Goal: Task Accomplishment & Management: Manage account settings

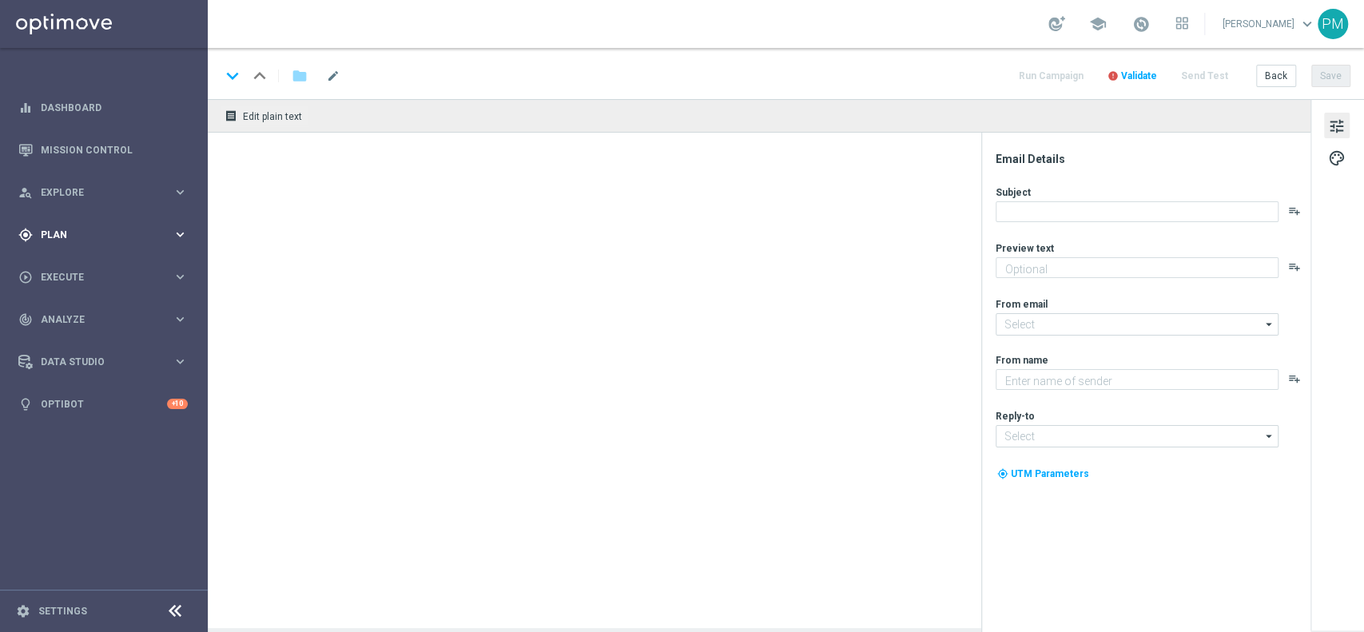
click at [54, 224] on div "gps_fixed Plan keyboard_arrow_right" at bounding box center [103, 234] width 206 height 42
click at [65, 267] on link "Target Groups" at bounding box center [104, 267] width 125 height 13
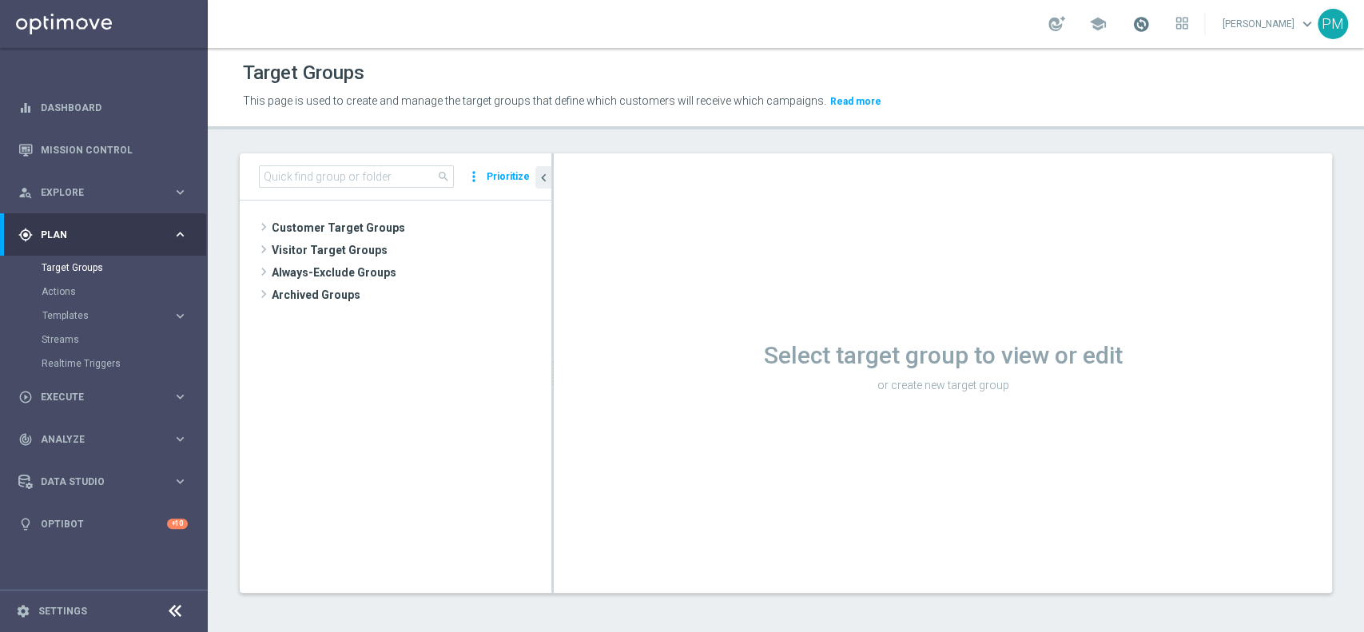
click at [1134, 28] on span at bounding box center [1141, 24] width 18 height 18
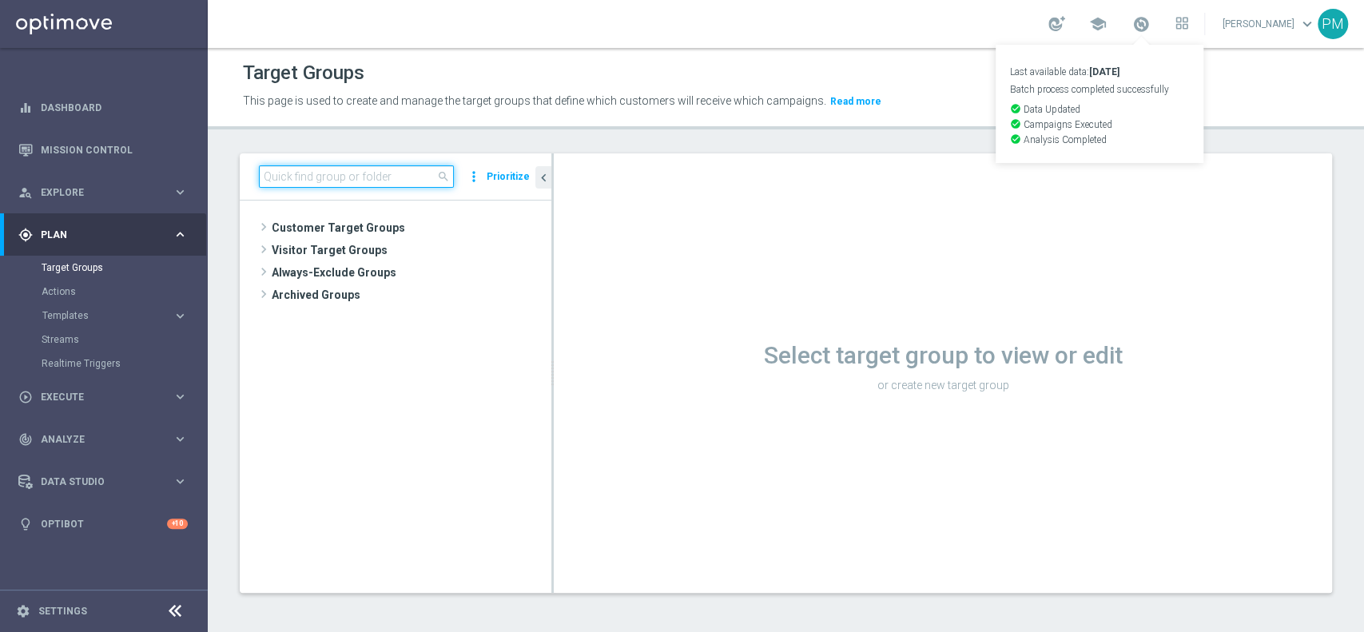
click at [357, 179] on input at bounding box center [356, 176] width 195 height 22
paste input "Talent only 1st pref betting lm ggr nb lm > 0 excl prev camp"
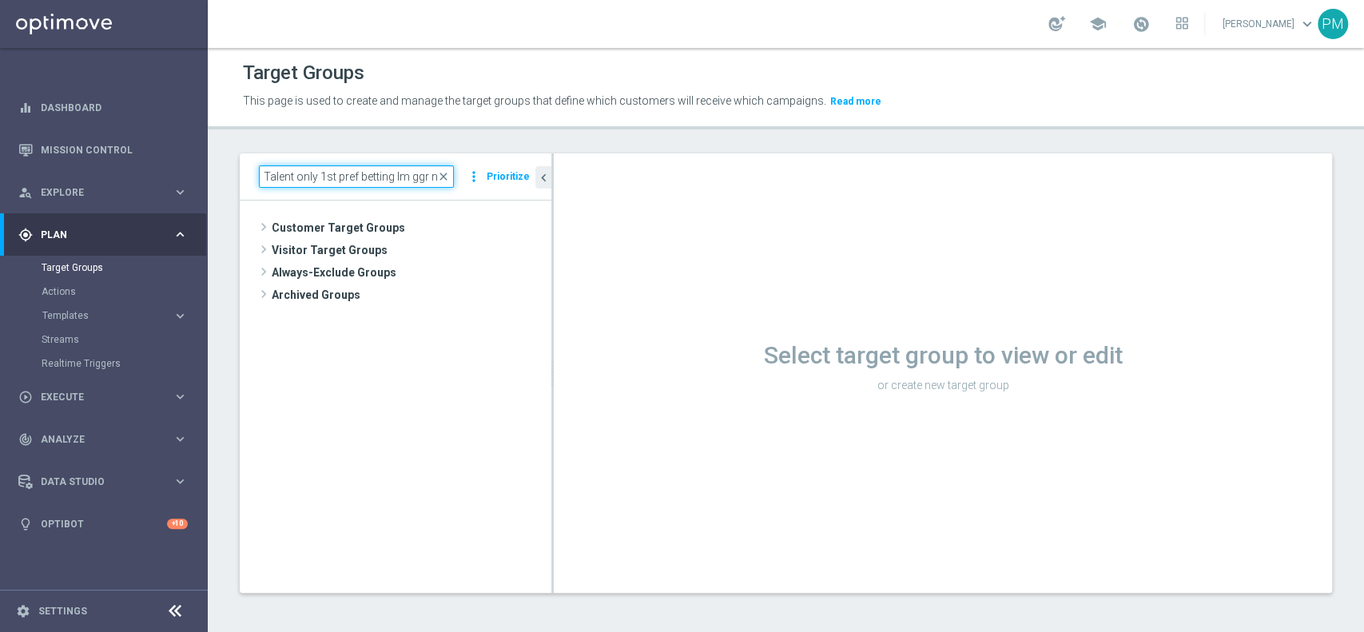
scroll to position [0, 110]
type input "Talent only 1st pref betting lm ggr nb lm > 0 excl prev camp"
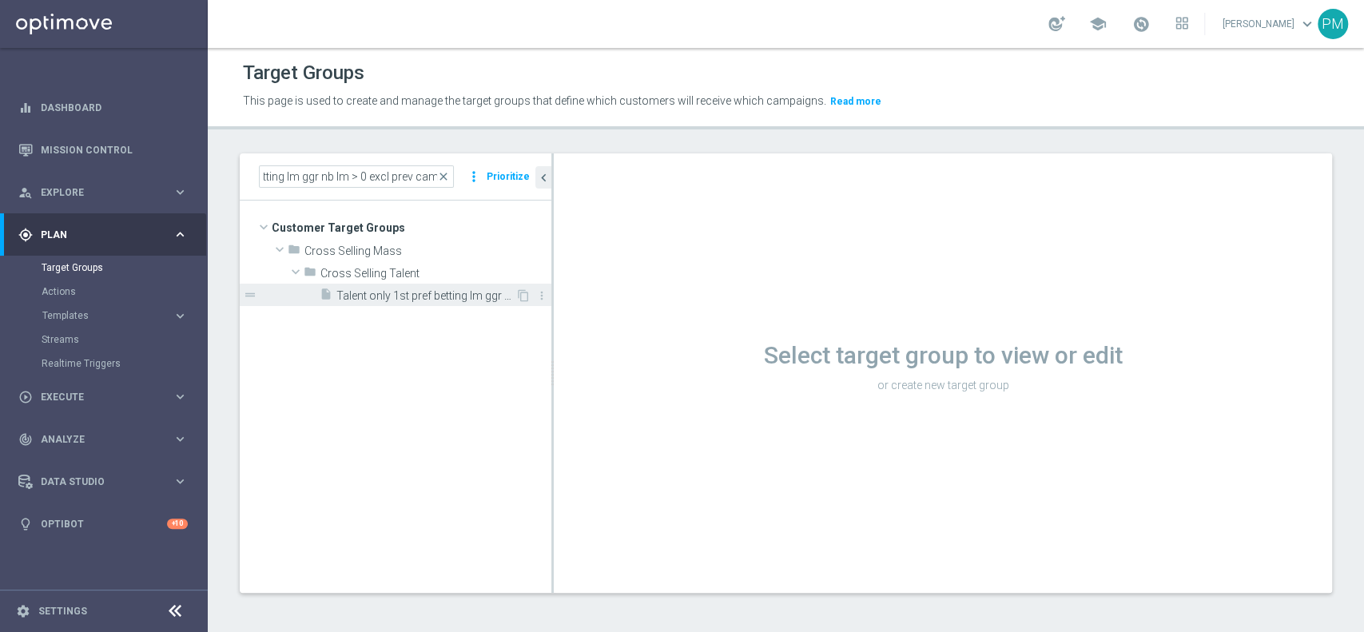
click at [397, 293] on span "Talent only 1st pref betting lm ggr nb lm > 0 excl prev camp" at bounding box center [425, 296] width 179 height 14
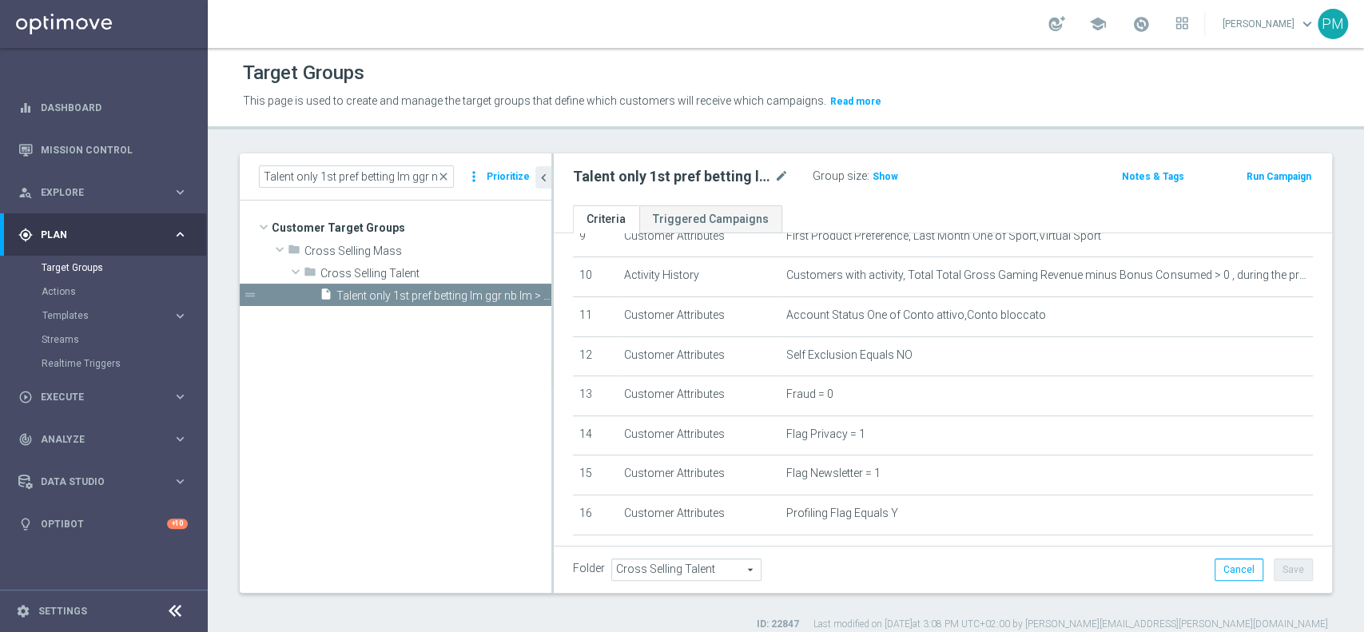
scroll to position [515, 0]
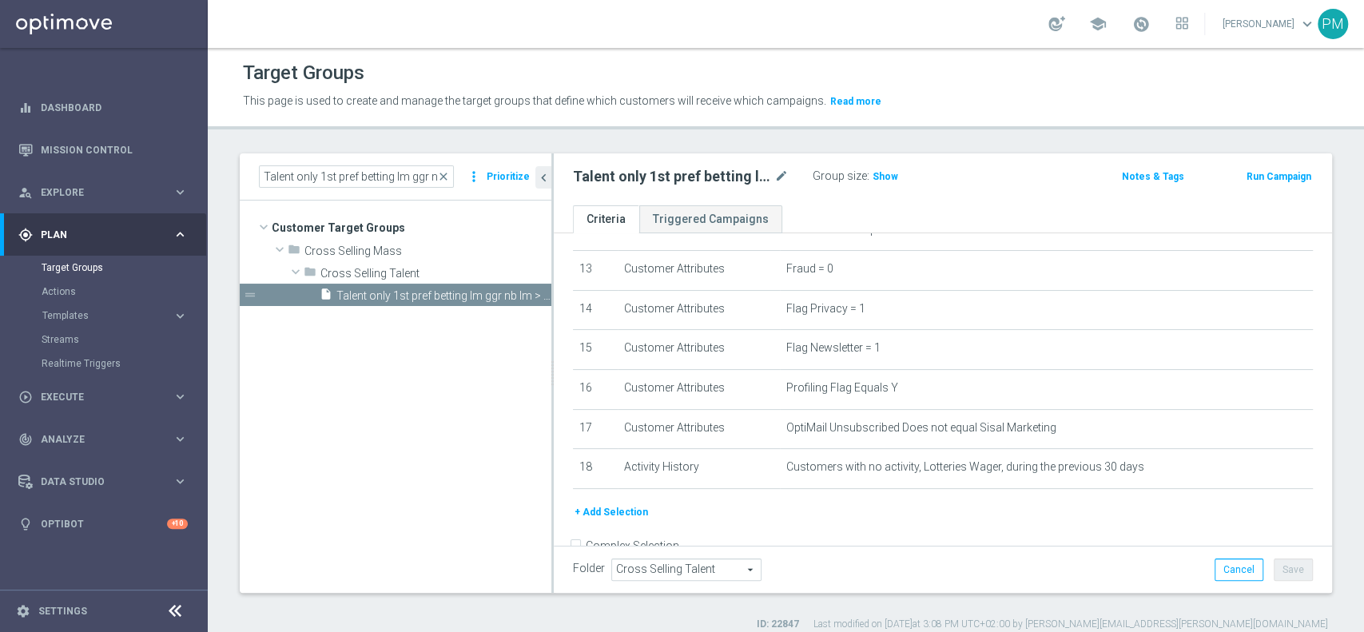
click at [1271, 173] on button "Run Campaign" at bounding box center [1279, 177] width 68 height 18
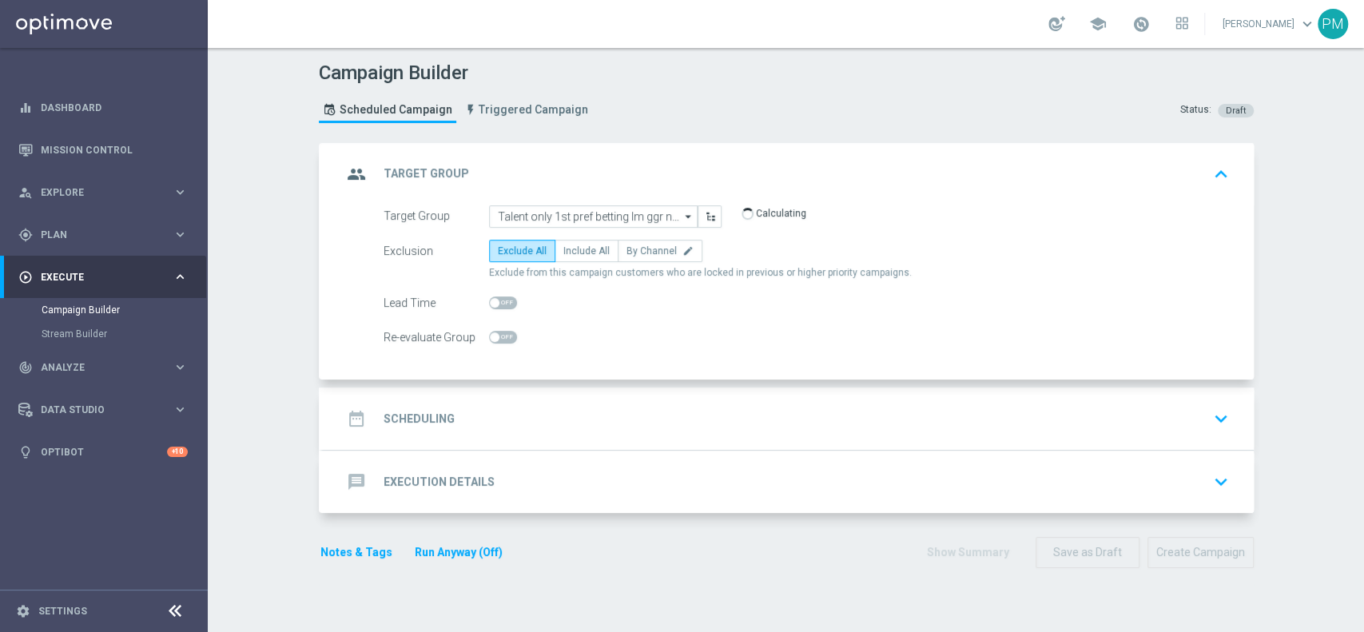
click at [595, 429] on div "date_range Scheduling keyboard_arrow_down" at bounding box center [788, 419] width 893 height 30
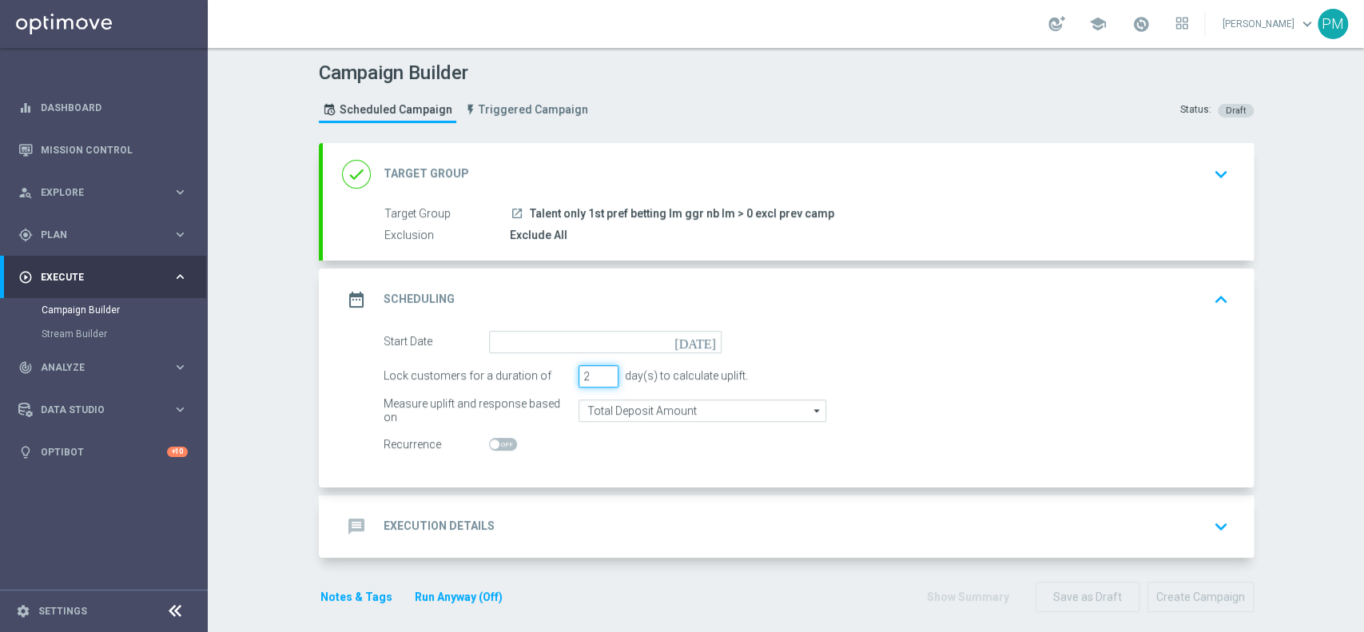
click at [599, 379] on input "2" at bounding box center [599, 376] width 40 height 22
type input "1"
click at [599, 379] on input "1" at bounding box center [599, 376] width 40 height 22
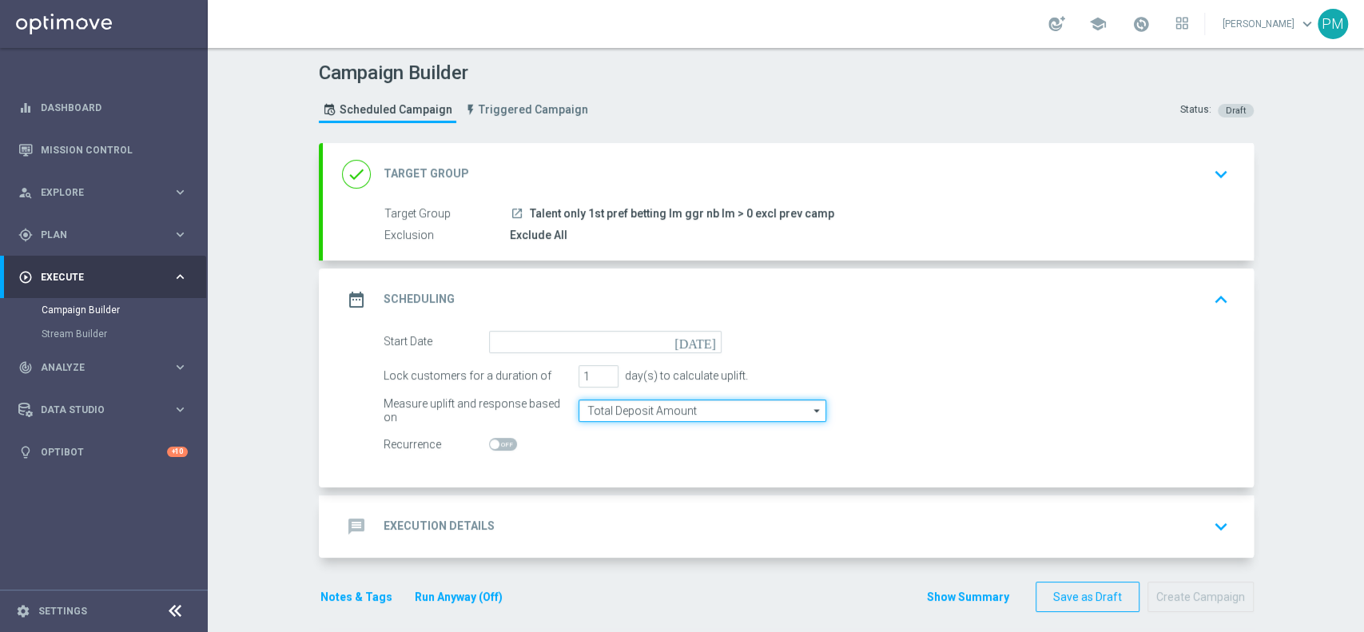
click at [621, 412] on input "Total Deposit Amount" at bounding box center [703, 411] width 248 height 22
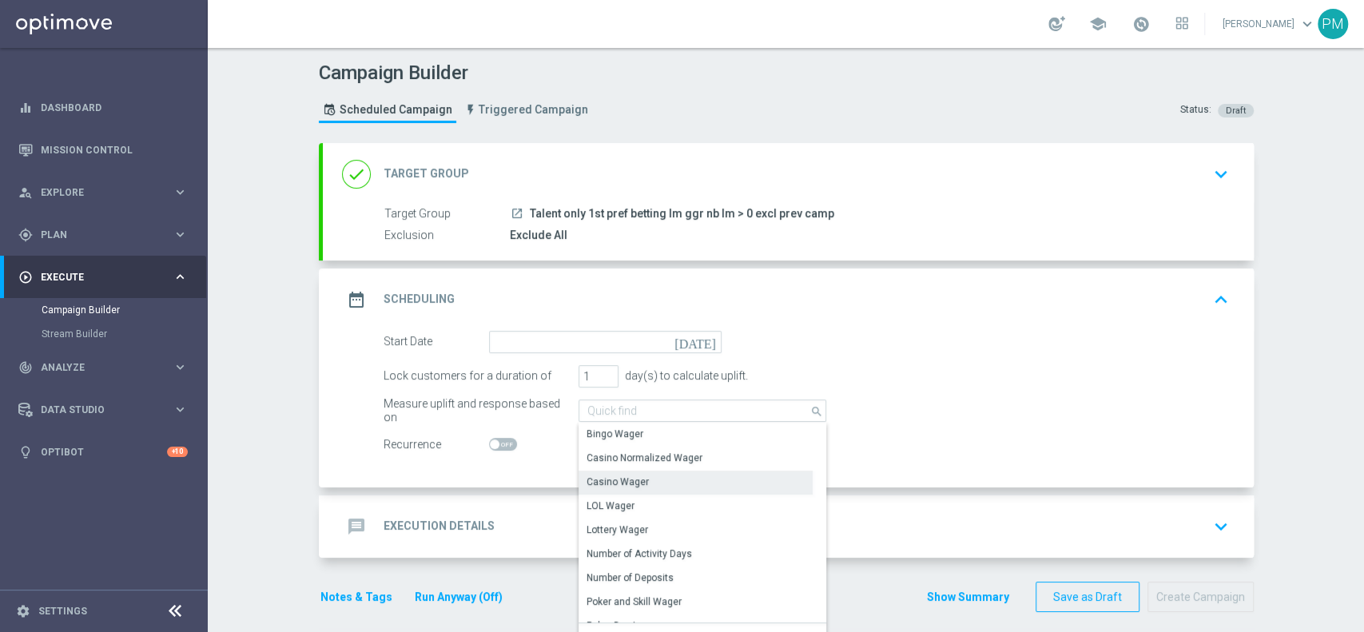
click at [624, 477] on div "Casino Wager" at bounding box center [618, 482] width 62 height 14
type input "Casino Wager"
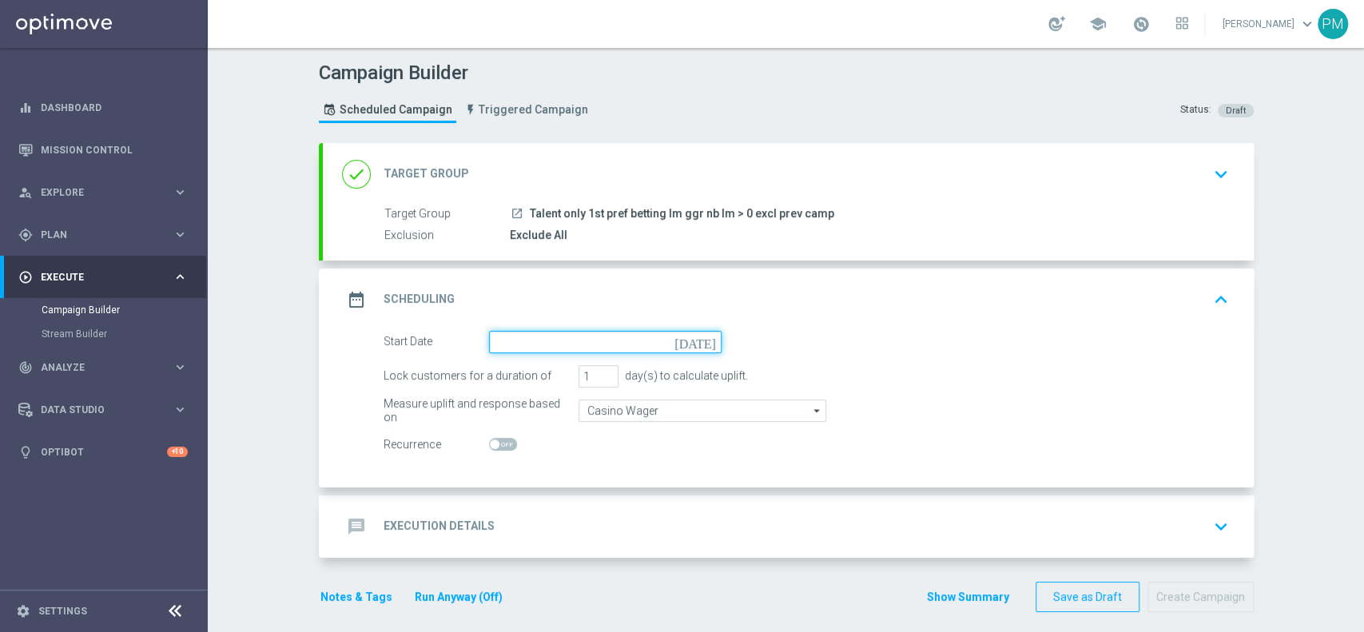
click at [551, 340] on input at bounding box center [605, 342] width 233 height 22
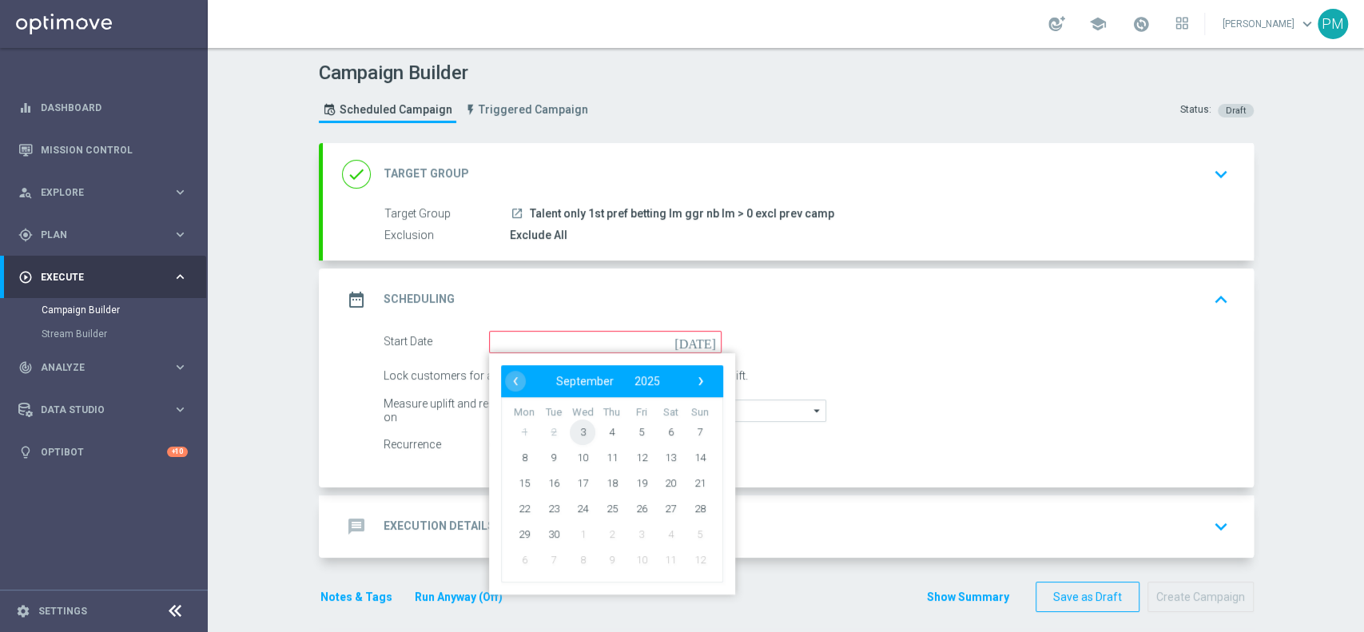
click at [578, 435] on span "3" at bounding box center [583, 432] width 26 height 26
type input "[DATE]"
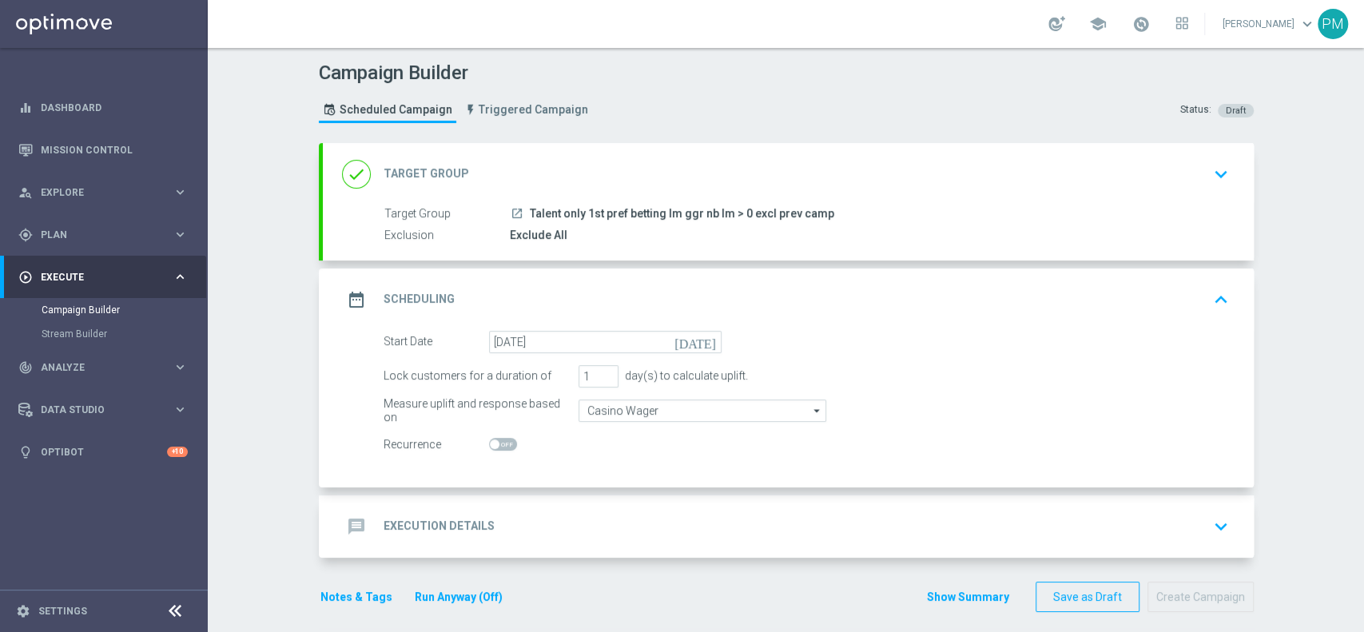
click at [586, 511] on div "message Execution Details keyboard_arrow_down" at bounding box center [788, 526] width 893 height 30
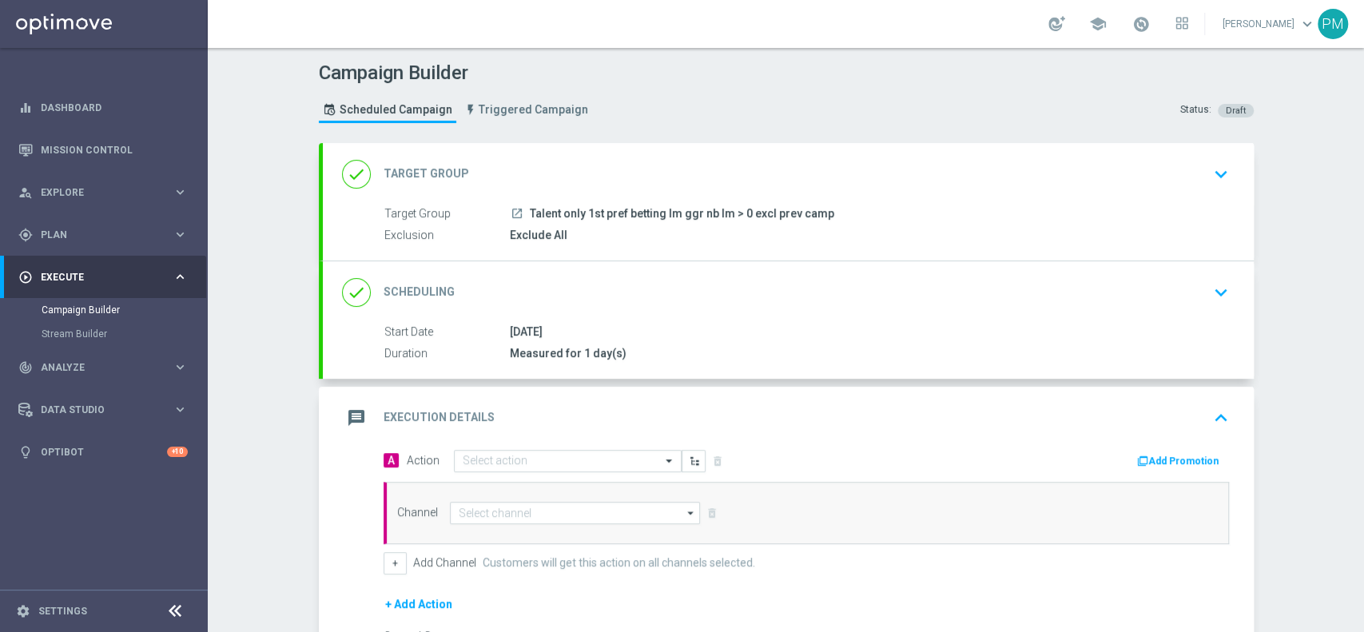
scroll to position [192, 0]
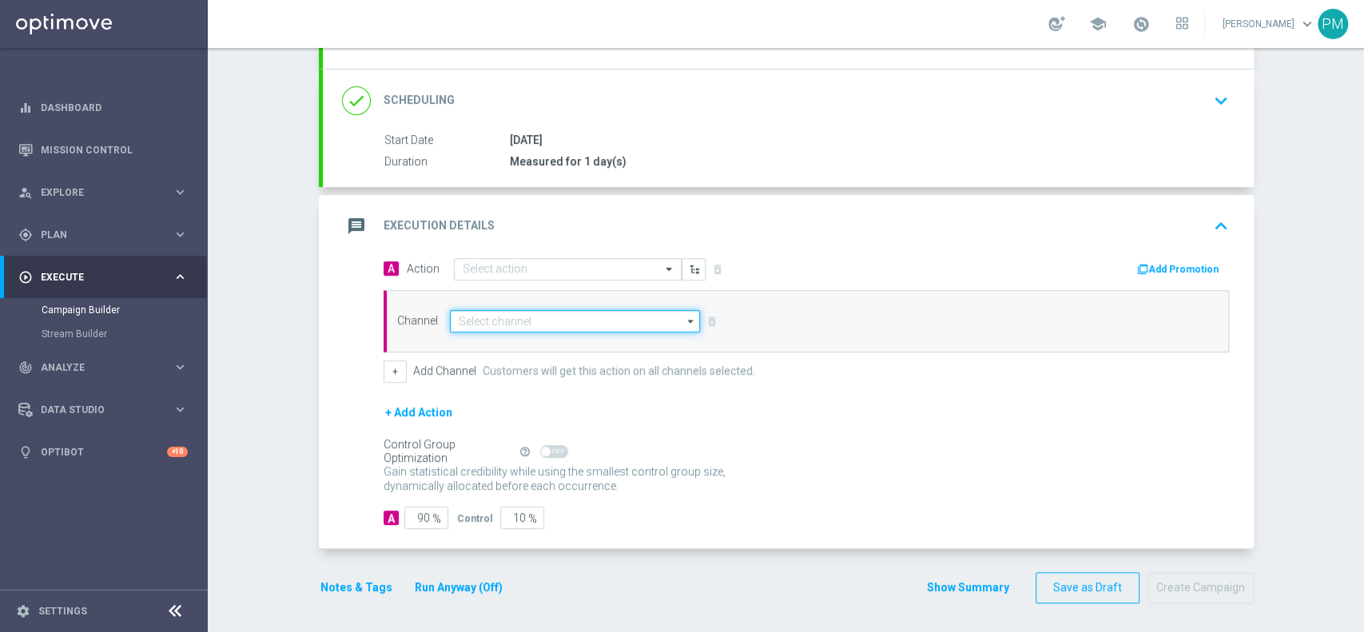
click at [539, 313] on input at bounding box center [575, 321] width 251 height 22
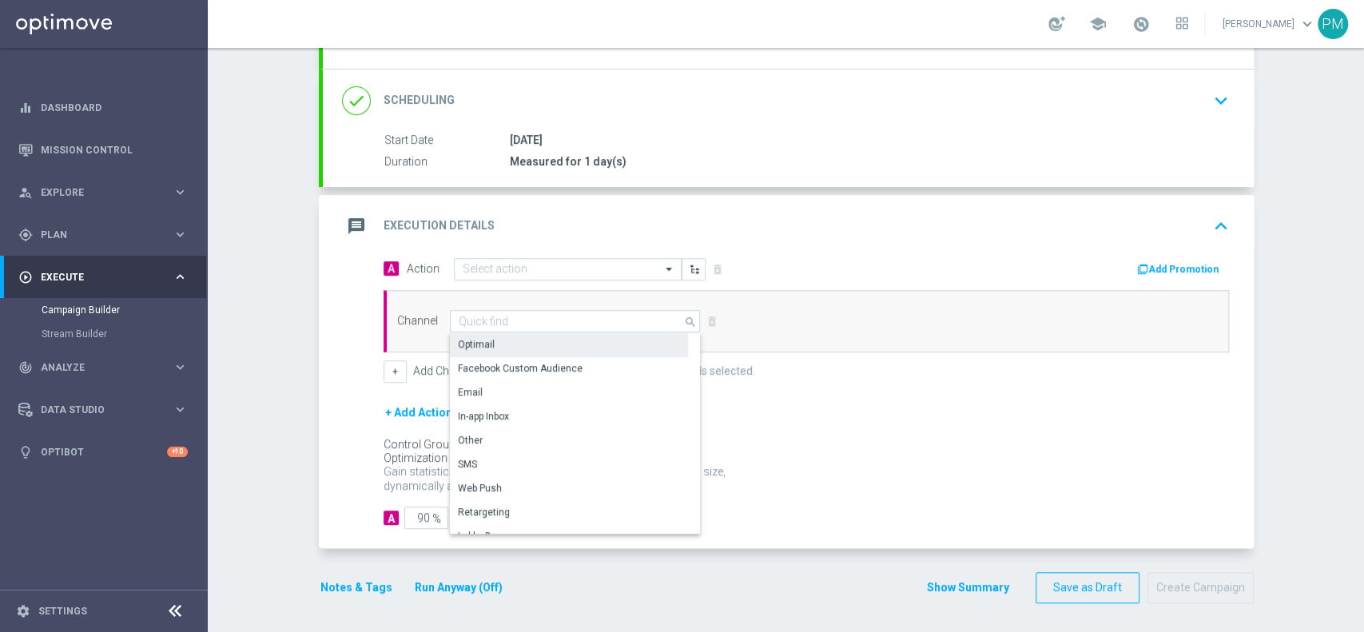
click at [547, 338] on div "Optimail" at bounding box center [569, 344] width 238 height 22
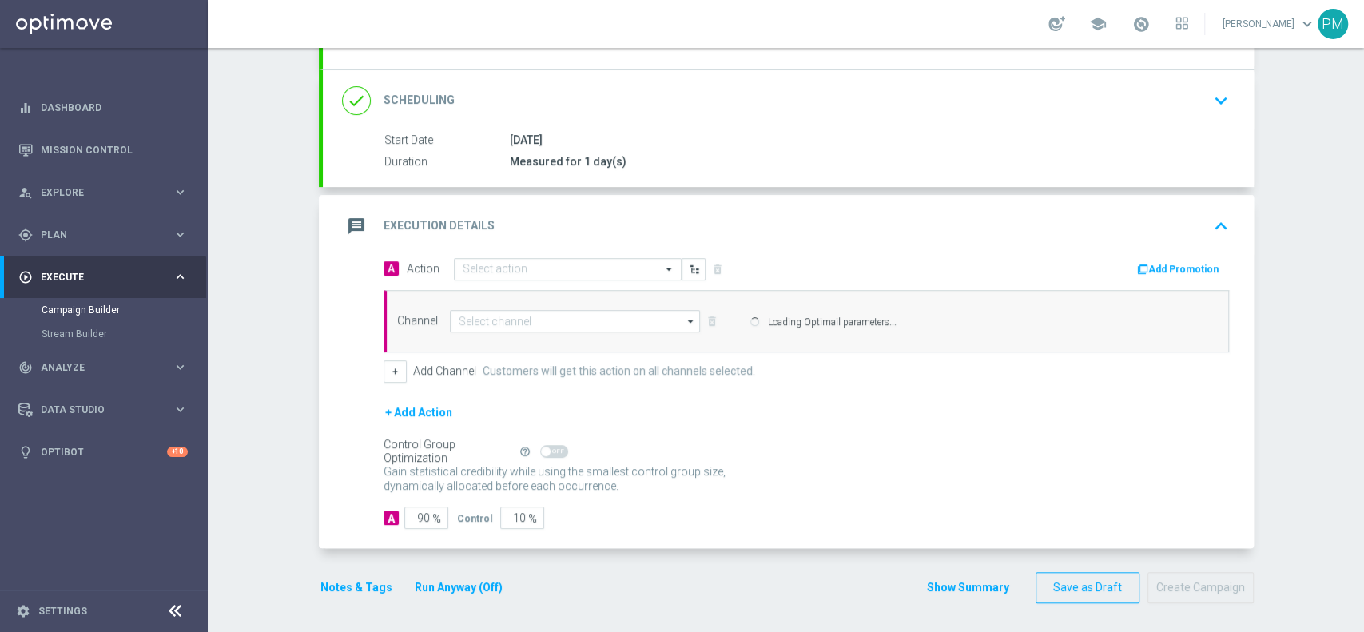
type input "Optimail"
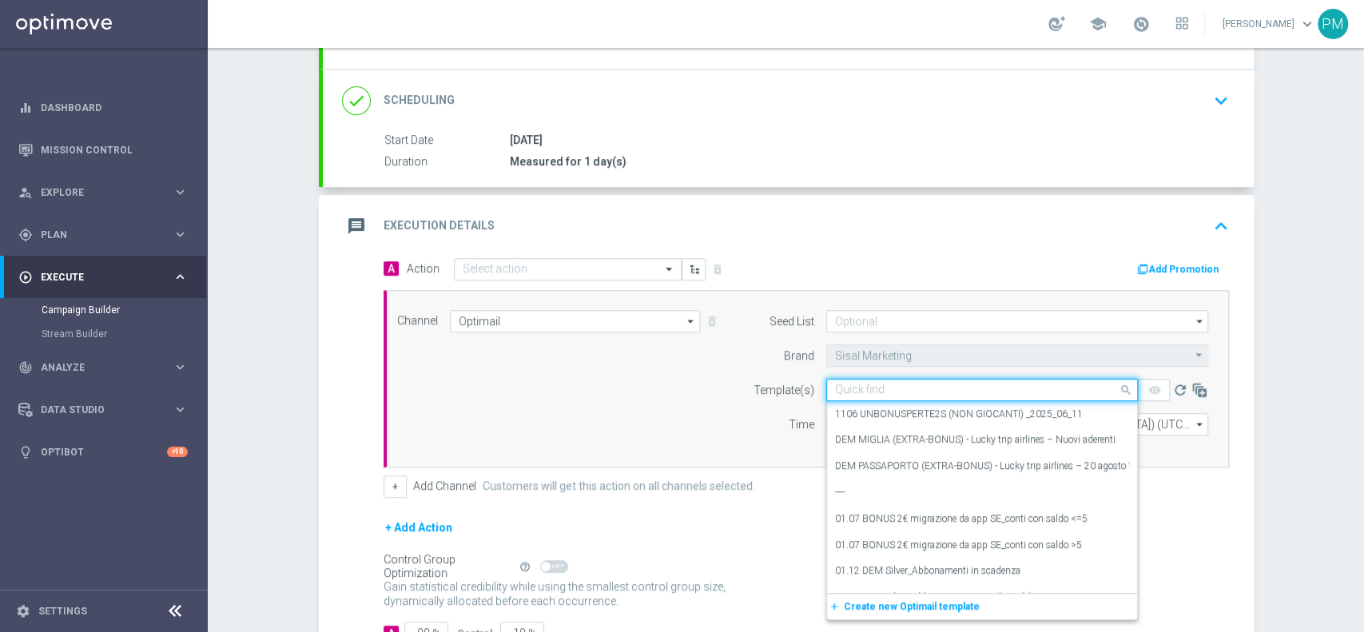
click at [866, 385] on input "text" at bounding box center [966, 391] width 262 height 14
paste input "BONUSSLOT0209 - 2025-09-03"
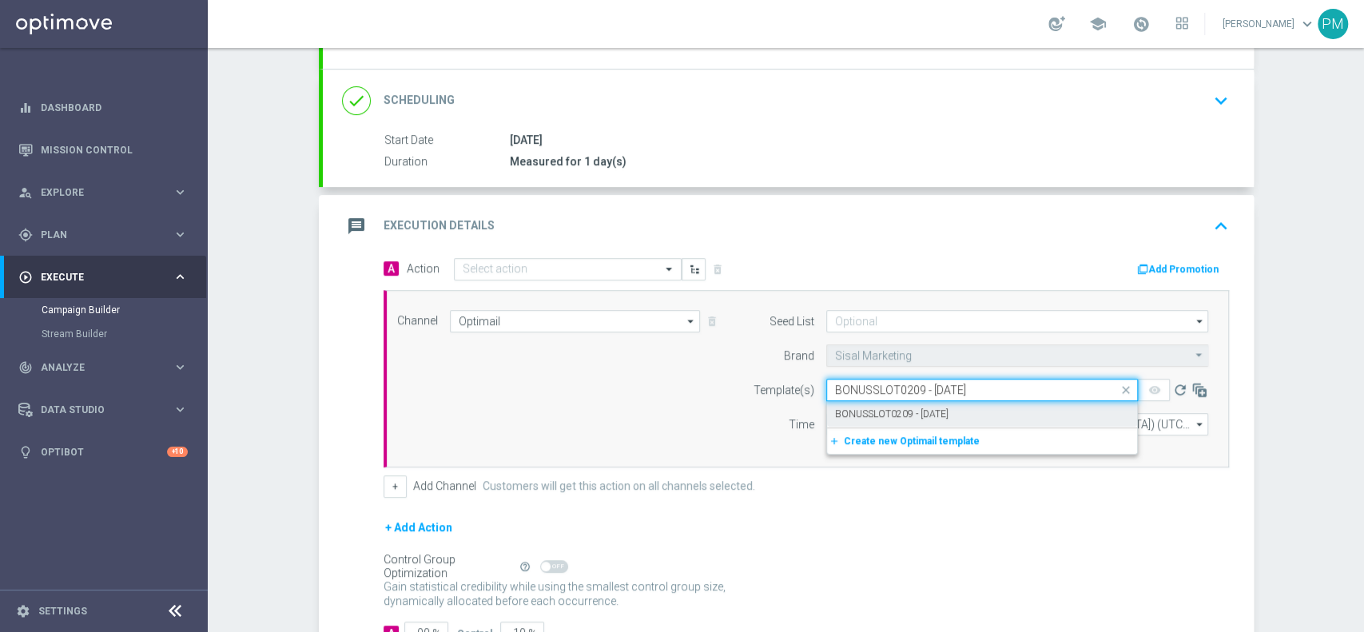
click at [871, 408] on label "BONUSSLOT0209 - 2025-09-03" at bounding box center [891, 415] width 113 height 14
type input "BONUSSLOT0209 - 2025-09-03"
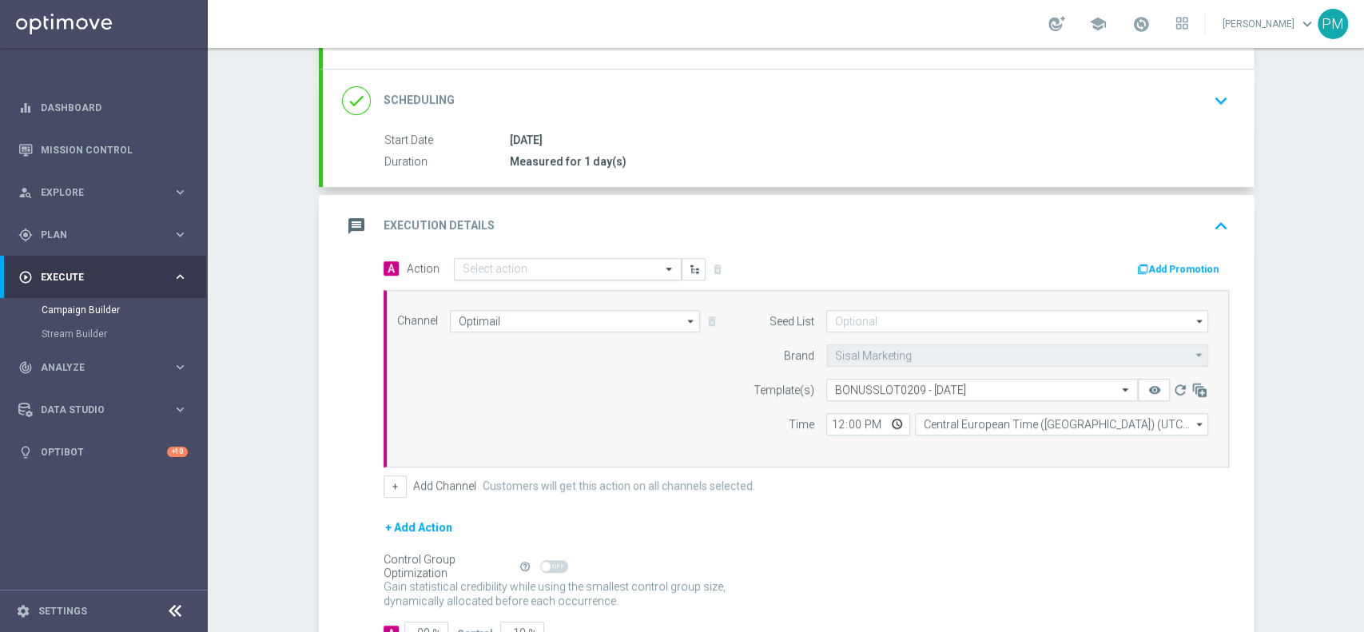
click at [583, 263] on input "text" at bounding box center [552, 270] width 178 height 14
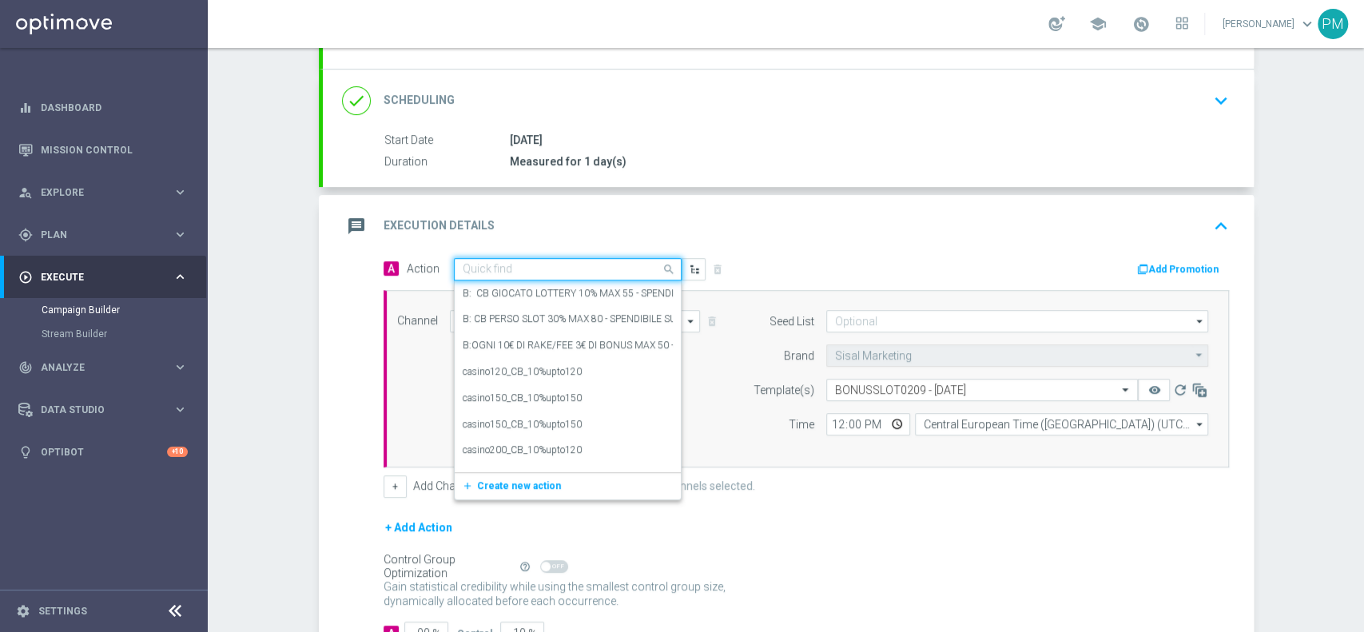
paste input "BF 1€ SLOT E [PERSON_NAME] E VINCI"
type input "BF 1€ SLOT E [PERSON_NAME] E VINCI"
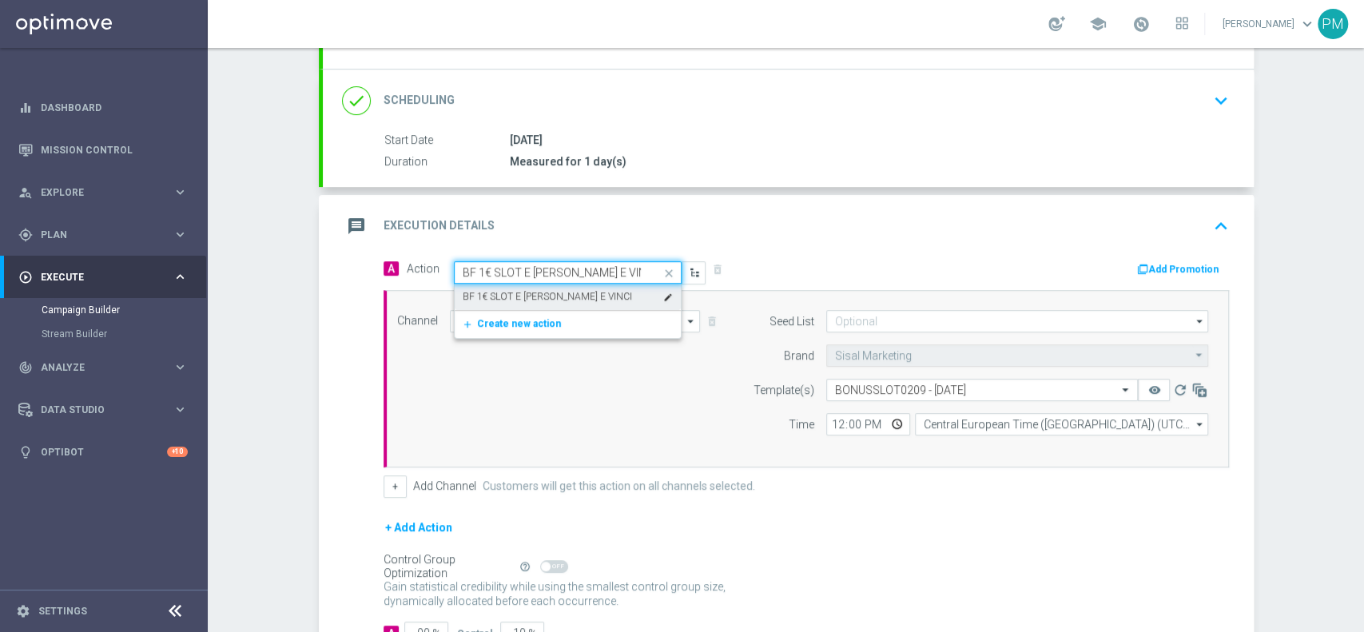
click at [580, 292] on label "BF 1€ SLOT E [PERSON_NAME] E VINCI" at bounding box center [547, 297] width 169 height 14
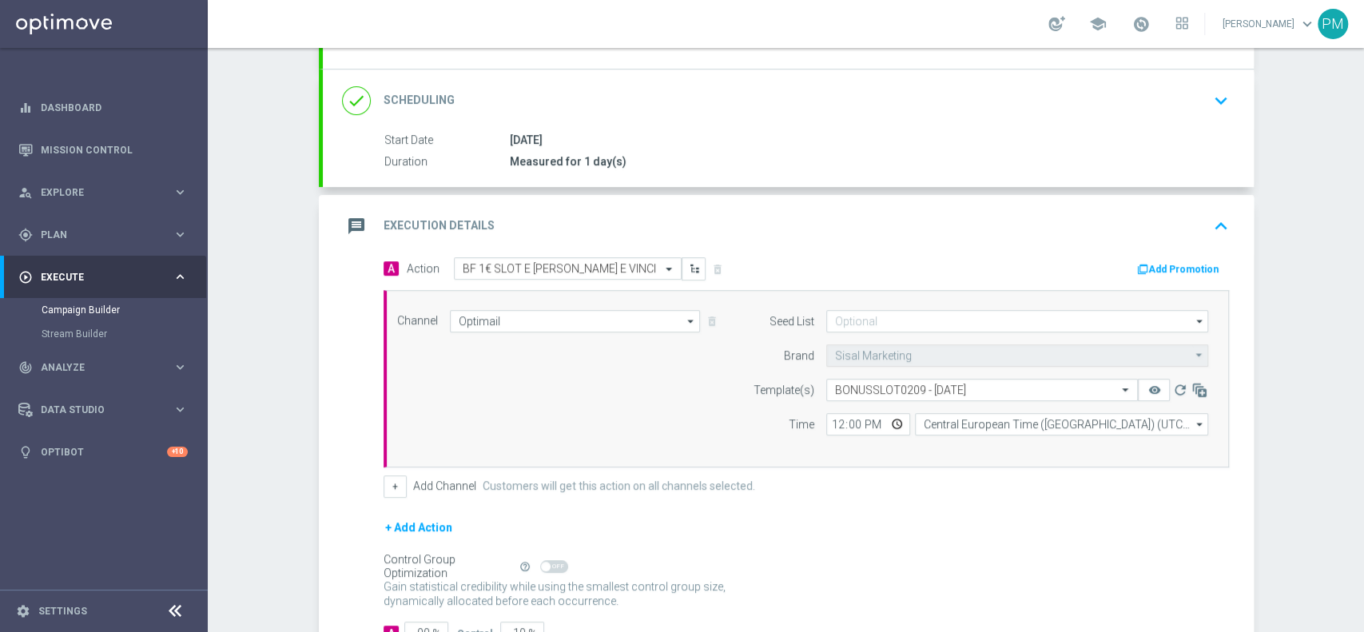
click at [1168, 269] on button "Add Promotion" at bounding box center [1180, 270] width 89 height 18
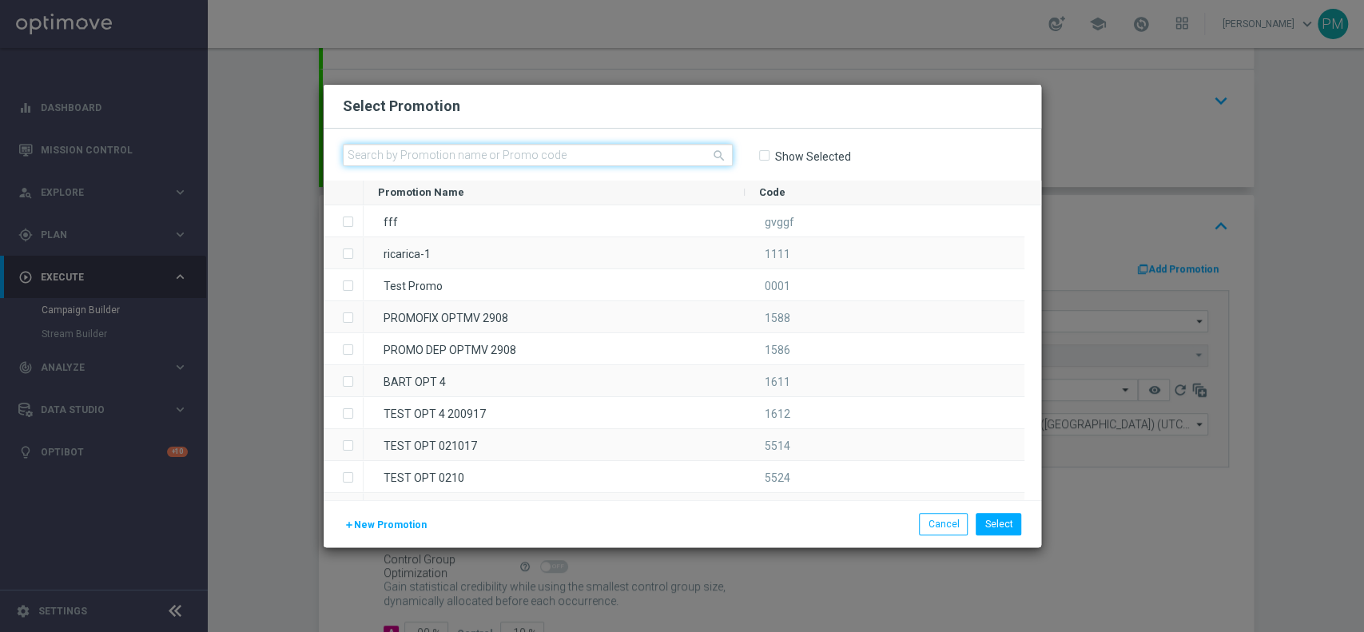
click at [626, 153] on input "text" at bounding box center [538, 155] width 390 height 22
paste input "232790"
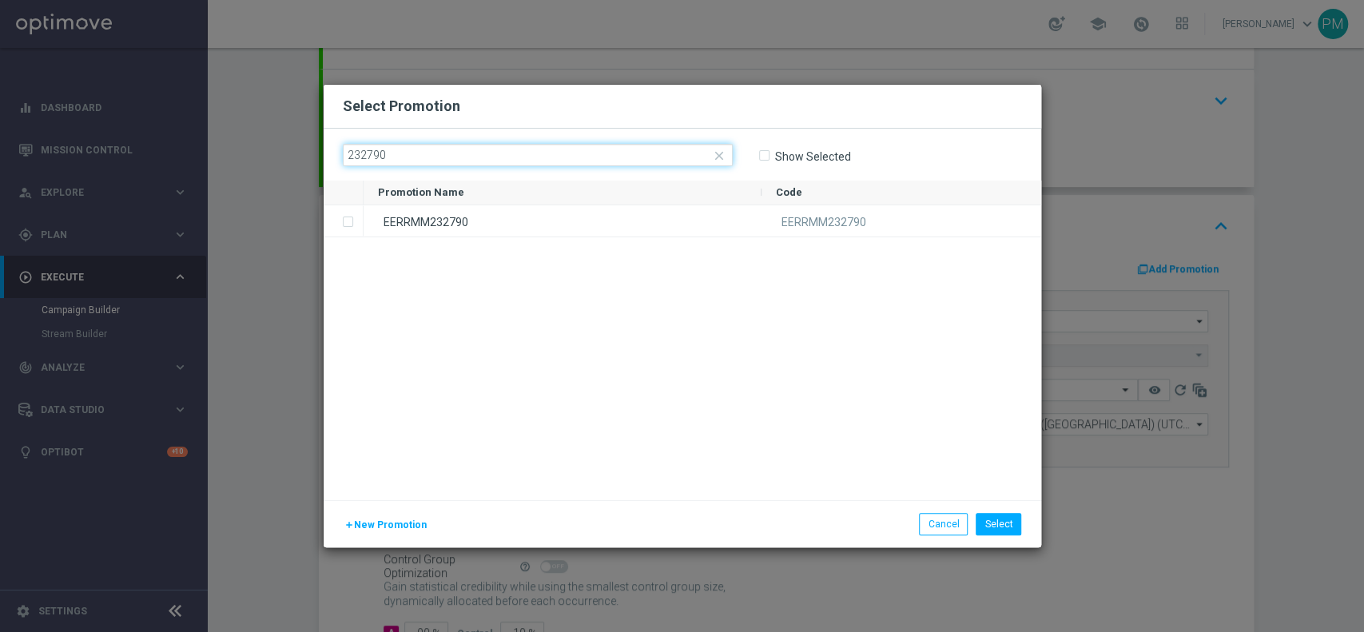
type input "232790"
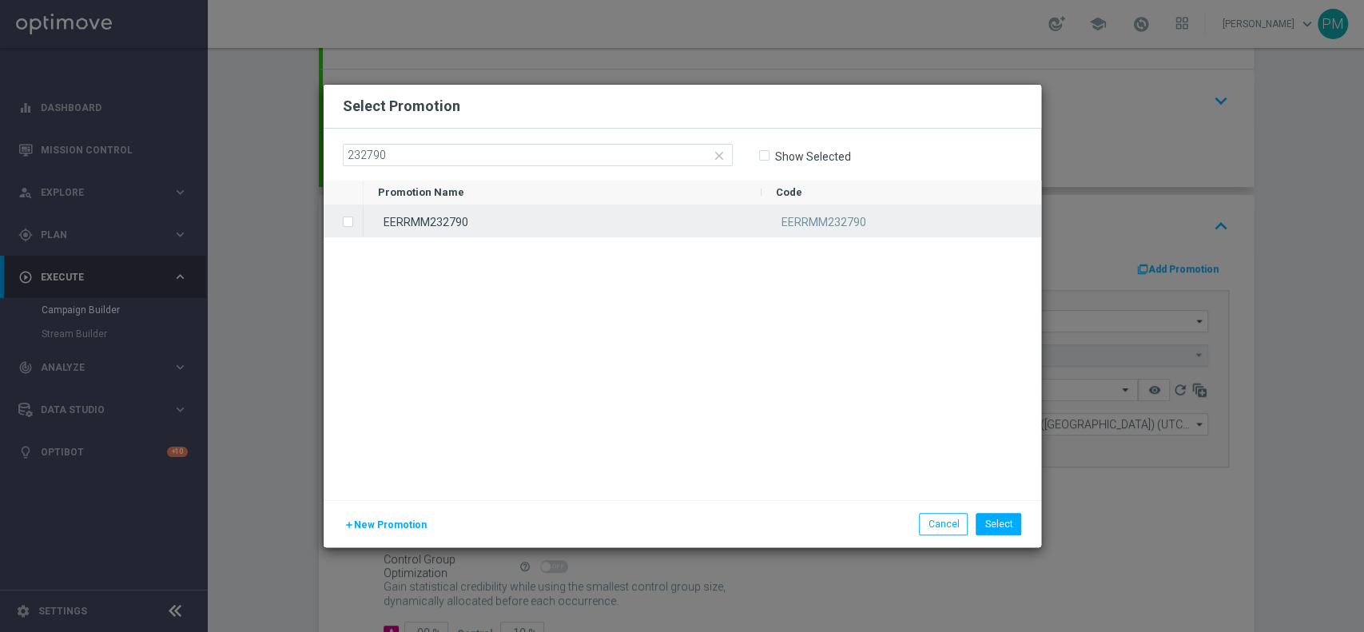
click at [608, 221] on div "EERRMM232790" at bounding box center [563, 220] width 398 height 31
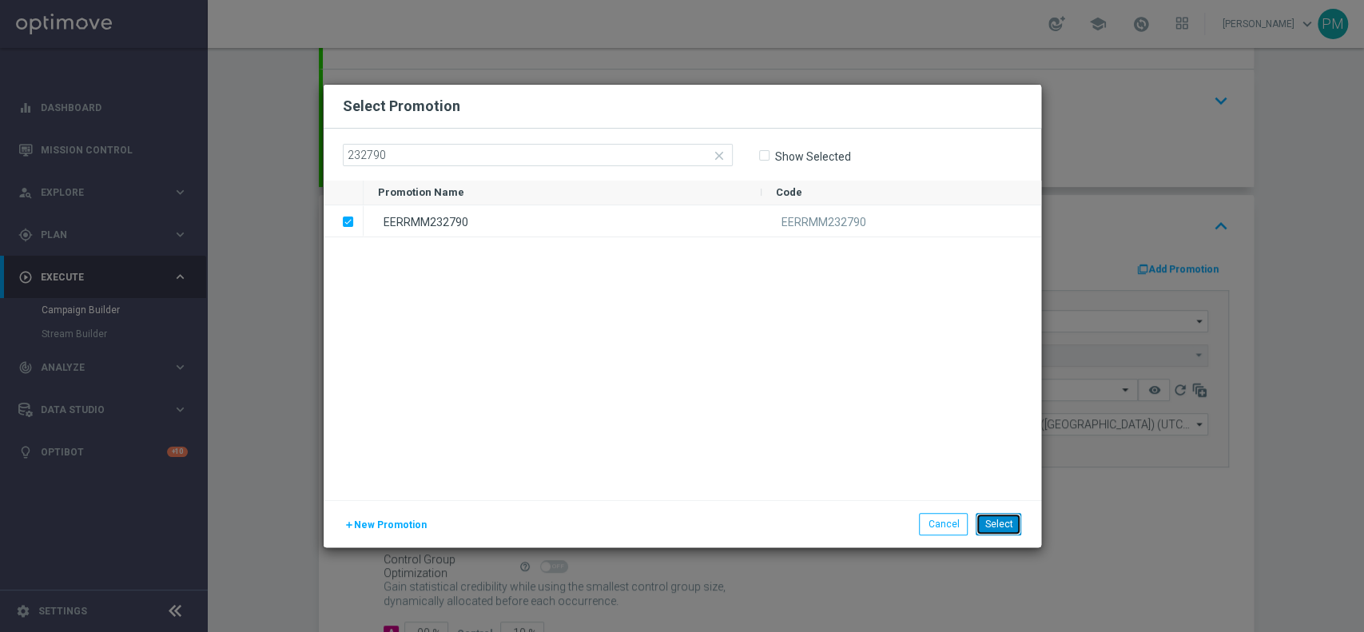
click at [1009, 525] on button "Select" at bounding box center [999, 524] width 46 height 22
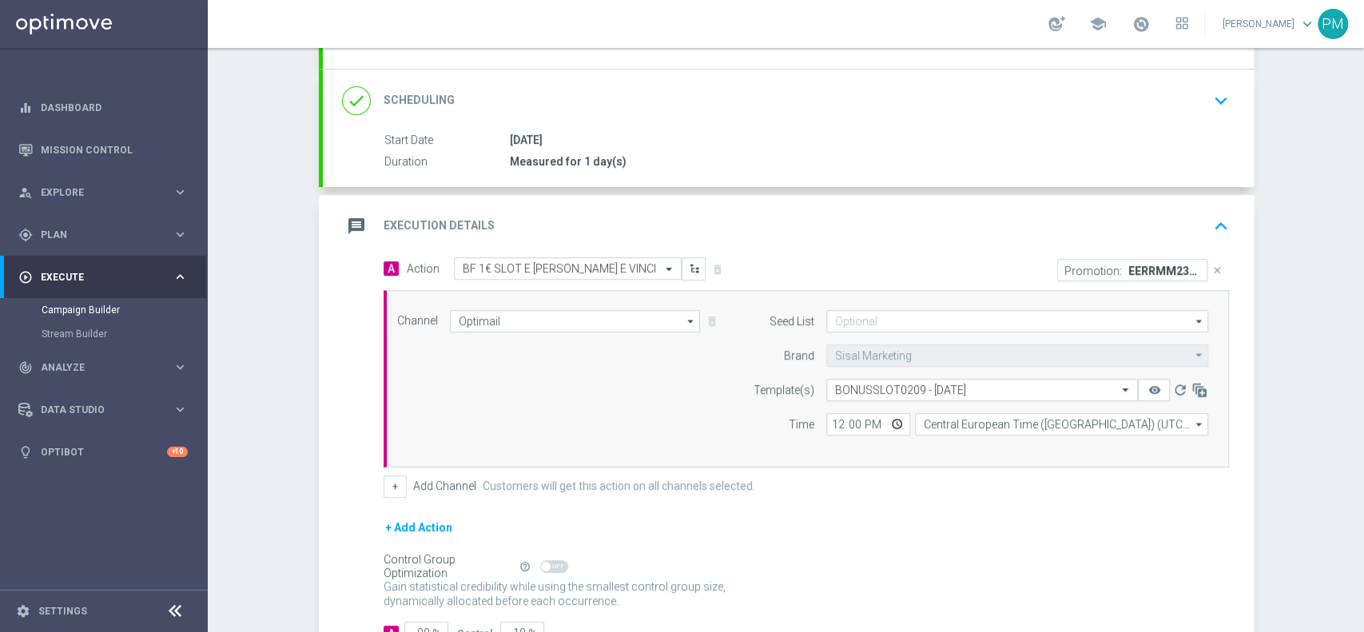
click at [935, 213] on div "message Execution Details keyboard_arrow_up" at bounding box center [788, 226] width 893 height 30
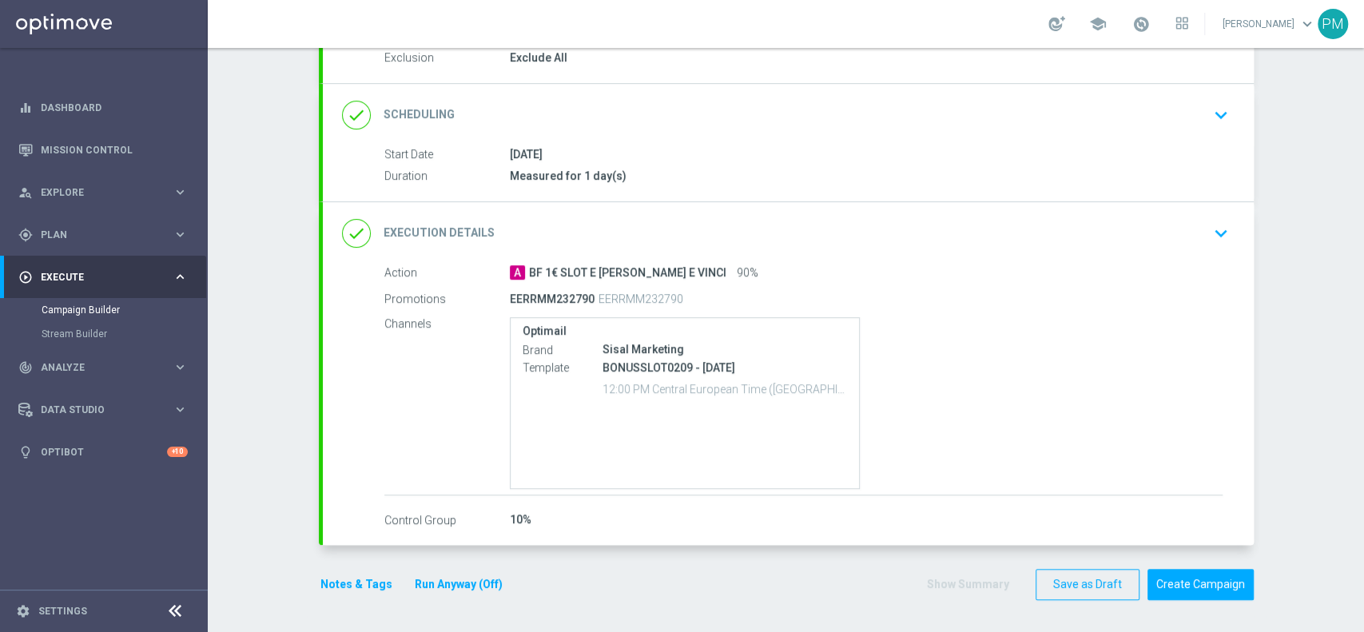
scroll to position [175, 0]
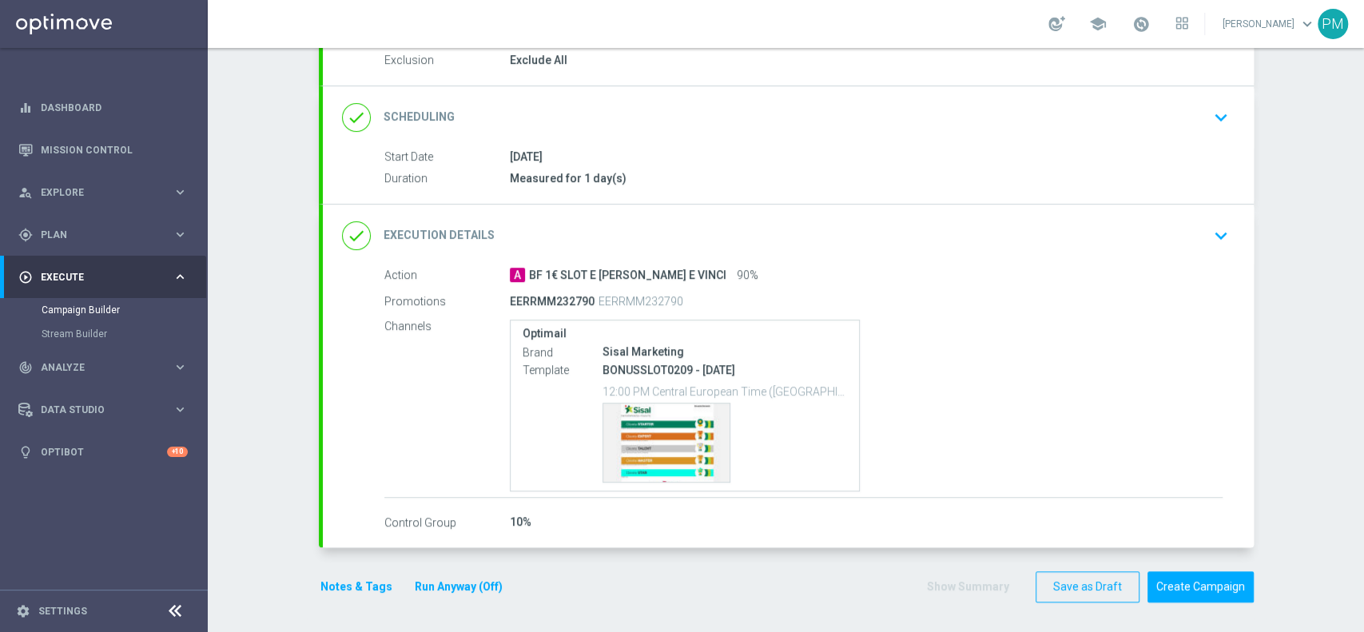
click at [350, 581] on button "Notes & Tags" at bounding box center [356, 587] width 75 height 20
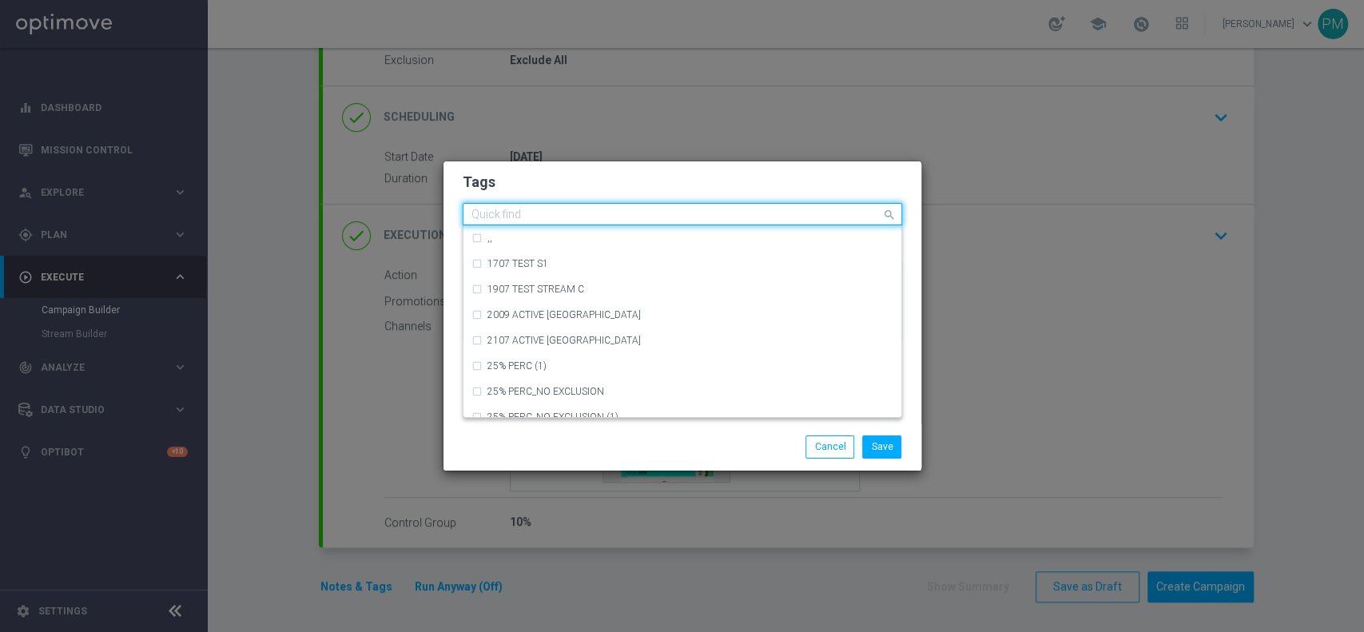
click at [559, 224] on div "Quick find" at bounding box center [683, 214] width 440 height 22
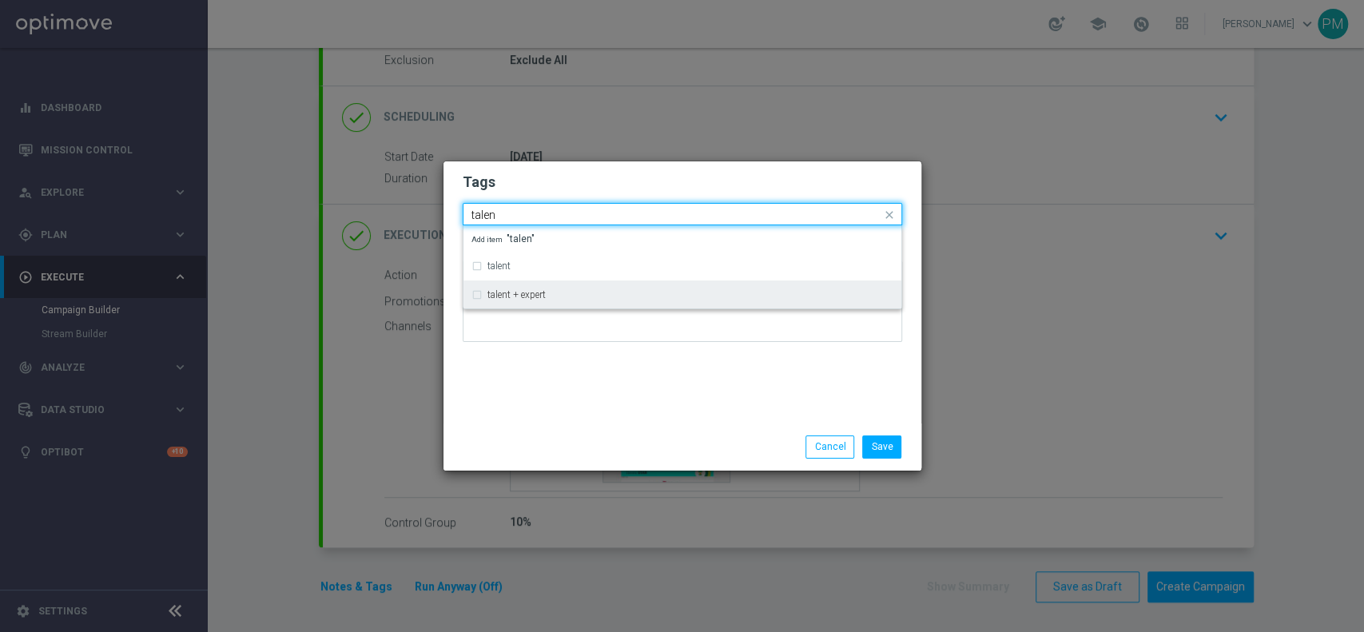
click at [550, 291] on div "talent + expert" at bounding box center [690, 295] width 406 height 10
type input "talen"
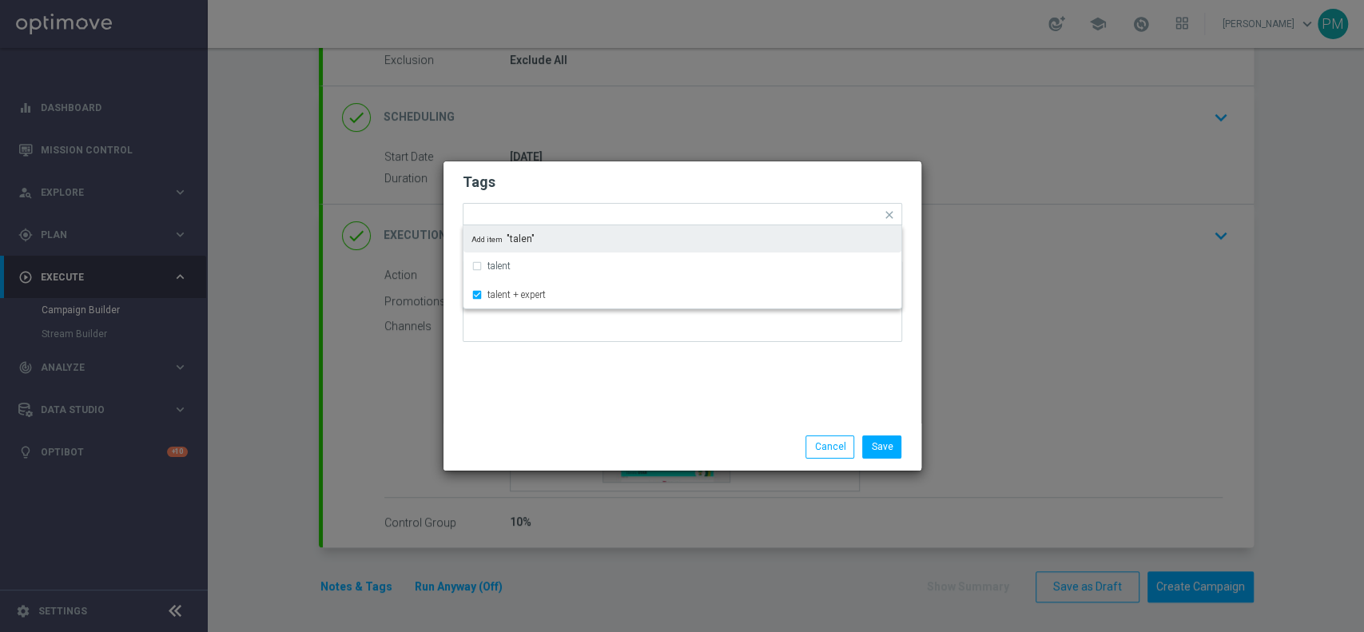
drag, startPoint x: 615, startPoint y: 172, endPoint x: 633, endPoint y: 207, distance: 39.3
click at [616, 171] on form "Tags Quick find × talent + expert talent talent + expert Add item "talen" Notes" at bounding box center [683, 261] width 440 height 185
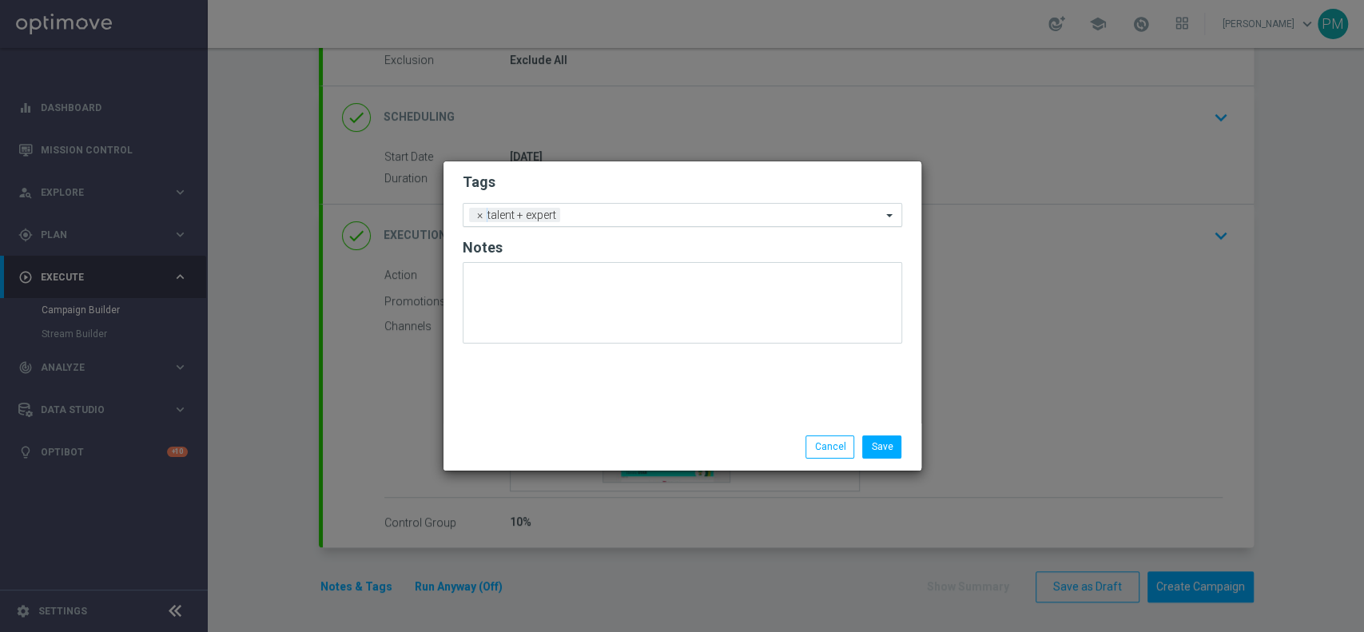
click at [637, 212] on input "text" at bounding box center [724, 216] width 315 height 14
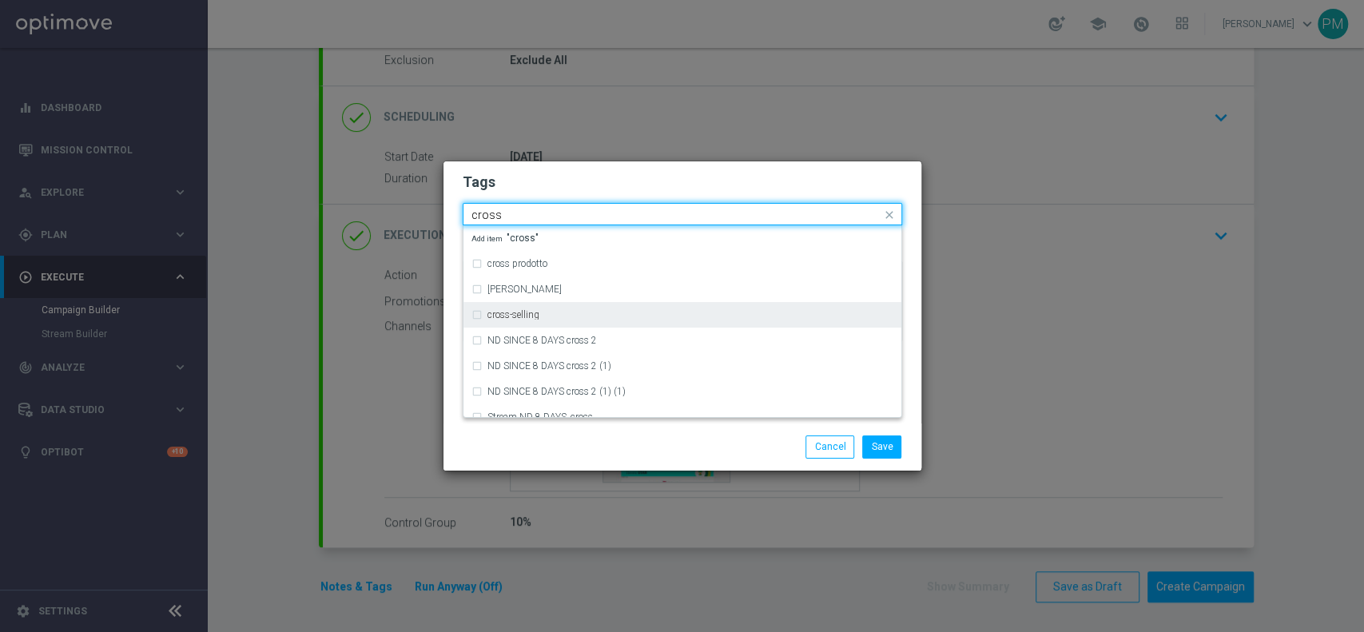
click at [600, 316] on div "cross-selling" at bounding box center [690, 315] width 406 height 10
type input "cross"
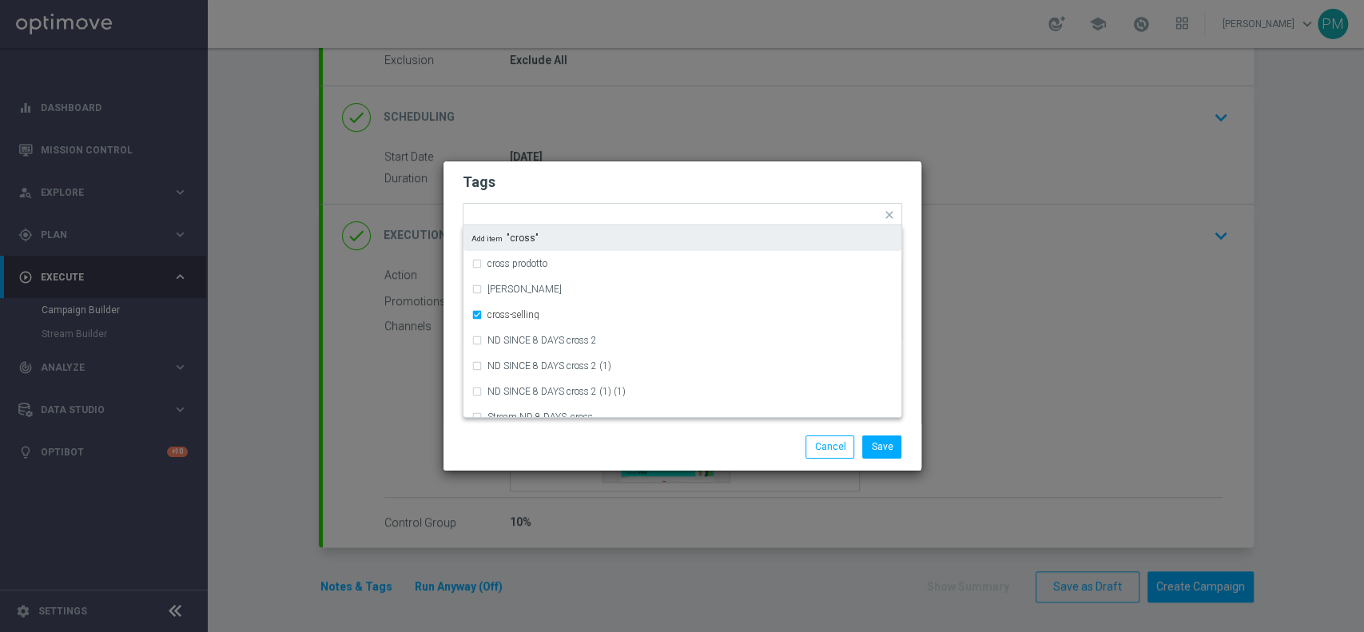
click at [665, 182] on h2 "Tags" at bounding box center [683, 182] width 440 height 19
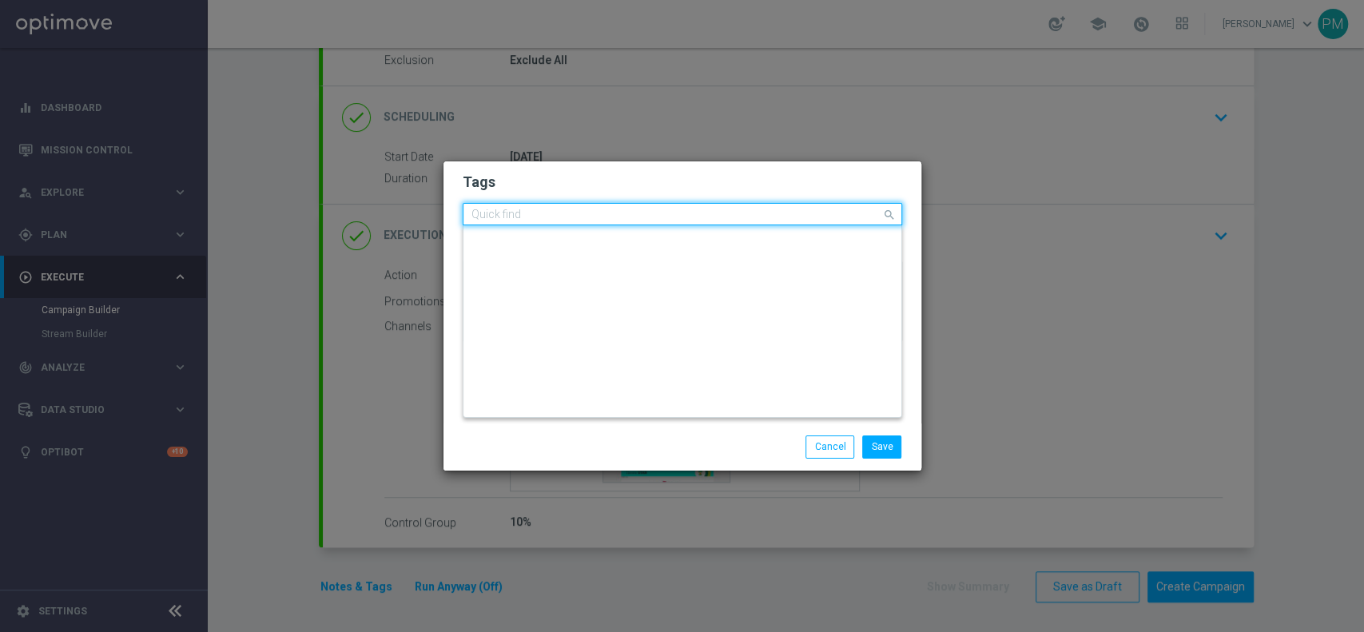
click at [688, 215] on input "text" at bounding box center [676, 216] width 410 height 14
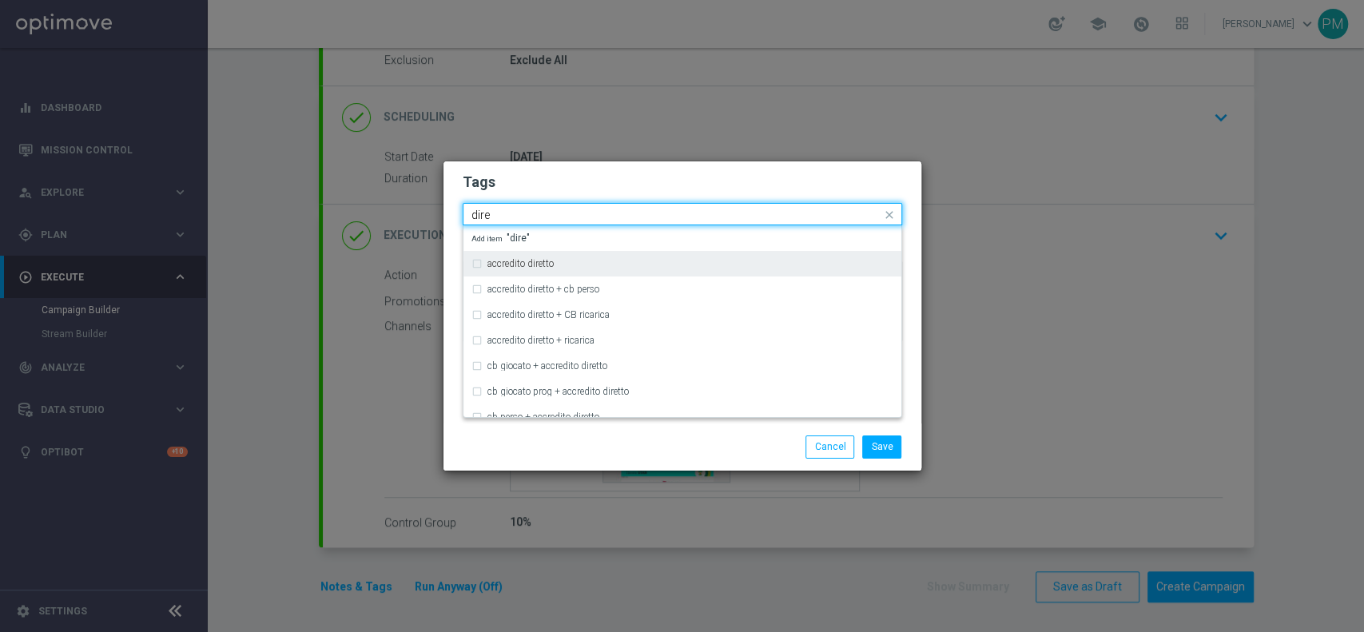
click at [668, 265] on div "accredito diretto" at bounding box center [690, 264] width 406 height 10
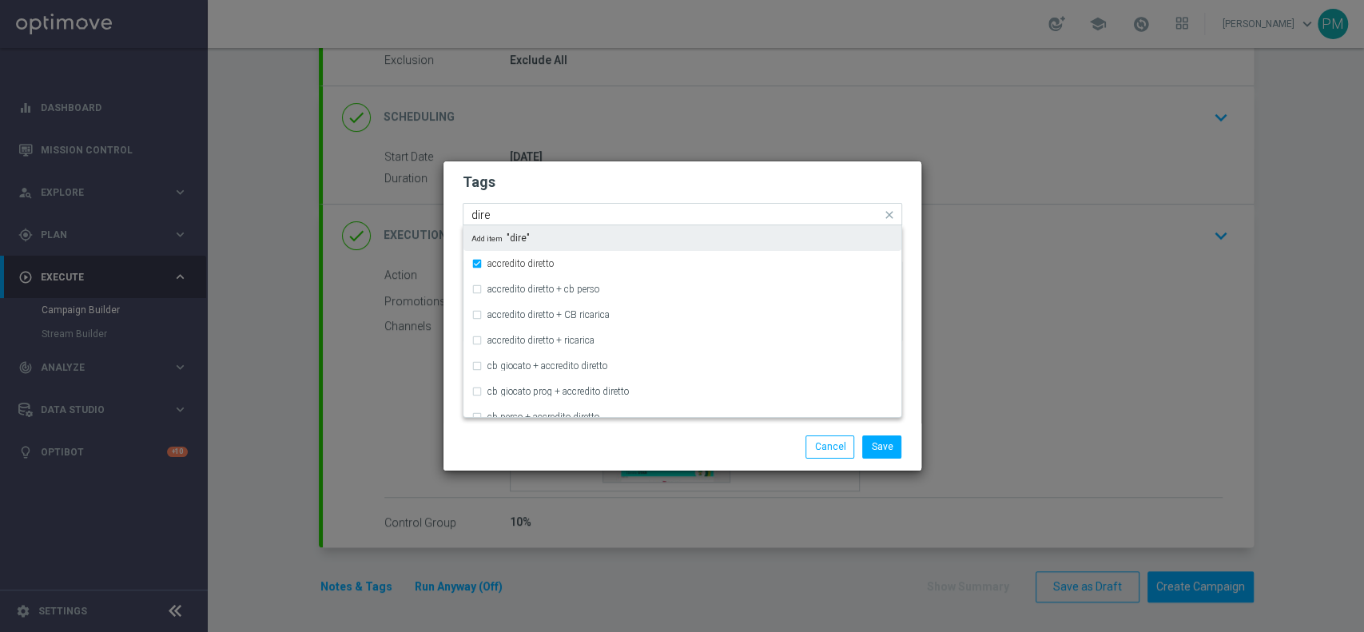
click at [682, 209] on input "dire" at bounding box center [676, 216] width 410 height 14
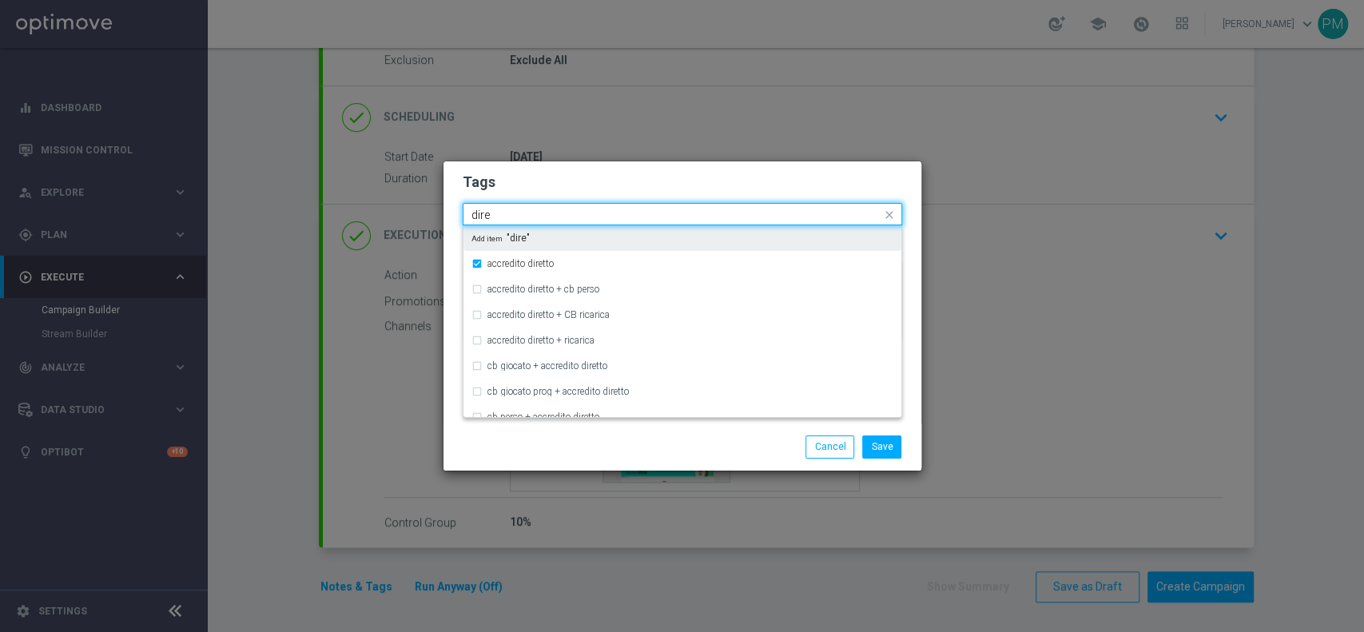
click at [682, 209] on input "dire" at bounding box center [676, 216] width 410 height 14
type input "s"
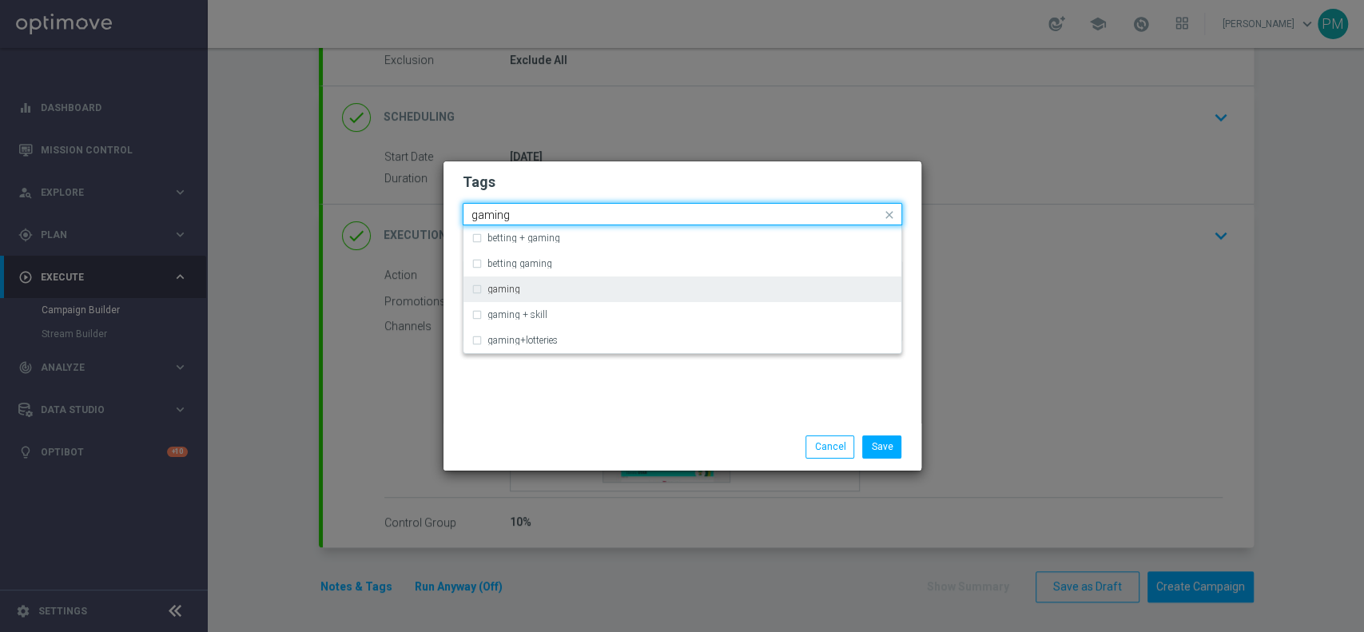
click at [615, 293] on div "gaming" at bounding box center [690, 289] width 406 height 10
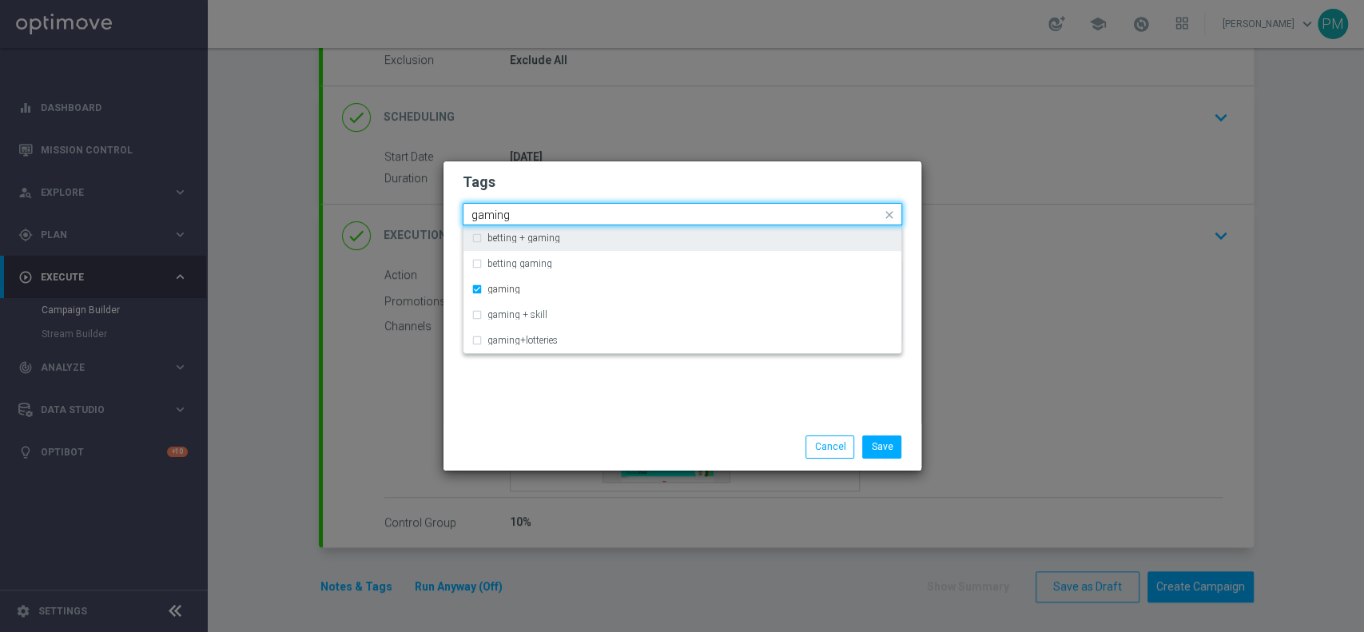
click at [638, 211] on input "gaming" at bounding box center [676, 216] width 410 height 14
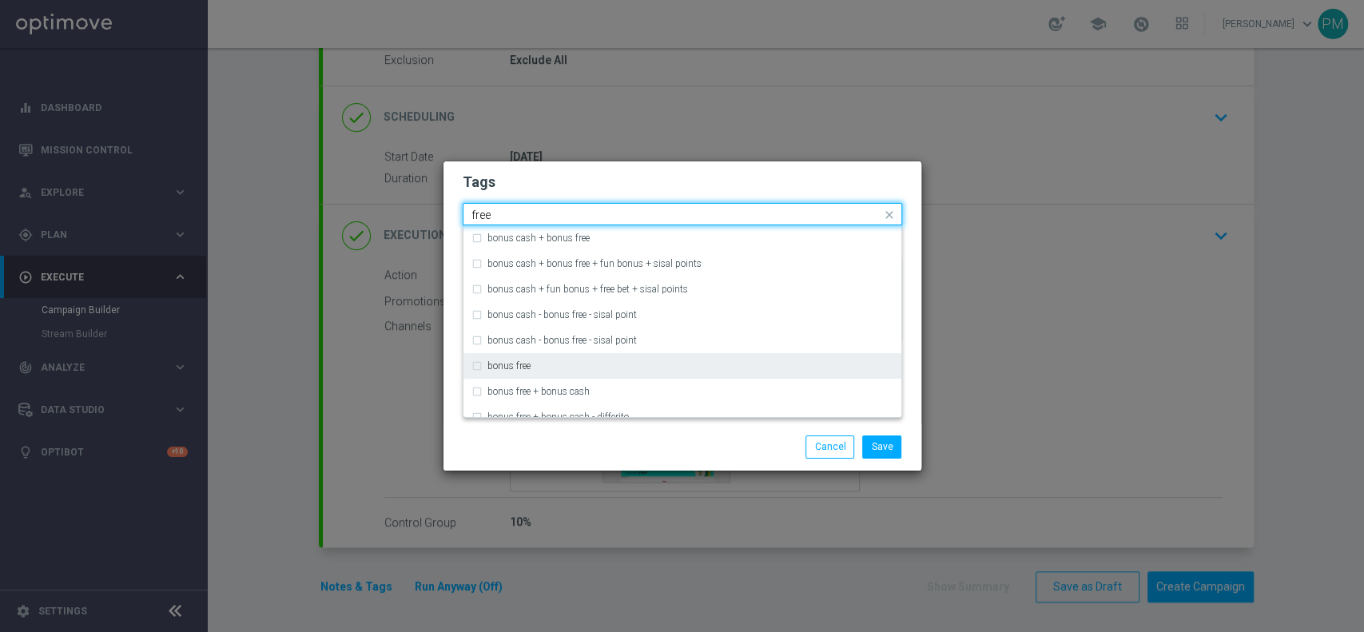
click at [591, 375] on div "bonus free" at bounding box center [682, 366] width 422 height 26
type input "free"
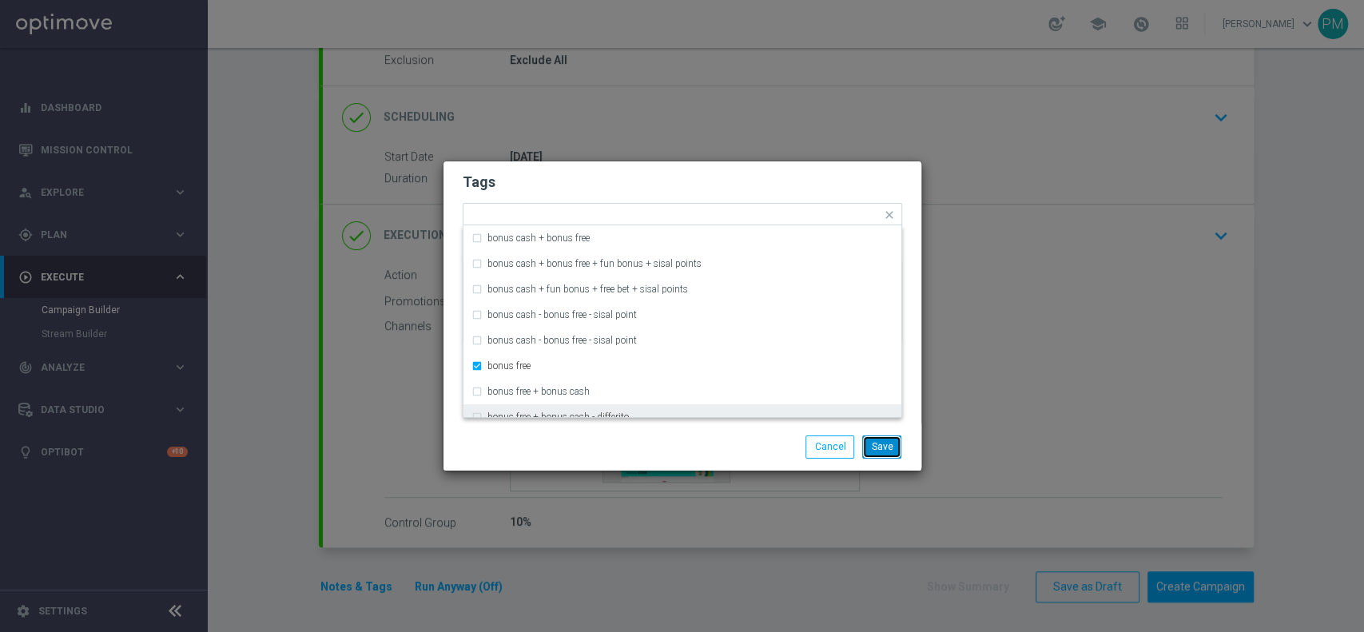
click at [874, 446] on button "Save" at bounding box center [881, 447] width 39 height 22
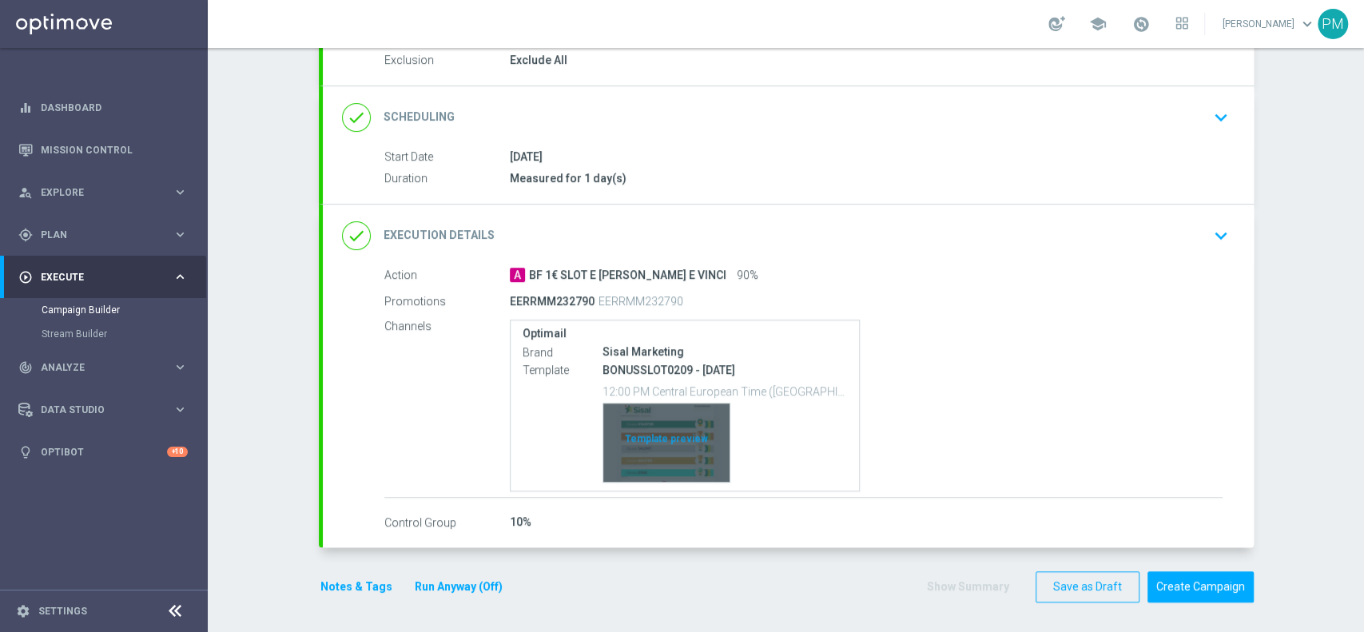
click at [639, 428] on div "Template preview" at bounding box center [666, 443] width 126 height 78
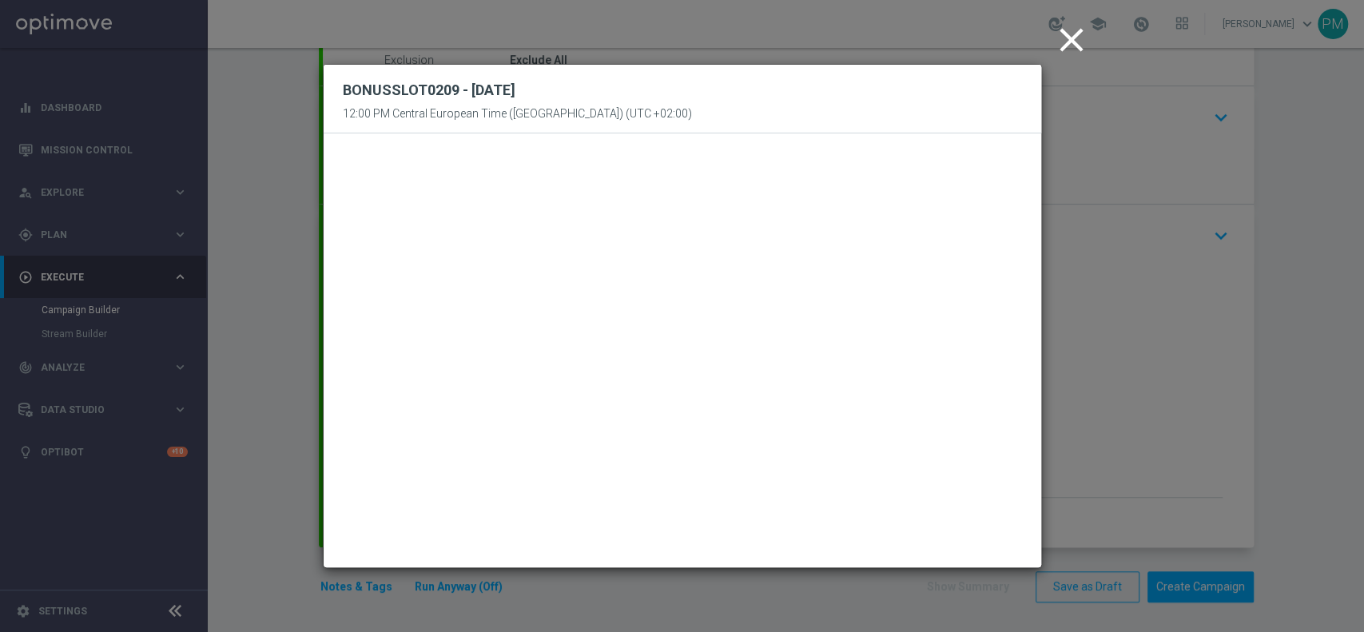
click at [1064, 38] on icon "close" at bounding box center [1072, 40] width 40 height 40
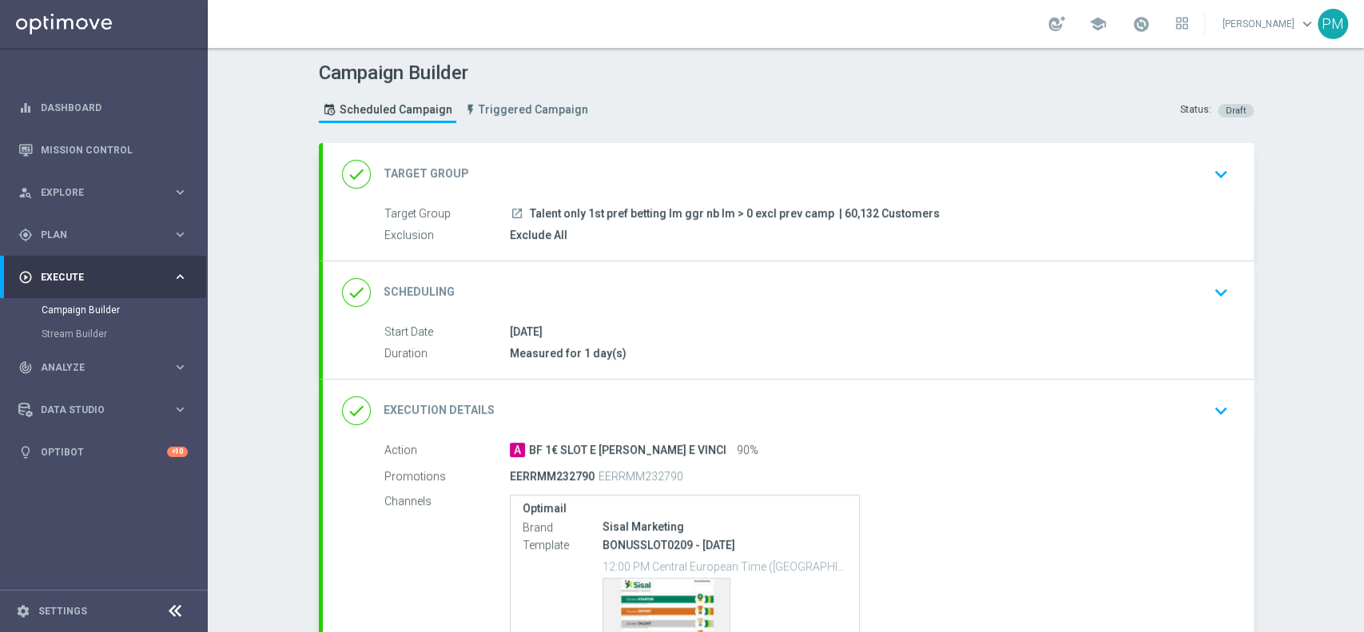
click at [875, 290] on div "done Scheduling keyboard_arrow_down" at bounding box center [788, 292] width 893 height 30
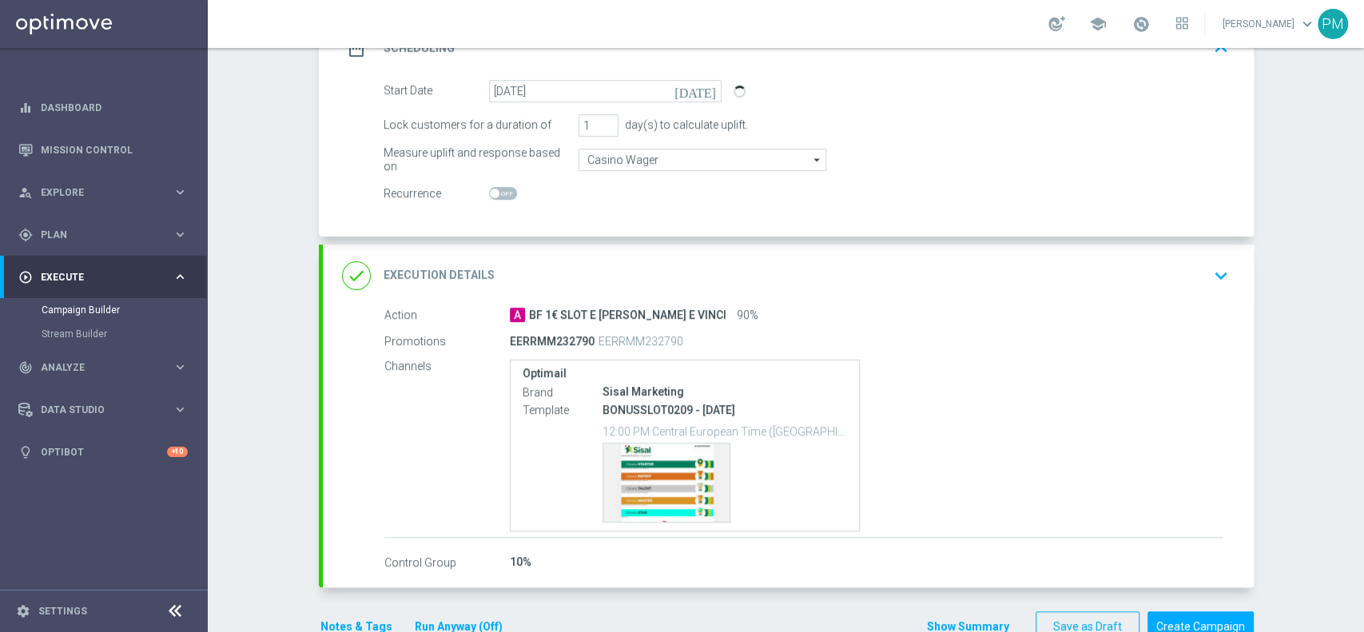
scroll to position [291, 0]
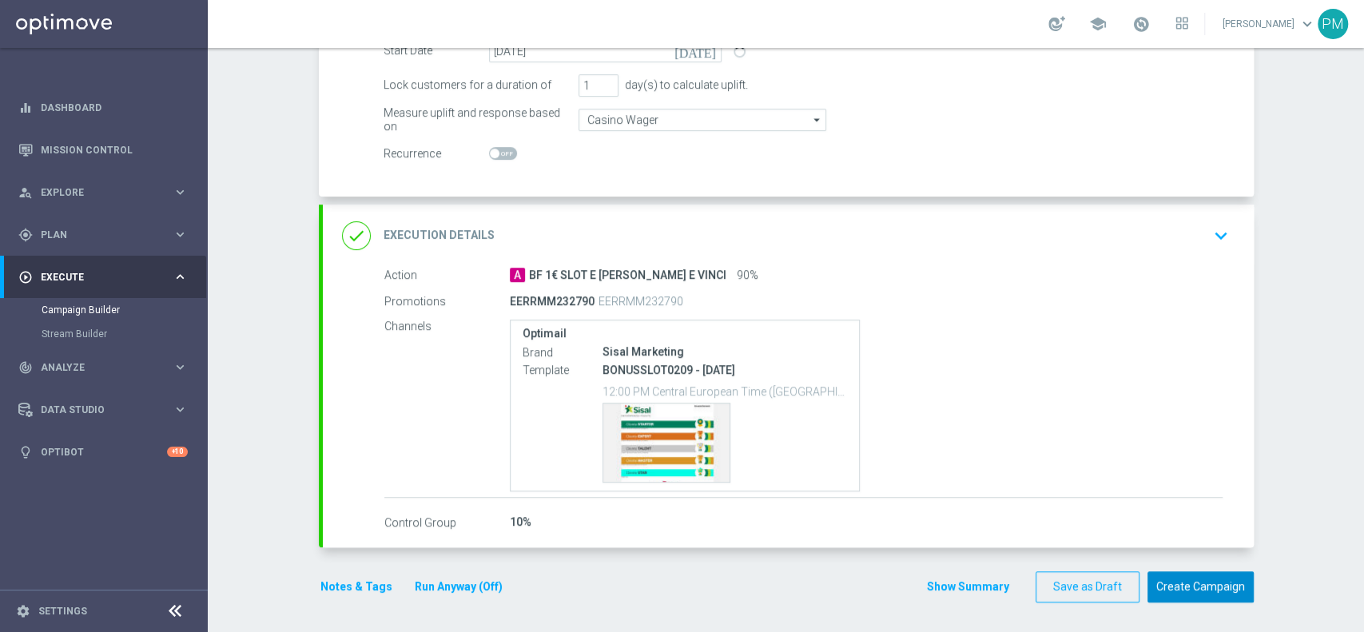
click at [1179, 575] on button "Create Campaign" at bounding box center [1201, 586] width 106 height 31
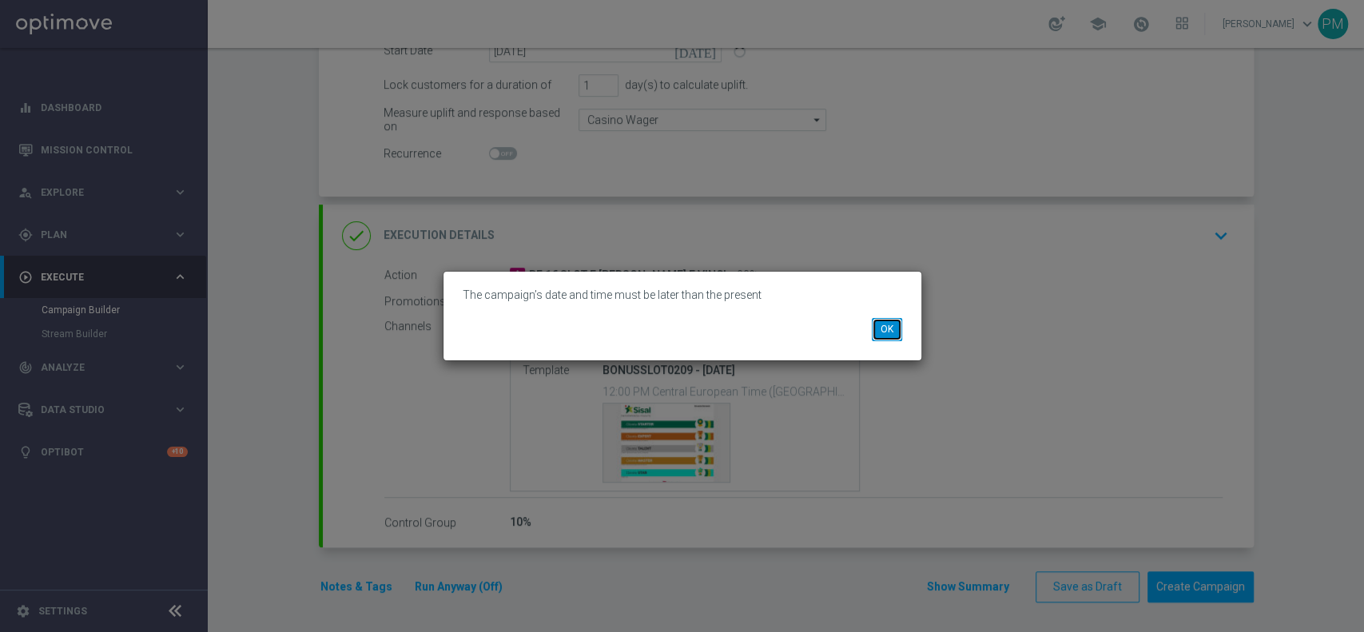
click at [895, 336] on button "OK" at bounding box center [887, 329] width 30 height 22
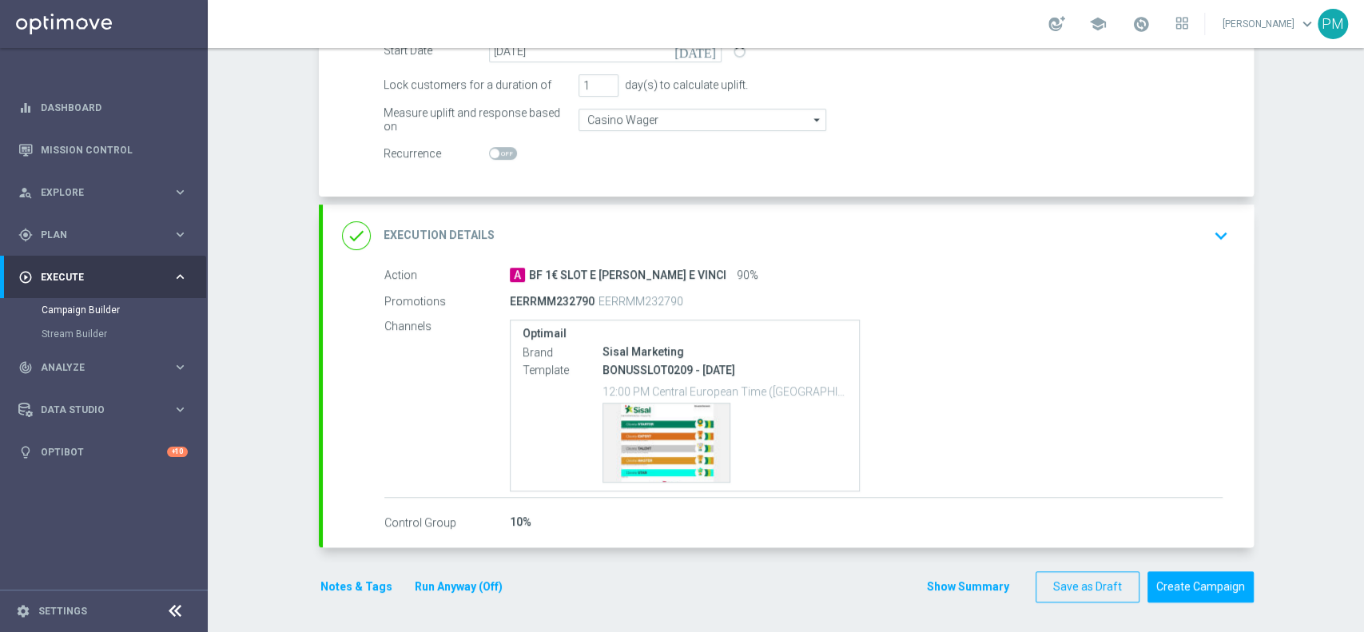
click at [958, 279] on div "A BF 1€ SLOT E GRATTA E VINCI 90%" at bounding box center [866, 275] width 713 height 16
click at [1009, 246] on div "done Execution Details keyboard_arrow_down" at bounding box center [788, 236] width 893 height 30
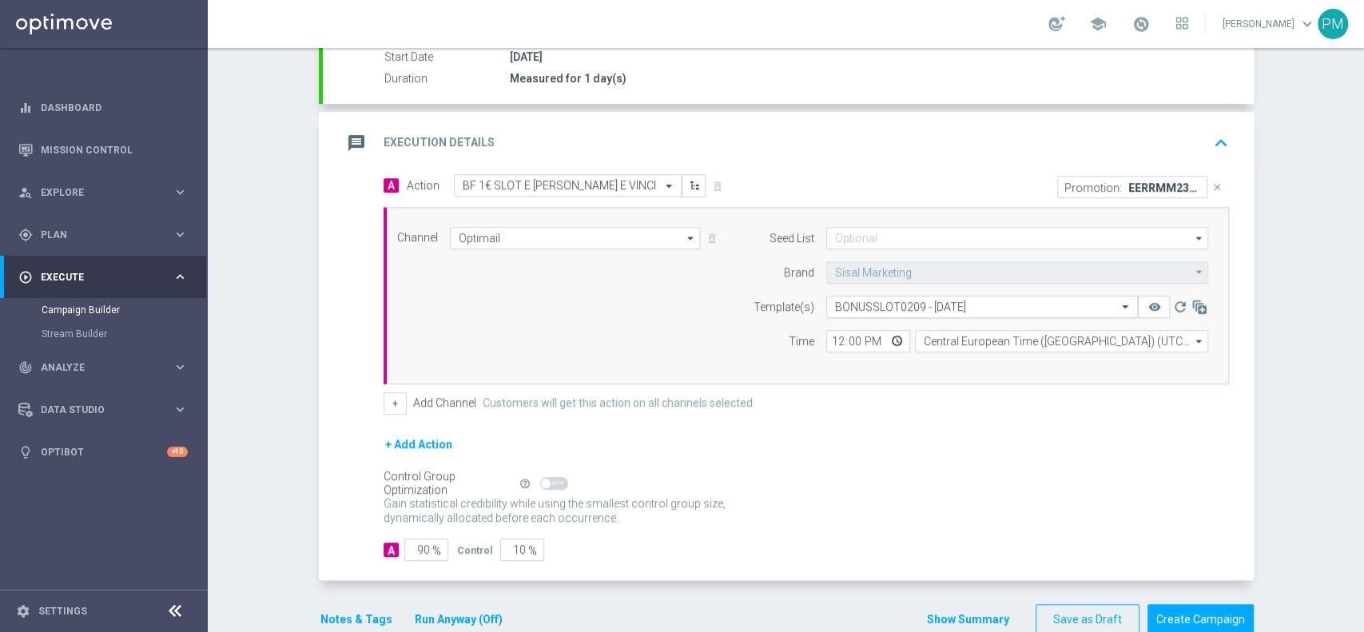
scroll to position [288, 0]
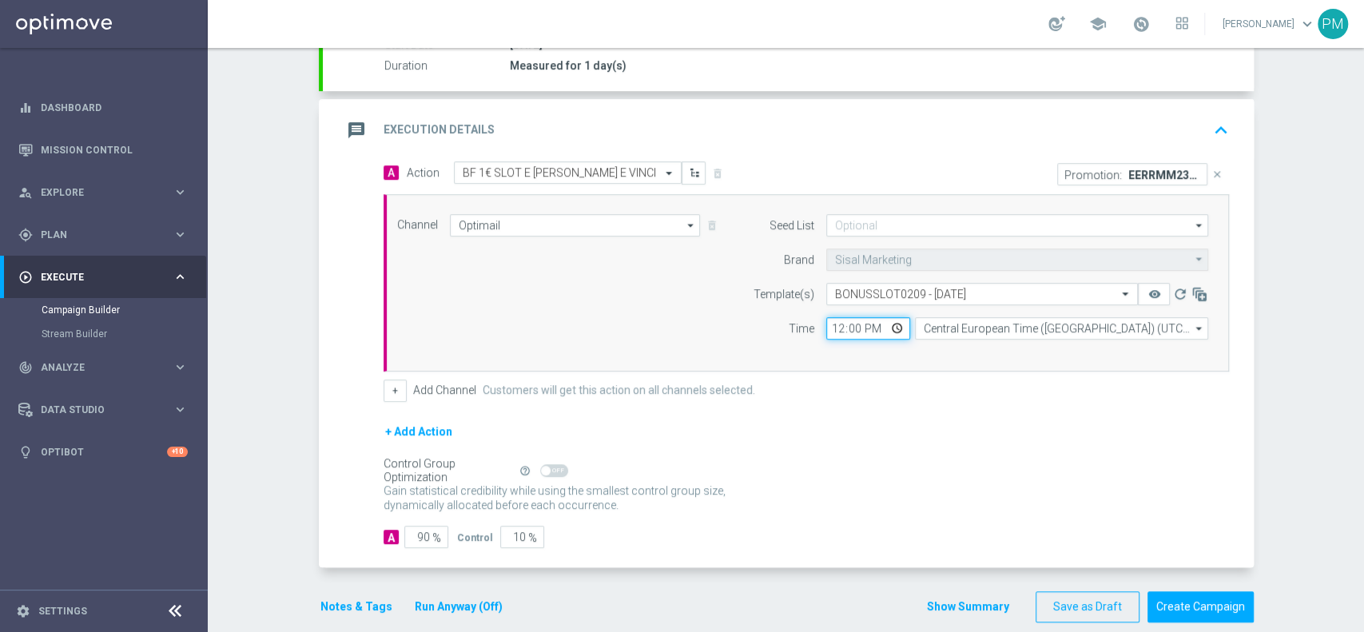
click at [829, 323] on input "12:00" at bounding box center [868, 328] width 84 height 22
type input "18:00"
click at [1181, 620] on button "Create Campaign" at bounding box center [1201, 606] width 106 height 31
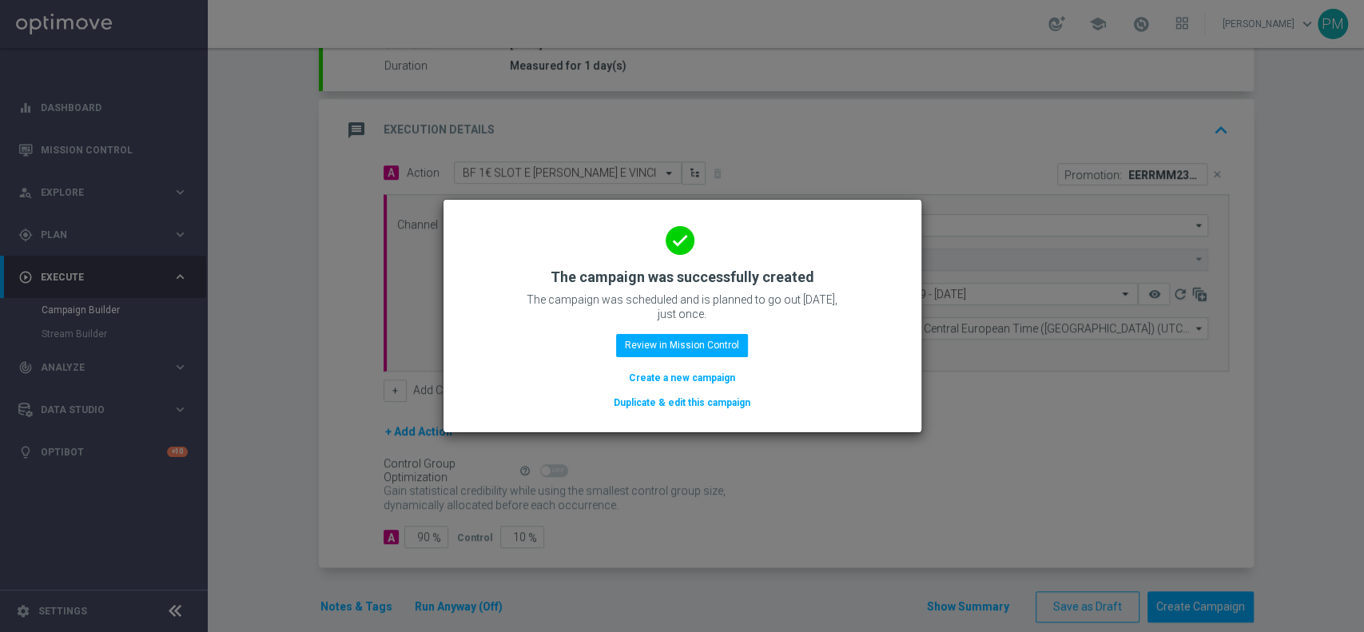
click at [716, 332] on div "done The campaign was successfully created The campaign was scheduled and is pl…" at bounding box center [683, 313] width 440 height 197
click at [716, 336] on button "Review in Mission Control" at bounding box center [682, 345] width 132 height 22
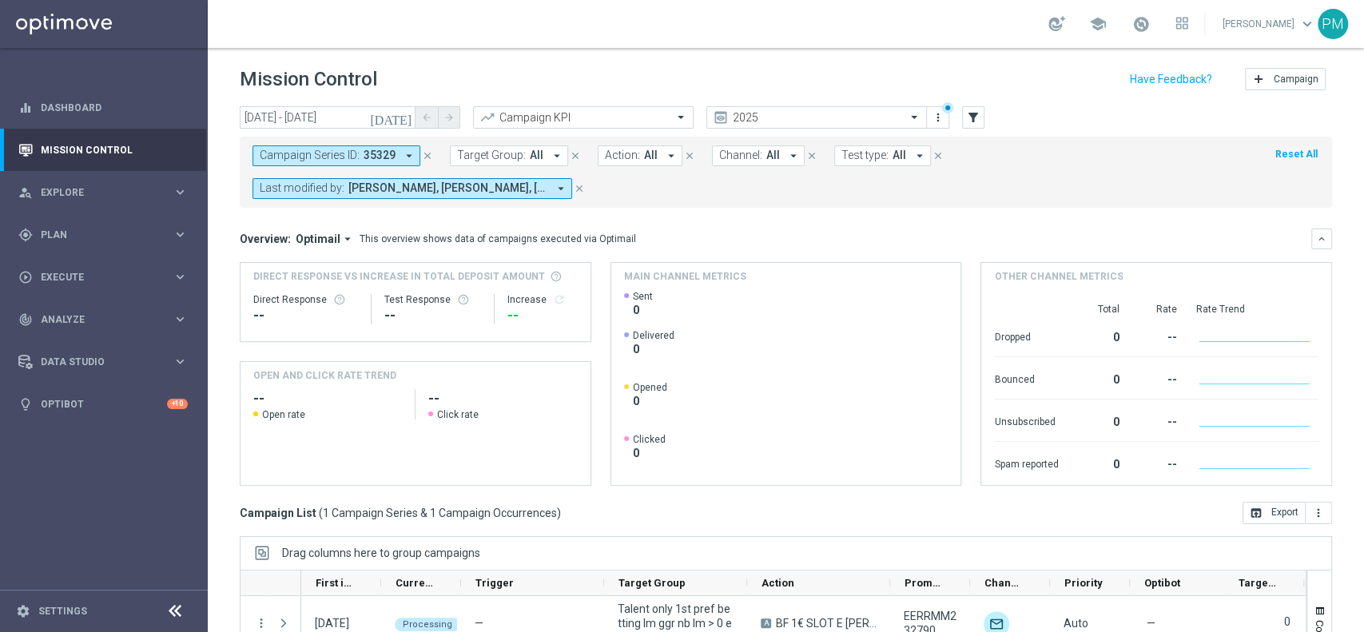
scroll to position [198, 0]
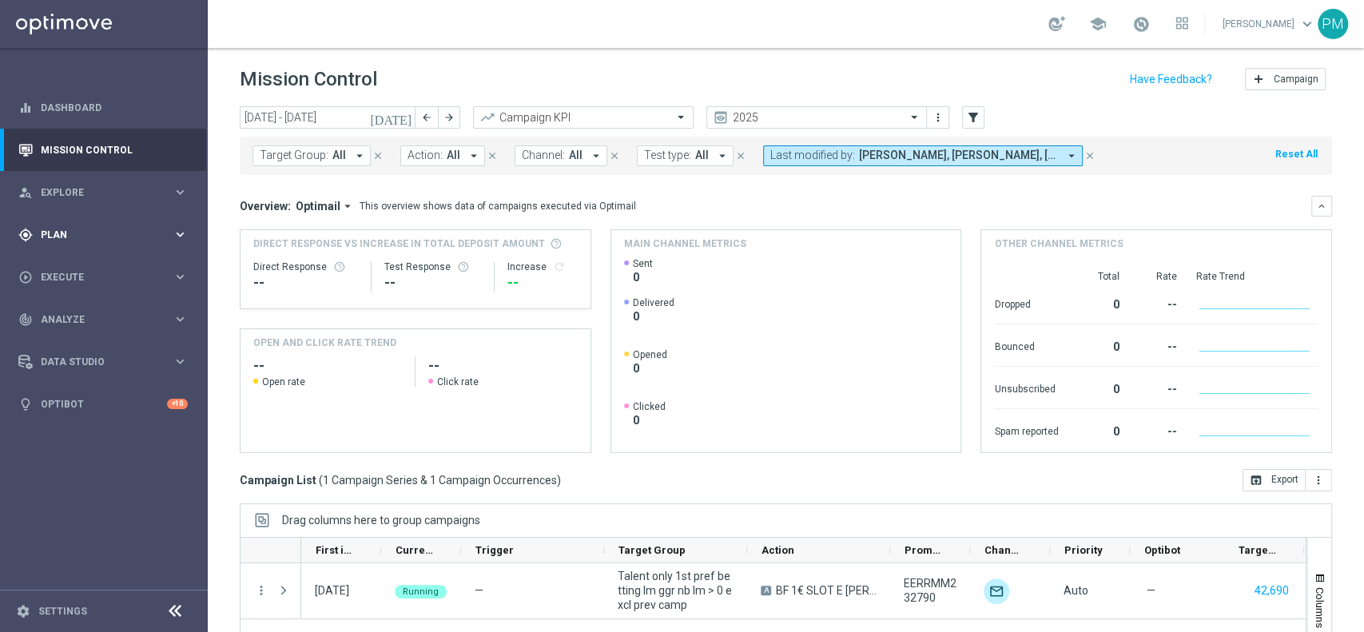
click at [70, 232] on span "Plan" at bounding box center [107, 235] width 132 height 10
click at [70, 269] on link "Target Groups" at bounding box center [104, 267] width 125 height 13
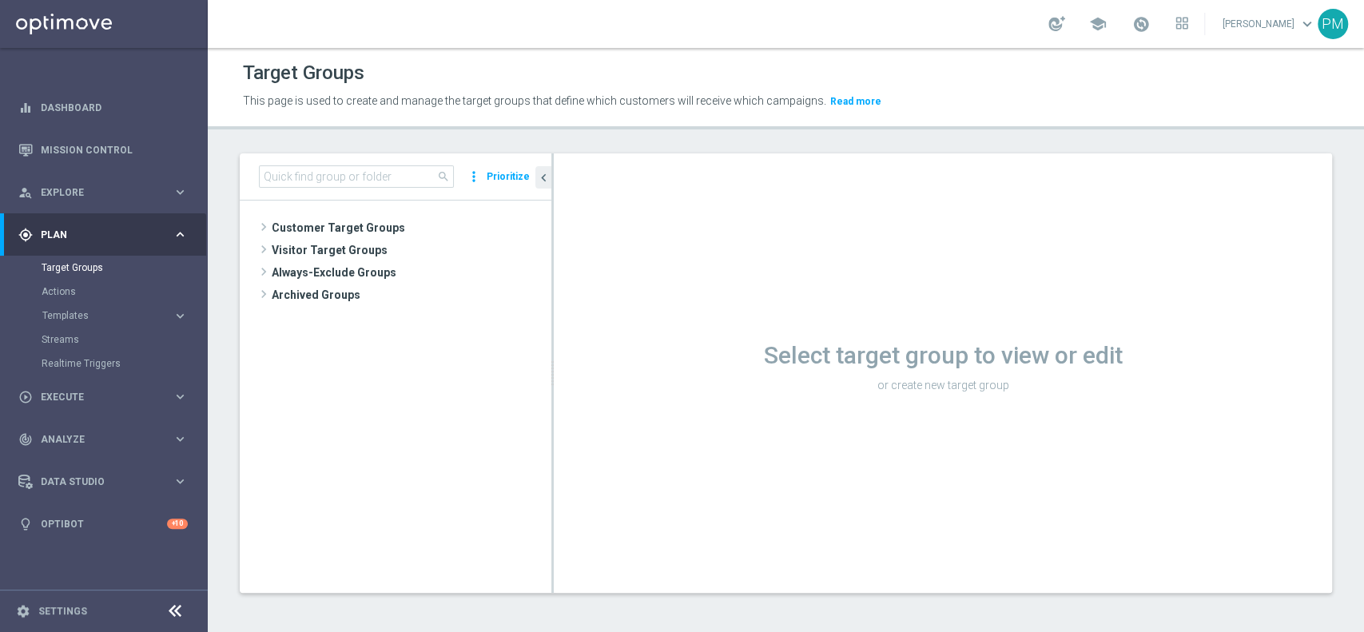
click at [371, 159] on div "search more_vert Prioritize" at bounding box center [396, 176] width 312 height 47
click at [366, 177] on input at bounding box center [356, 176] width 195 height 22
paste input "Talent only 1st pref lotteries & other lm ggr nb lm > 0 excl prev camp"
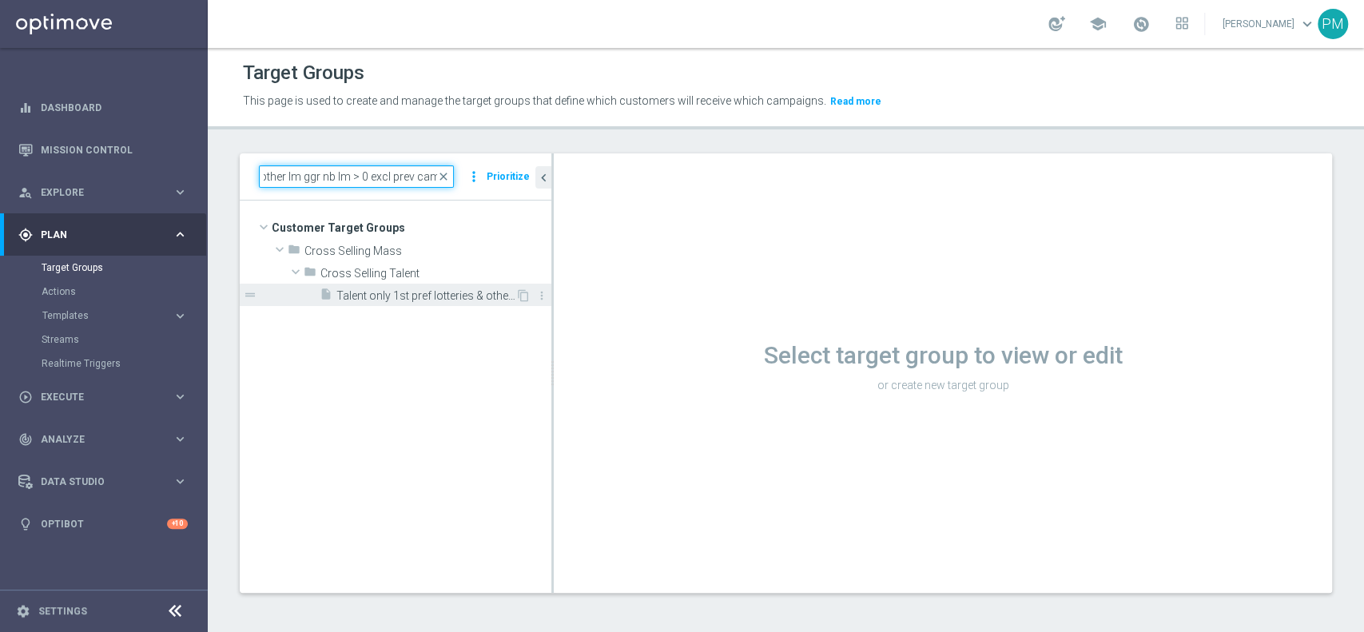
type input "Talent only 1st pref lotteries & other lm ggr nb lm > 0 excl prev camp"
click at [397, 287] on div "insert_drive_file Talent only 1st pref lotteries & other lm ggr nb lm > 0 excl …" at bounding box center [418, 295] width 196 height 22
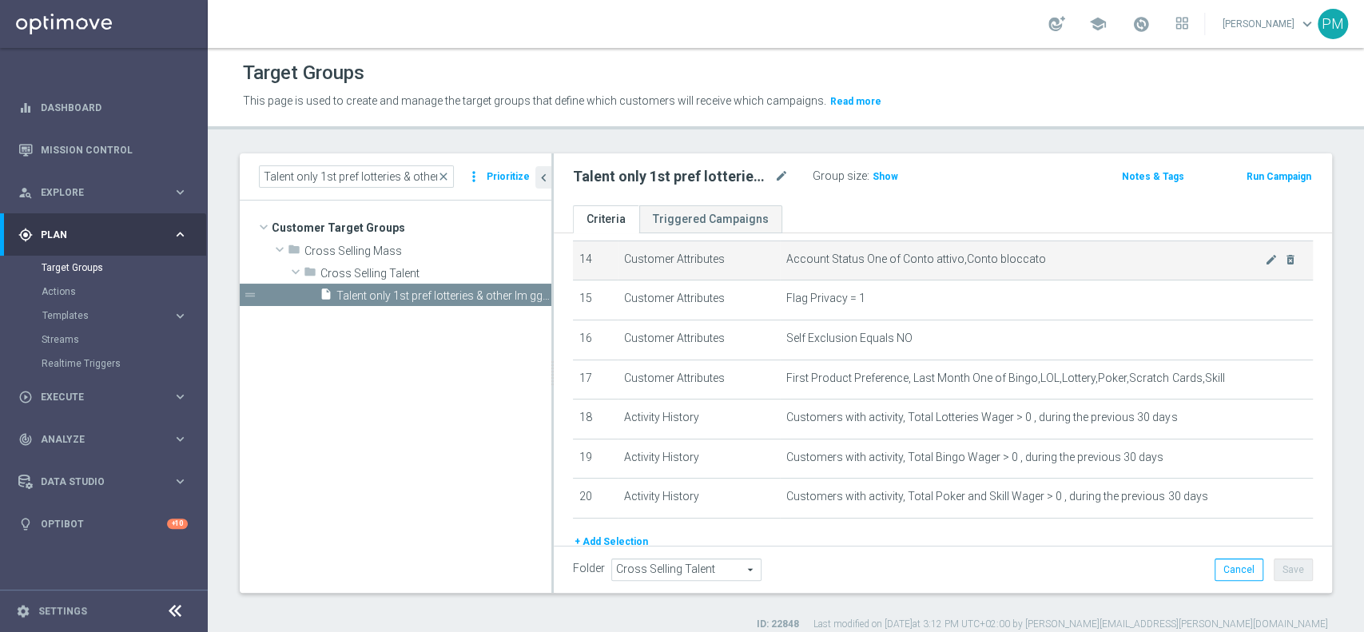
scroll to position [582, 0]
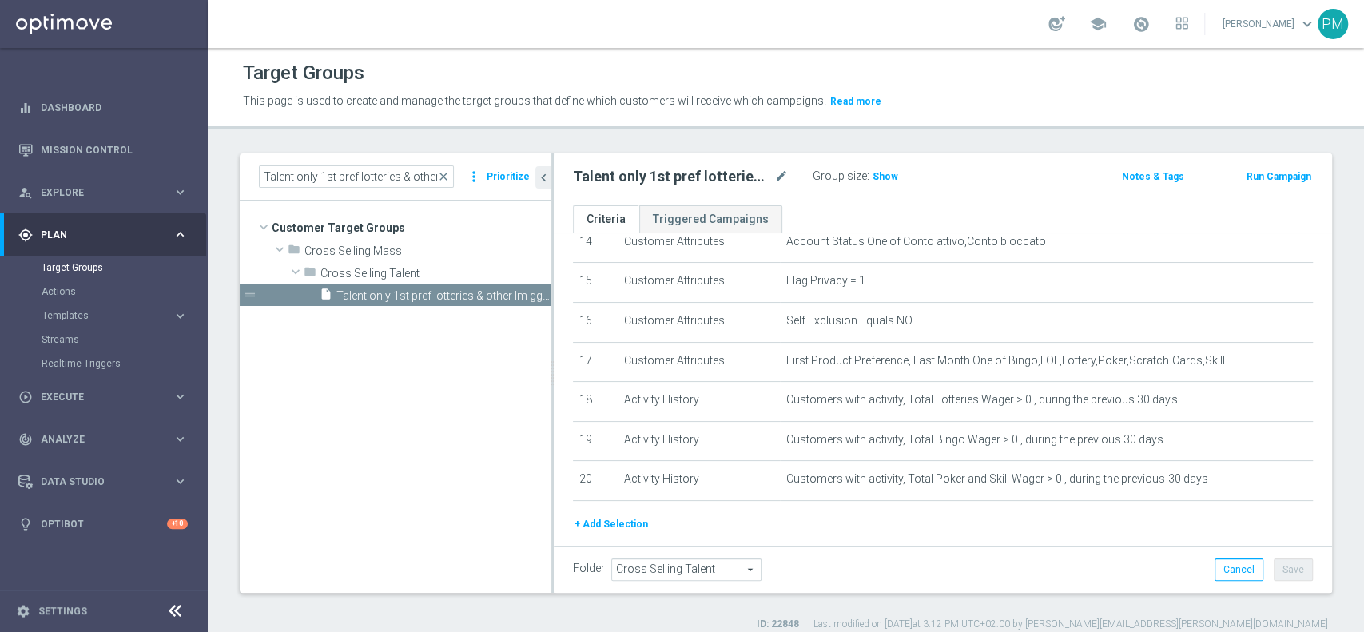
click at [1266, 177] on button "Run Campaign" at bounding box center [1279, 177] width 68 height 18
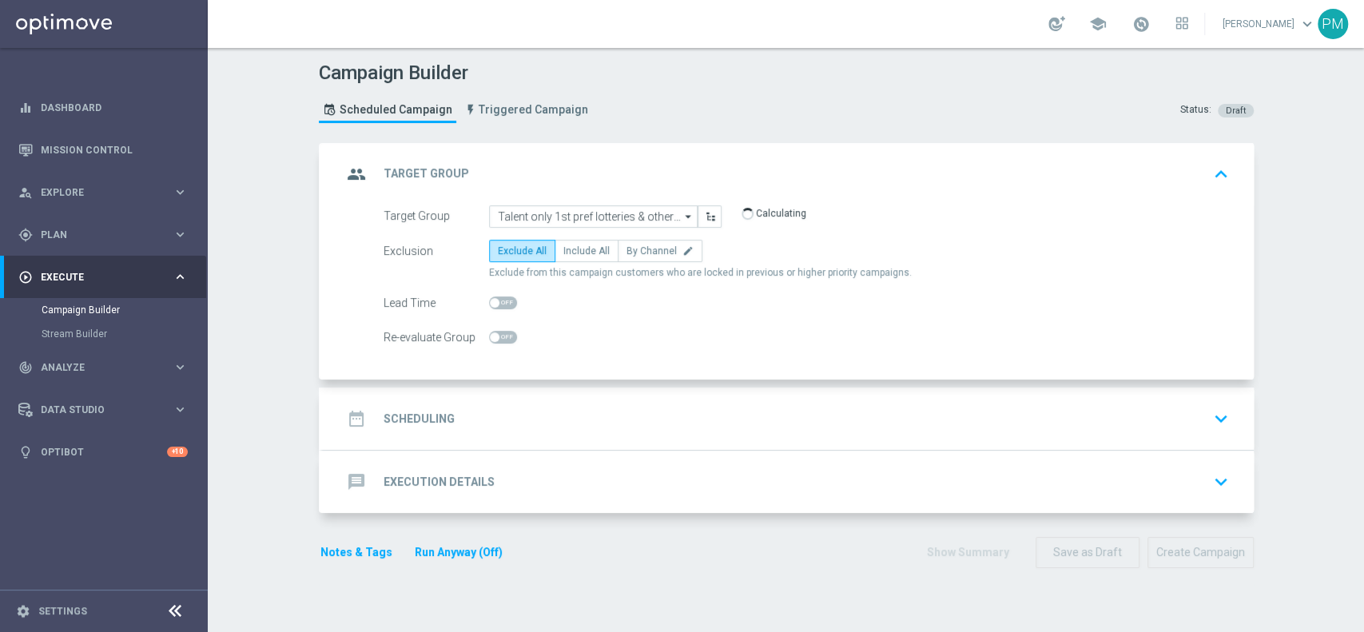
click at [537, 430] on div "date_range Scheduling keyboard_arrow_down" at bounding box center [788, 419] width 893 height 30
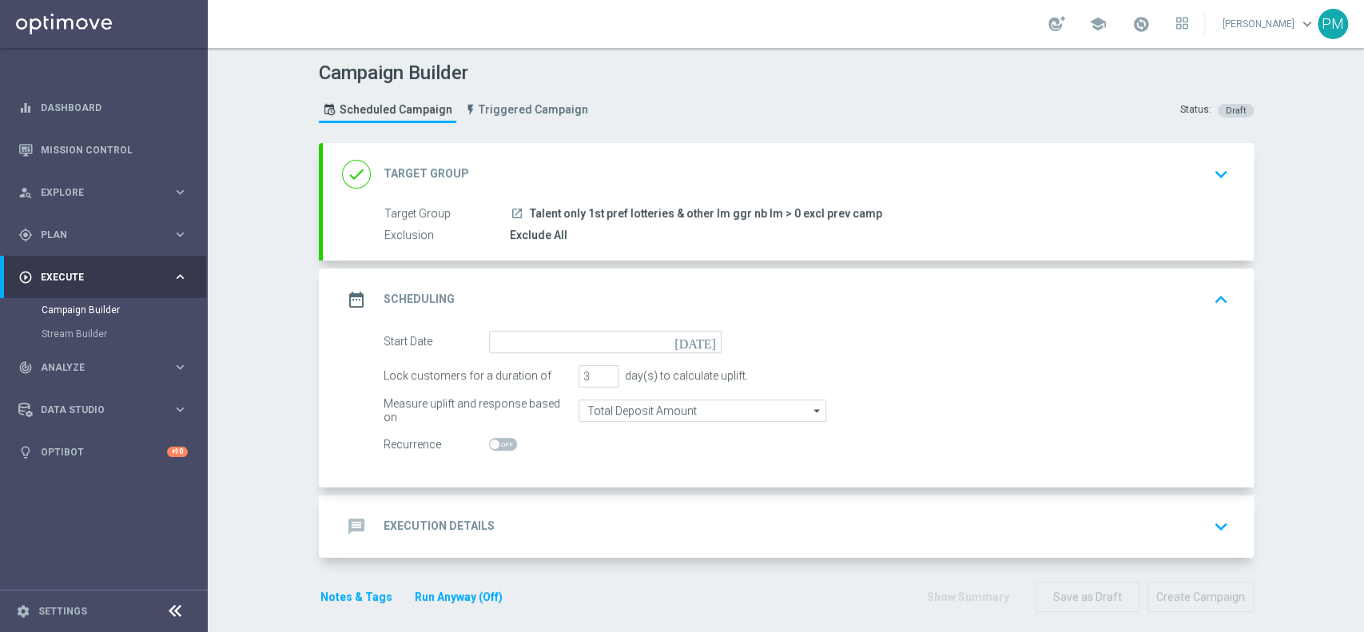
scroll to position [10, 0]
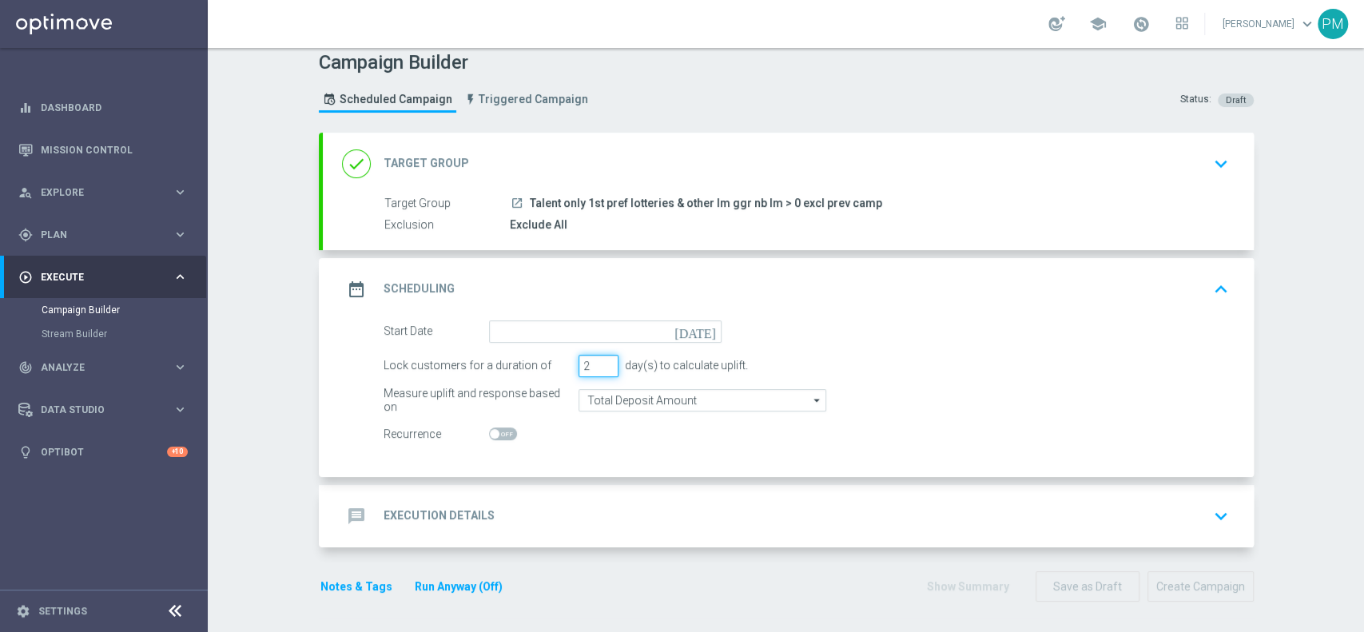
click at [596, 369] on input "2" at bounding box center [599, 366] width 40 height 22
type input "1"
click at [596, 369] on input "1" at bounding box center [599, 366] width 40 height 22
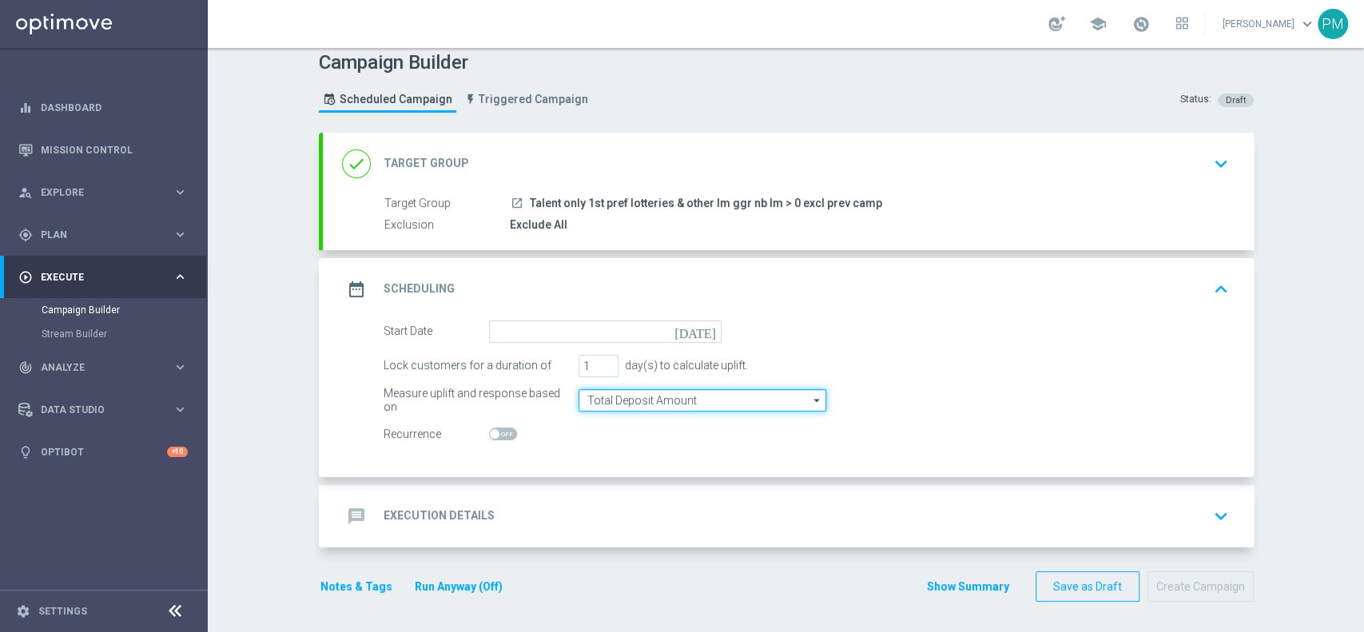
click at [642, 398] on input "Total Deposit Amount" at bounding box center [703, 400] width 248 height 22
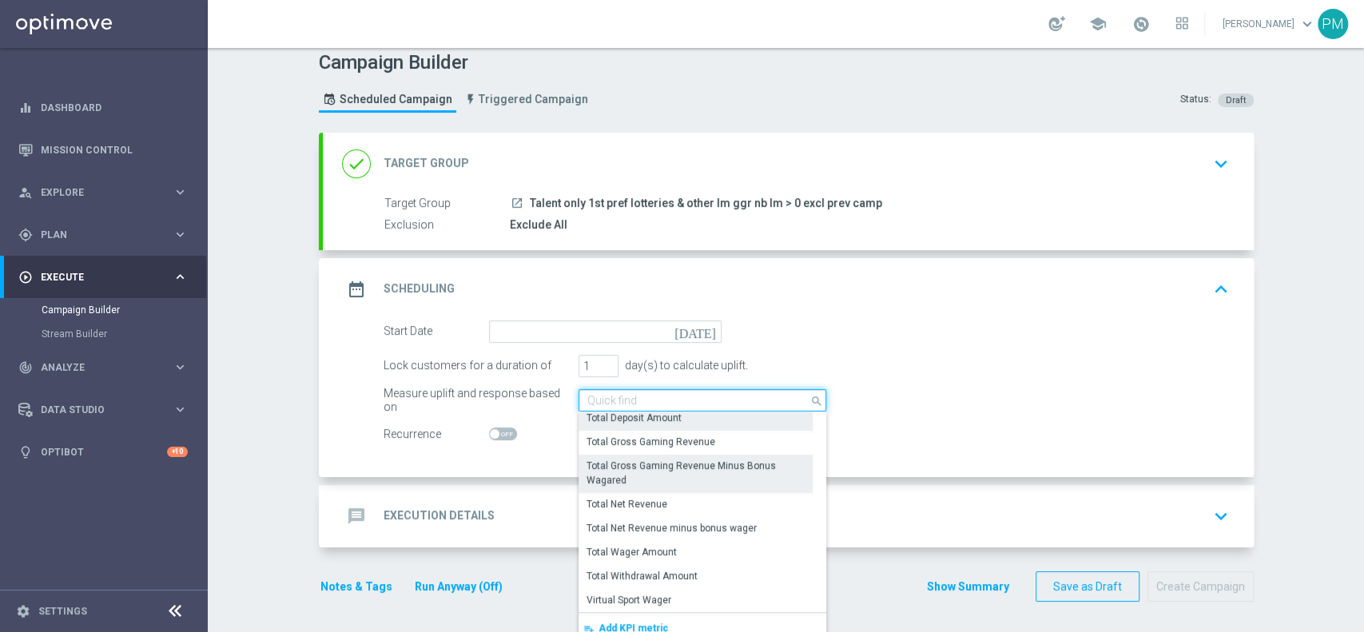
scroll to position [294, 0]
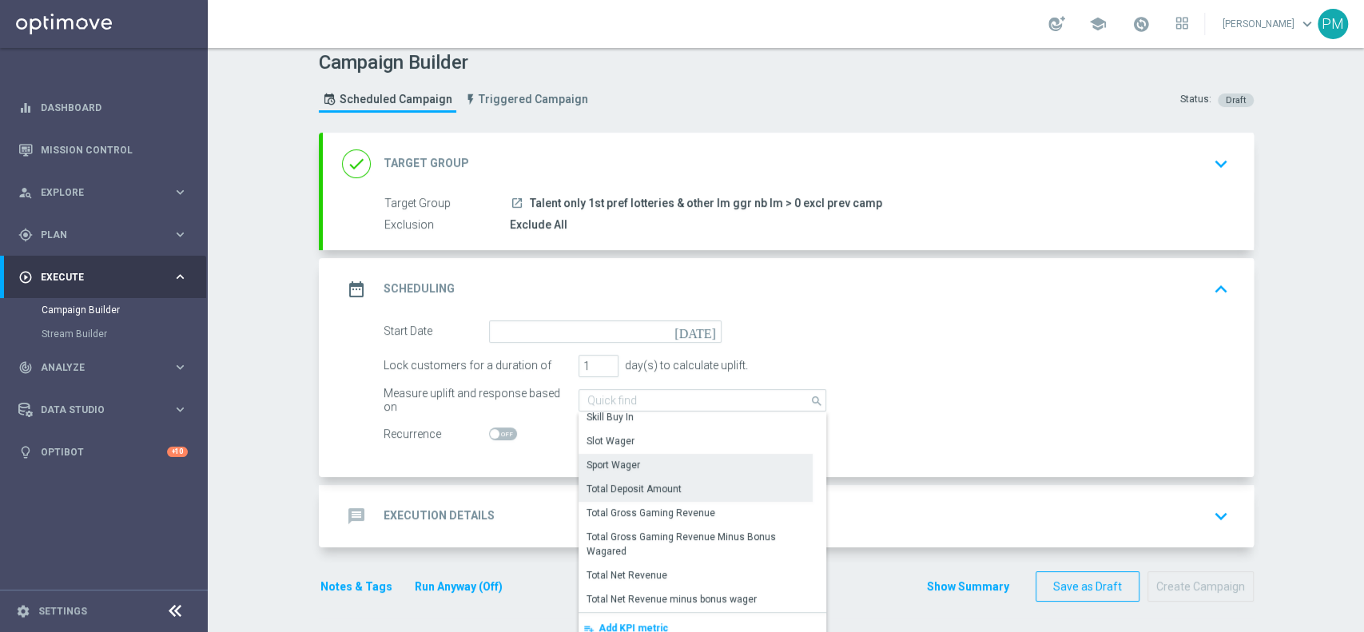
click at [664, 467] on div "Sport Wager" at bounding box center [696, 465] width 234 height 22
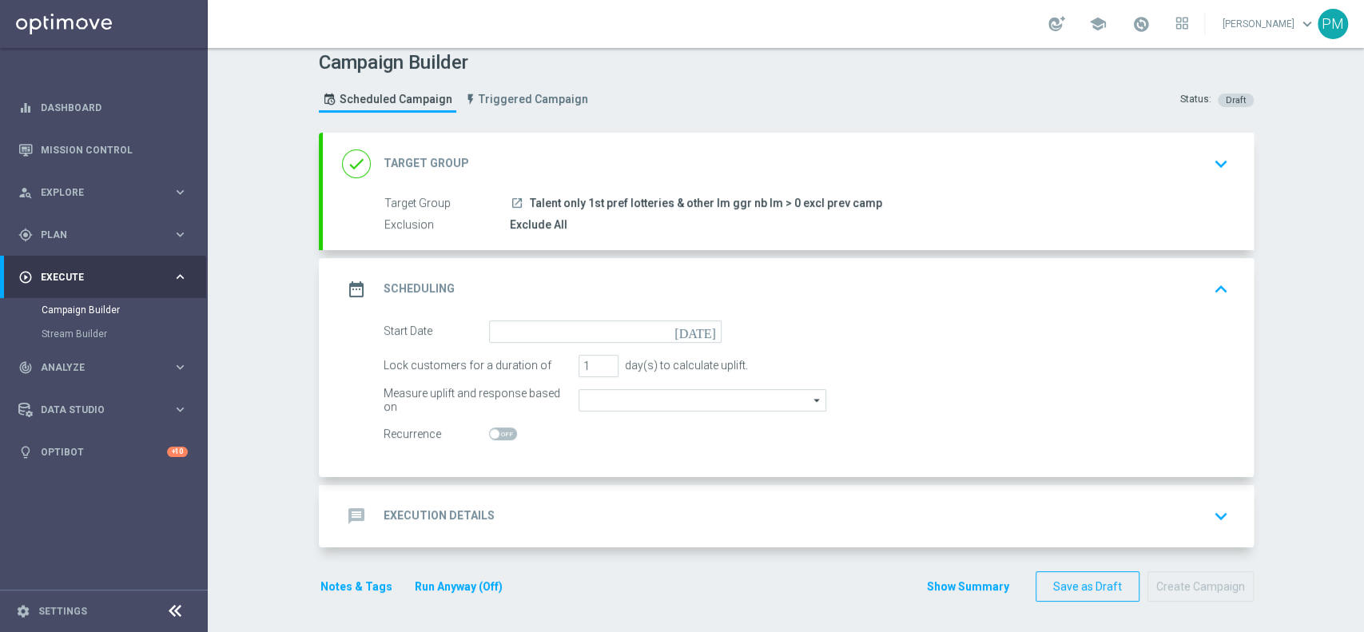
type input "Sport Wager"
click at [589, 328] on input at bounding box center [605, 331] width 233 height 22
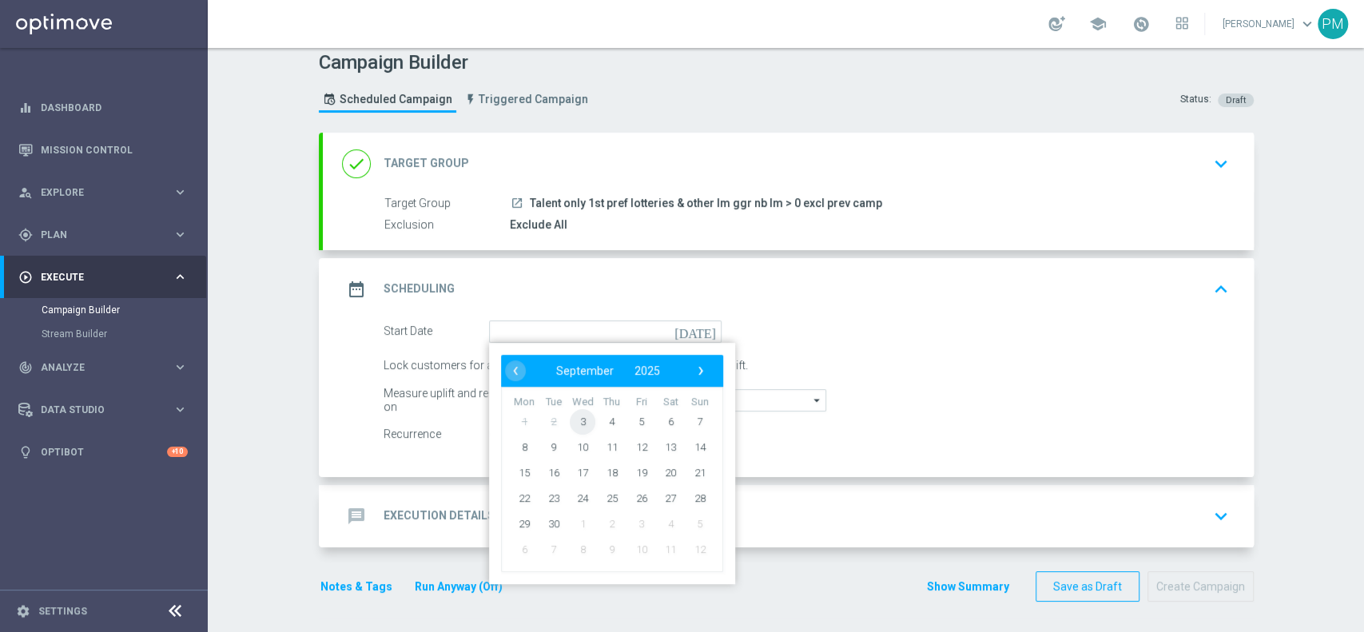
click at [568, 408] on td "3" at bounding box center [583, 421] width 30 height 26
click at [570, 412] on span "3" at bounding box center [583, 421] width 26 height 26
type input "[DATE]"
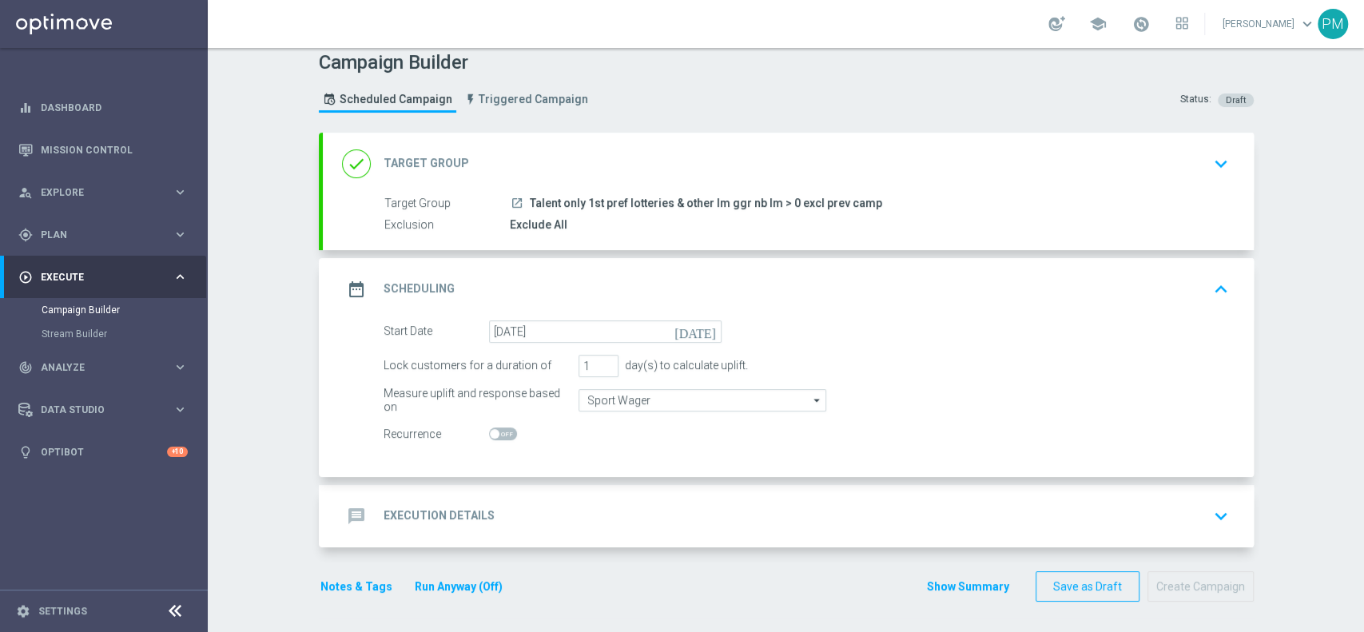
click at [605, 506] on div "message Execution Details keyboard_arrow_down" at bounding box center [788, 516] width 893 height 30
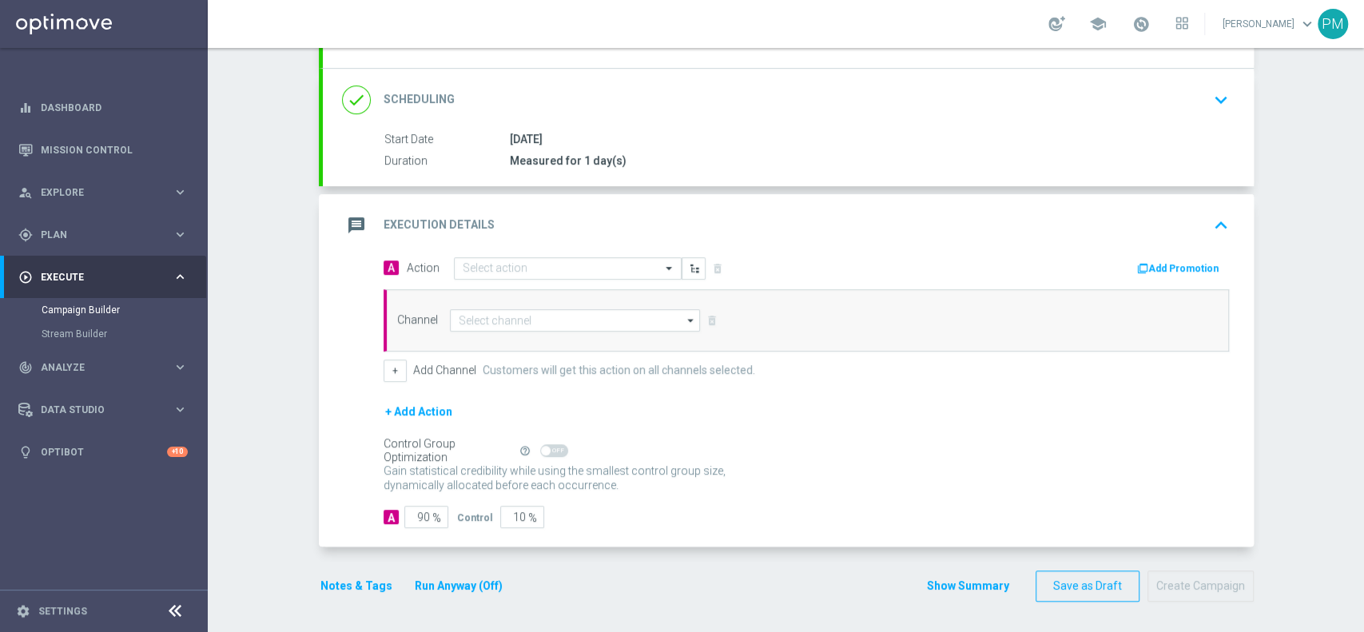
scroll to position [192, 0]
click at [512, 314] on input at bounding box center [575, 321] width 251 height 22
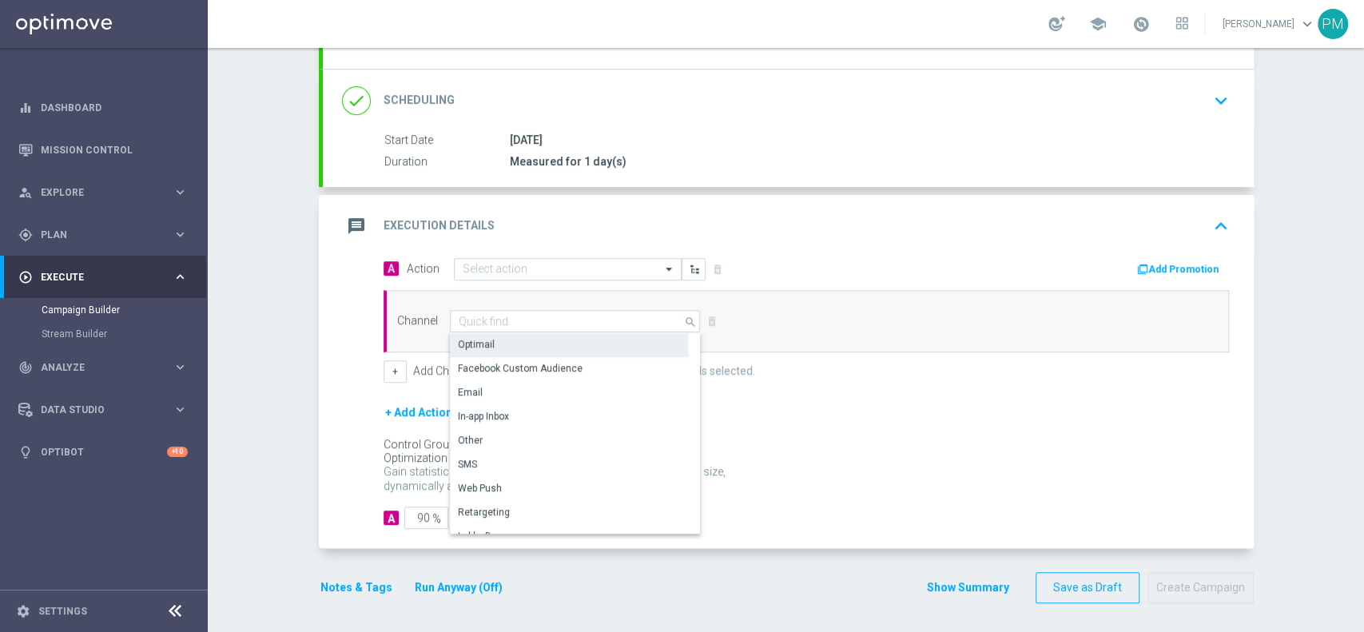
click at [505, 342] on div "Optimail" at bounding box center [569, 344] width 238 height 22
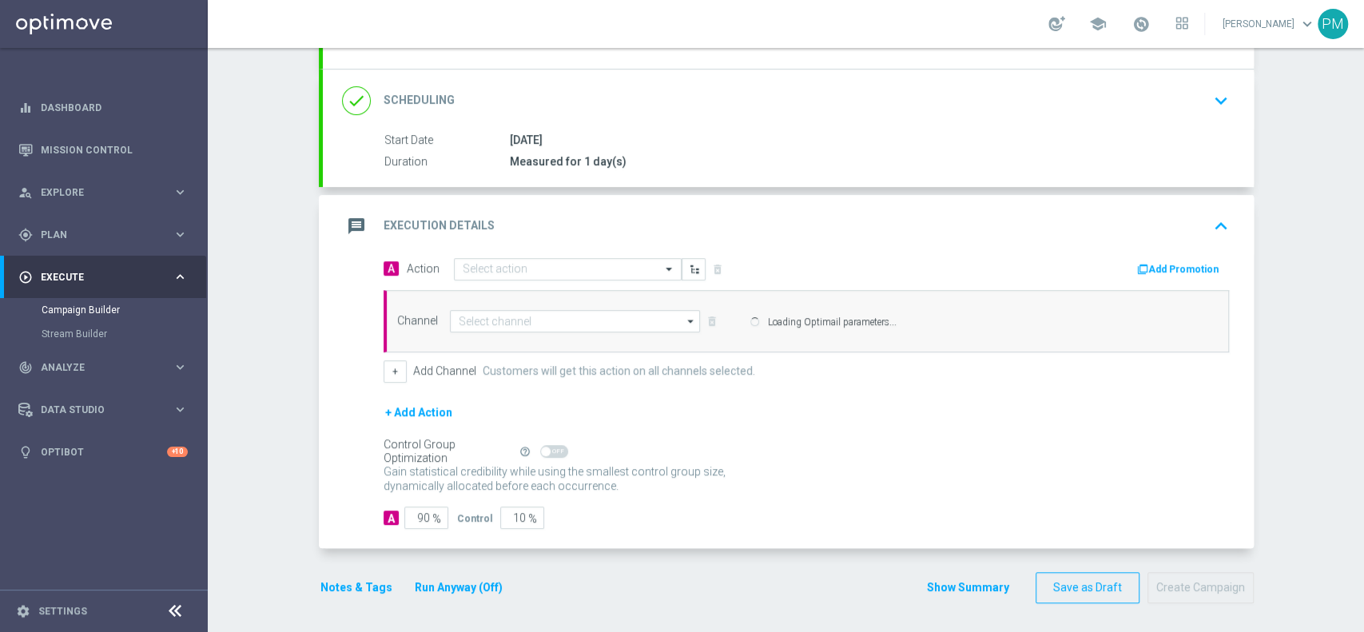
type input "Optimail"
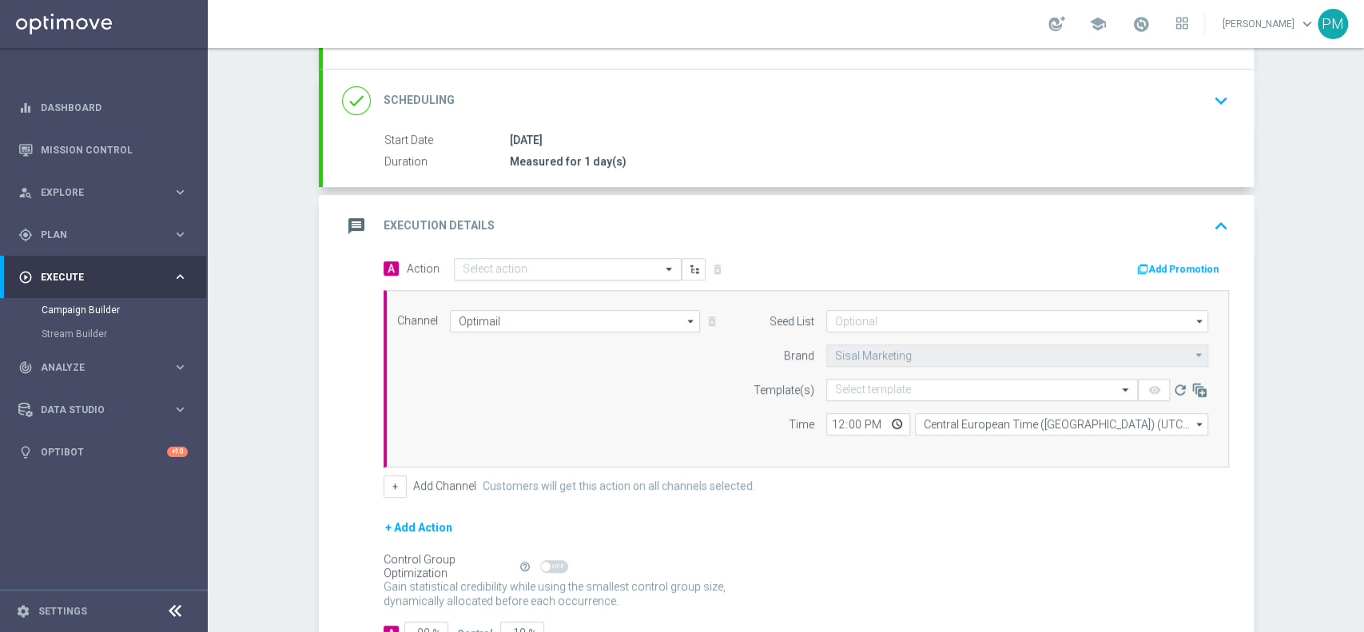
click at [584, 265] on input "text" at bounding box center [552, 270] width 178 height 14
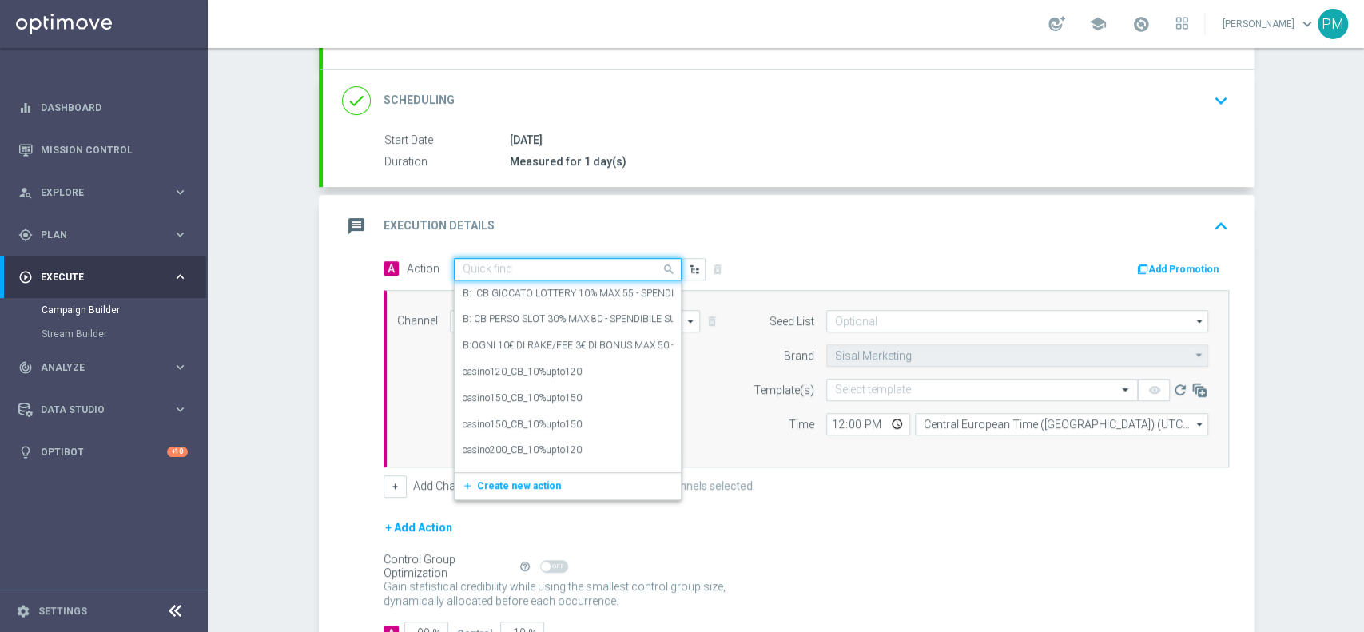
paste input "BF 2€ SPORT E SLOT"
type input "BF 2€ SPORT E SLOT"
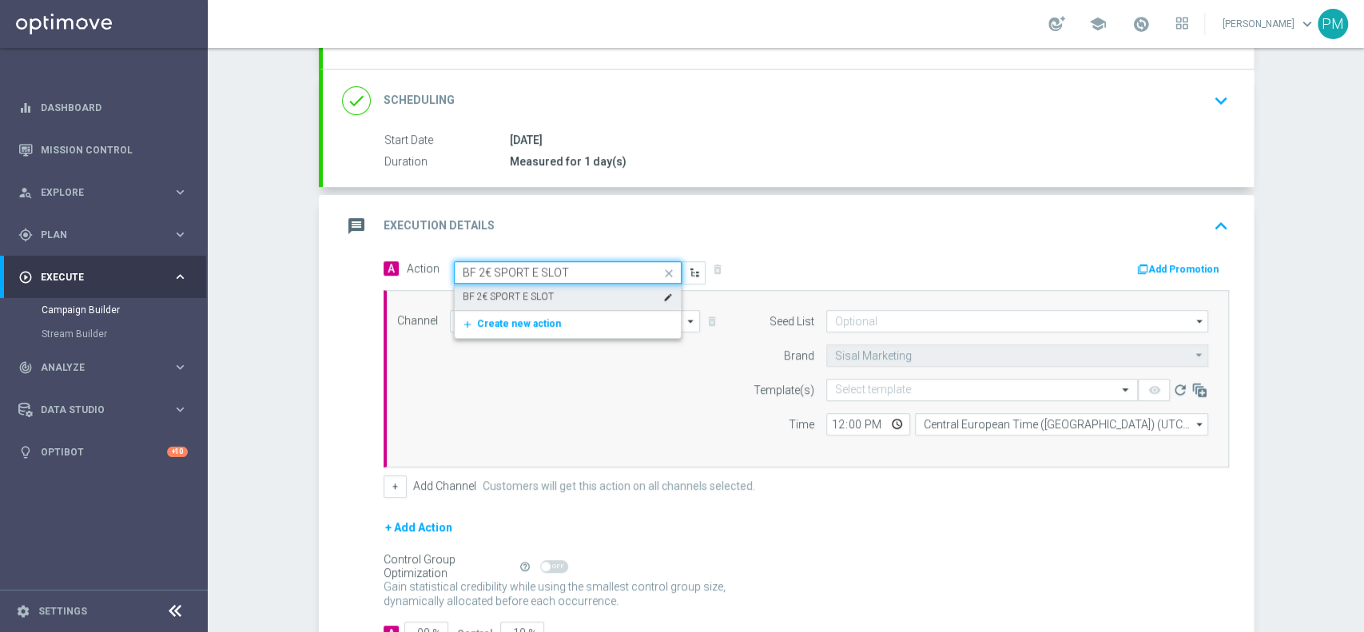
click at [572, 284] on div "BF 2€ SPORT E SLOT edit" at bounding box center [568, 297] width 210 height 26
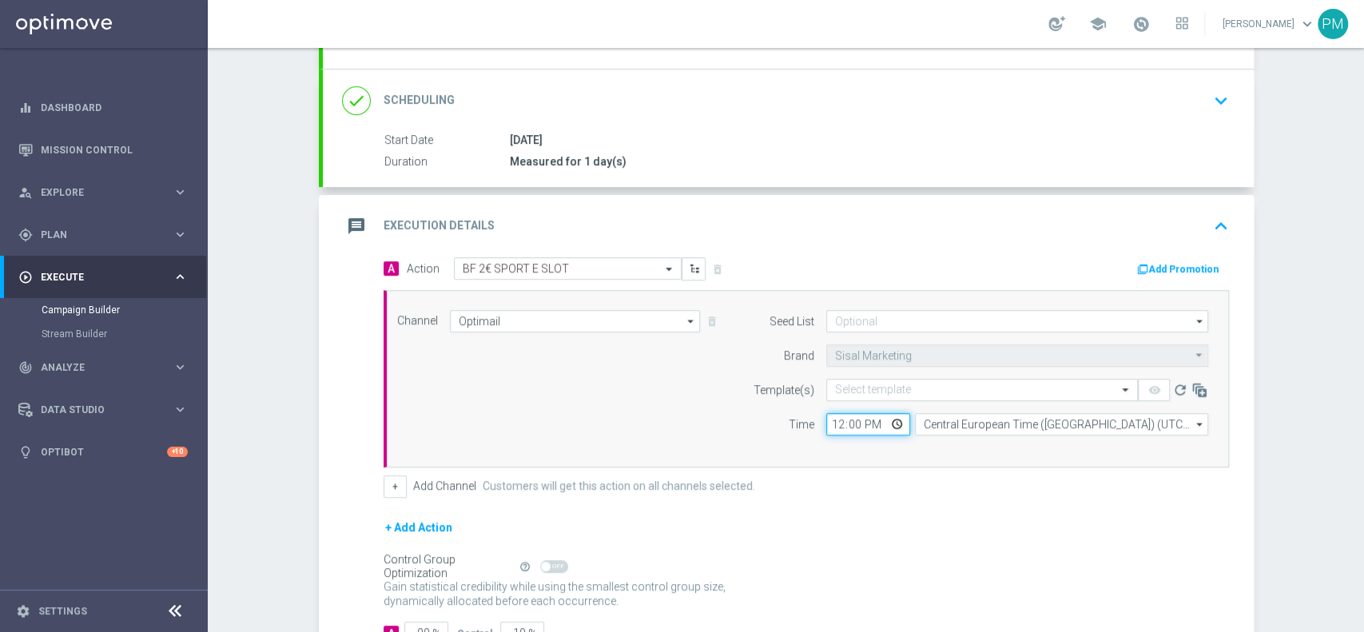
click at [827, 424] on input "12:00" at bounding box center [868, 424] width 84 height 22
type input "18:00"
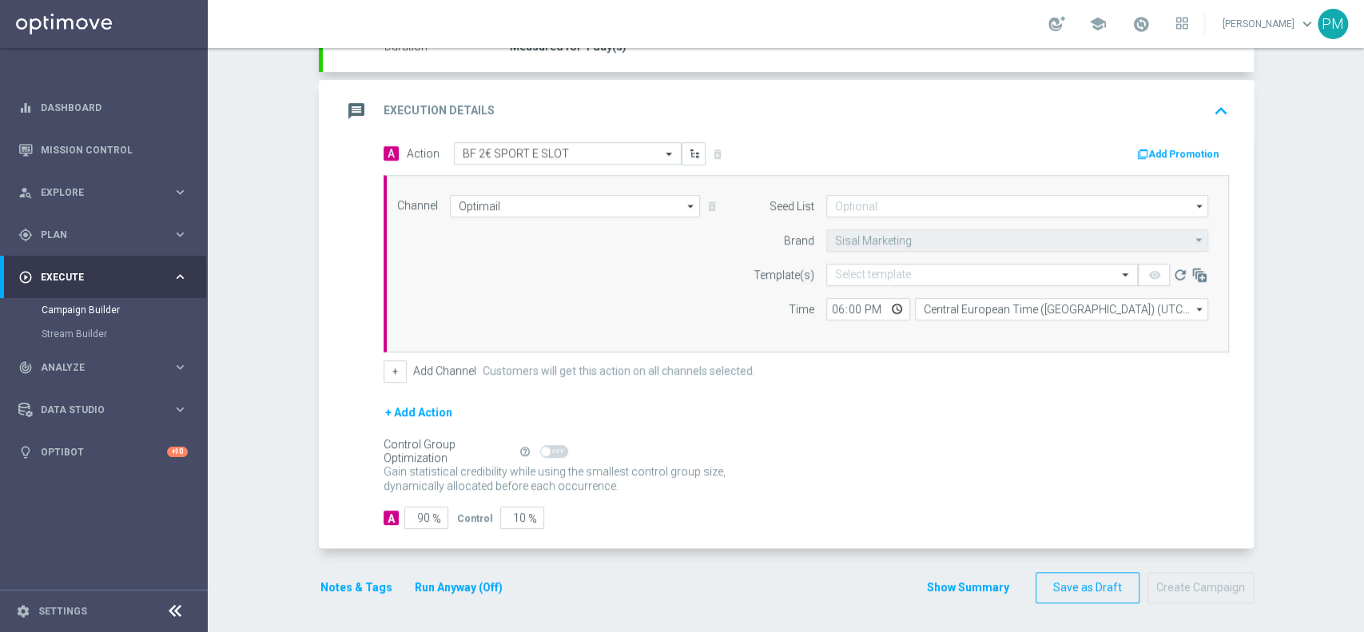
click at [336, 583] on button "Notes & Tags" at bounding box center [356, 588] width 75 height 20
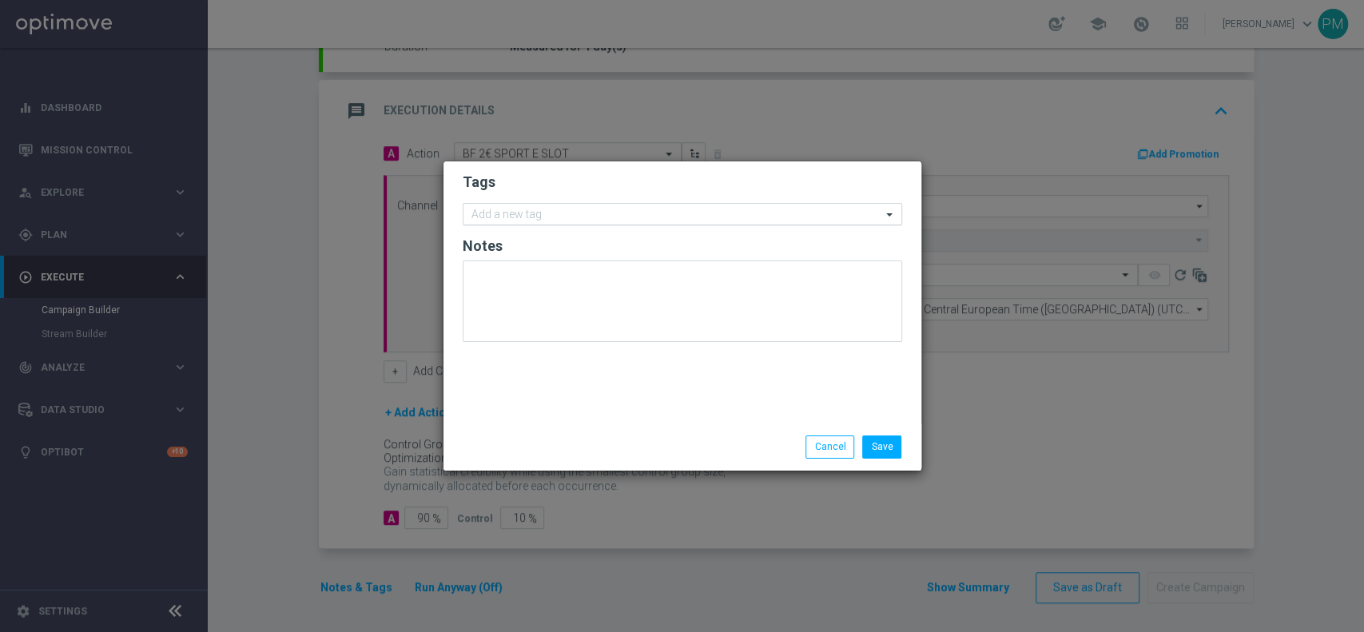
click at [547, 210] on input "text" at bounding box center [676, 216] width 410 height 14
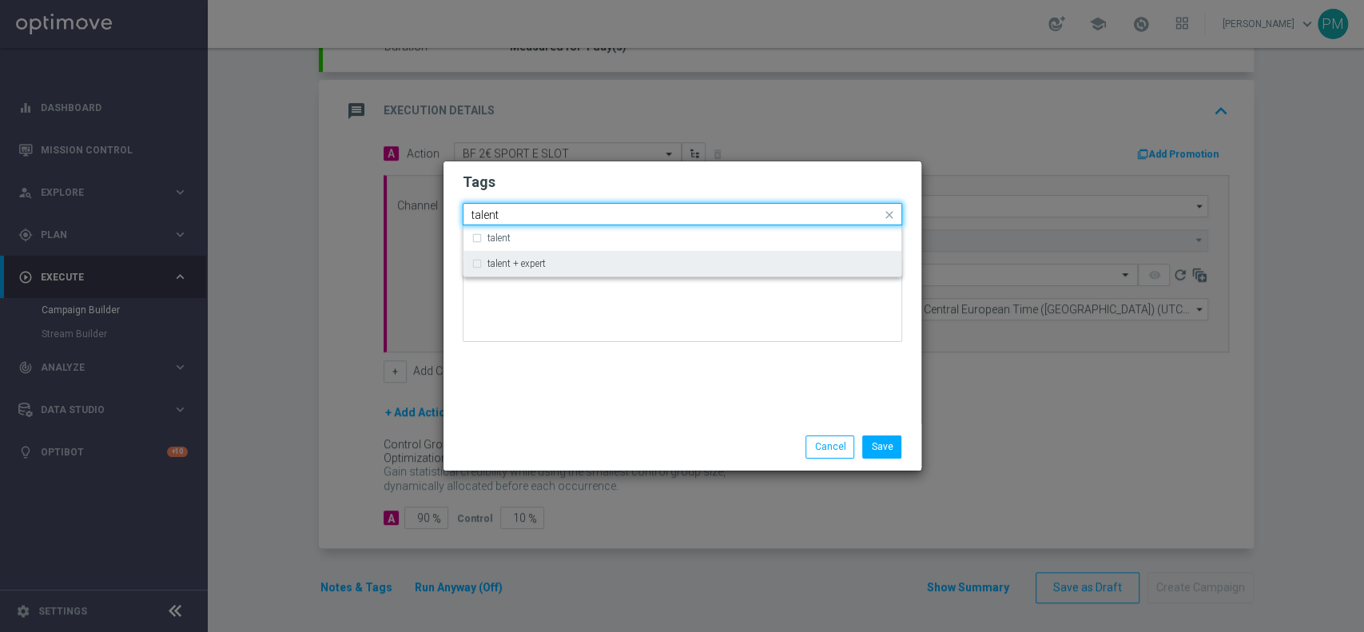
click at [554, 259] on div "talent + expert" at bounding box center [690, 264] width 406 height 10
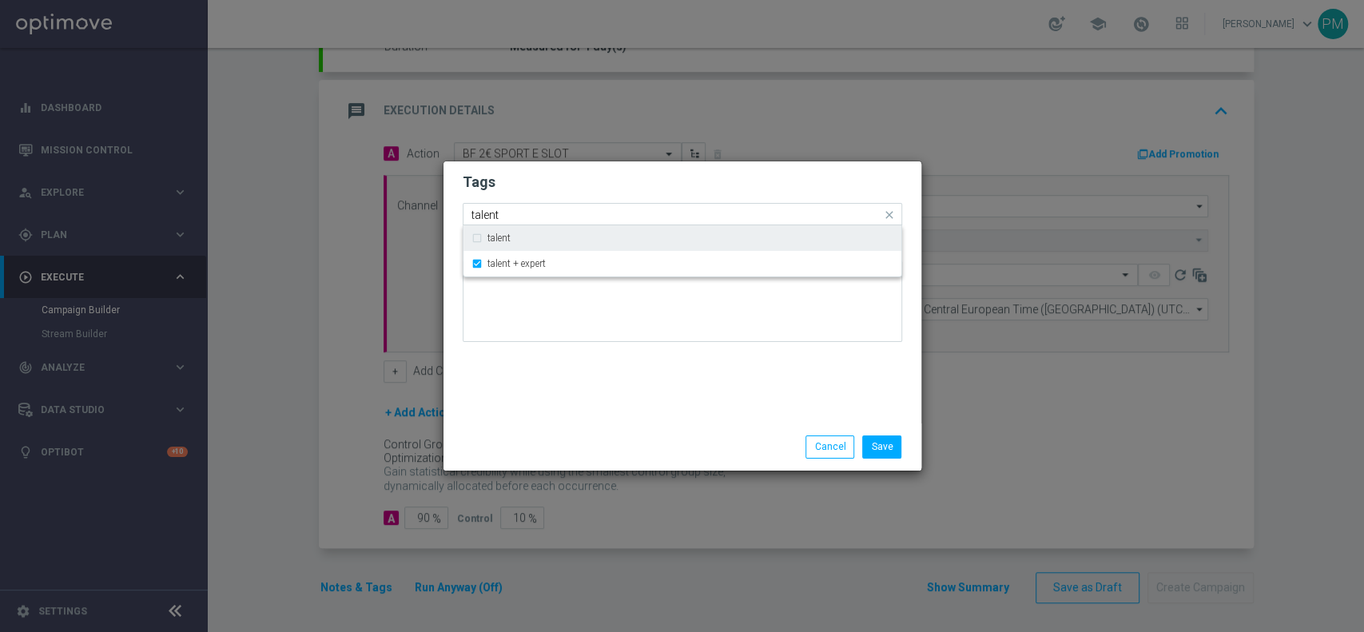
click at [566, 209] on input "talent" at bounding box center [676, 216] width 410 height 14
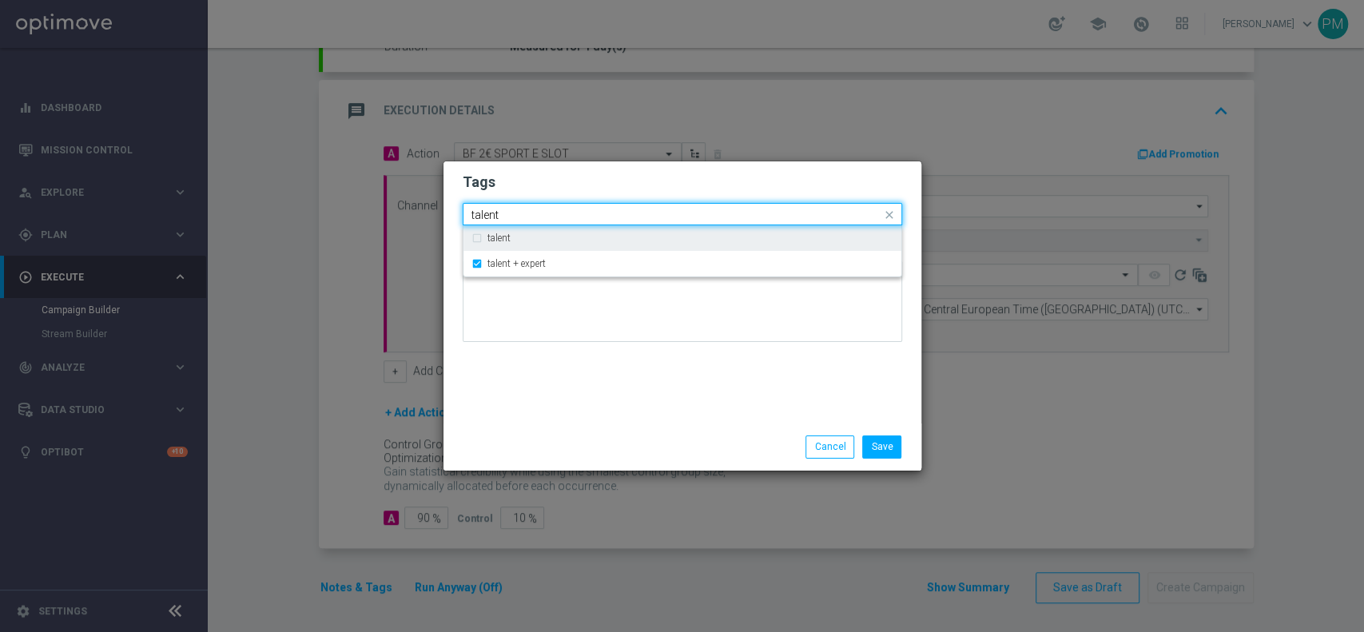
click at [566, 209] on input "talent" at bounding box center [676, 216] width 410 height 14
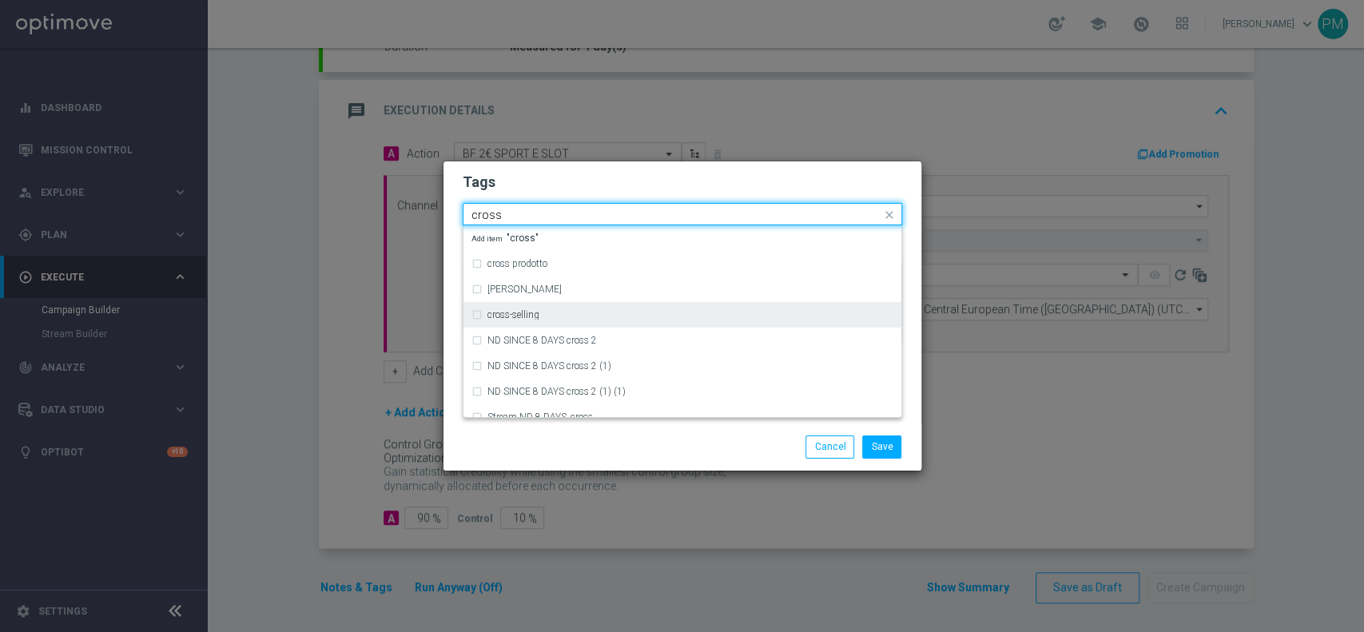
click at [555, 306] on div "cross-selling" at bounding box center [682, 315] width 422 height 26
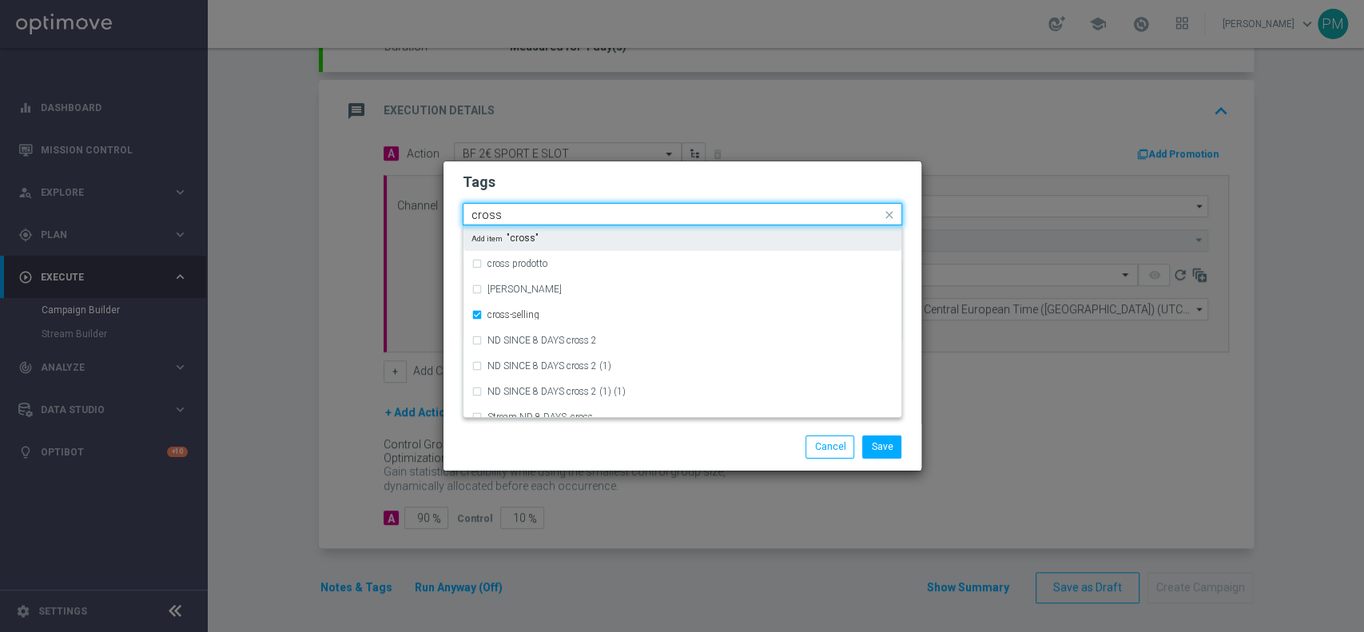
click at [580, 207] on div "Quick find × talent + expert × cross-selling cross" at bounding box center [672, 215] width 418 height 20
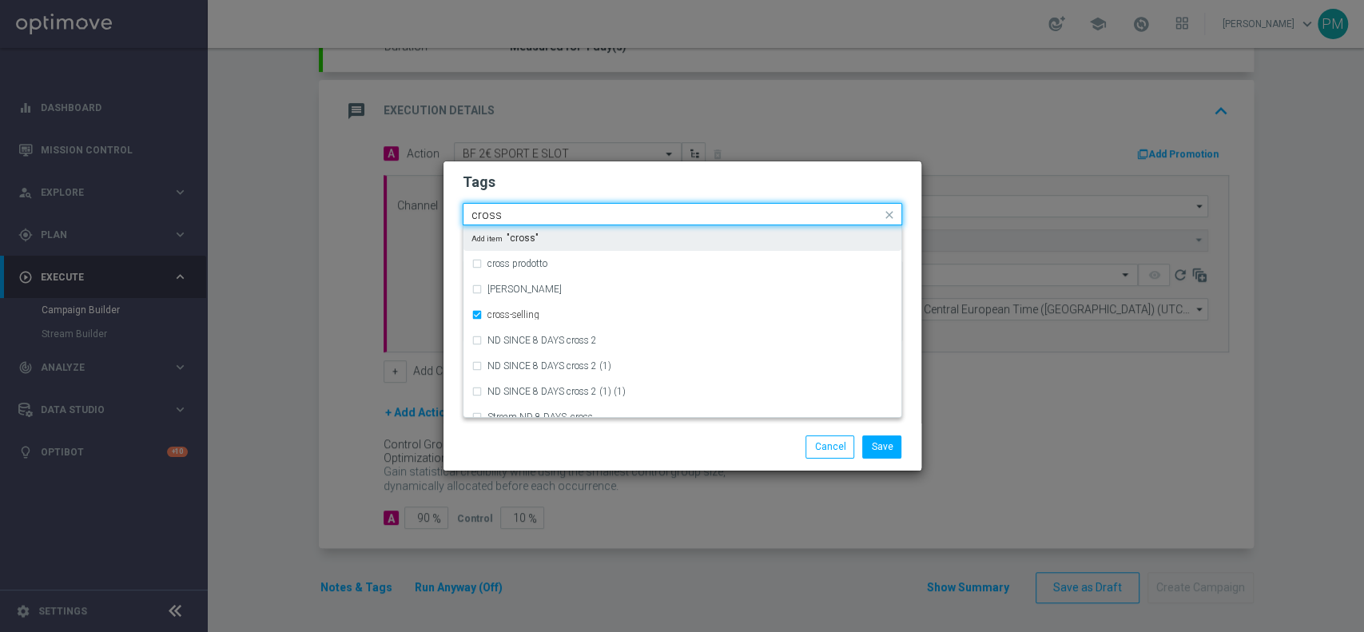
click at [580, 207] on div "Quick find × talent + expert × cross-selling cross" at bounding box center [672, 215] width 418 height 20
click at [479, 219] on input "cross" at bounding box center [676, 216] width 410 height 14
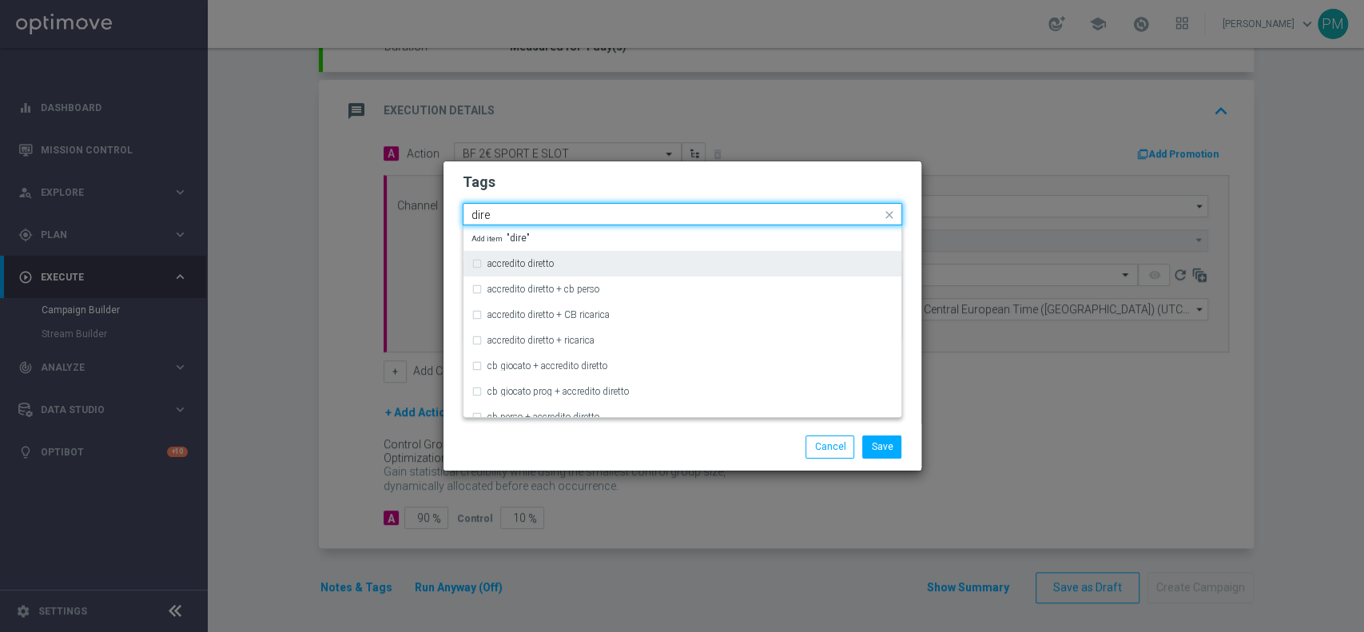
click at [506, 259] on label "accredito diretto" at bounding box center [520, 264] width 66 height 10
click at [477, 219] on input "dire" at bounding box center [676, 216] width 410 height 14
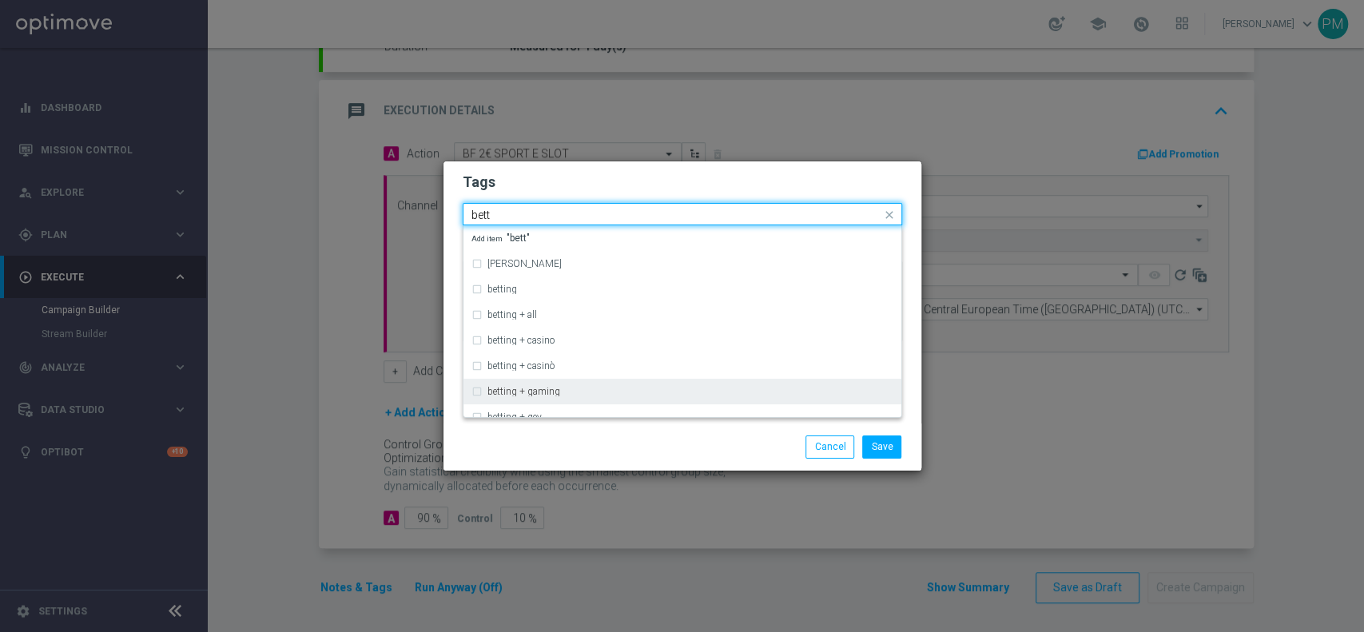
click at [537, 396] on label "betting + gaming" at bounding box center [523, 392] width 73 height 10
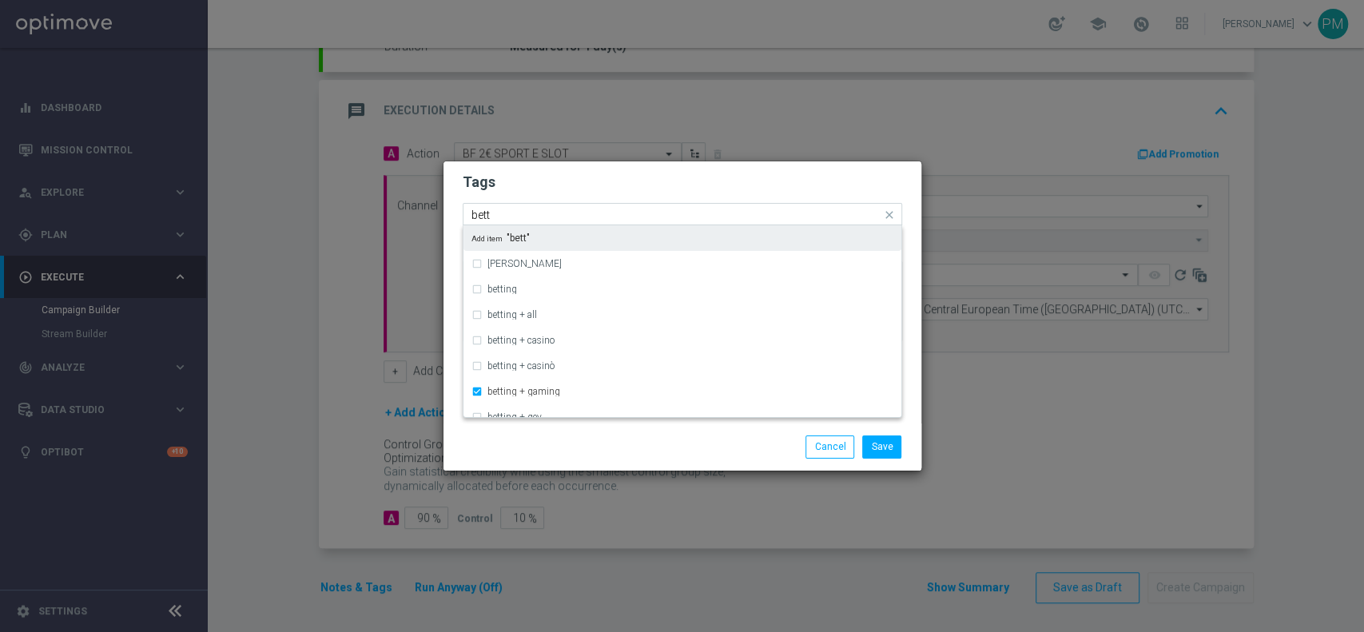
click at [478, 216] on input "bett" at bounding box center [676, 216] width 410 height 14
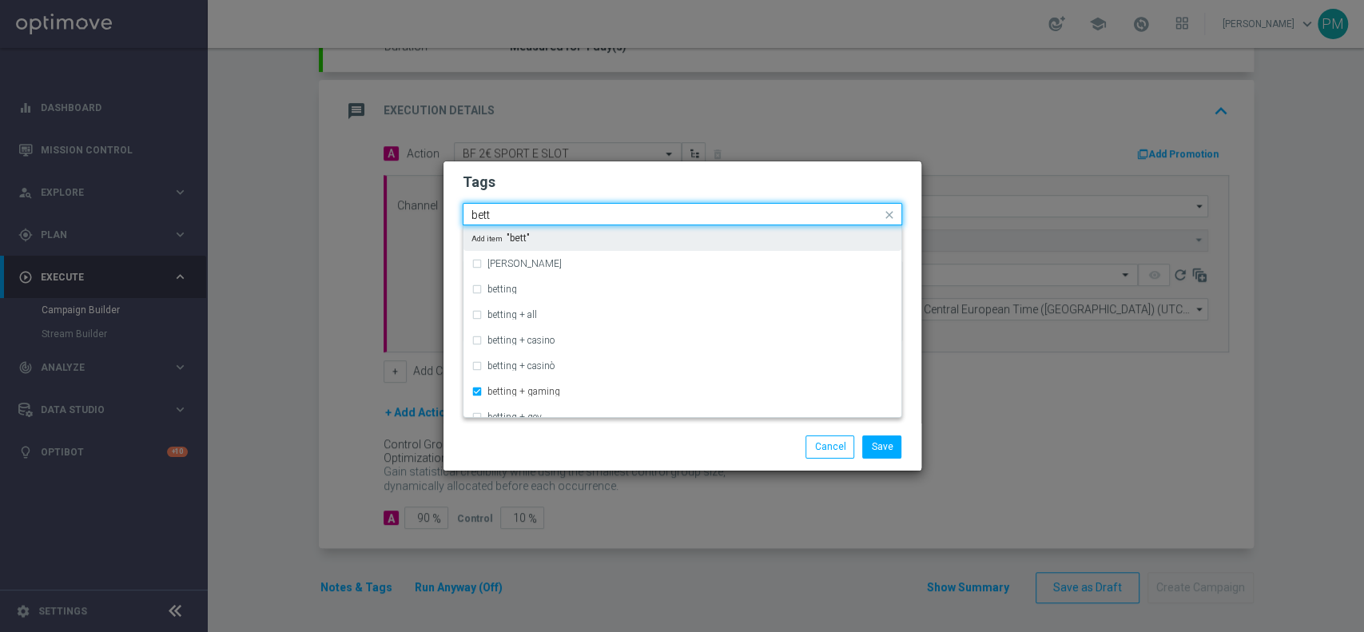
click at [478, 216] on input "bett" at bounding box center [676, 216] width 410 height 14
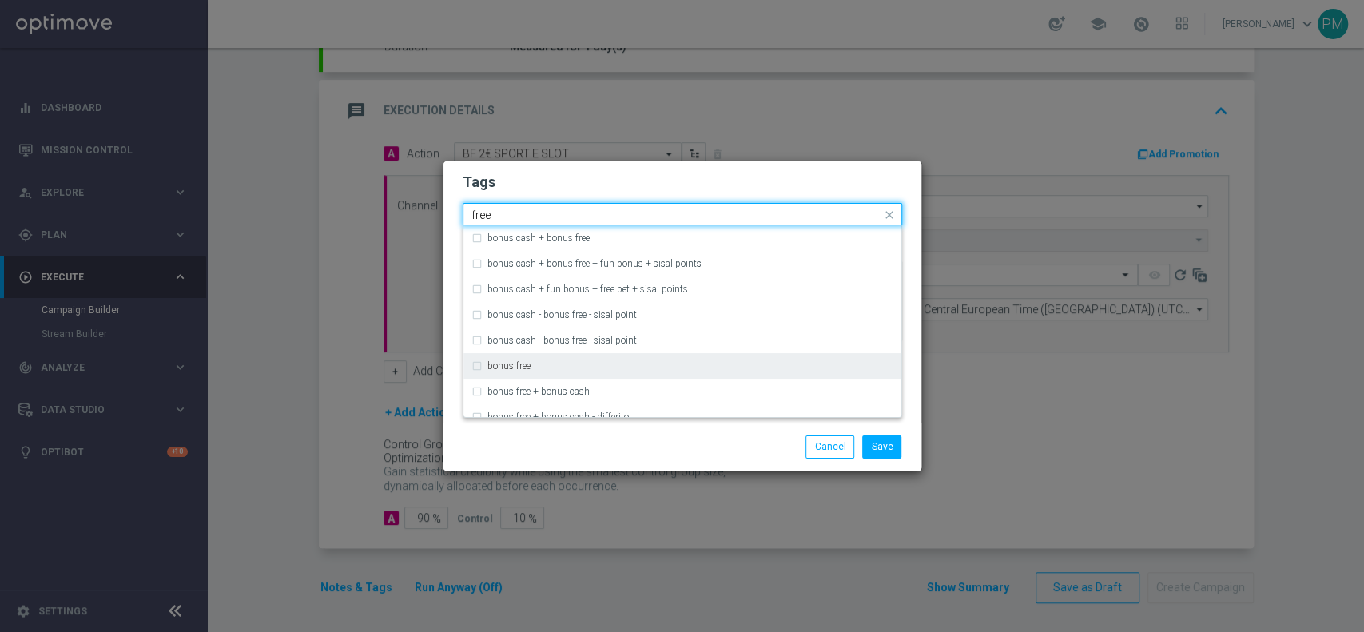
click at [546, 369] on div "bonus free" at bounding box center [690, 366] width 406 height 10
type input "free"
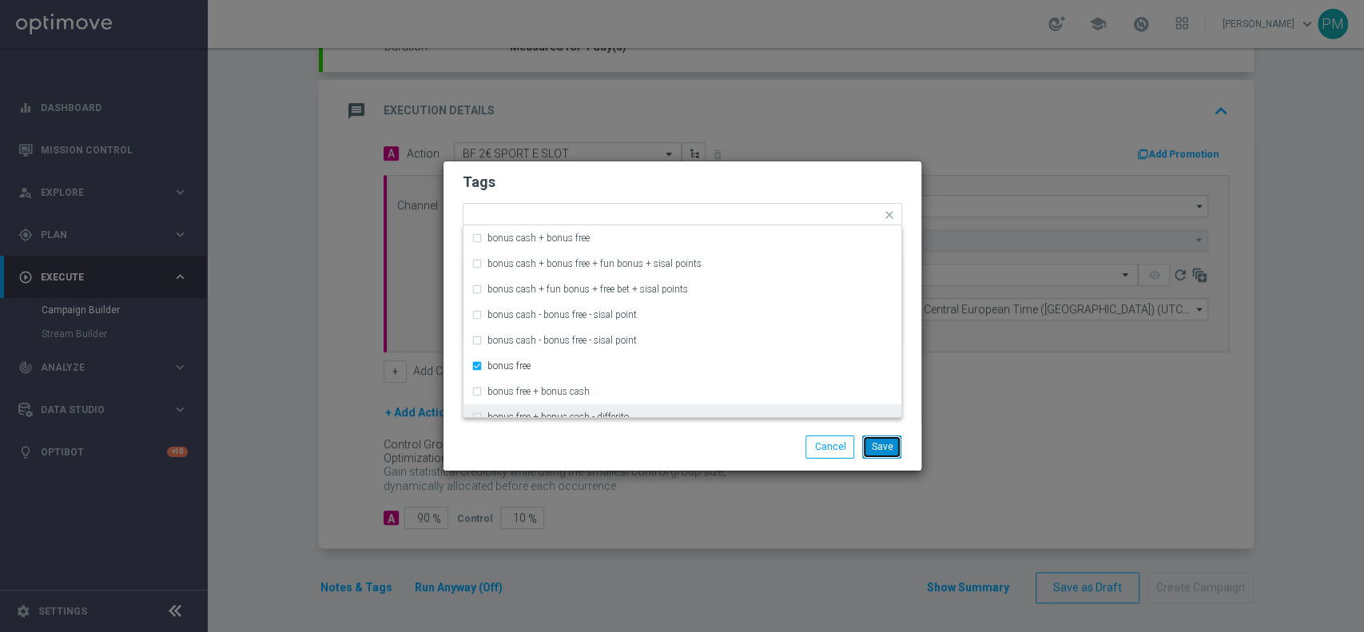
click at [887, 450] on button "Save" at bounding box center [881, 447] width 39 height 22
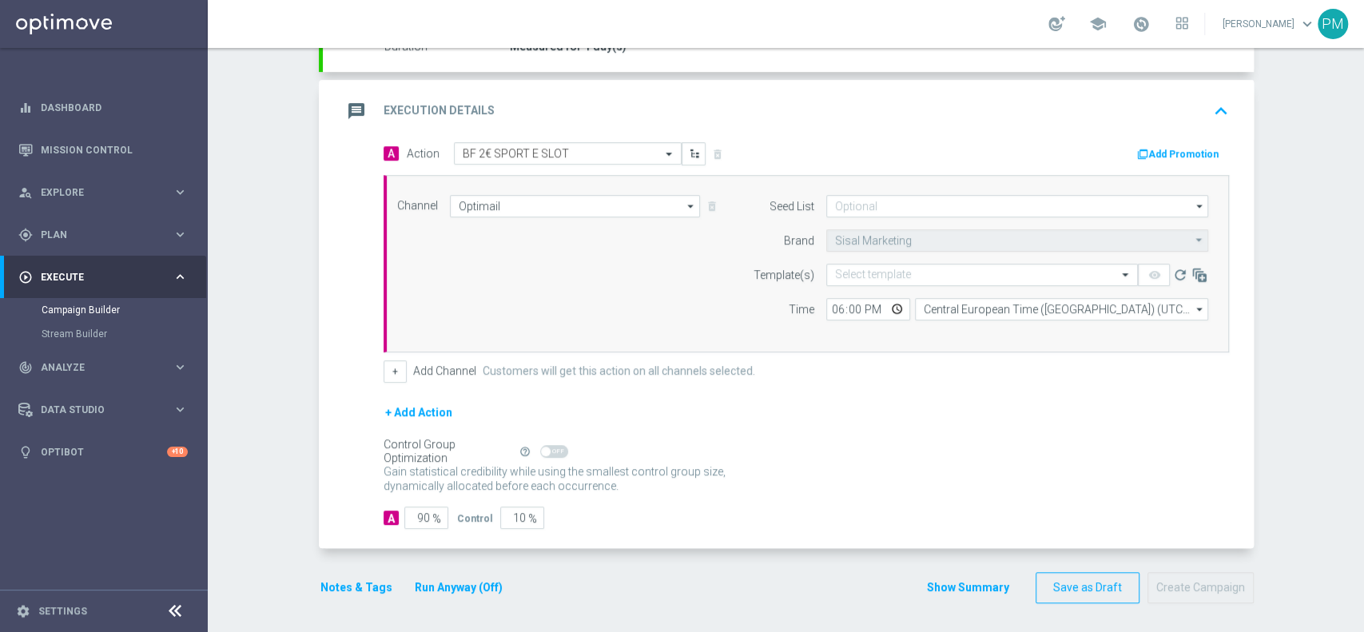
click at [1183, 156] on button "Add Promotion" at bounding box center [1180, 154] width 89 height 18
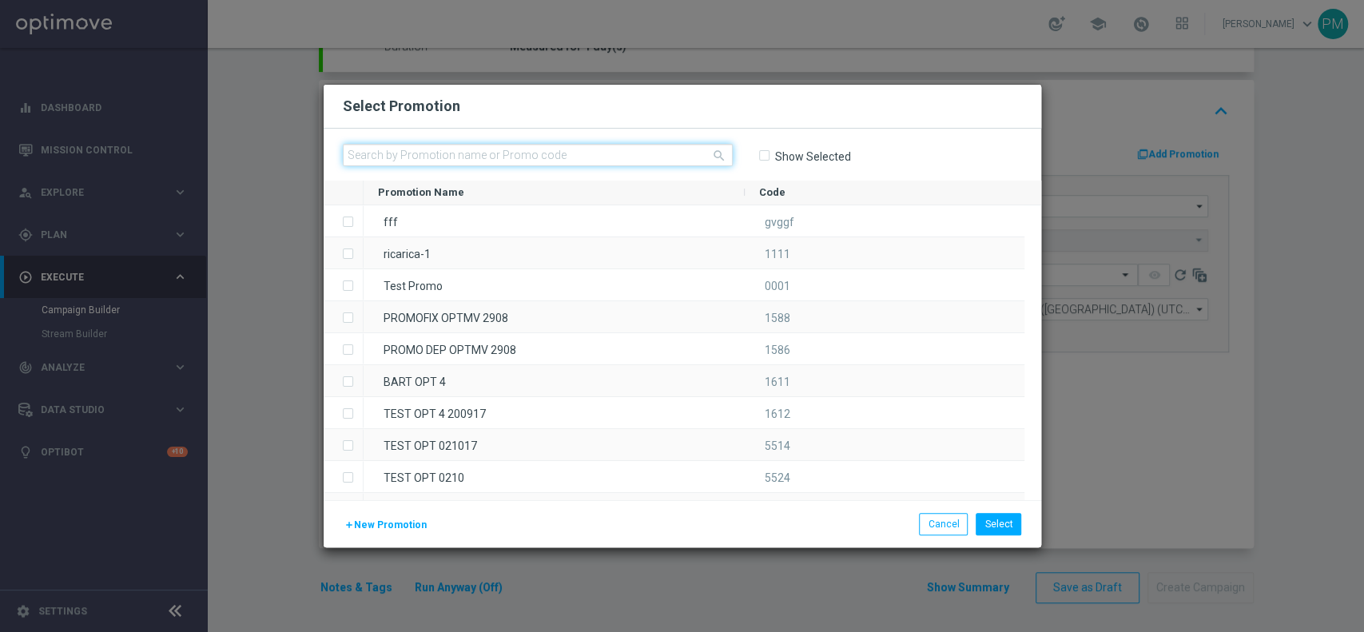
click at [583, 159] on input "text" at bounding box center [538, 155] width 390 height 22
paste input "232805"
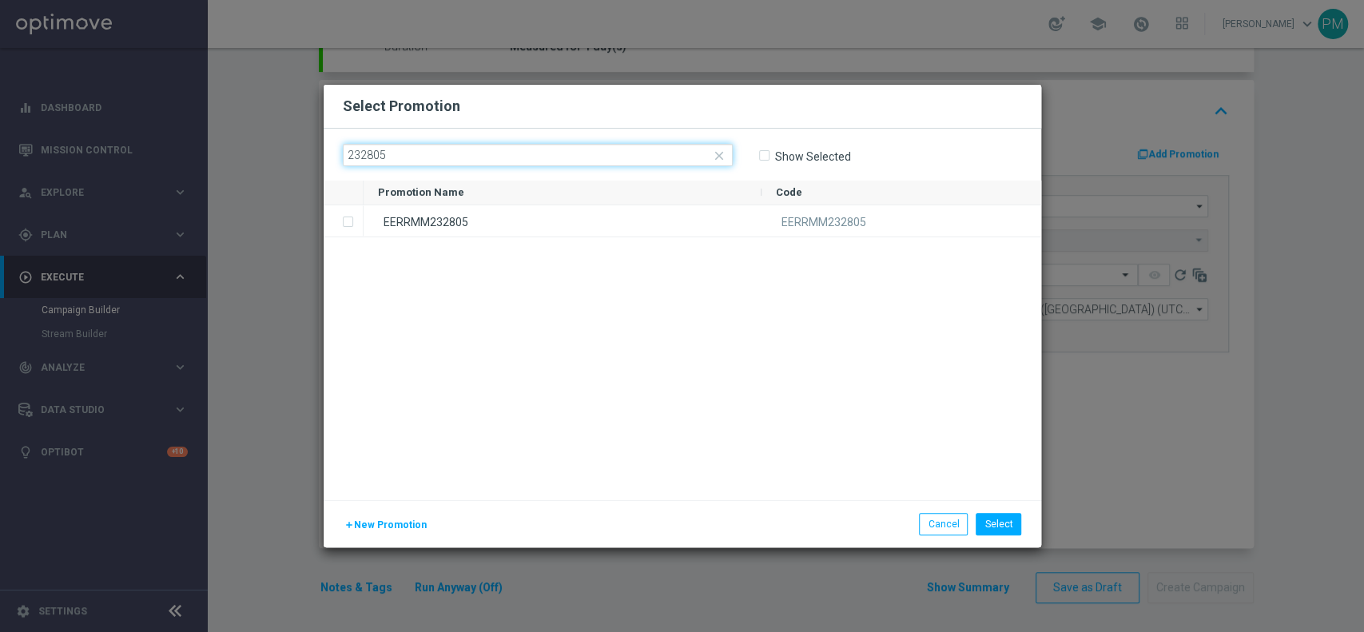
type input "232805"
click at [548, 241] on div "EERRMM232805 EERRMM232805" at bounding box center [703, 352] width 678 height 295
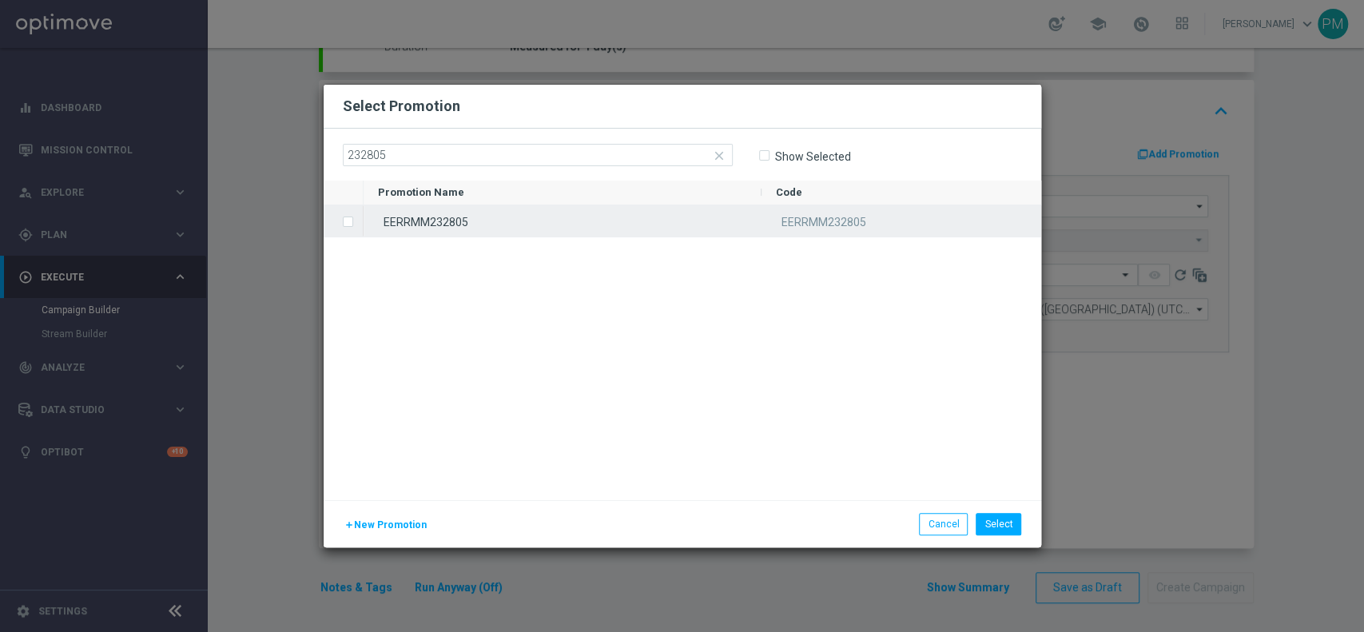
click at [556, 217] on div "EERRMM232805" at bounding box center [563, 220] width 398 height 31
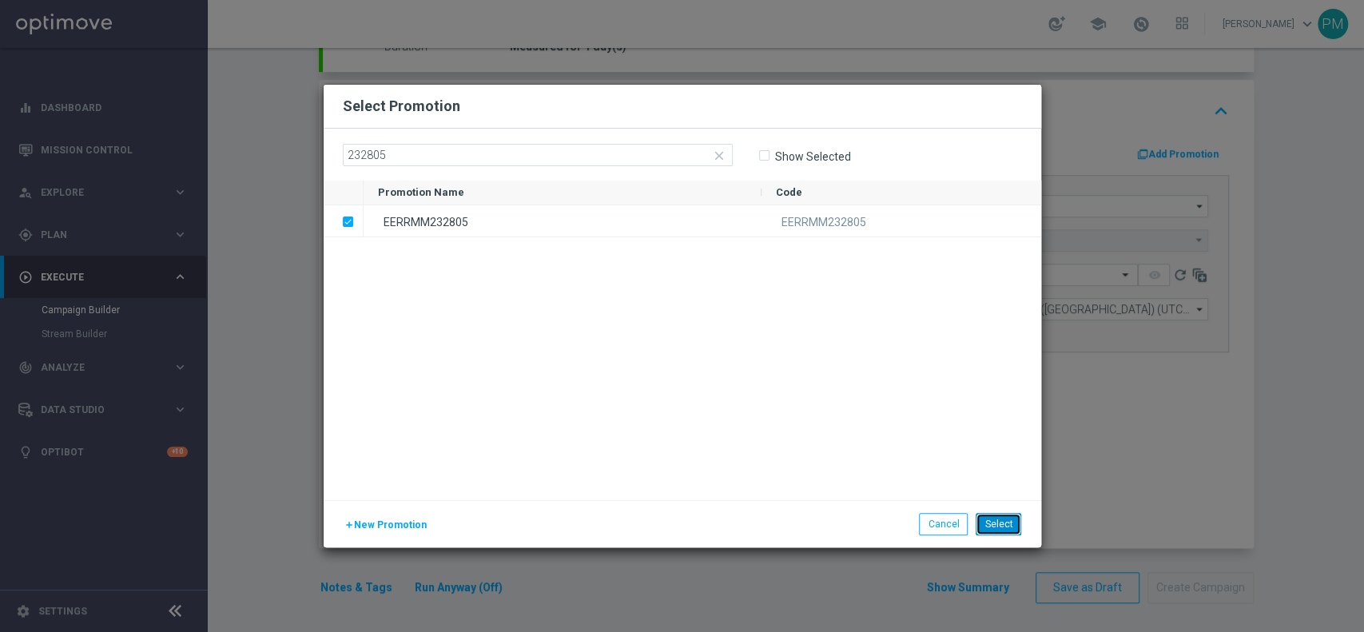
click at [993, 523] on button "Select" at bounding box center [999, 524] width 46 height 22
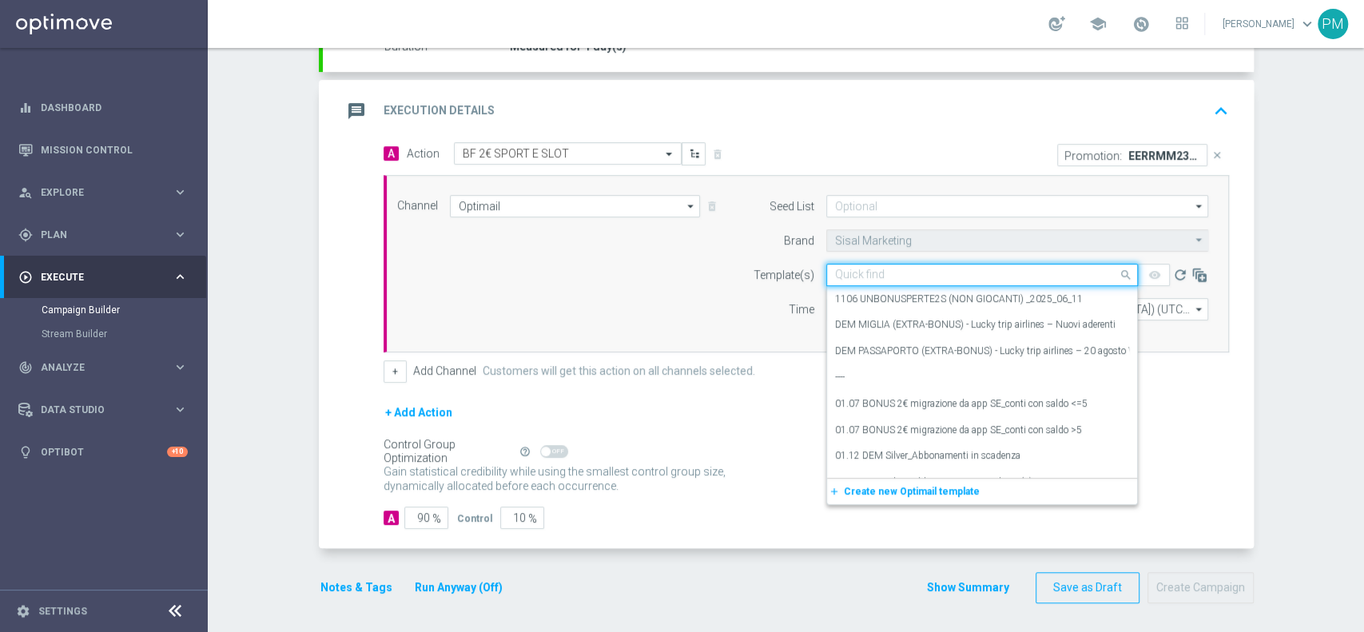
click at [852, 269] on input "text" at bounding box center [966, 276] width 262 height 14
paste input "BONUSSPORT0309 - [DATE]"
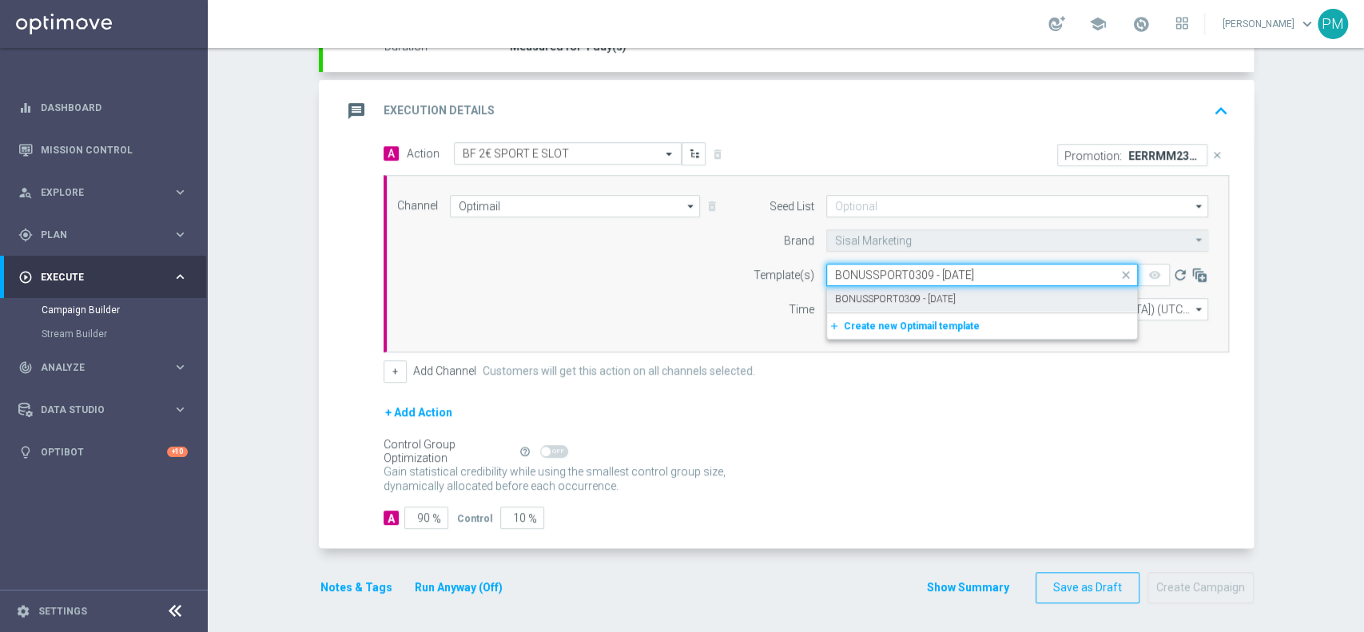
click at [874, 301] on label "BONUSSPORT0309 - [DATE]" at bounding box center [895, 299] width 121 height 14
type input "BONUSSPORT0309 - [DATE]"
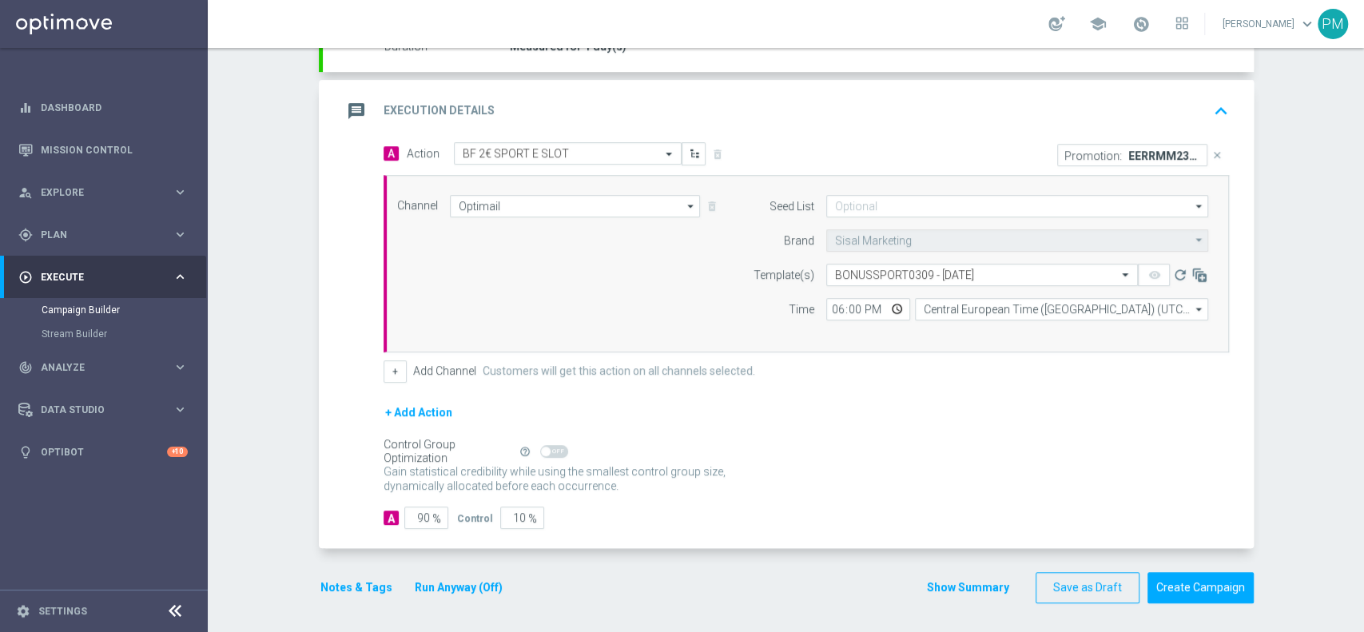
click at [1086, 91] on div "message Execution Details keyboard_arrow_up" at bounding box center [788, 111] width 931 height 62
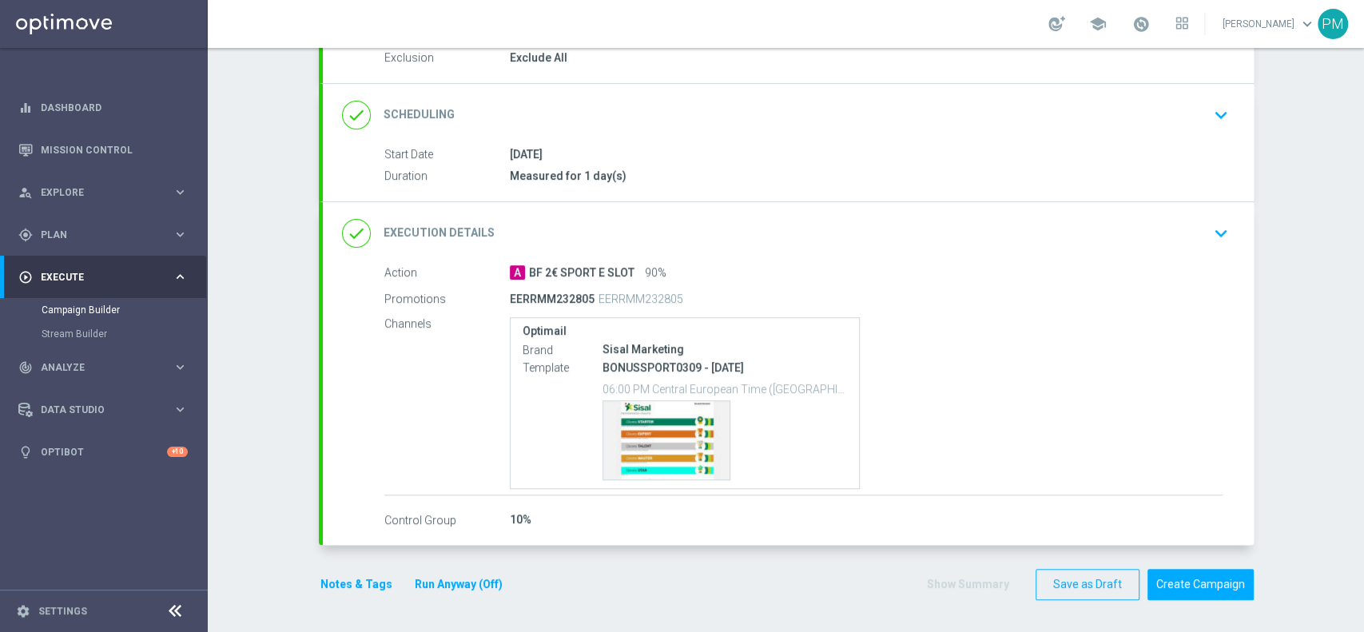
scroll to position [175, 0]
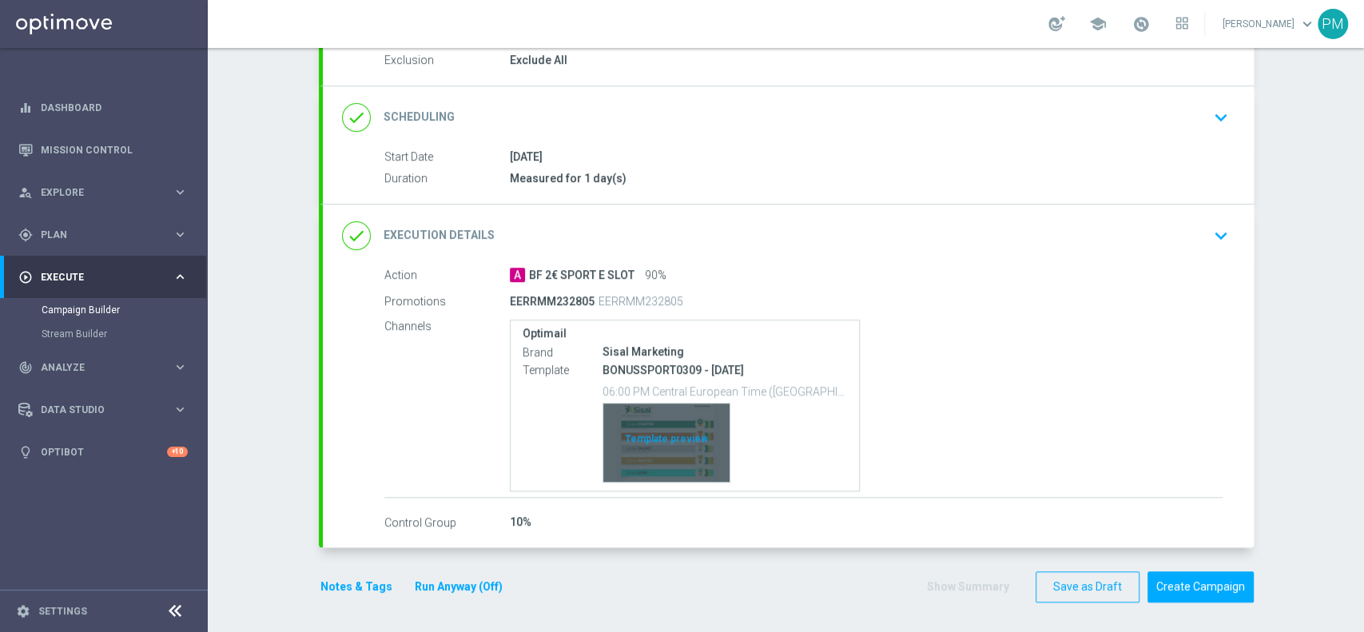
click at [676, 421] on div "Template preview" at bounding box center [666, 443] width 126 height 78
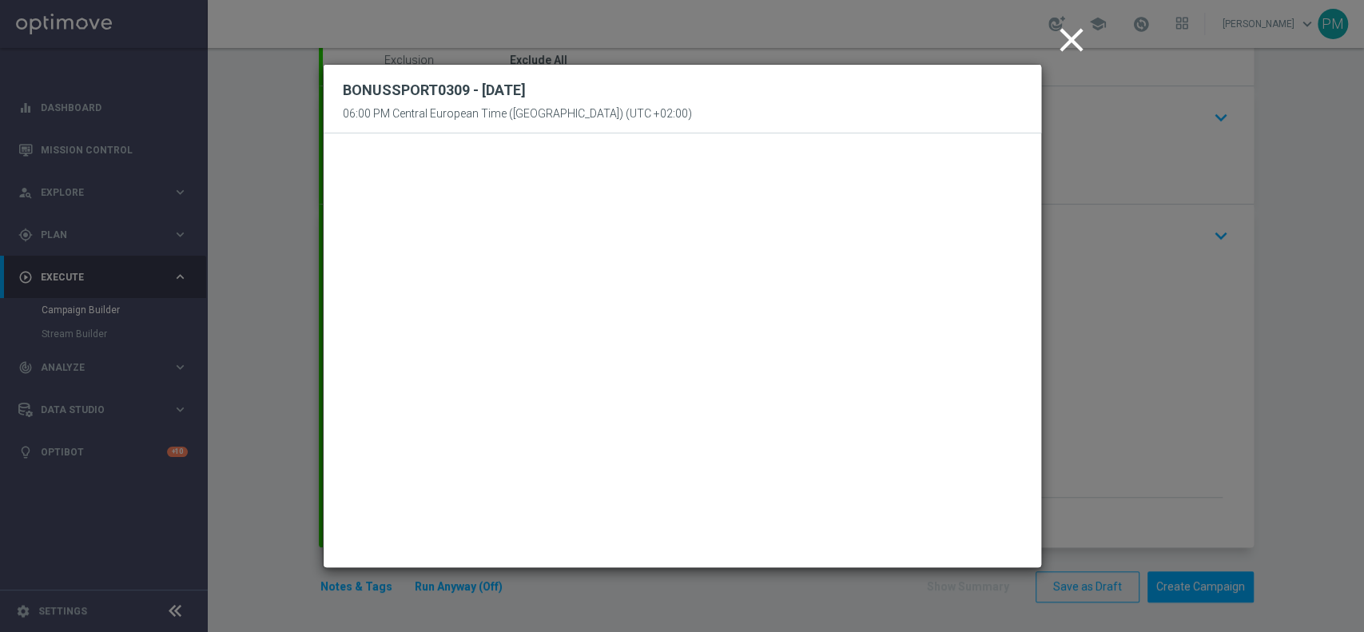
click at [1072, 35] on icon "close" at bounding box center [1072, 40] width 40 height 40
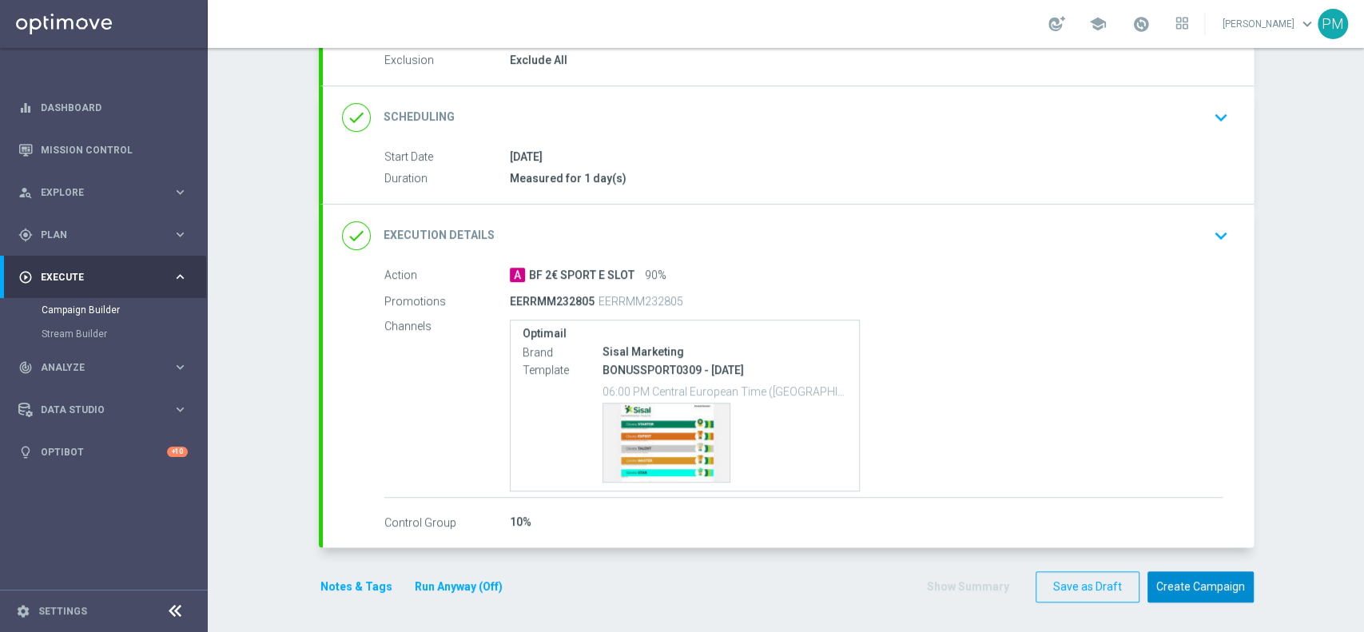
click at [1158, 578] on button "Create Campaign" at bounding box center [1201, 586] width 106 height 31
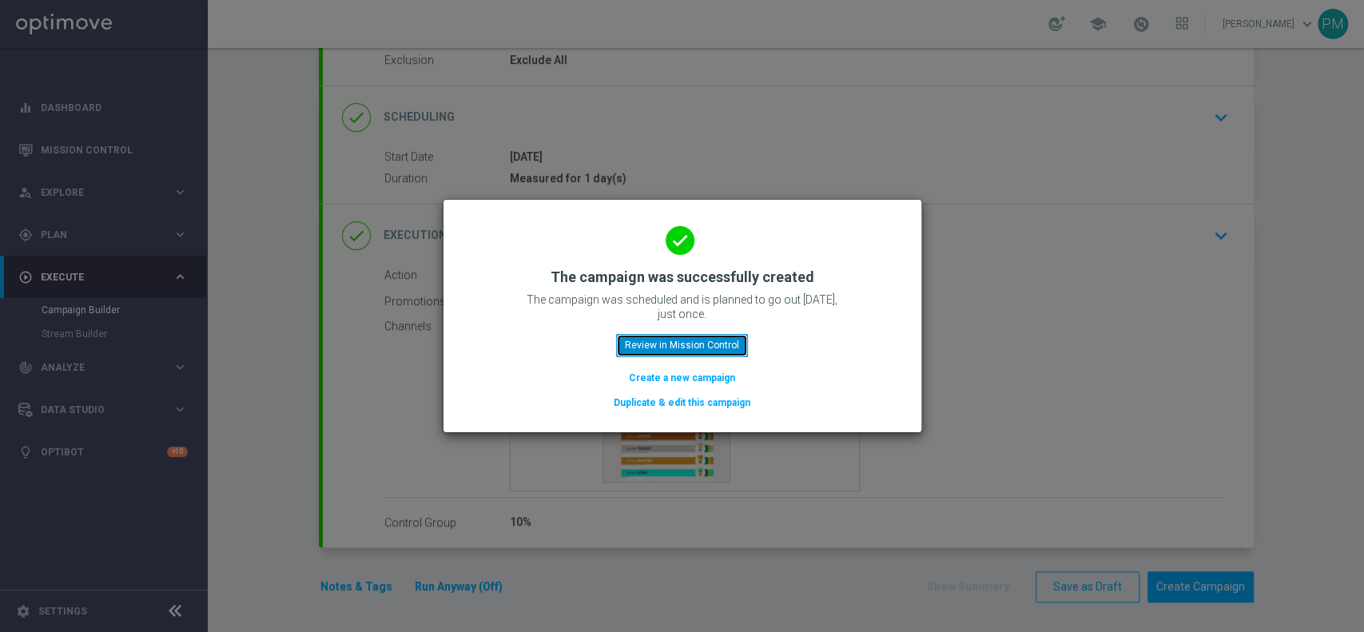
click at [693, 348] on button "Review in Mission Control" at bounding box center [682, 345] width 132 height 22
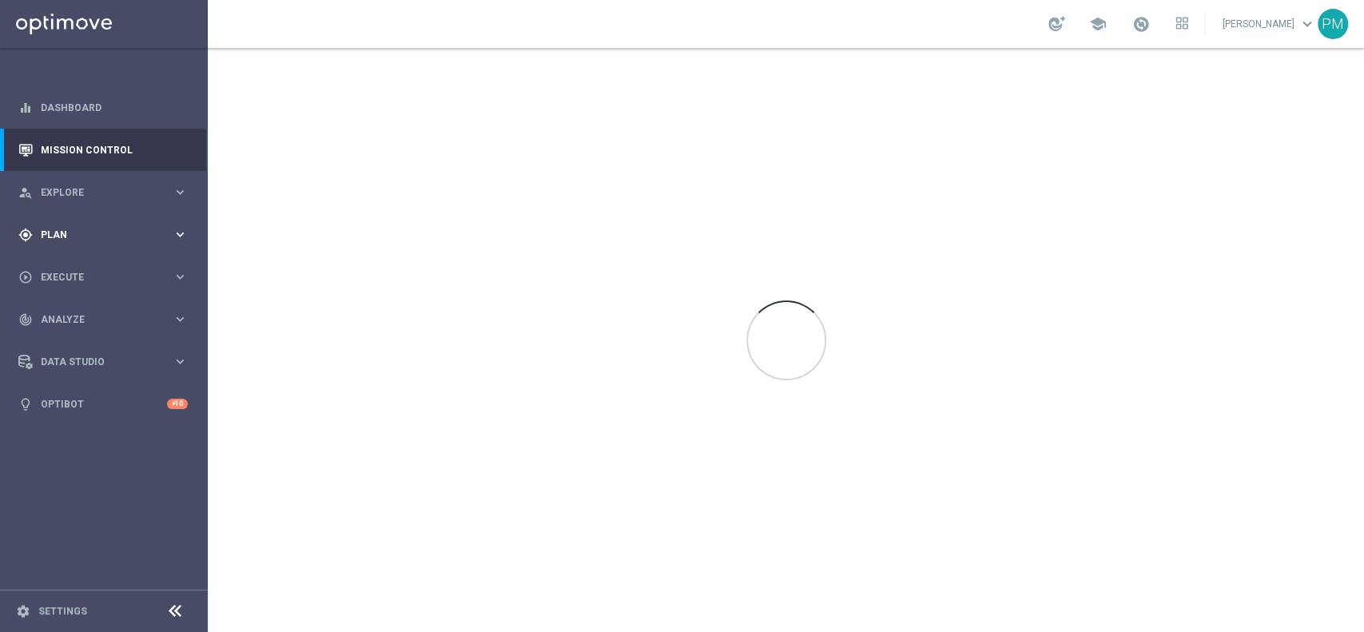
click at [71, 228] on div "gps_fixed Plan" at bounding box center [95, 235] width 154 height 14
click at [71, 265] on link "Target Groups" at bounding box center [104, 267] width 125 height 13
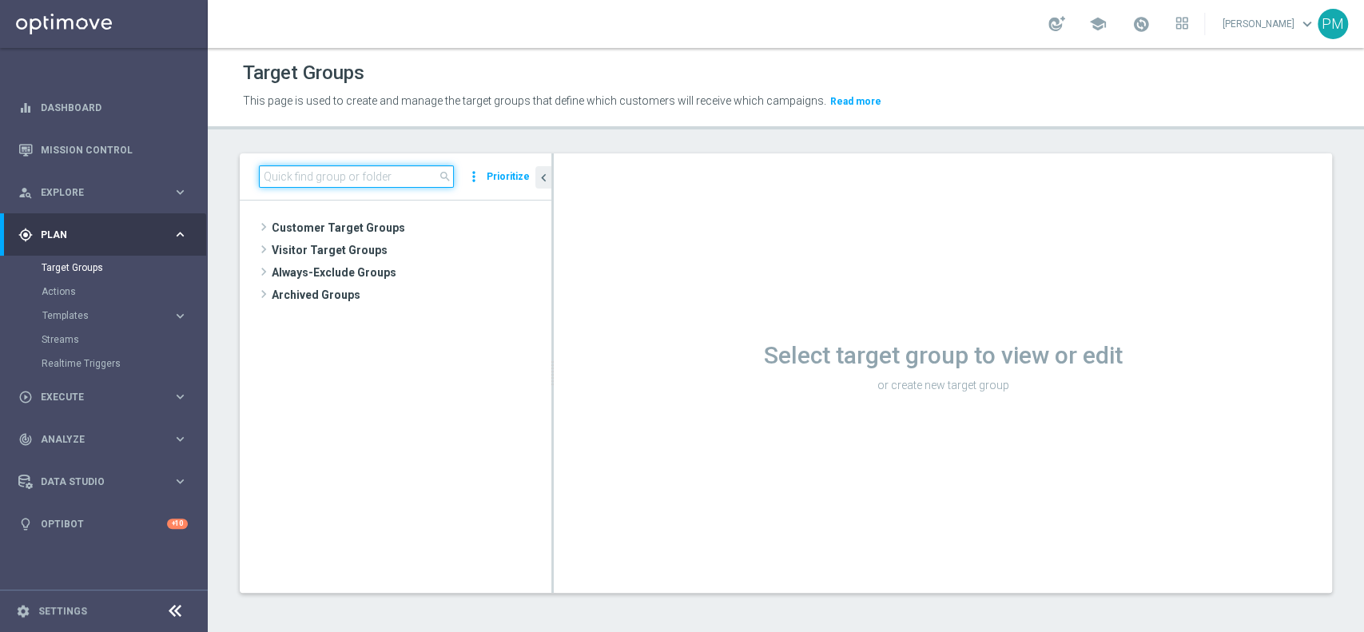
click at [396, 171] on input at bounding box center [356, 176] width 195 height 22
paste input "Talent only 1st pref casino lm ggr nb lm > 0 excl prev camp"
type input "Talent only 1st pref casino lm ggr nb lm > 0 excl prev camp"
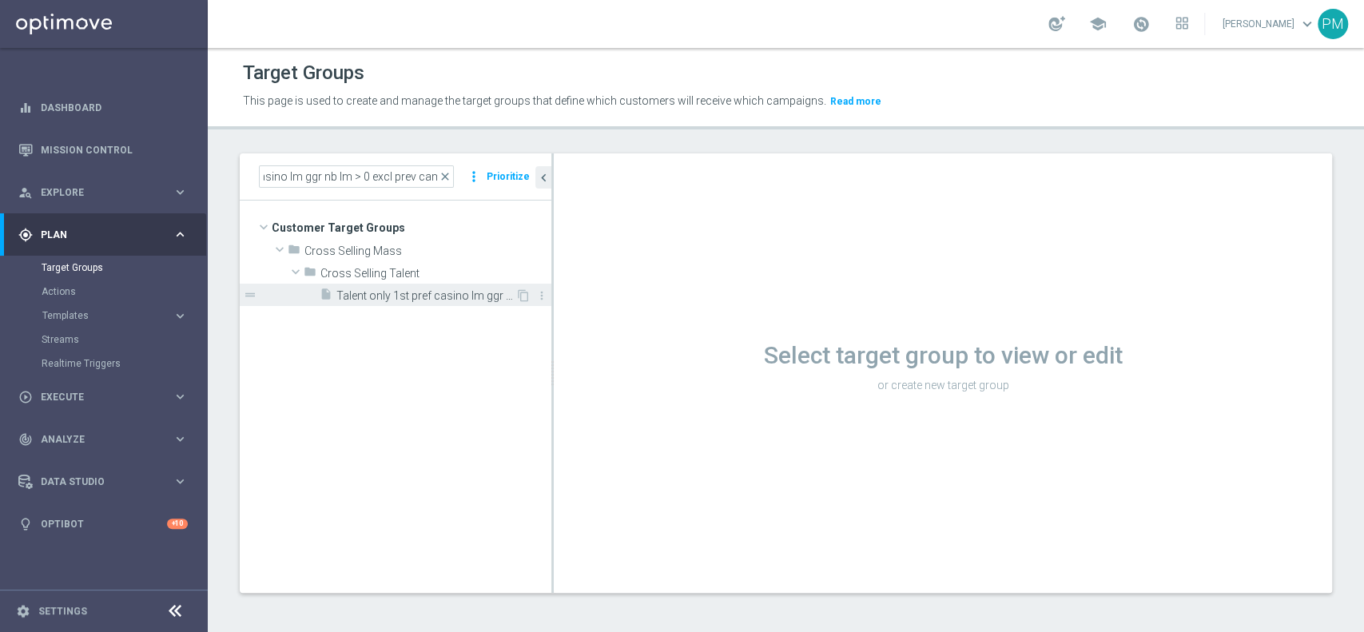
click at [412, 286] on div "insert_drive_file Talent only 1st pref casino lm ggr nb lm > 0 excl prev camp" at bounding box center [418, 295] width 196 height 22
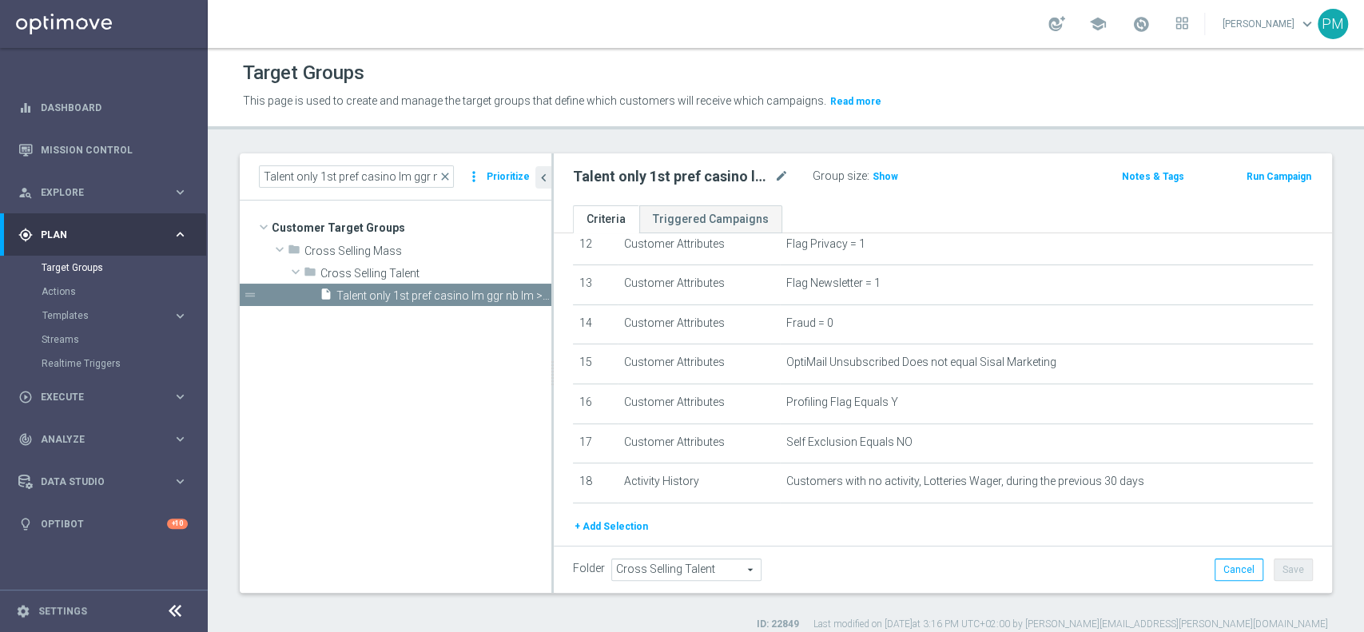
scroll to position [553, 0]
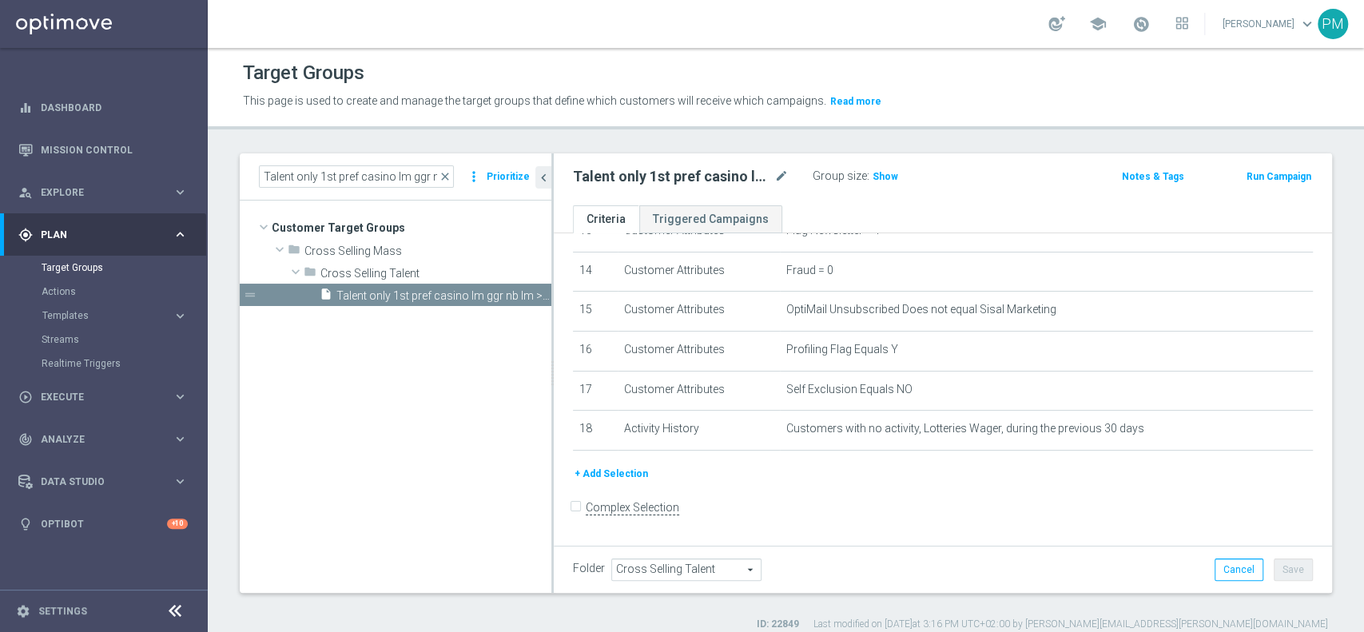
click at [1286, 169] on button "Run Campaign" at bounding box center [1279, 177] width 68 height 18
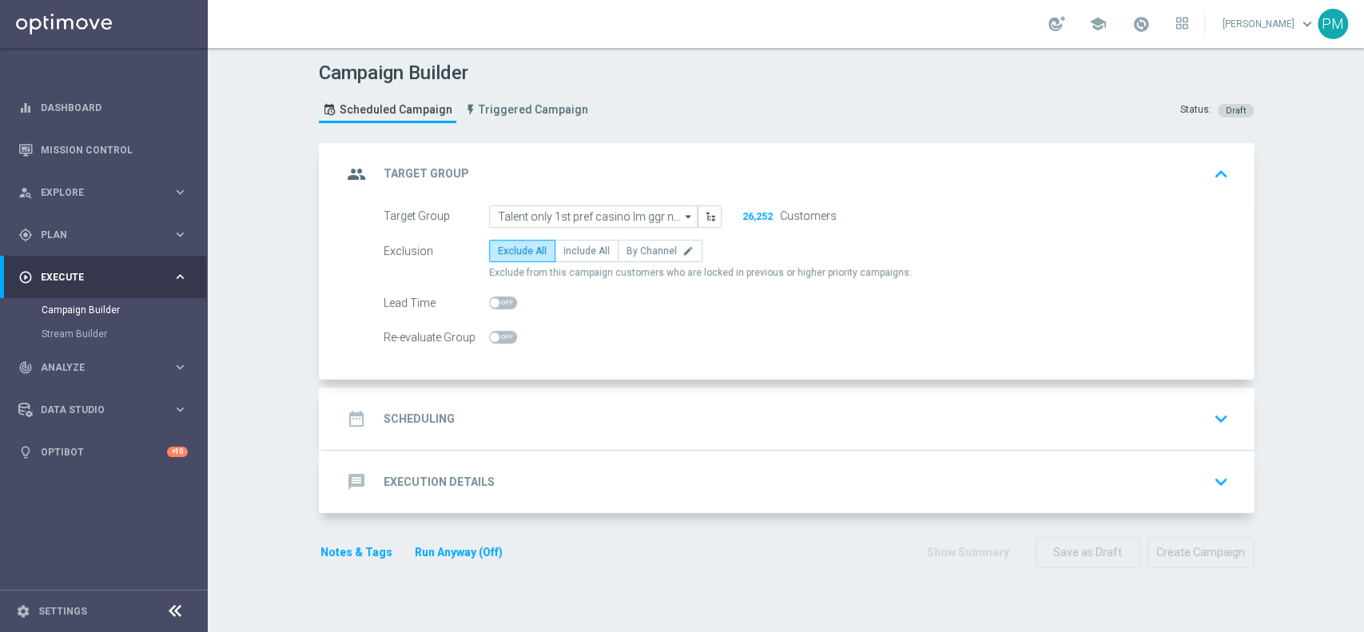
click at [607, 423] on div "date_range Scheduling keyboard_arrow_down" at bounding box center [788, 419] width 893 height 30
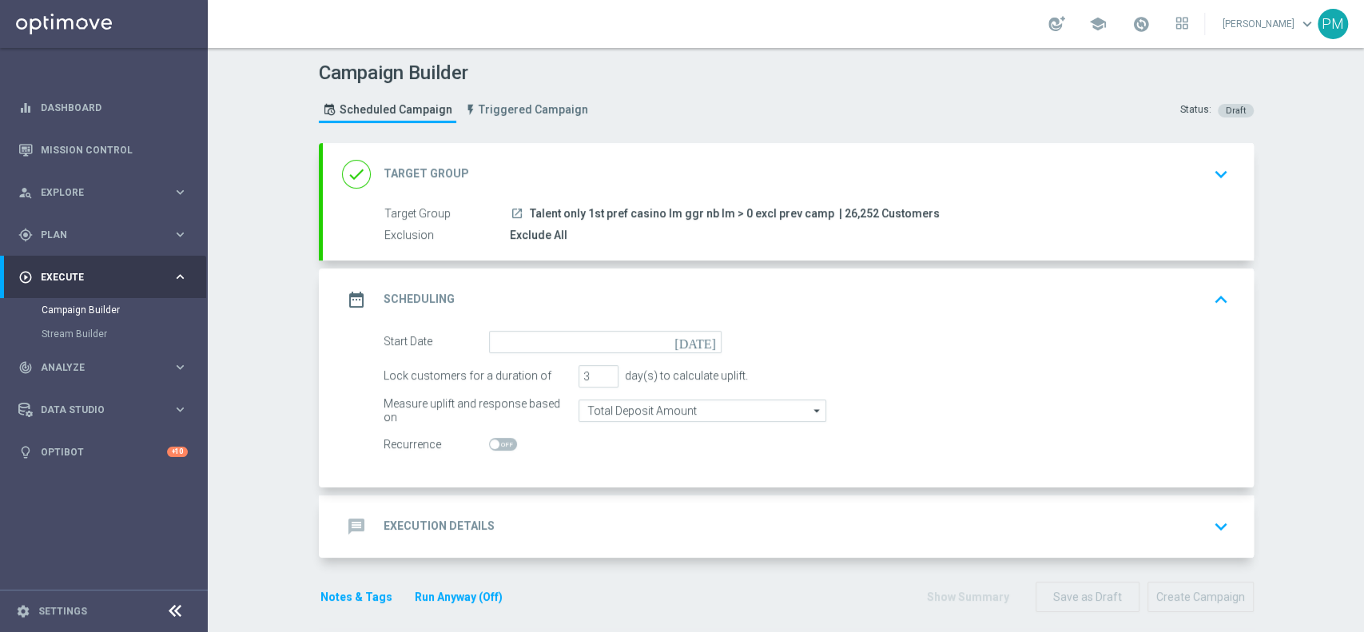
scroll to position [10, 0]
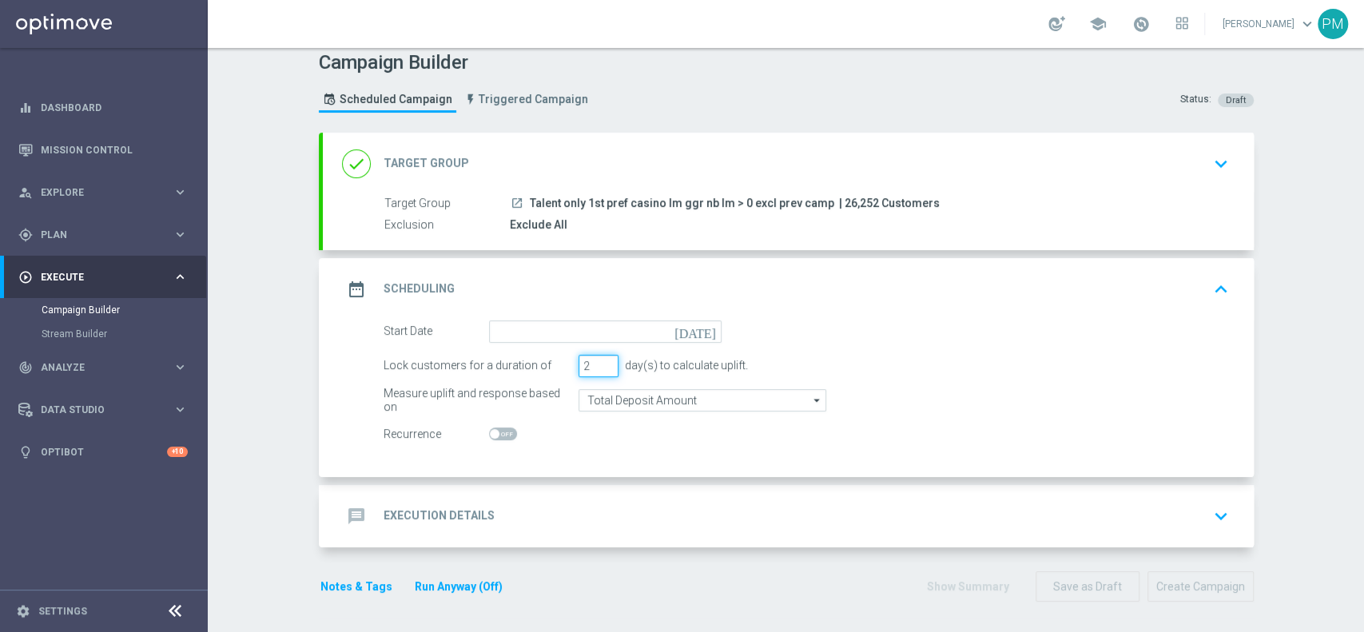
click at [595, 368] on input "2" at bounding box center [599, 366] width 40 height 22
type input "1"
click at [595, 368] on input "1" at bounding box center [599, 366] width 40 height 22
click at [620, 412] on form "Start Date [DATE] Lock customers for a duration of 1 day(s) to calculate uplift…" at bounding box center [806, 382] width 845 height 125
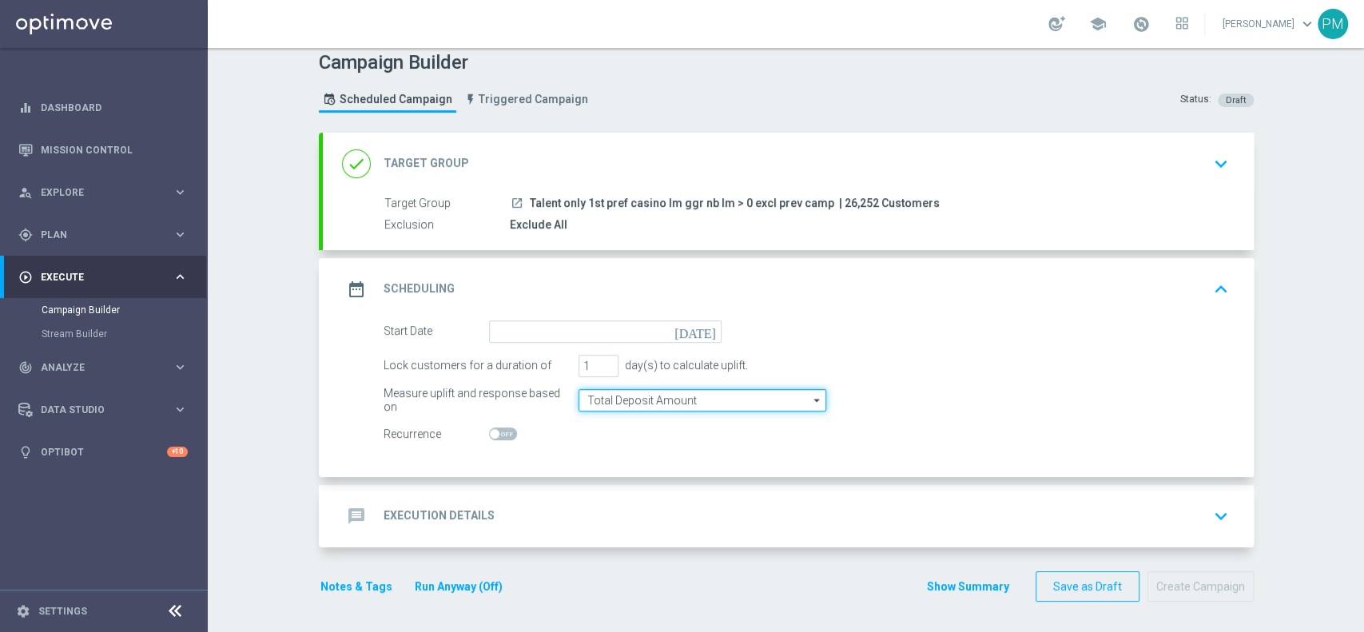
click at [629, 400] on input "Total Deposit Amount" at bounding box center [703, 400] width 248 height 22
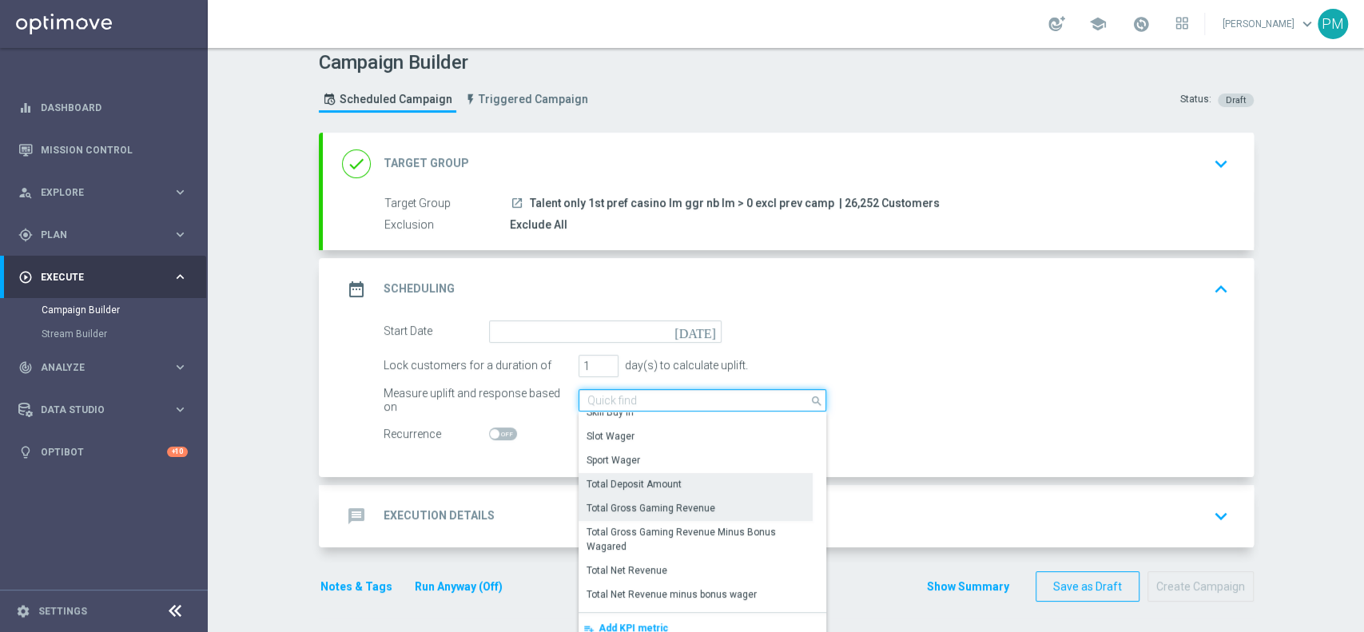
scroll to position [300, 0]
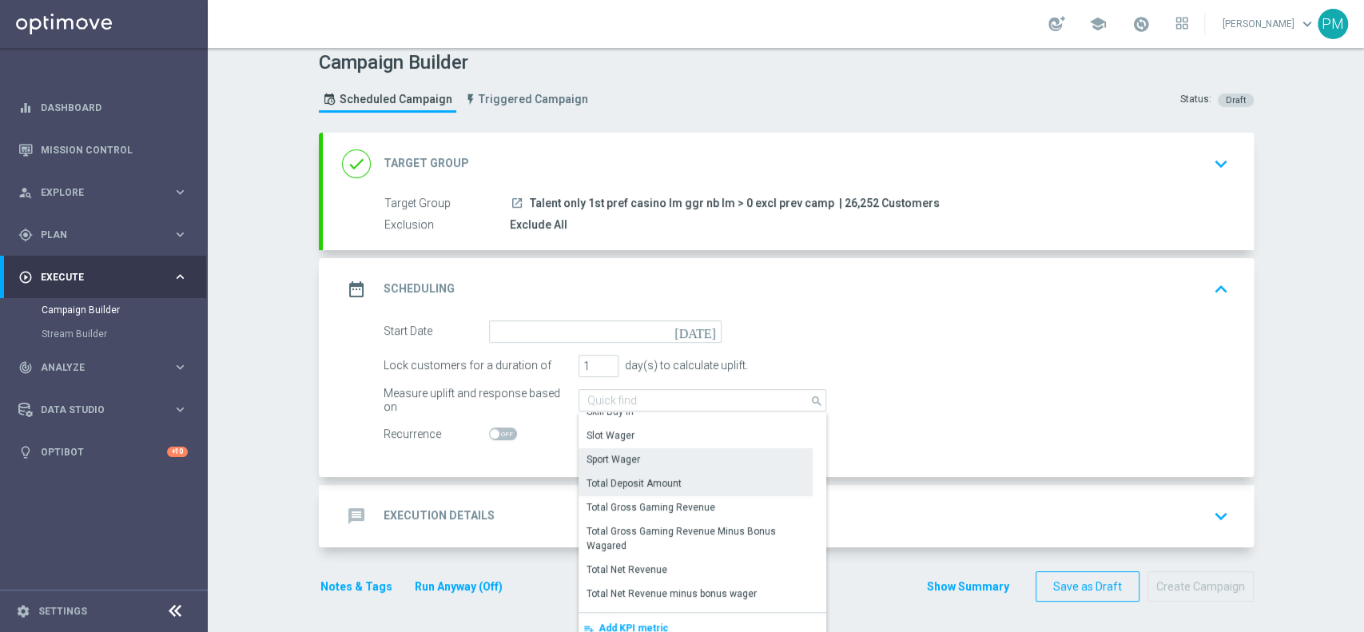
click at [650, 459] on div "Sport Wager" at bounding box center [696, 459] width 234 height 22
type input "Sport Wager"
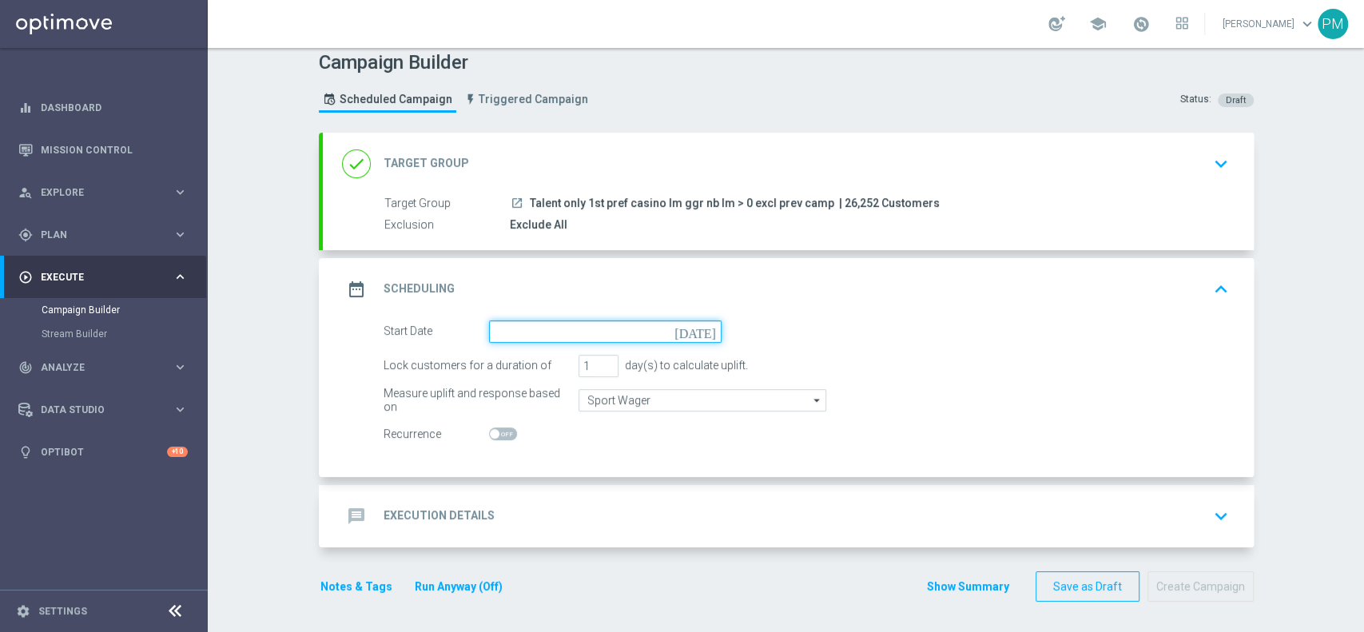
click at [524, 323] on input at bounding box center [605, 331] width 233 height 22
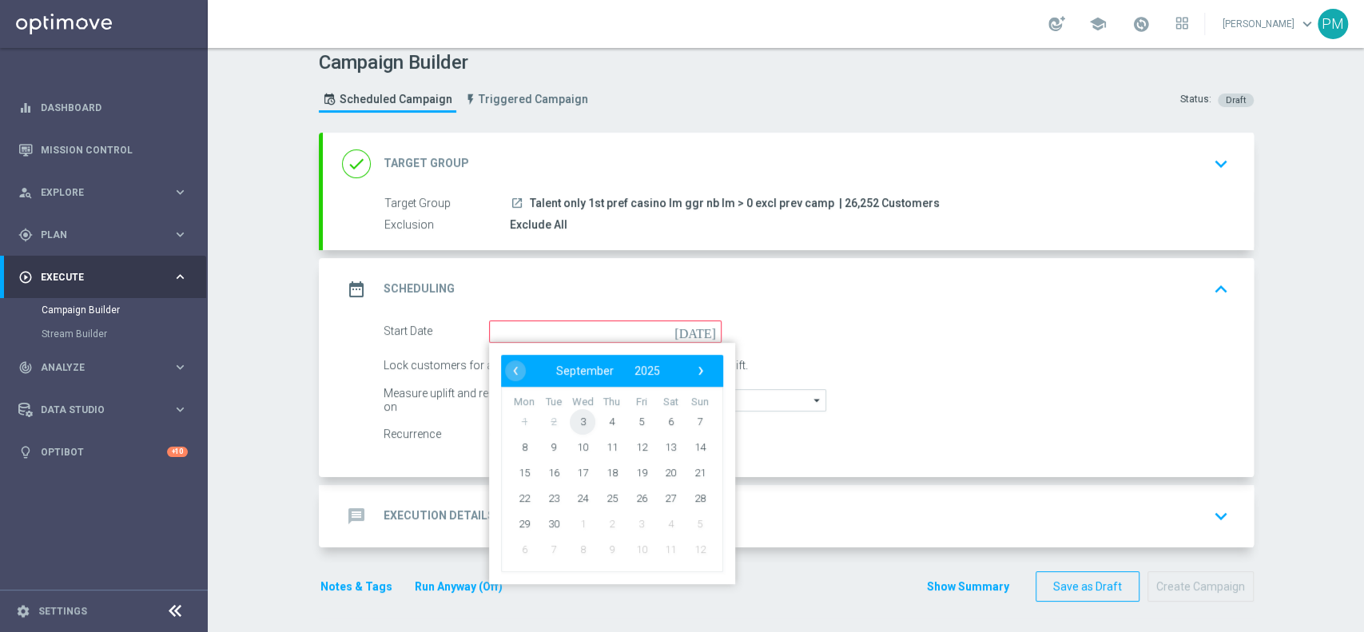
click at [575, 424] on span "3" at bounding box center [583, 421] width 26 height 26
type input "[DATE]"
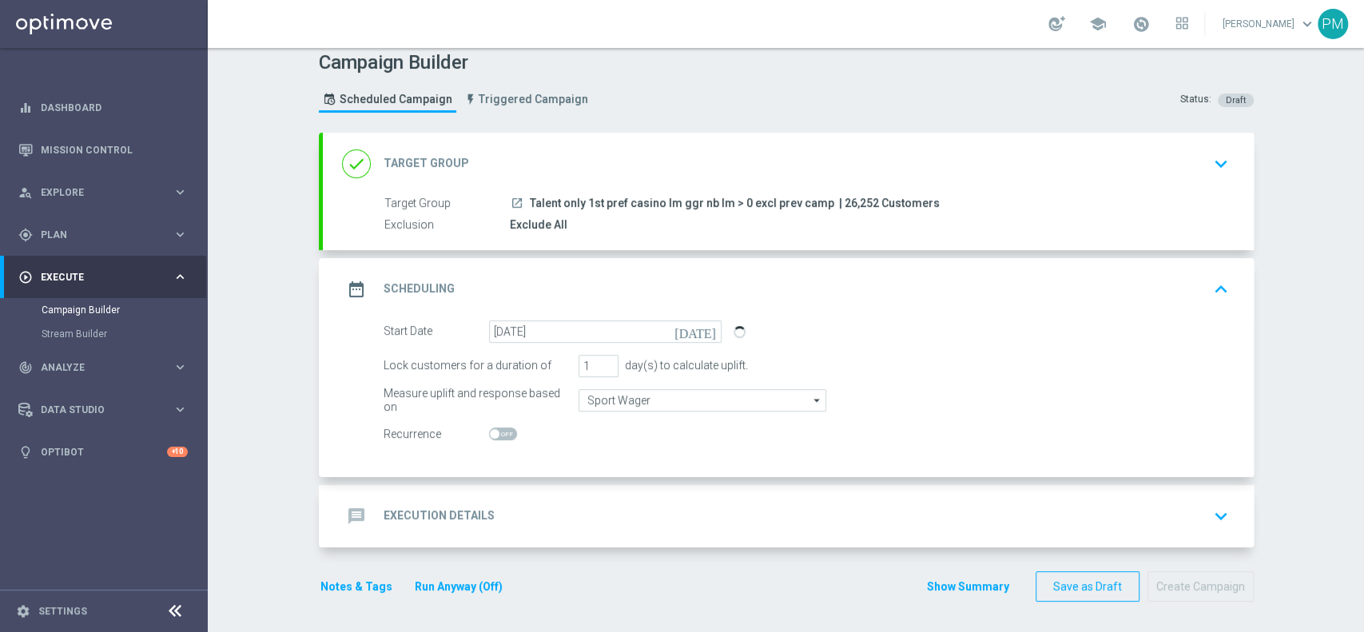
click at [590, 525] on div "message Execution Details keyboard_arrow_down" at bounding box center [788, 516] width 893 height 30
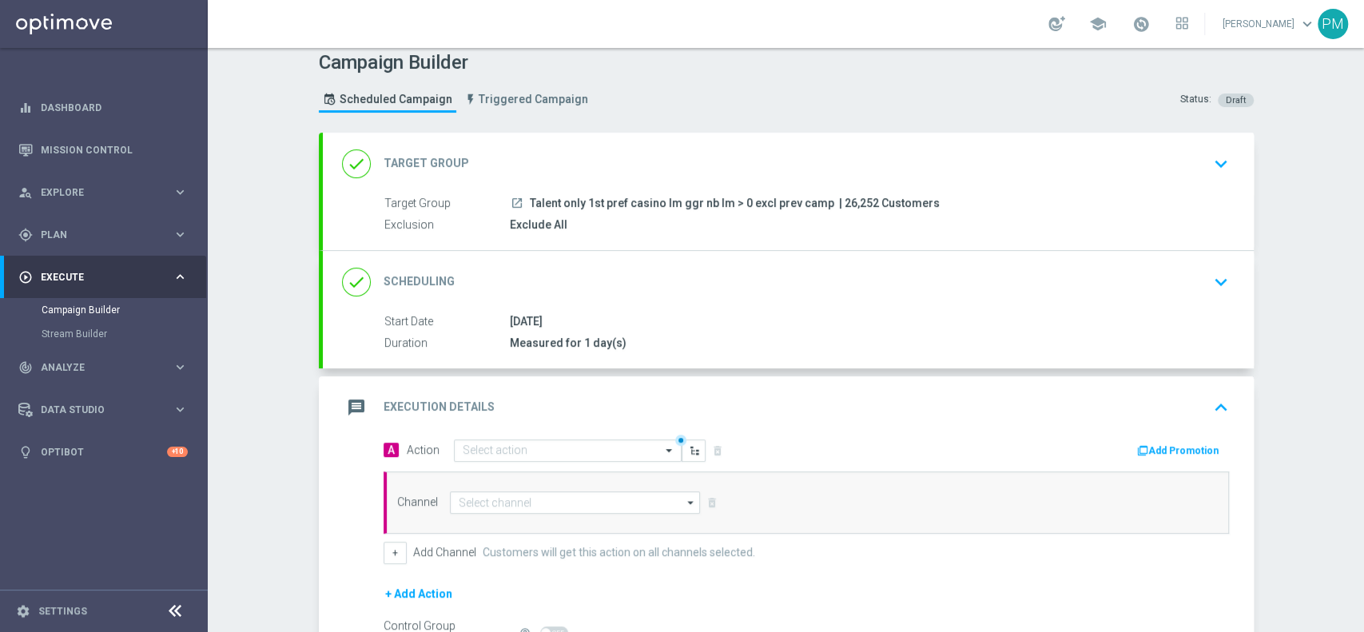
scroll to position [192, 0]
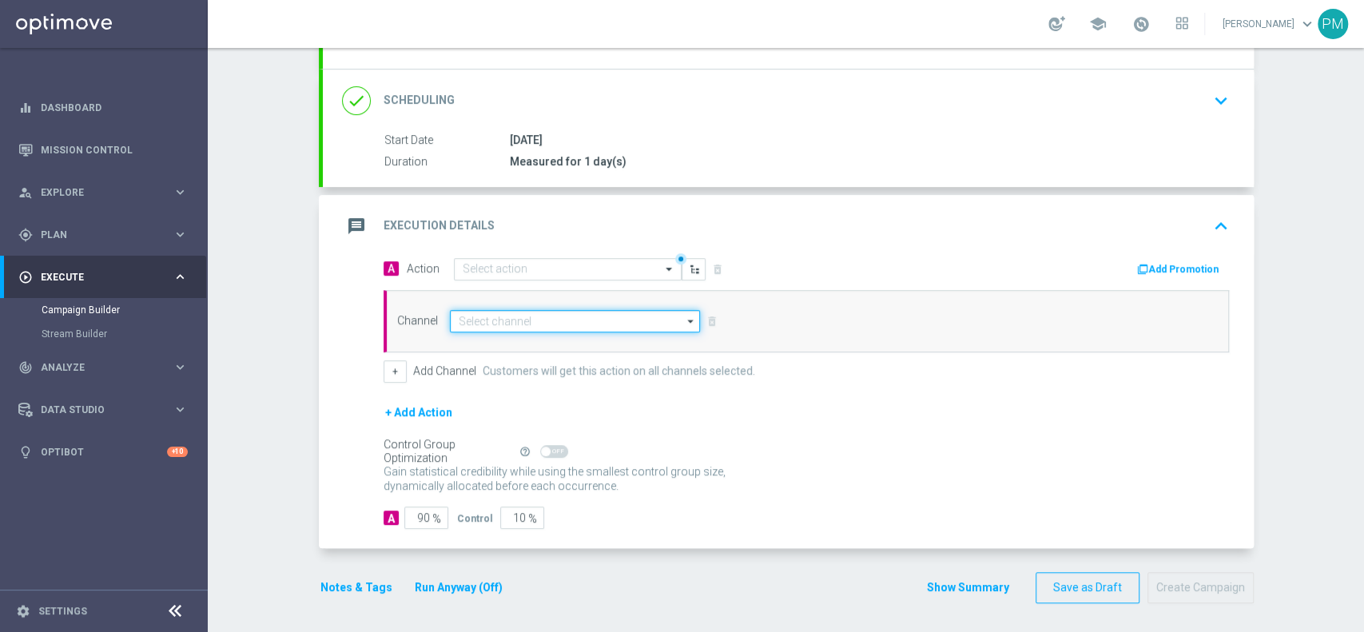
click at [490, 310] on input at bounding box center [575, 321] width 251 height 22
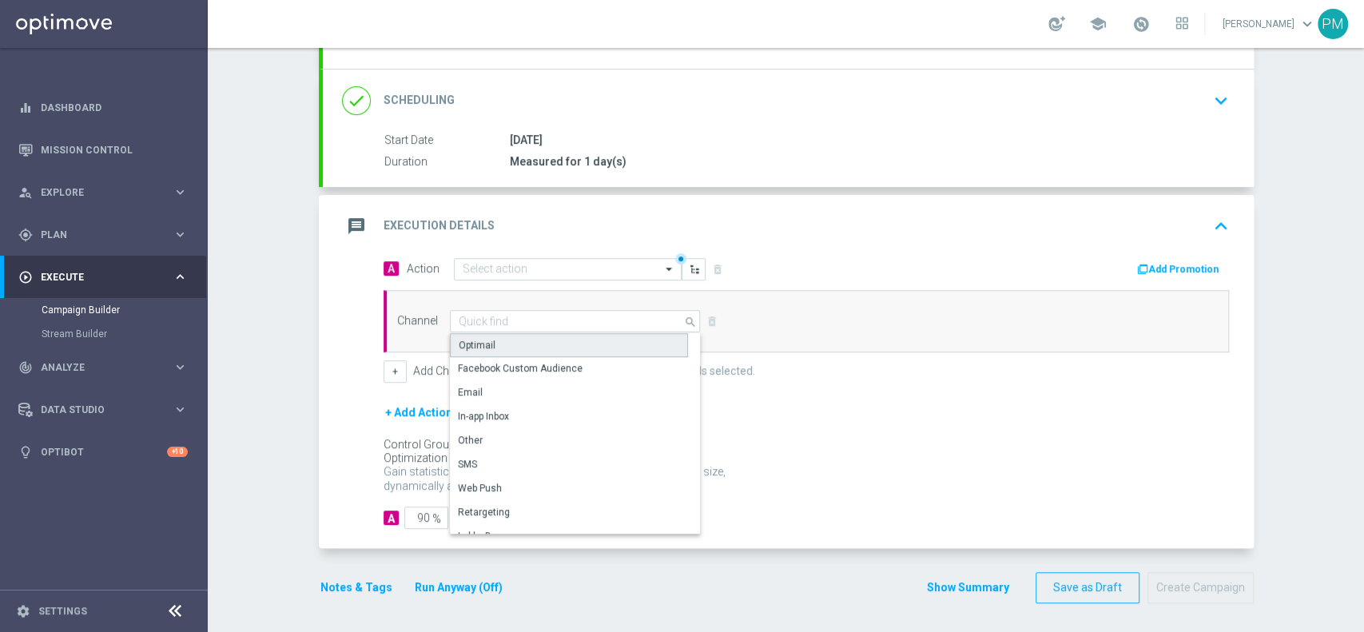
click at [490, 336] on div "Optimail" at bounding box center [569, 345] width 238 height 24
type input "Optimail"
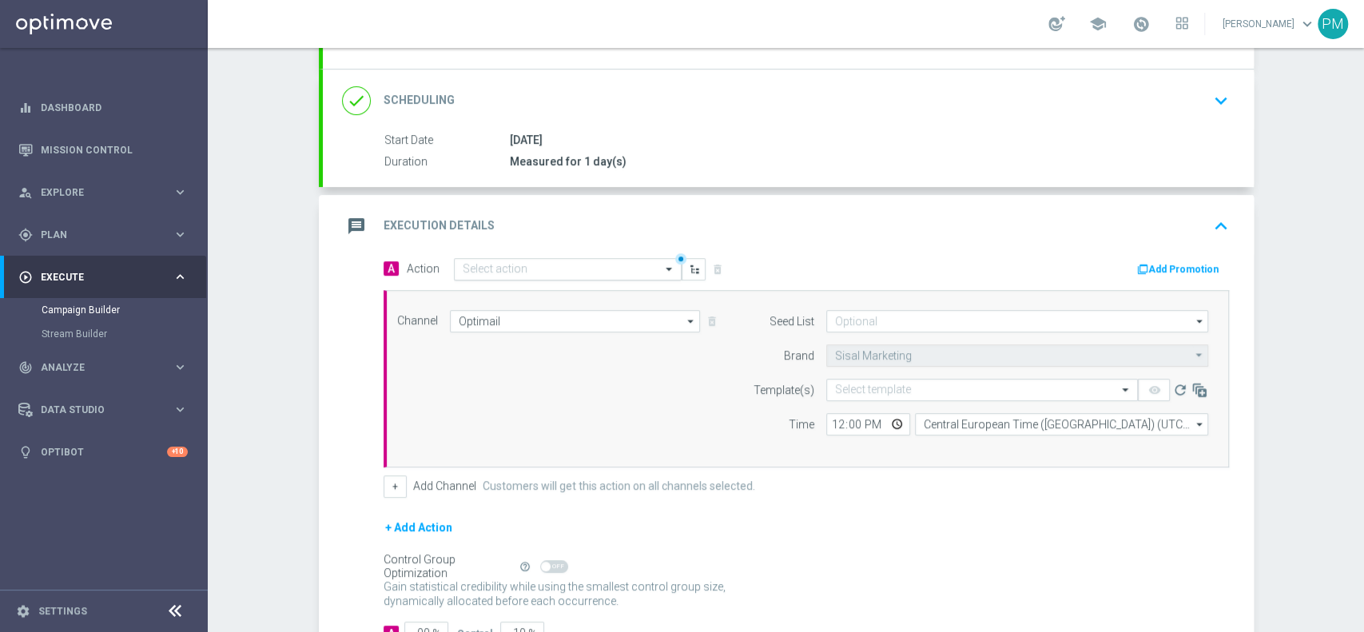
click at [513, 258] on div "Select action" at bounding box center [568, 269] width 228 height 22
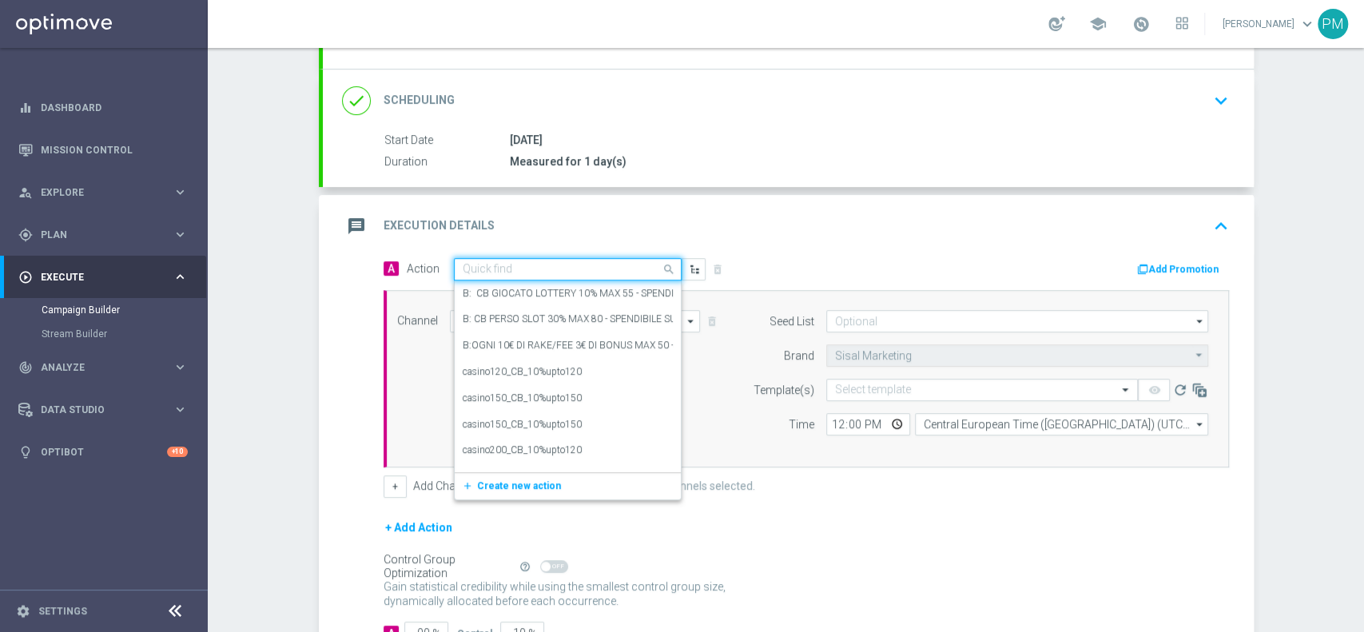
paste input "BF 1€ SPORT E [PERSON_NAME] E VINCI"
type input "BF 1€ SPORT E [PERSON_NAME] E VINCI"
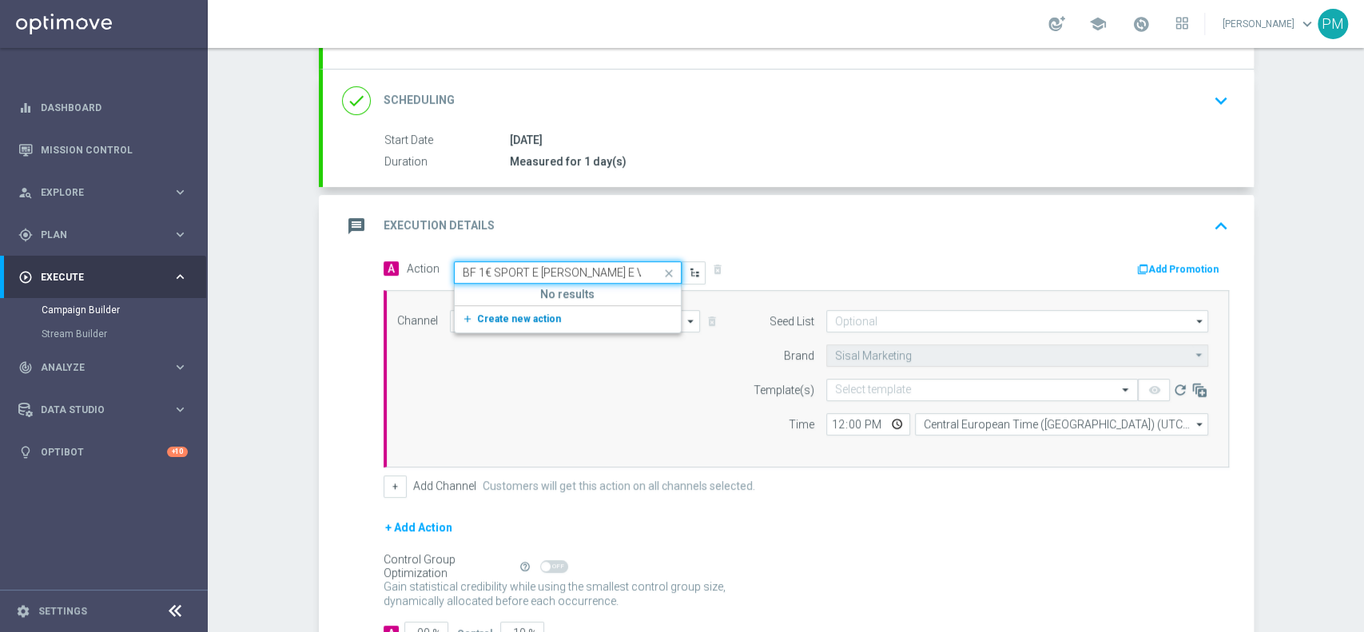
click at [511, 313] on span "Create new action" at bounding box center [519, 318] width 84 height 11
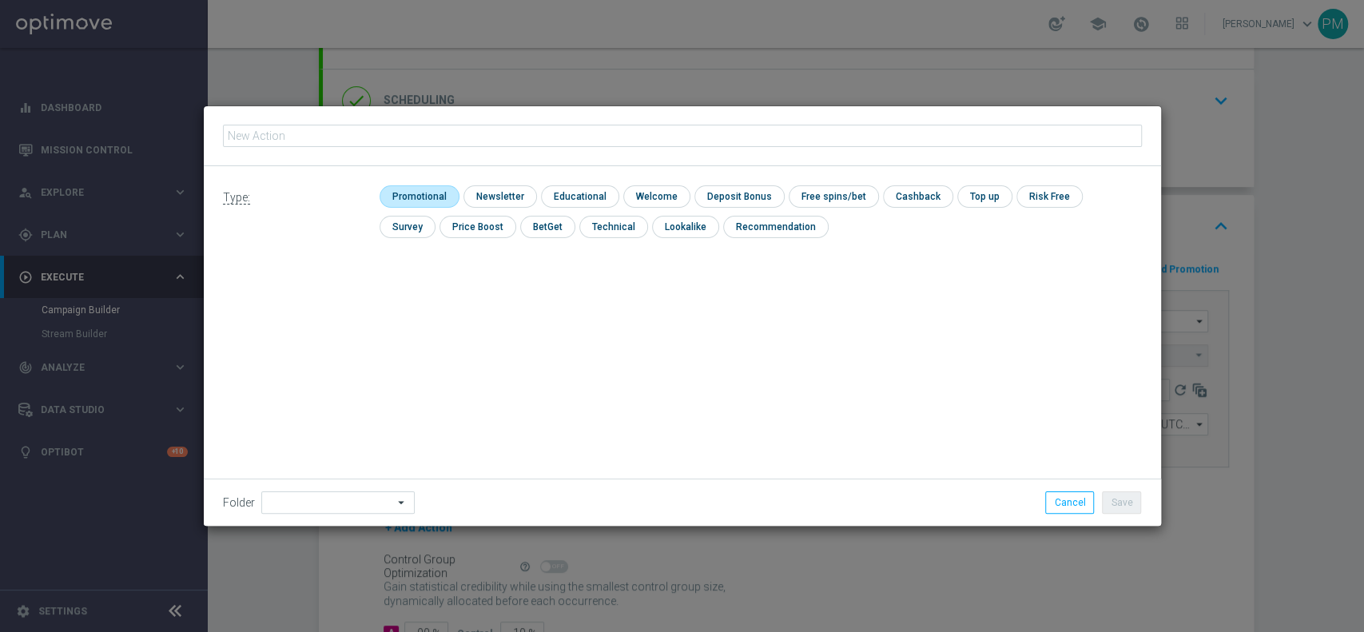
click at [396, 201] on input "checkbox" at bounding box center [418, 196] width 76 height 22
checkbox input "true"
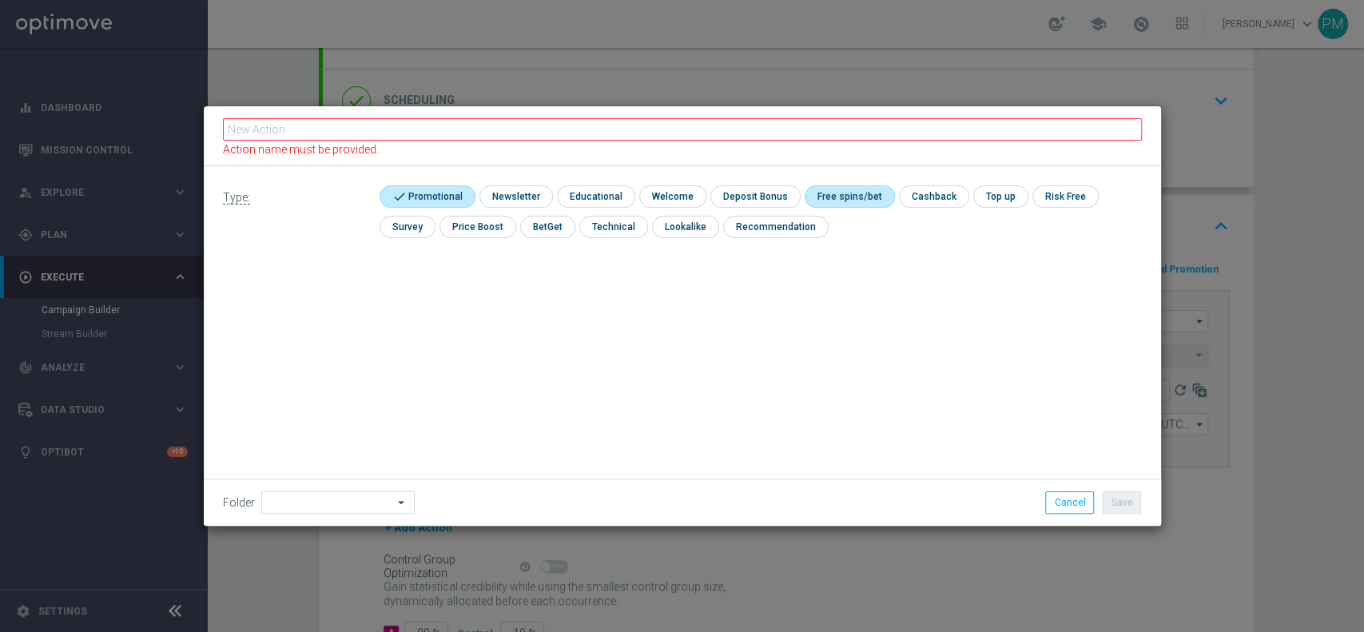
click at [860, 195] on input "checkbox" at bounding box center [848, 196] width 86 height 22
checkbox input "true"
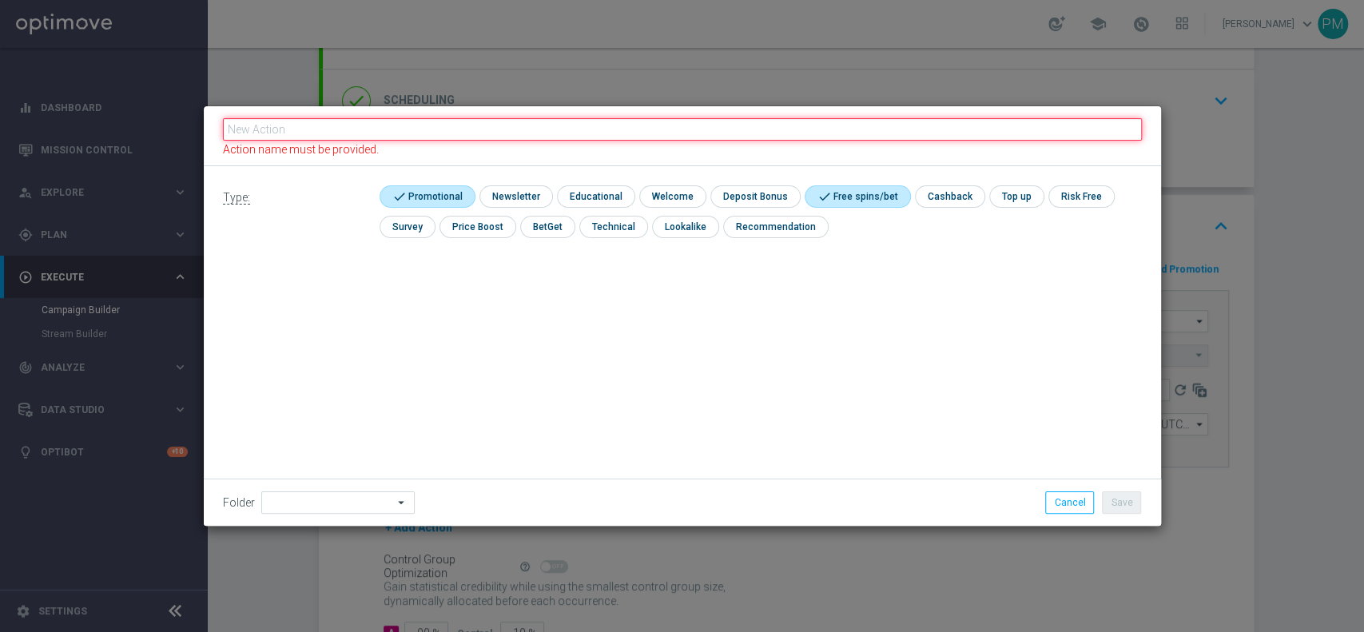
click at [867, 125] on input "text" at bounding box center [682, 129] width 919 height 22
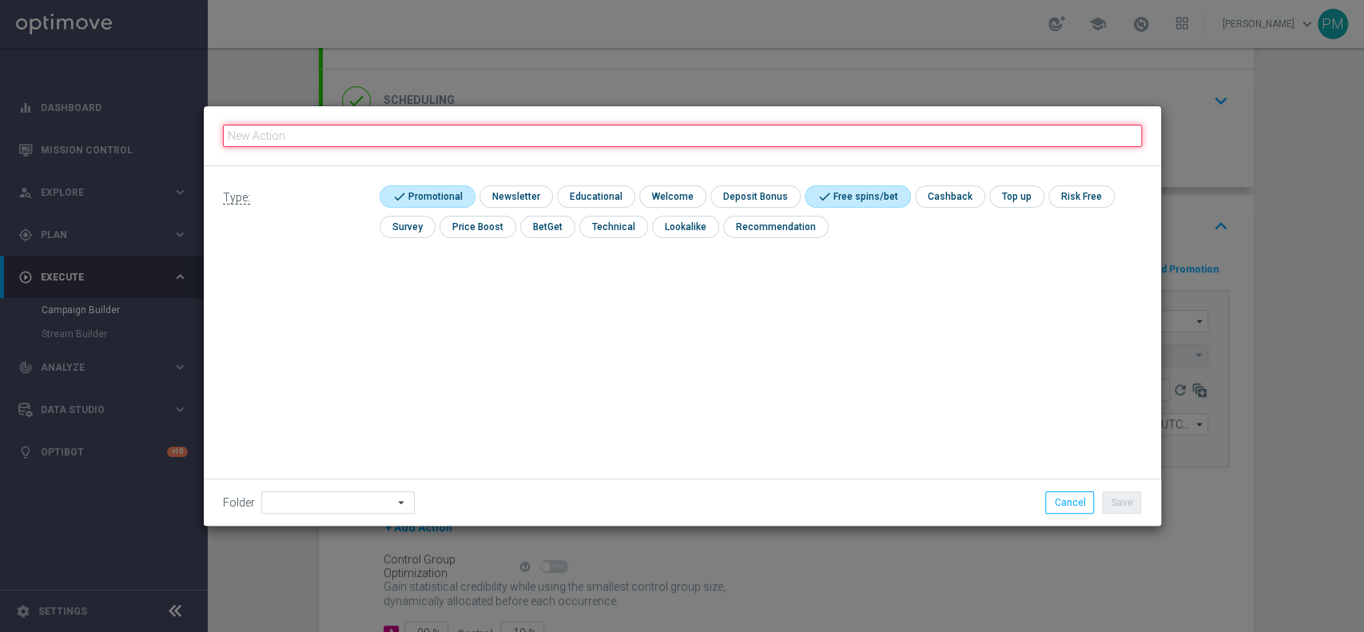
paste input "BF 1€ SPORT E [PERSON_NAME] E VINCI"
type input "BF 1€ SPORT E [PERSON_NAME] E VINCI"
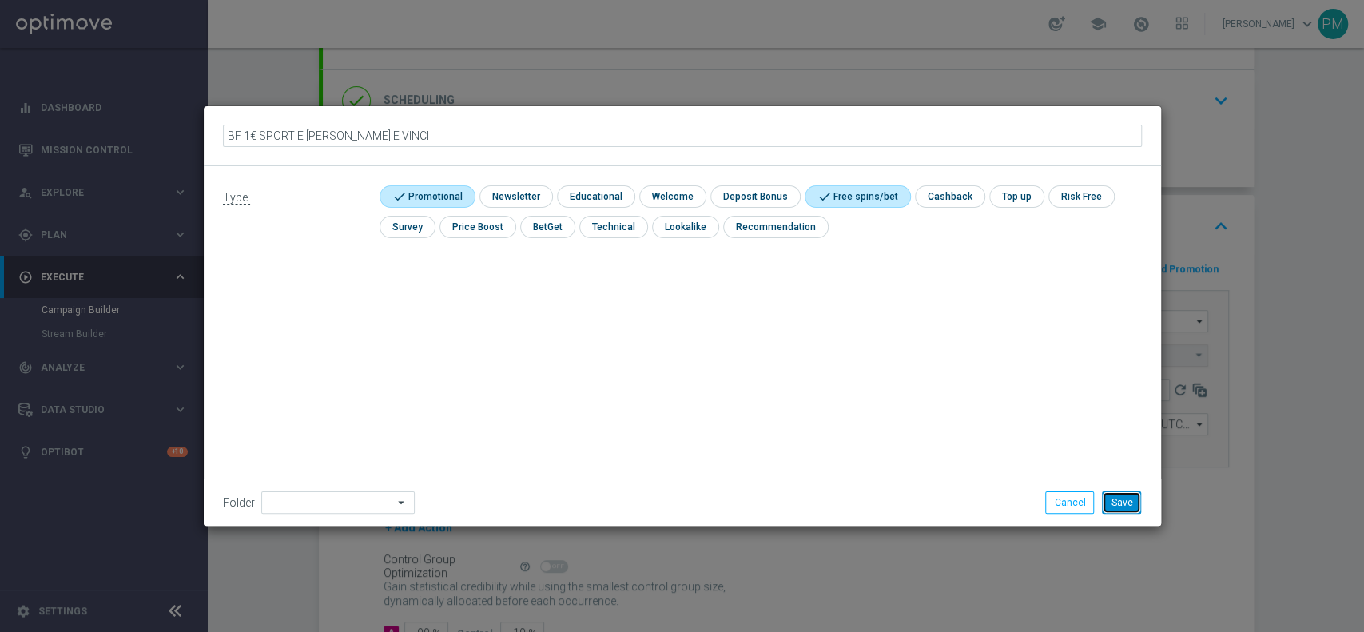
click at [1121, 495] on button "Save" at bounding box center [1121, 502] width 39 height 22
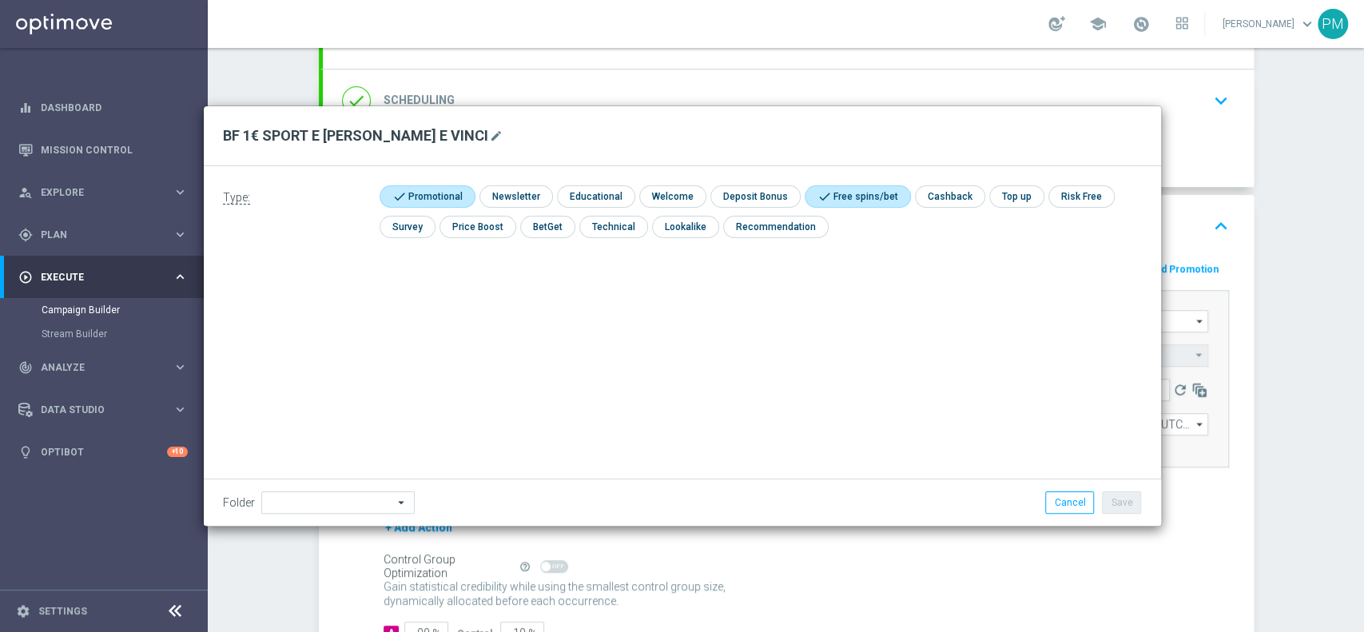
click at [1124, 499] on form "A Action Select action BF 1€ SPORT E [PERSON_NAME] E VINCI delete_forever Add P…" at bounding box center [806, 451] width 845 height 388
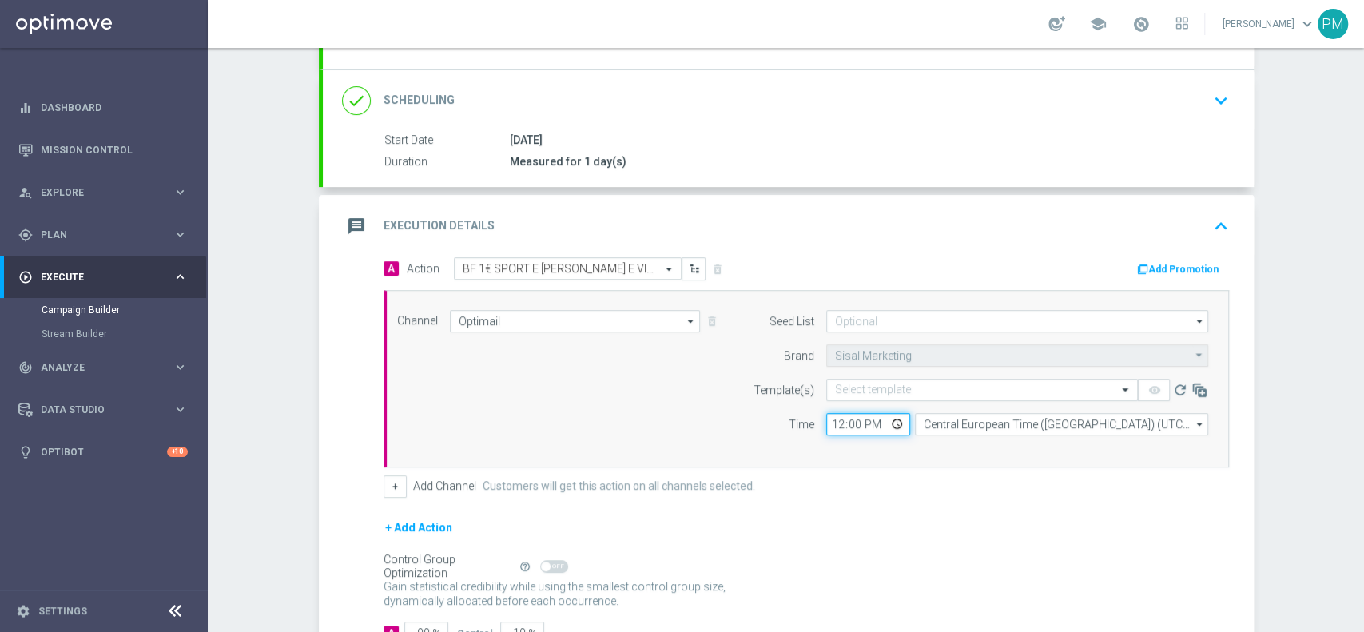
click at [826, 420] on input "12:00" at bounding box center [868, 424] width 84 height 22
type input "18:00"
click at [872, 379] on div "Select template" at bounding box center [982, 390] width 312 height 22
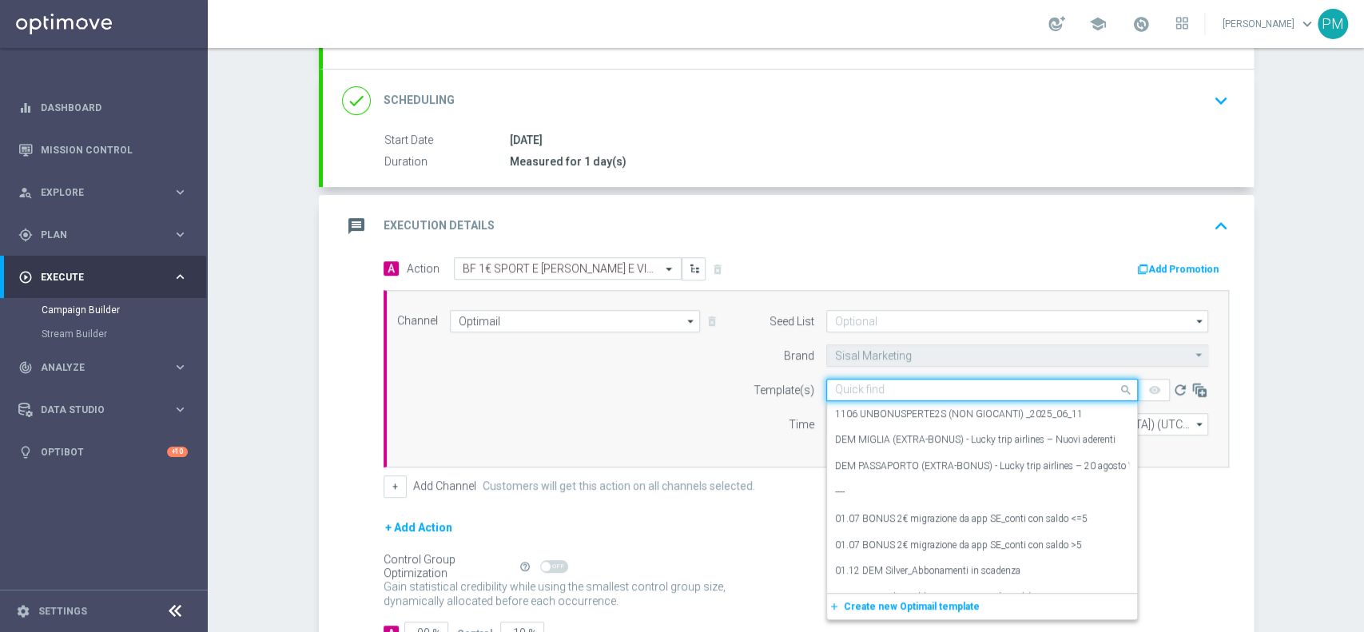
paste input "BFSPORTGEV0309 - [DATE]"
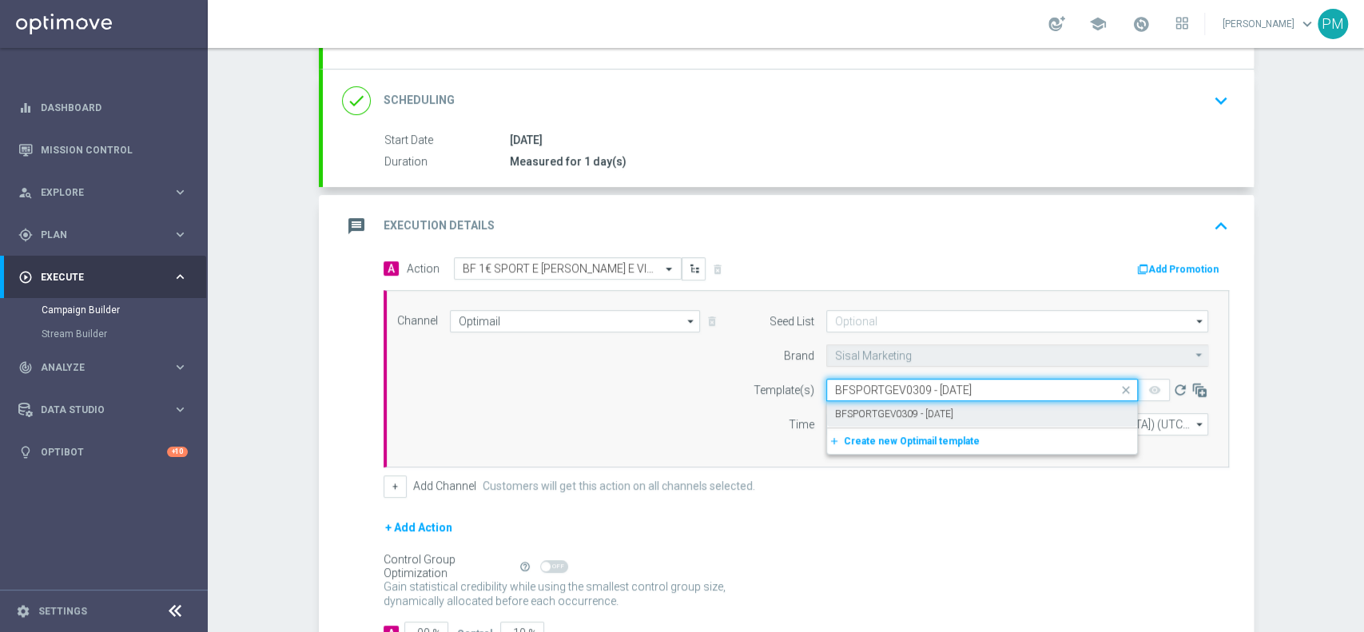
click at [889, 414] on label "BFSPORTGEV0309 - [DATE]" at bounding box center [894, 415] width 118 height 14
type input "BFSPORTGEV0309 - [DATE]"
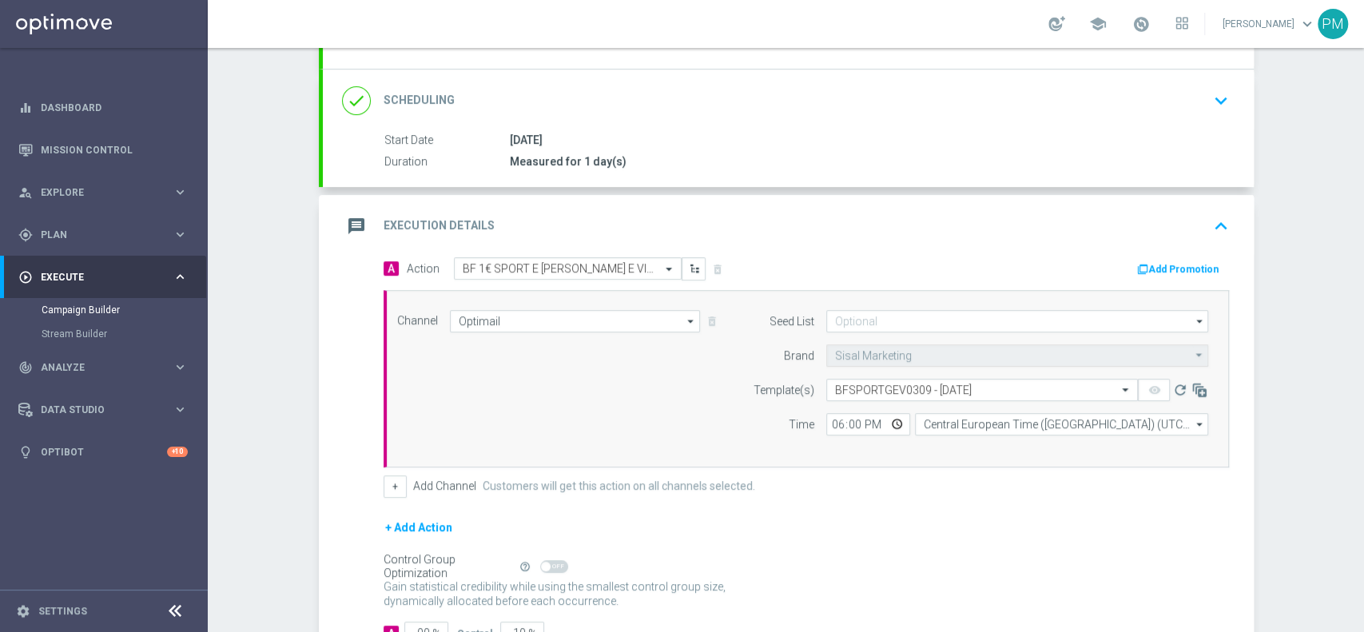
scroll to position [307, 0]
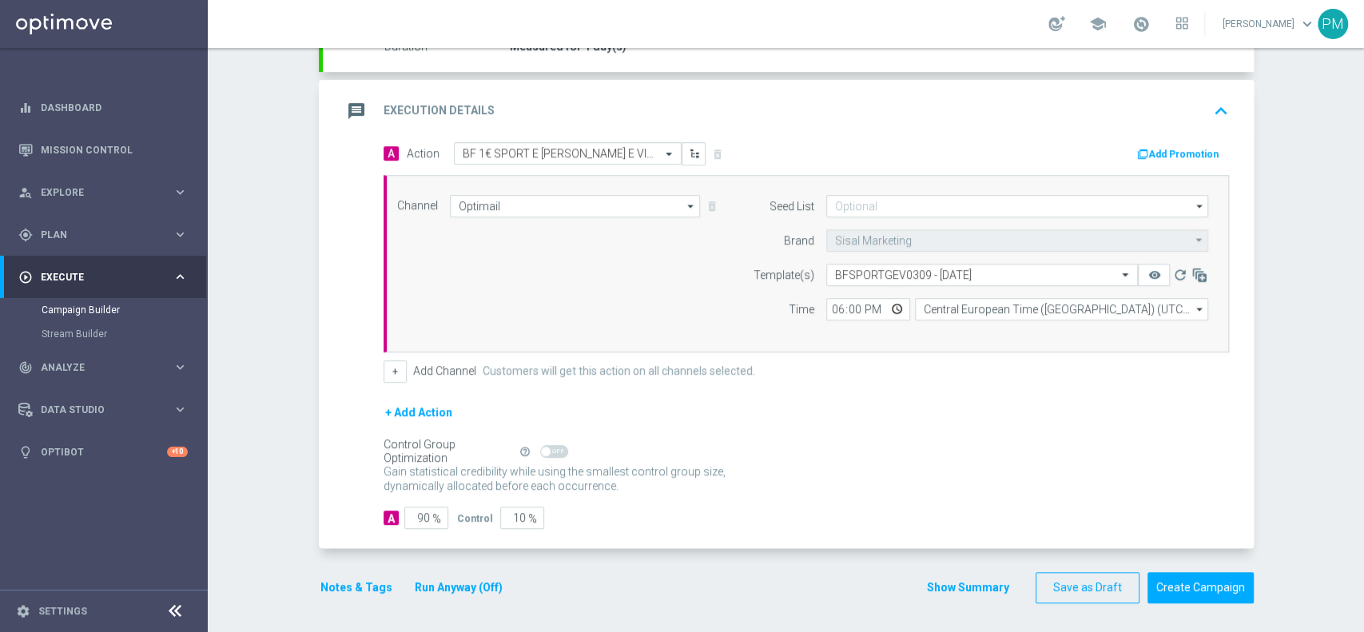
click at [352, 592] on button "Notes & Tags" at bounding box center [356, 588] width 75 height 20
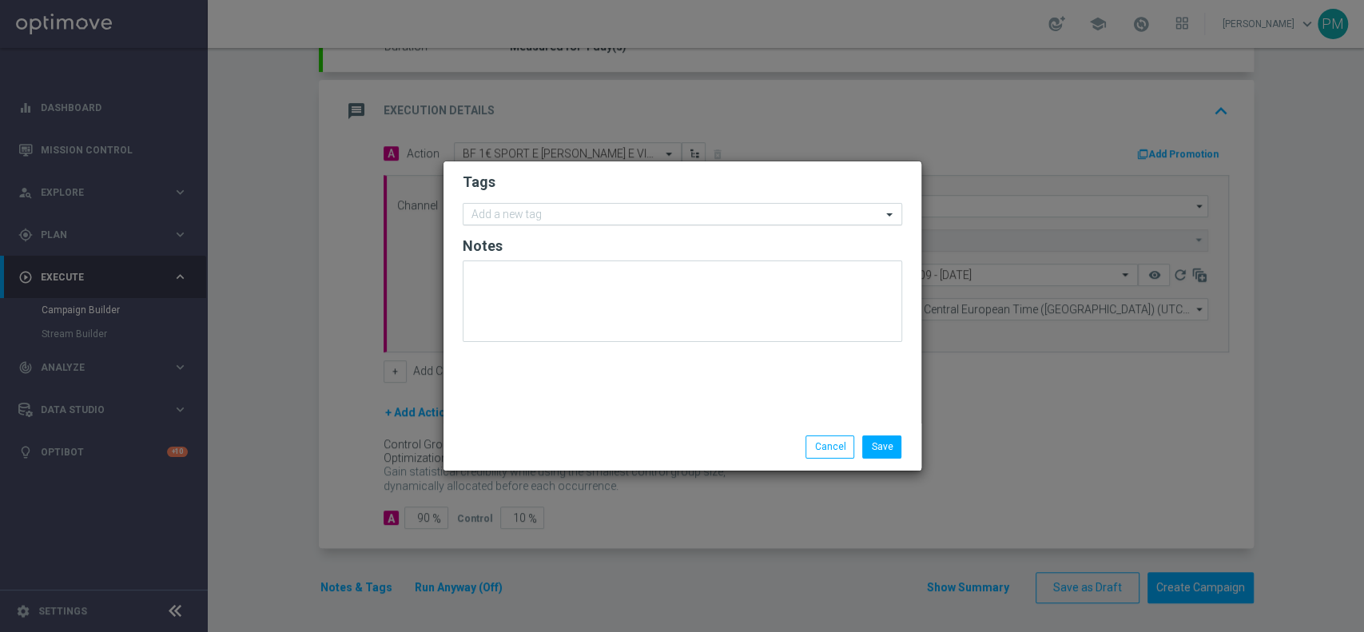
click at [527, 216] on input "text" at bounding box center [676, 216] width 410 height 14
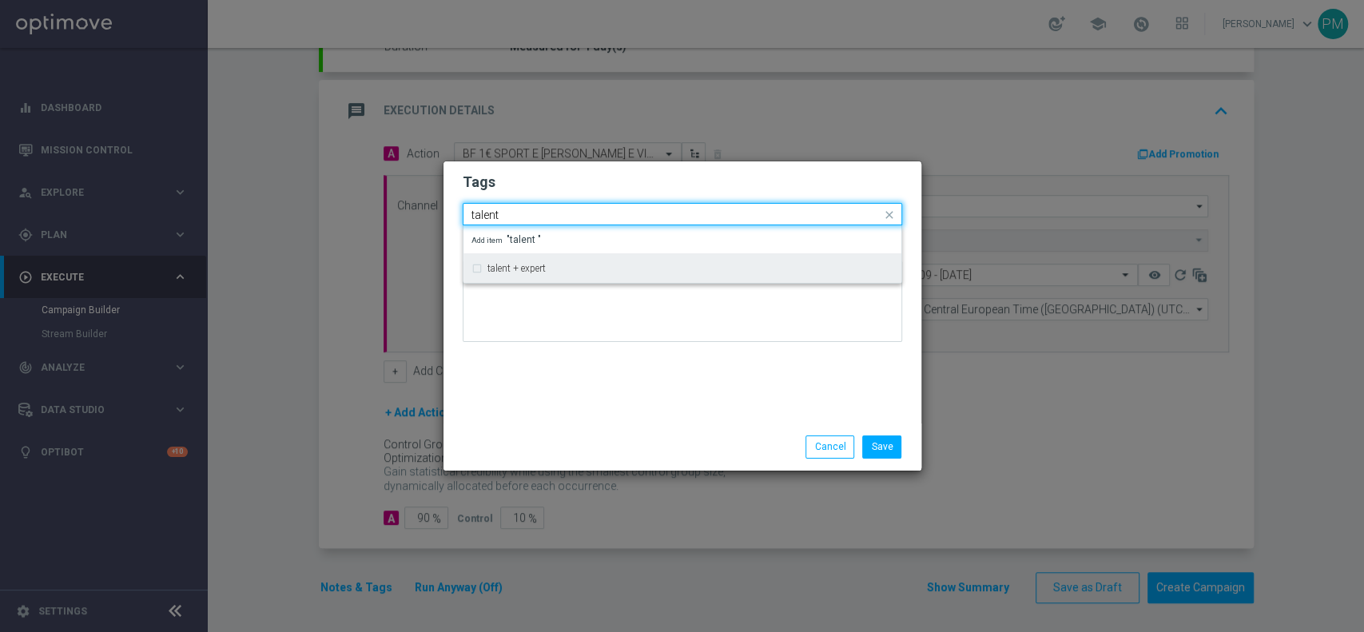
click at [528, 257] on div "talent + expert" at bounding box center [682, 269] width 422 height 26
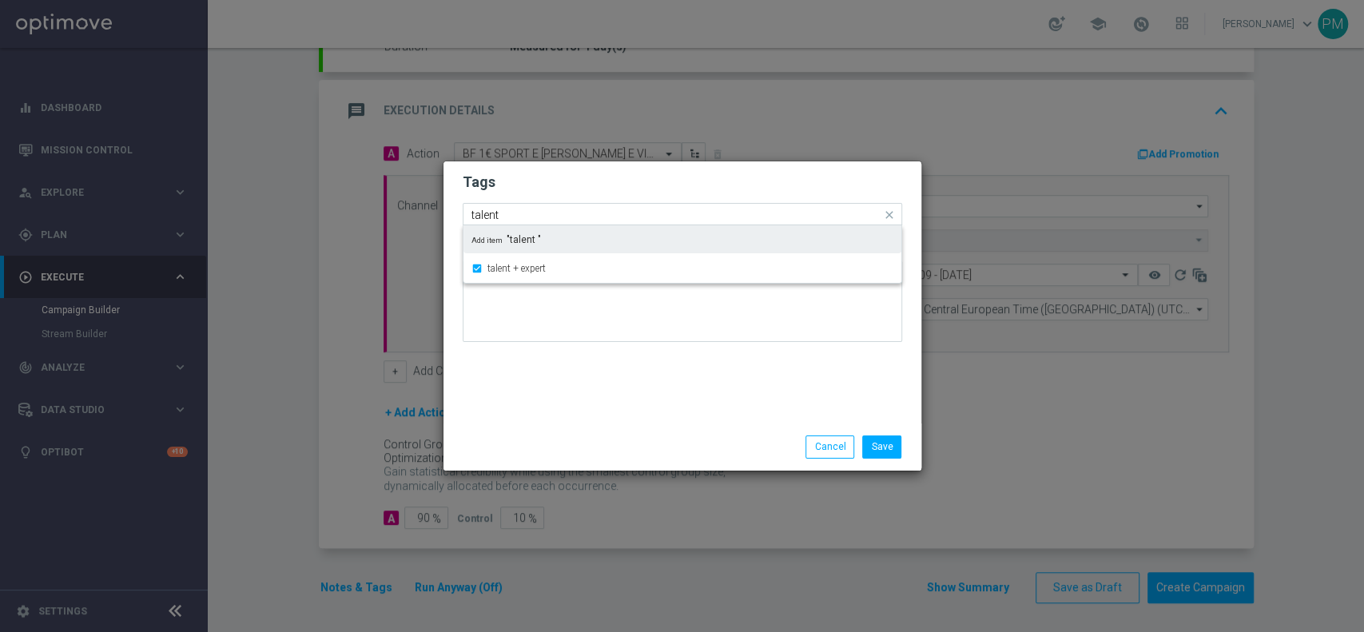
click at [527, 211] on input "talent" at bounding box center [676, 216] width 410 height 14
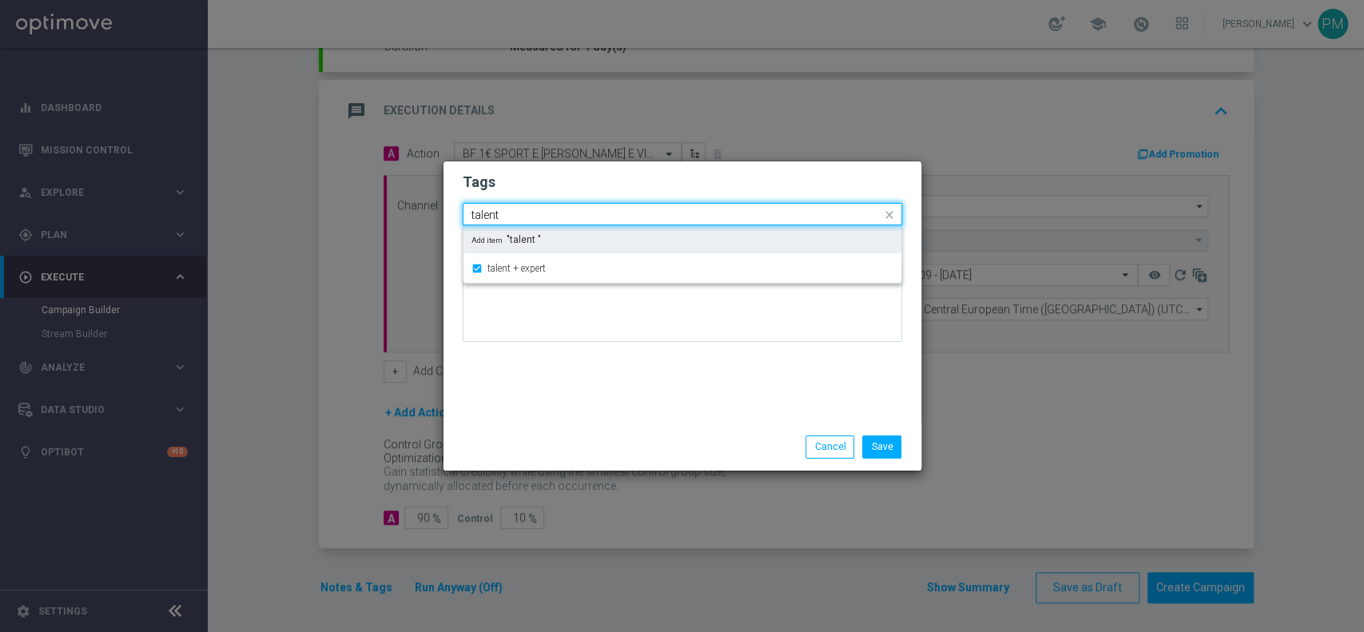
click at [527, 211] on input "talent" at bounding box center [676, 216] width 410 height 14
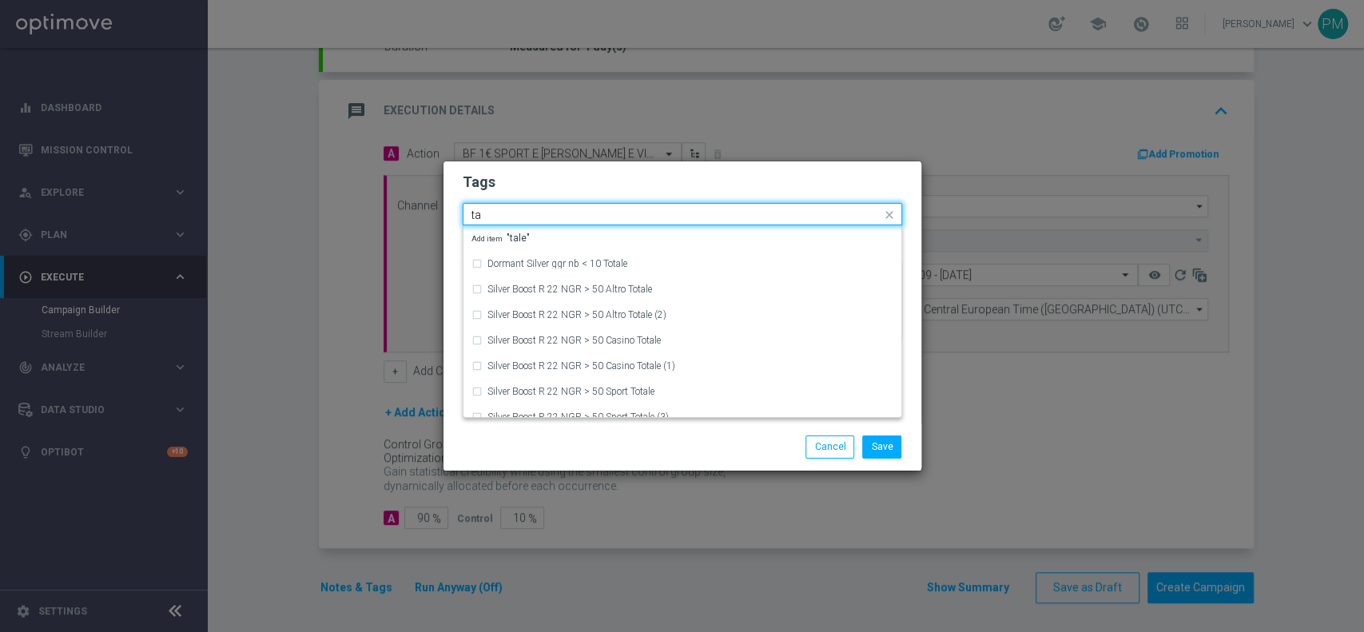
type input "t"
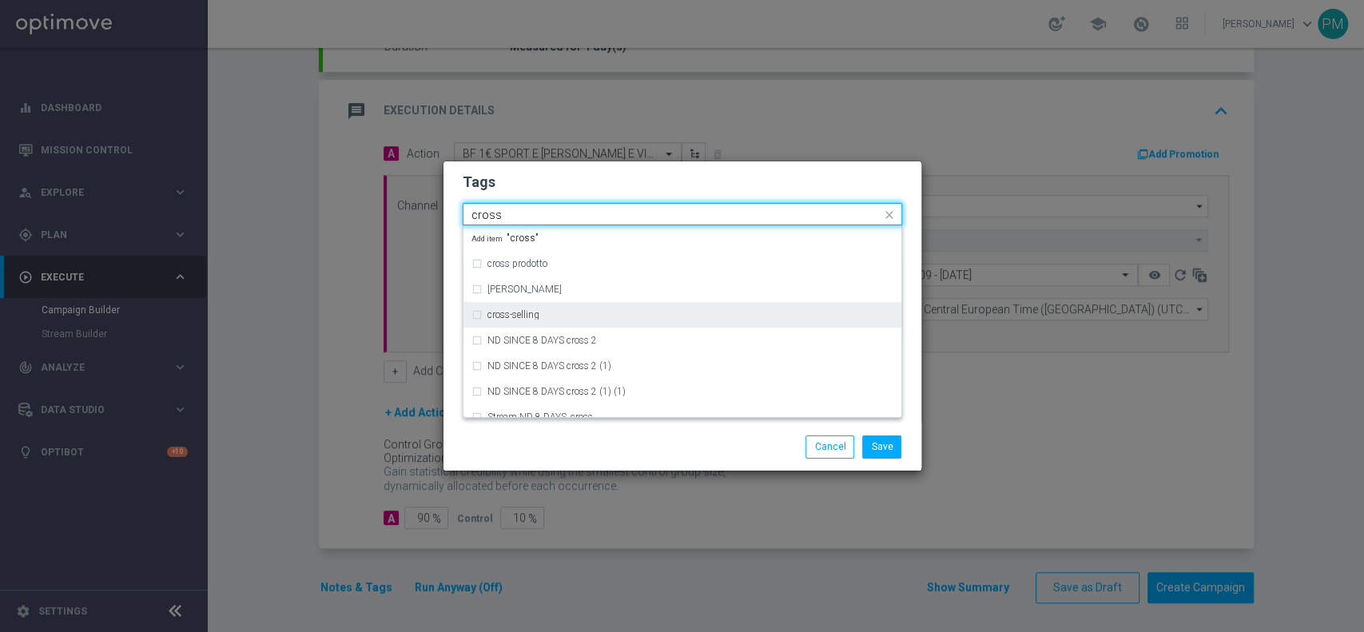
click at [540, 316] on div "cross-selling" at bounding box center [690, 315] width 406 height 10
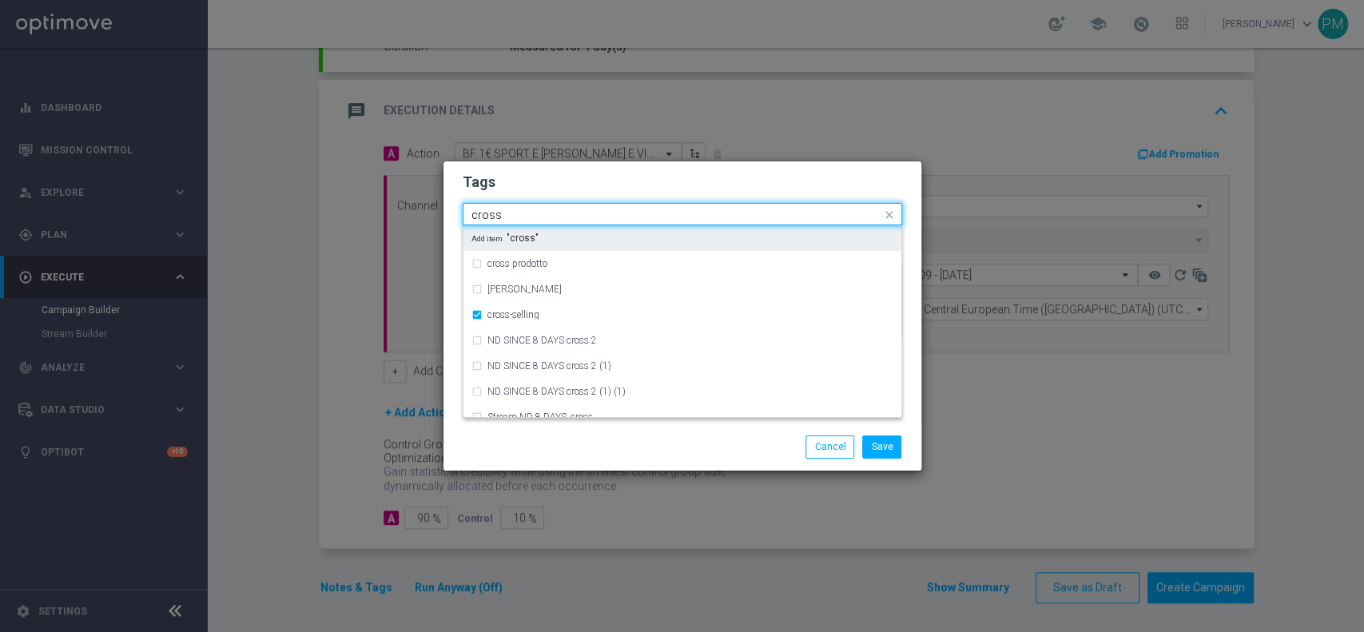
click at [566, 214] on input "cross" at bounding box center [676, 216] width 410 height 14
click at [563, 246] on div "accredito diretto" at bounding box center [682, 238] width 422 height 26
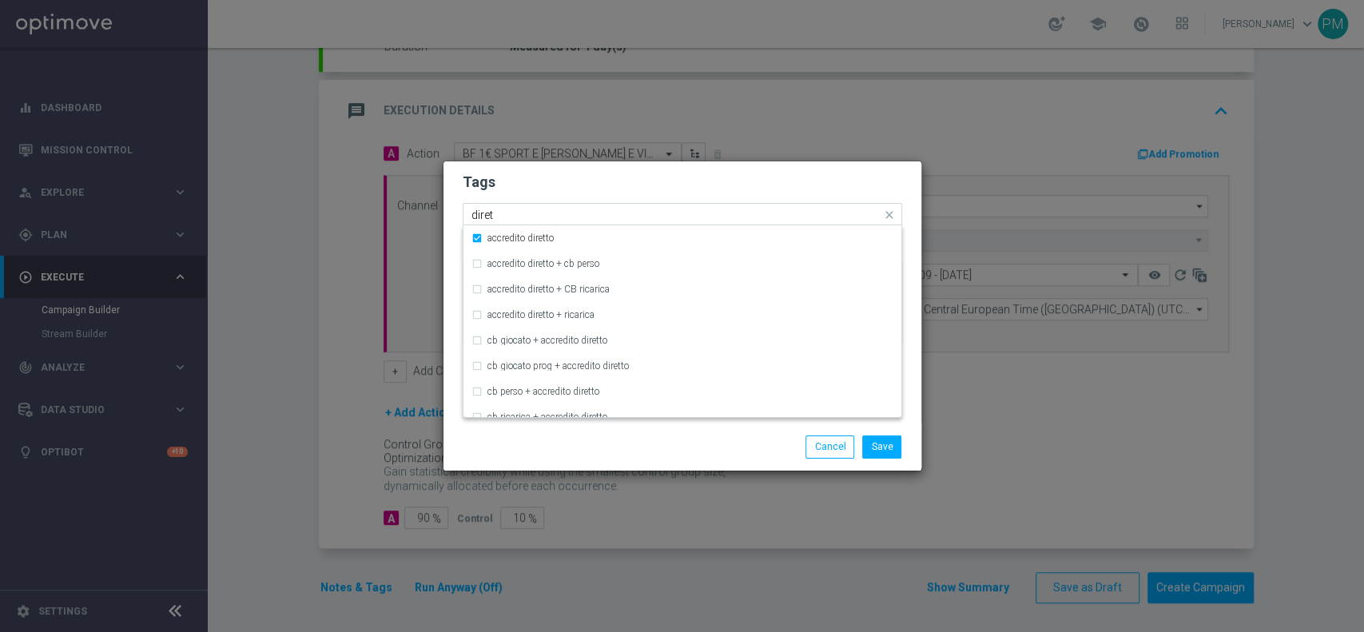
click at [486, 213] on input "diret" at bounding box center [676, 216] width 410 height 14
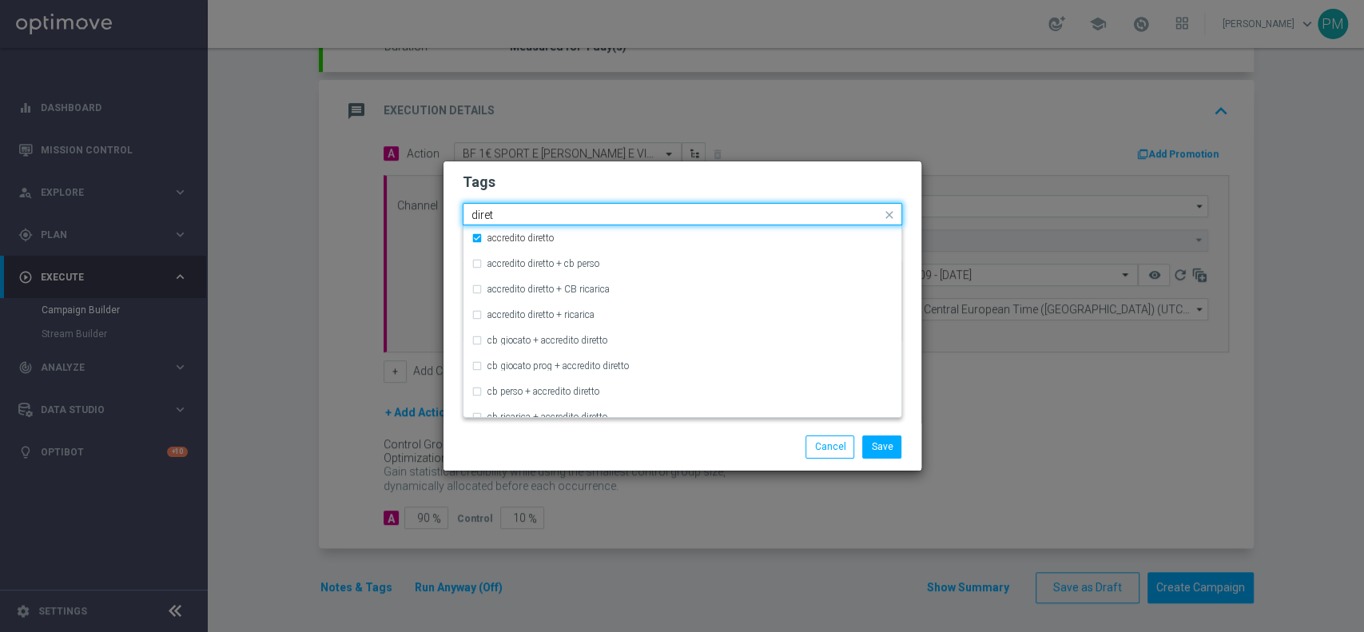
click at [485, 213] on input "diret" at bounding box center [676, 216] width 410 height 14
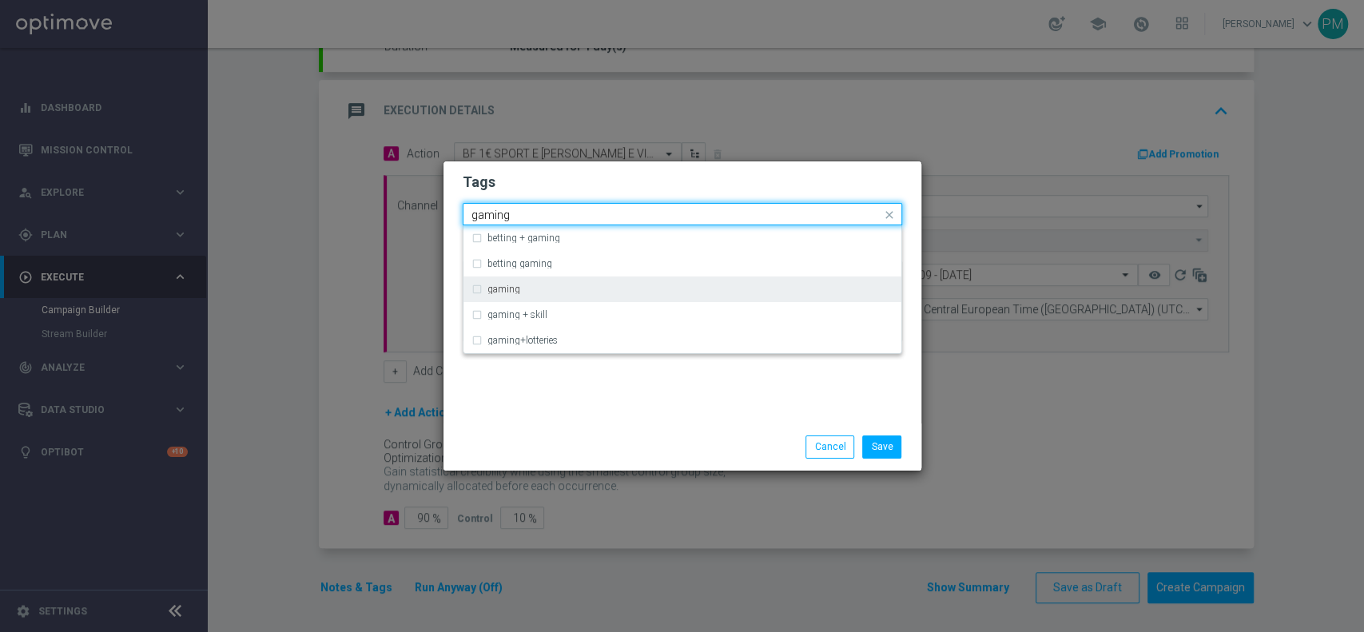
click at [535, 291] on div "gaming" at bounding box center [690, 289] width 406 height 10
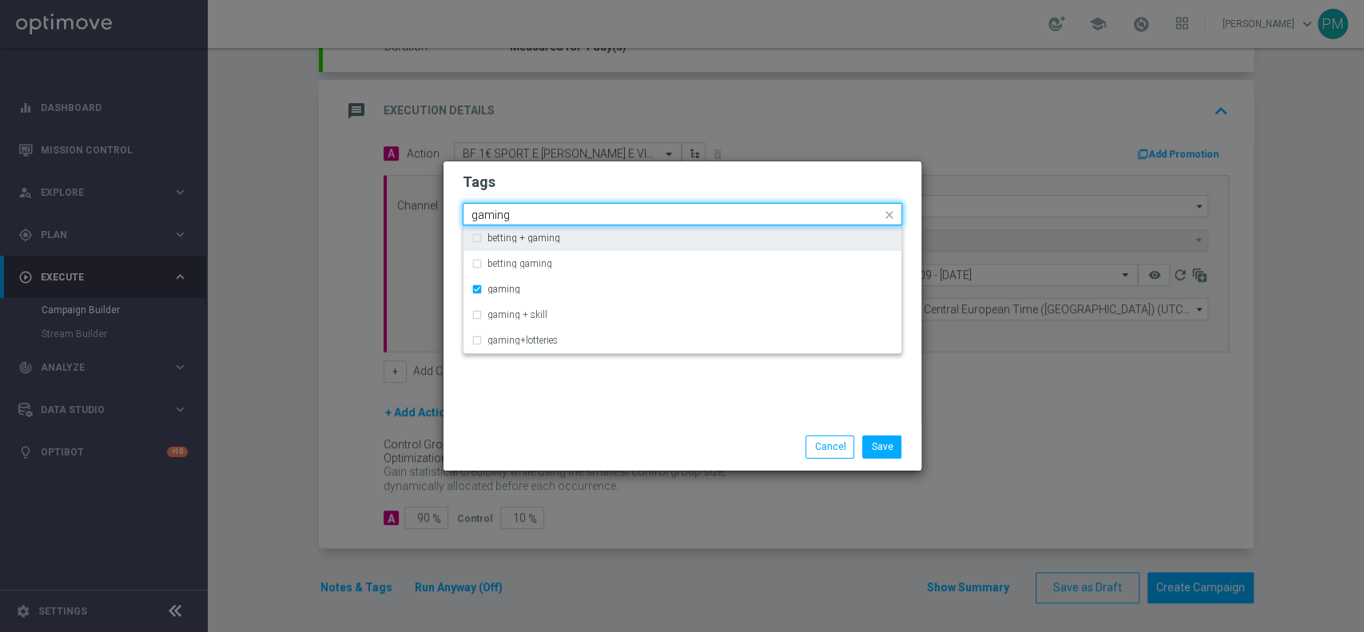
click at [494, 213] on input "gaming" at bounding box center [676, 216] width 410 height 14
click at [493, 212] on input "gaming" at bounding box center [676, 216] width 410 height 14
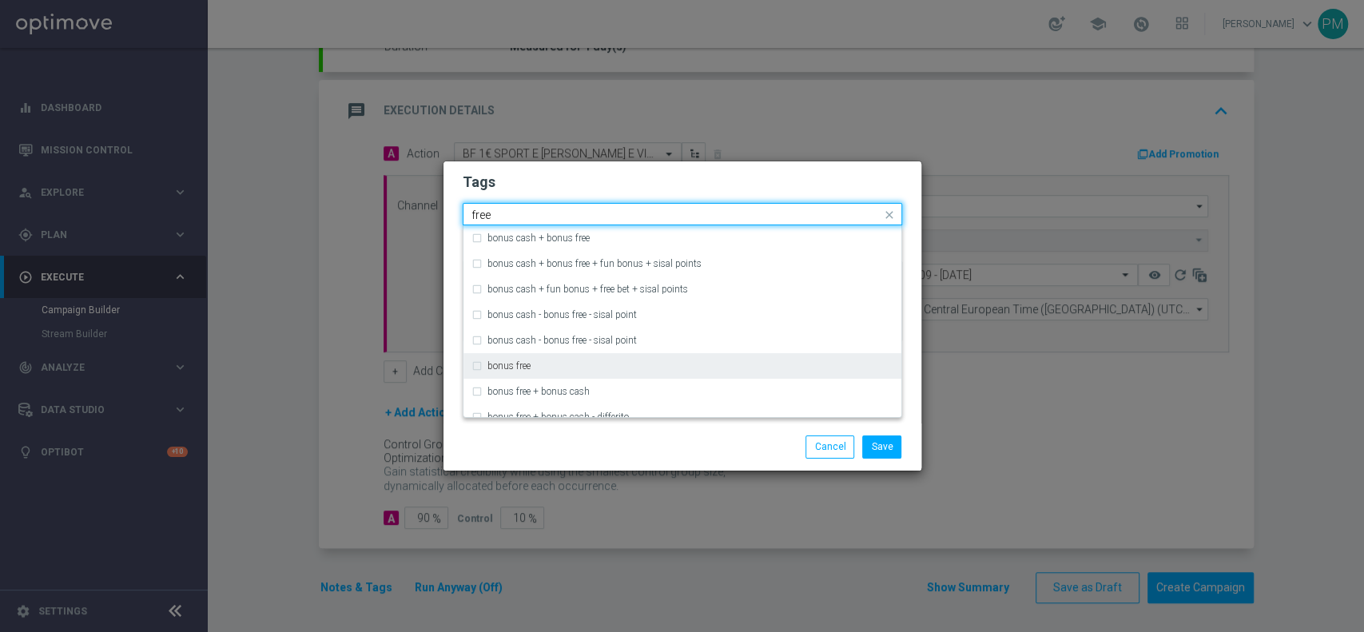
click at [524, 368] on label "bonus free" at bounding box center [508, 366] width 43 height 10
type input "free"
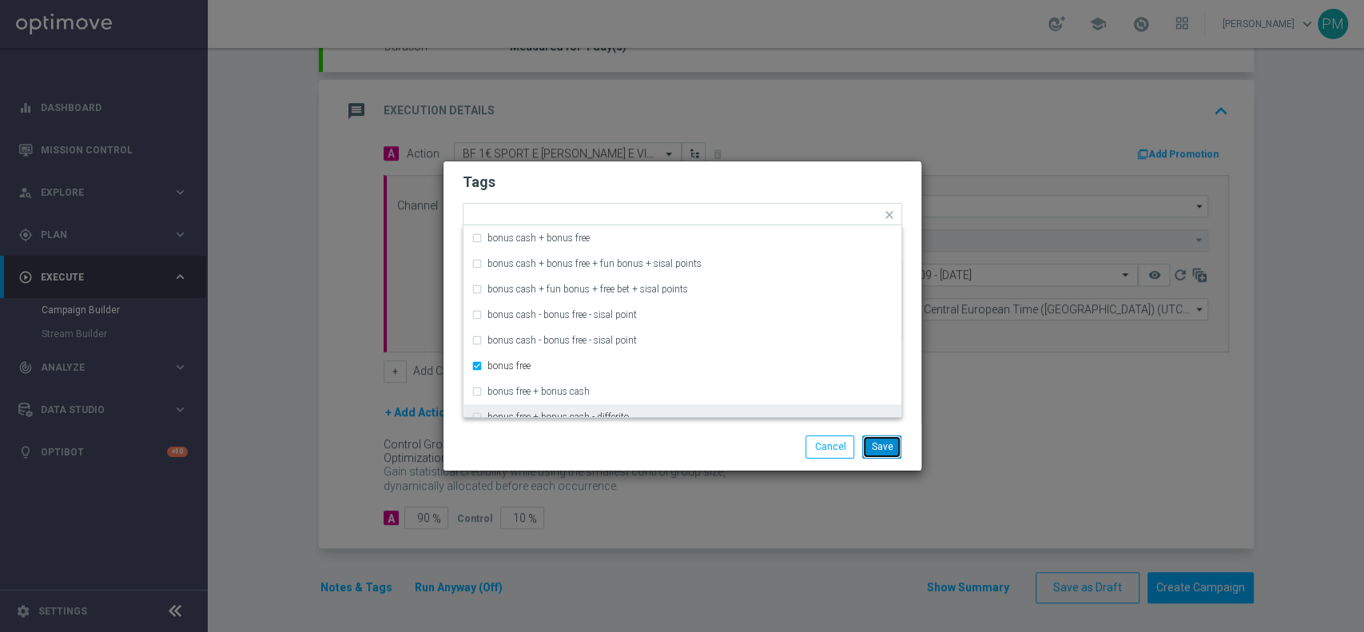
click at [876, 454] on button "Save" at bounding box center [881, 447] width 39 height 22
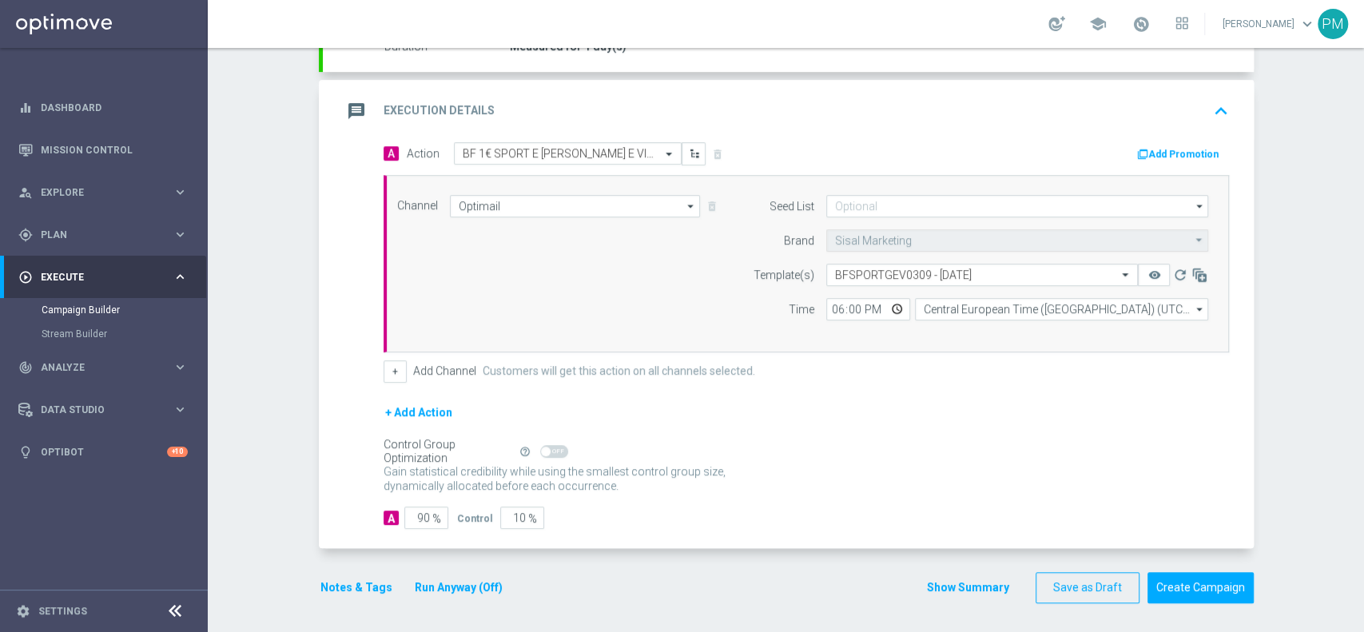
click at [343, 581] on button "Notes & Tags" at bounding box center [356, 588] width 75 height 20
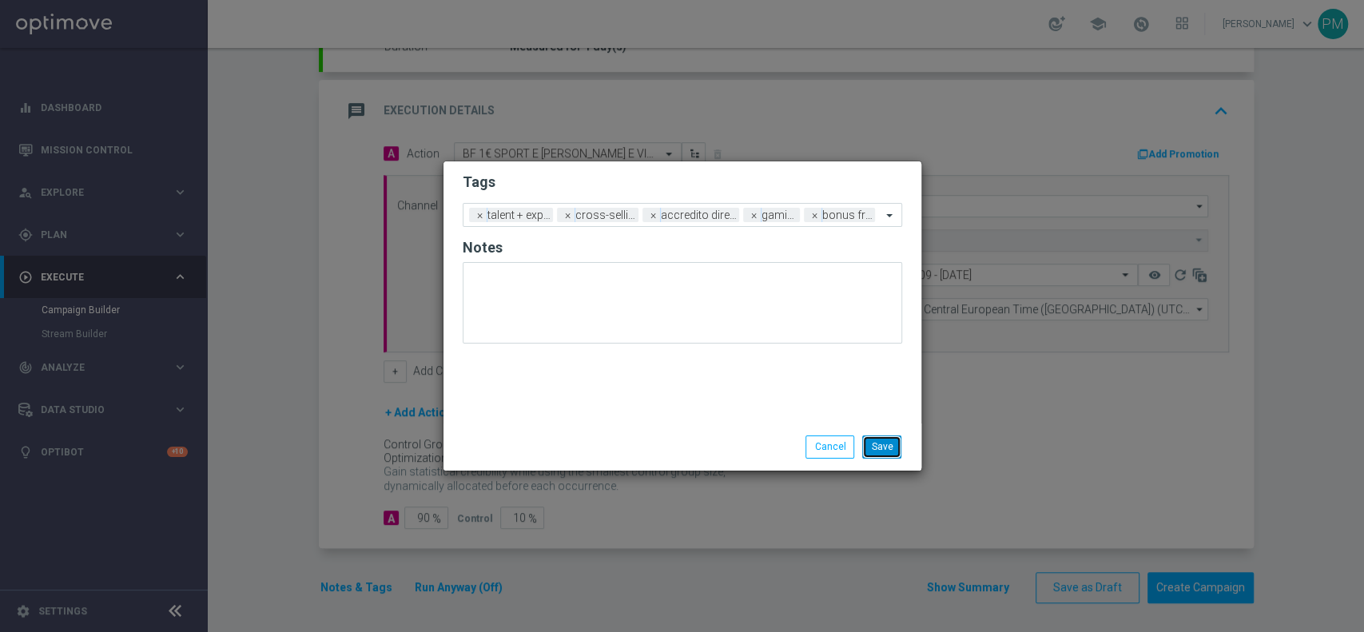
click at [886, 448] on button "Save" at bounding box center [881, 447] width 39 height 22
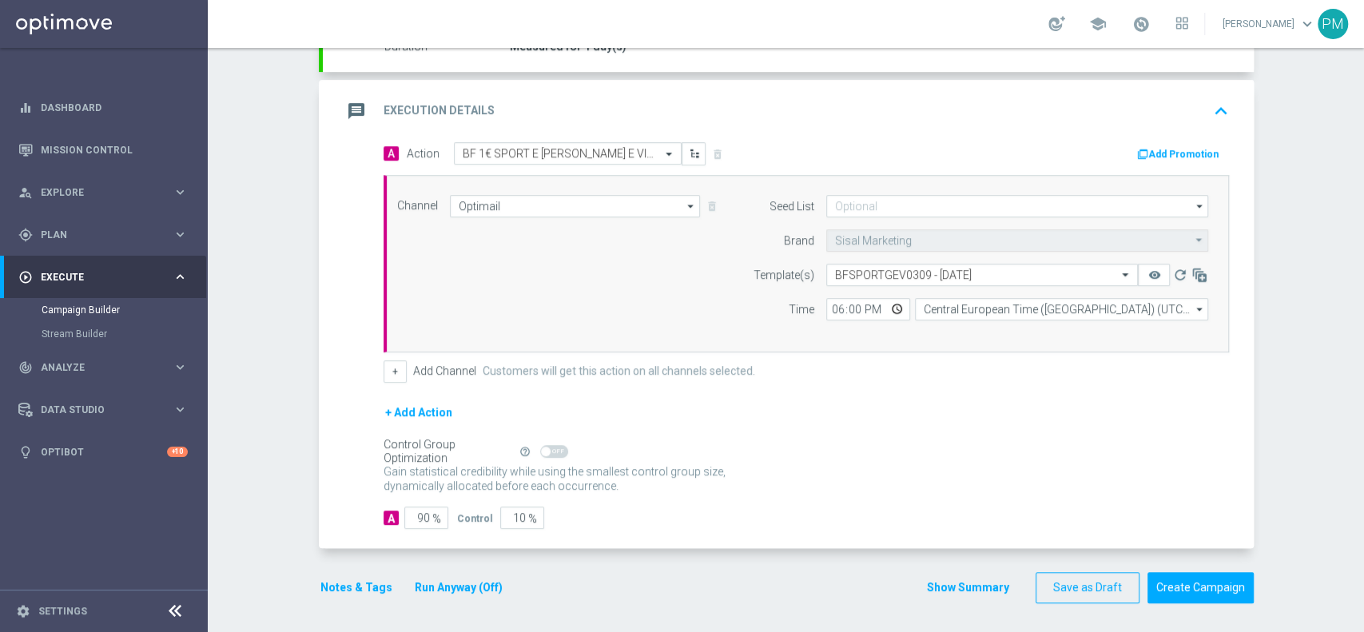
click at [1164, 151] on button "Add Promotion" at bounding box center [1180, 154] width 89 height 18
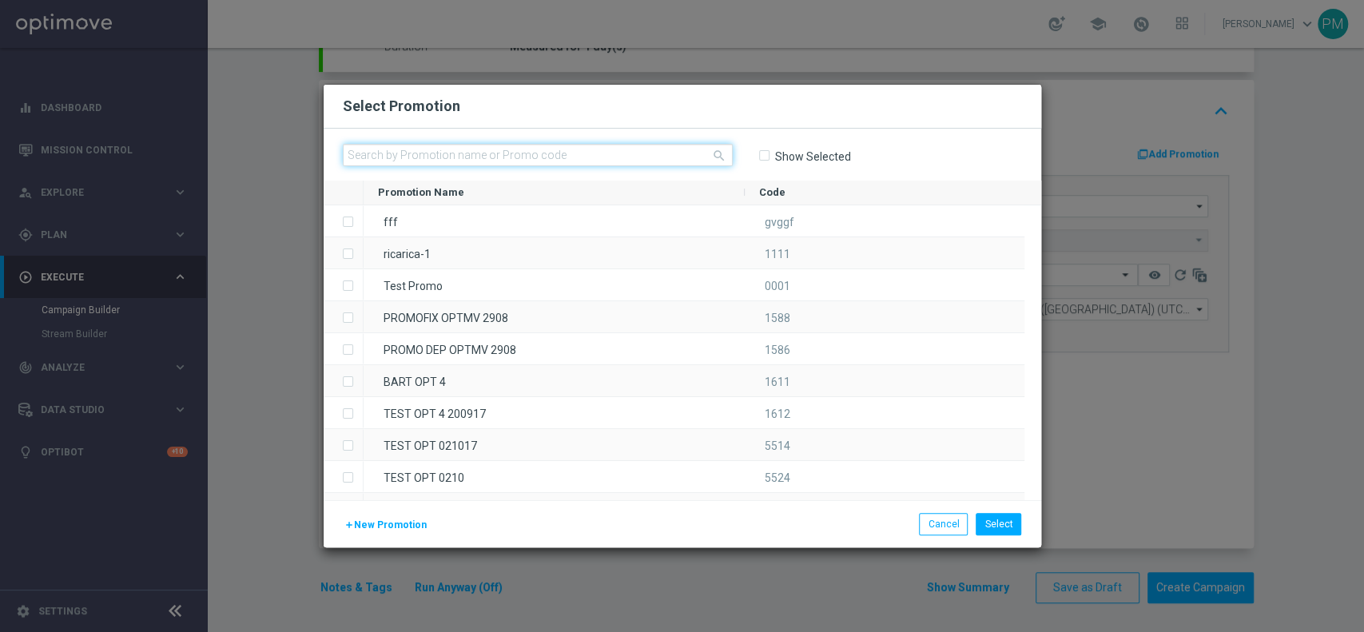
click at [611, 157] on input "text" at bounding box center [538, 155] width 390 height 22
paste input "232806"
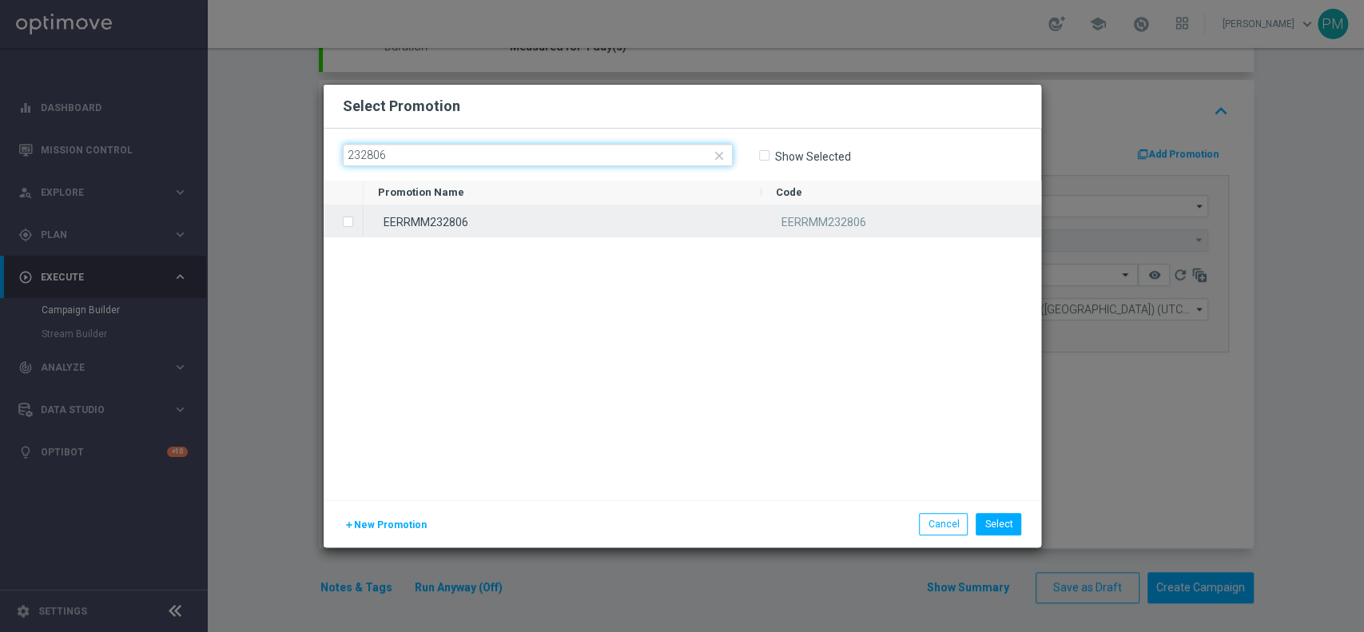
type input "232806"
click at [575, 229] on div "EERRMM232806" at bounding box center [563, 220] width 398 height 31
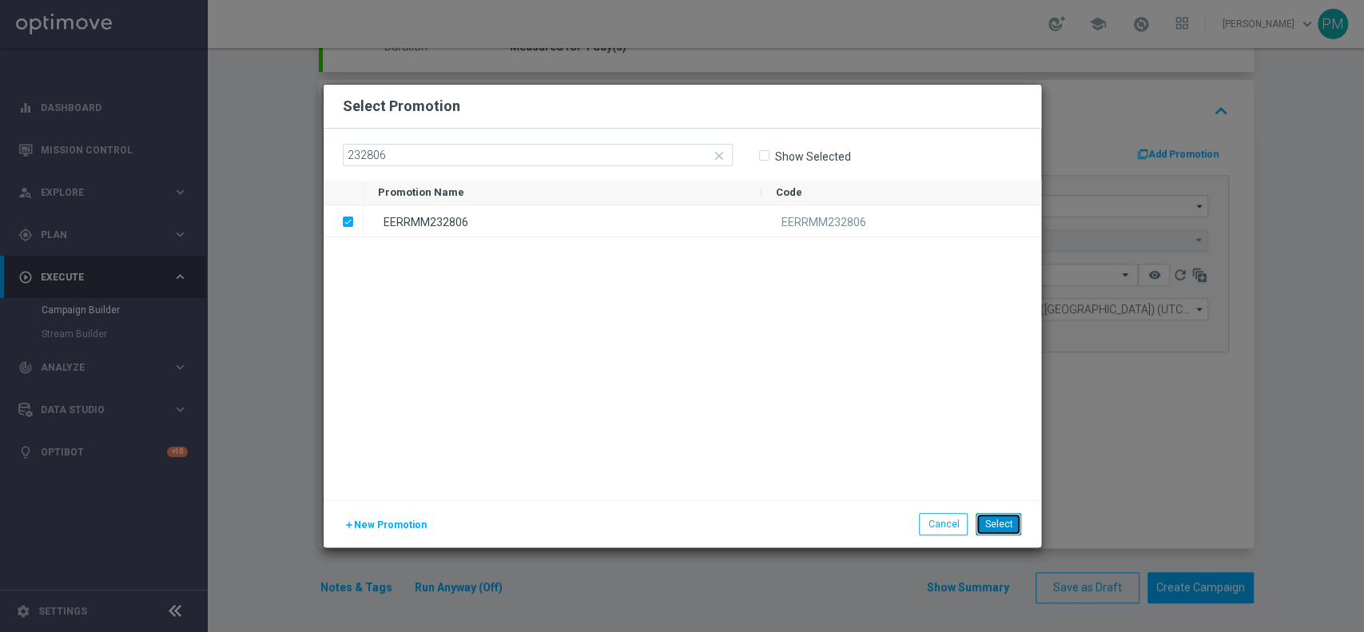
click at [997, 518] on button "Select" at bounding box center [999, 524] width 46 height 22
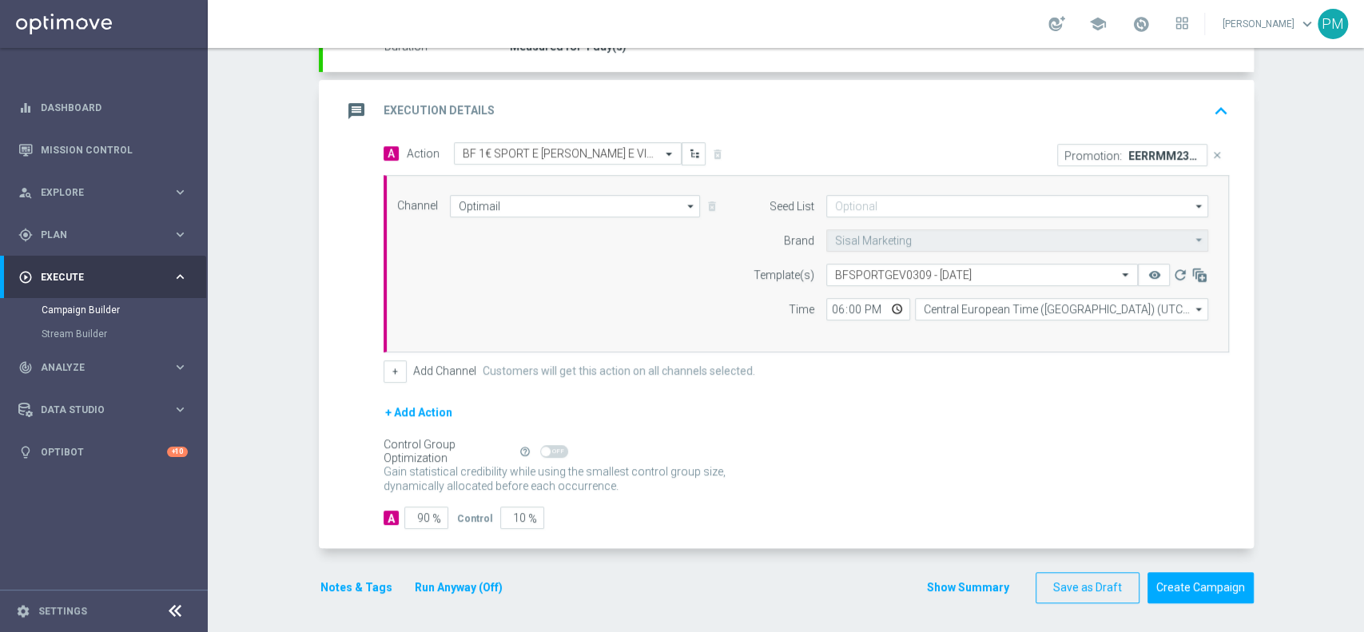
drag, startPoint x: 1055, startPoint y: 107, endPoint x: 1026, endPoint y: 105, distance: 28.8
click at [1055, 106] on div "message Execution Details keyboard_arrow_up" at bounding box center [788, 111] width 893 height 30
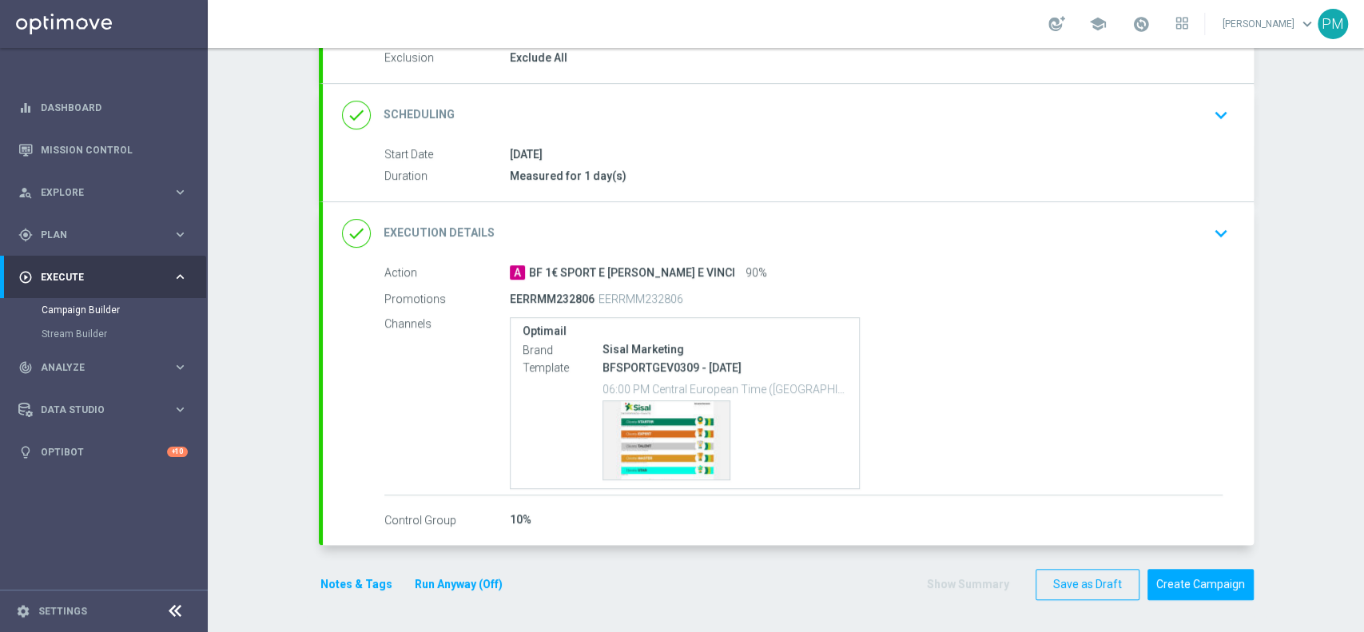
scroll to position [175, 0]
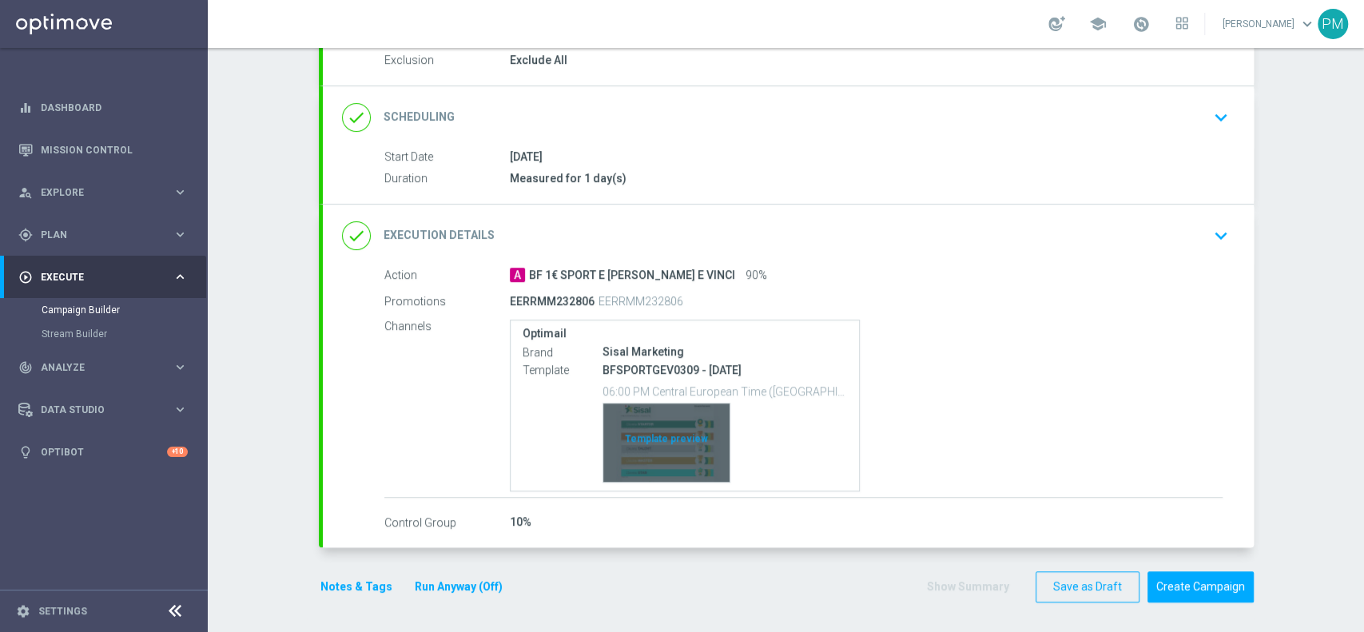
click at [682, 411] on div "Template preview" at bounding box center [666, 443] width 126 height 78
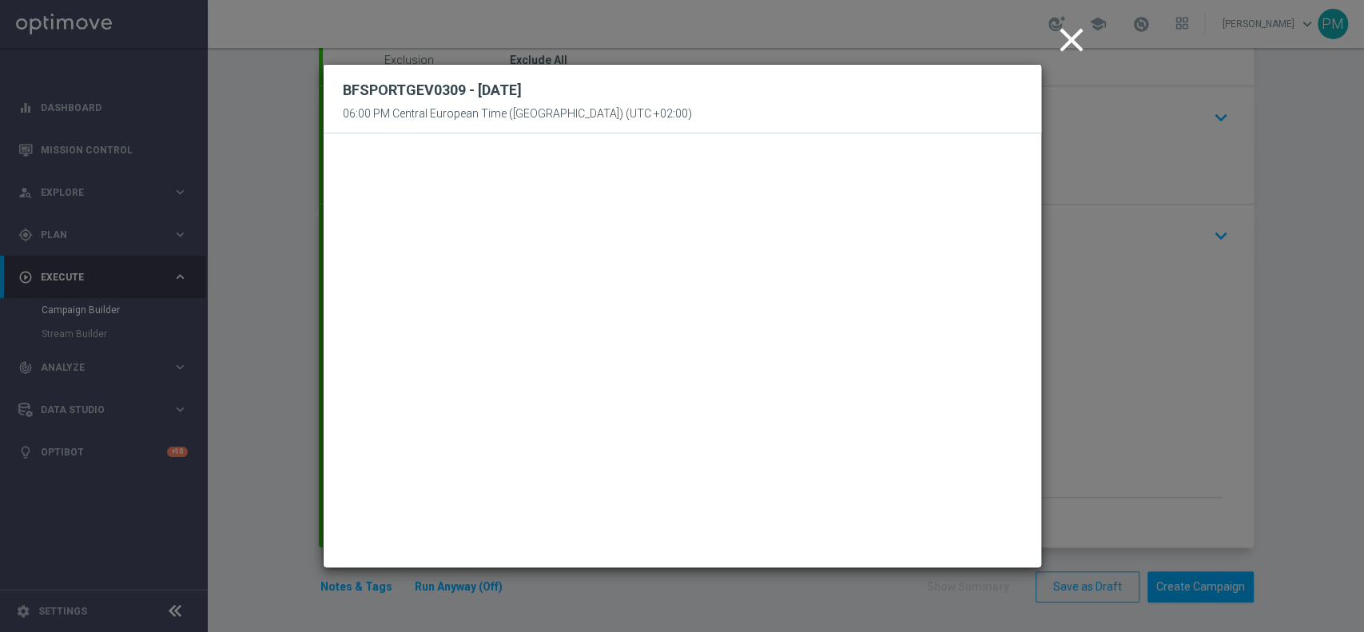
click at [1068, 46] on icon "close" at bounding box center [1072, 40] width 40 height 40
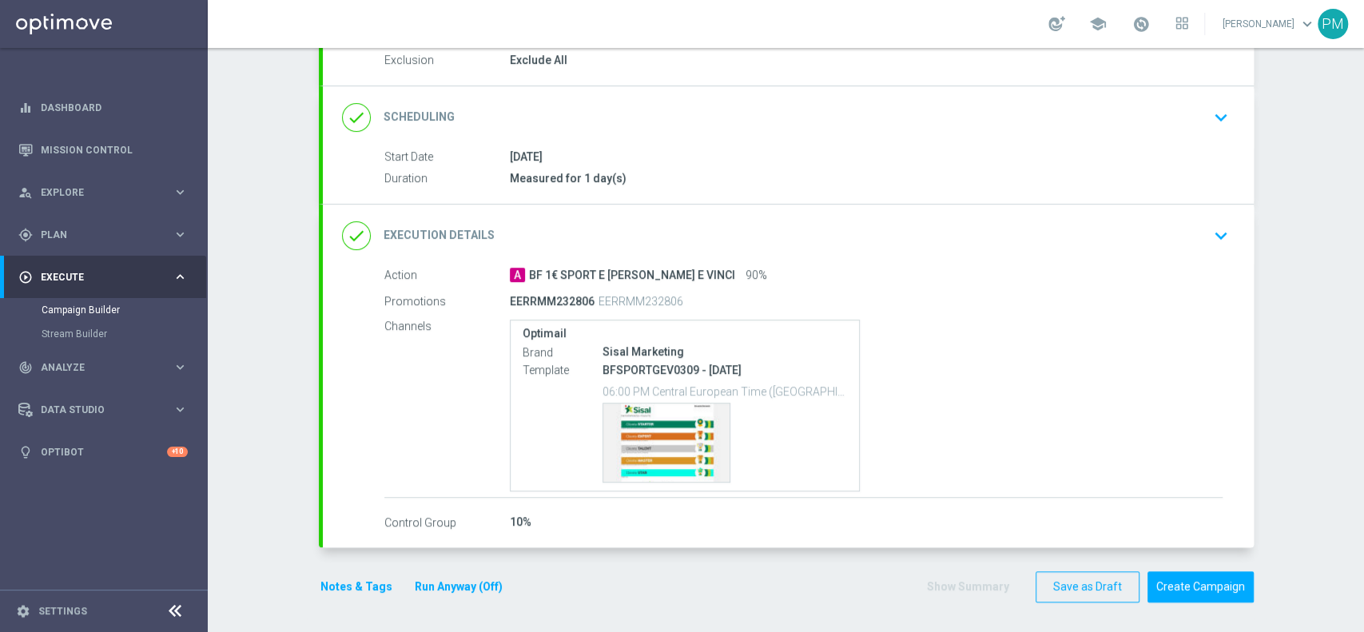
click at [738, 121] on div "done Scheduling keyboard_arrow_down" at bounding box center [788, 117] width 893 height 30
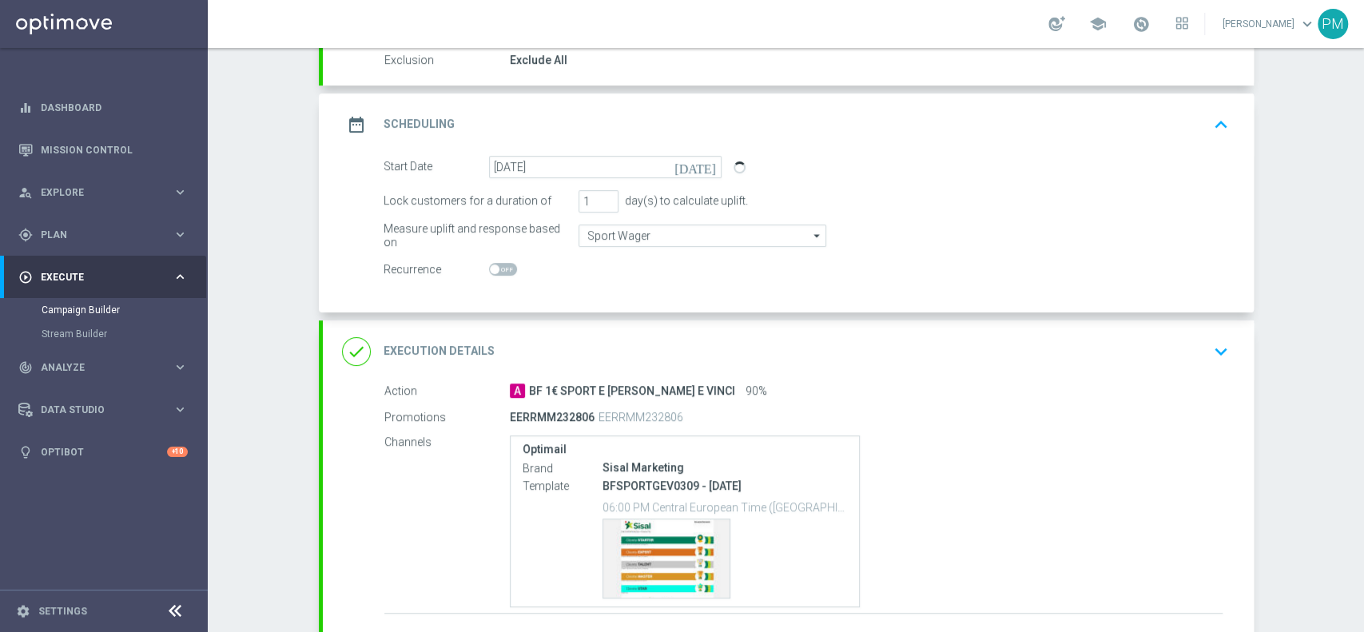
click at [825, 119] on div "date_range Scheduling keyboard_arrow_up" at bounding box center [788, 124] width 893 height 30
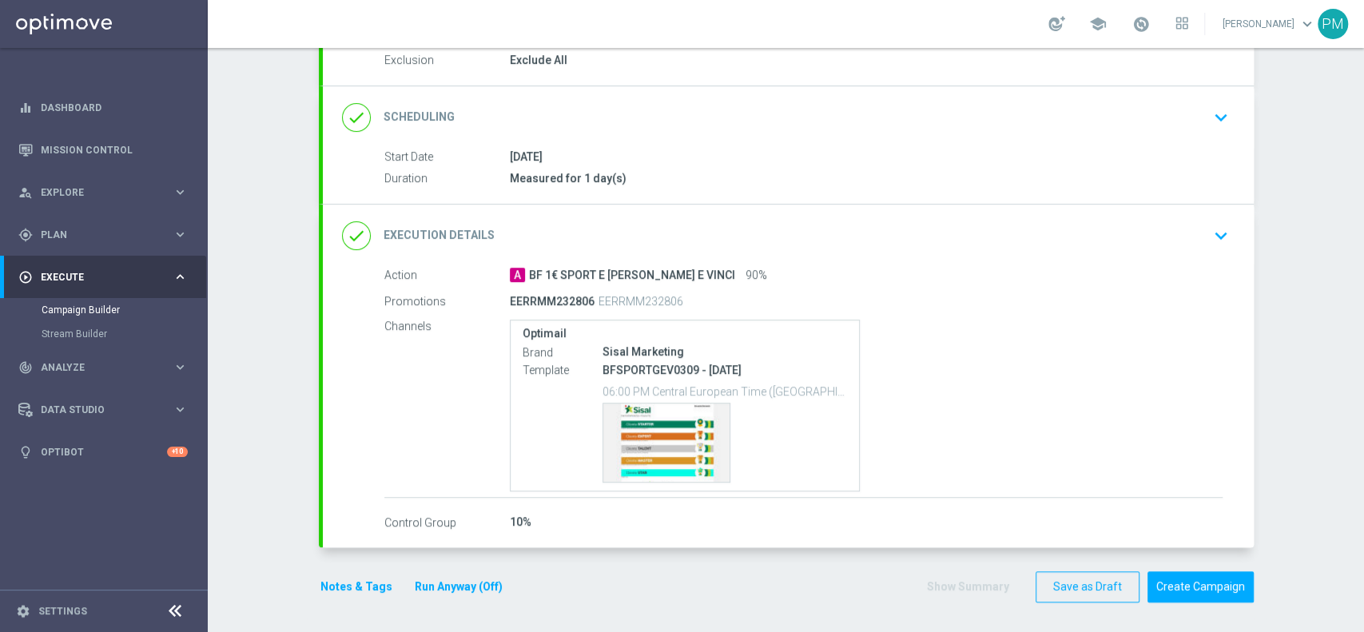
click at [350, 578] on button "Notes & Tags" at bounding box center [356, 587] width 75 height 20
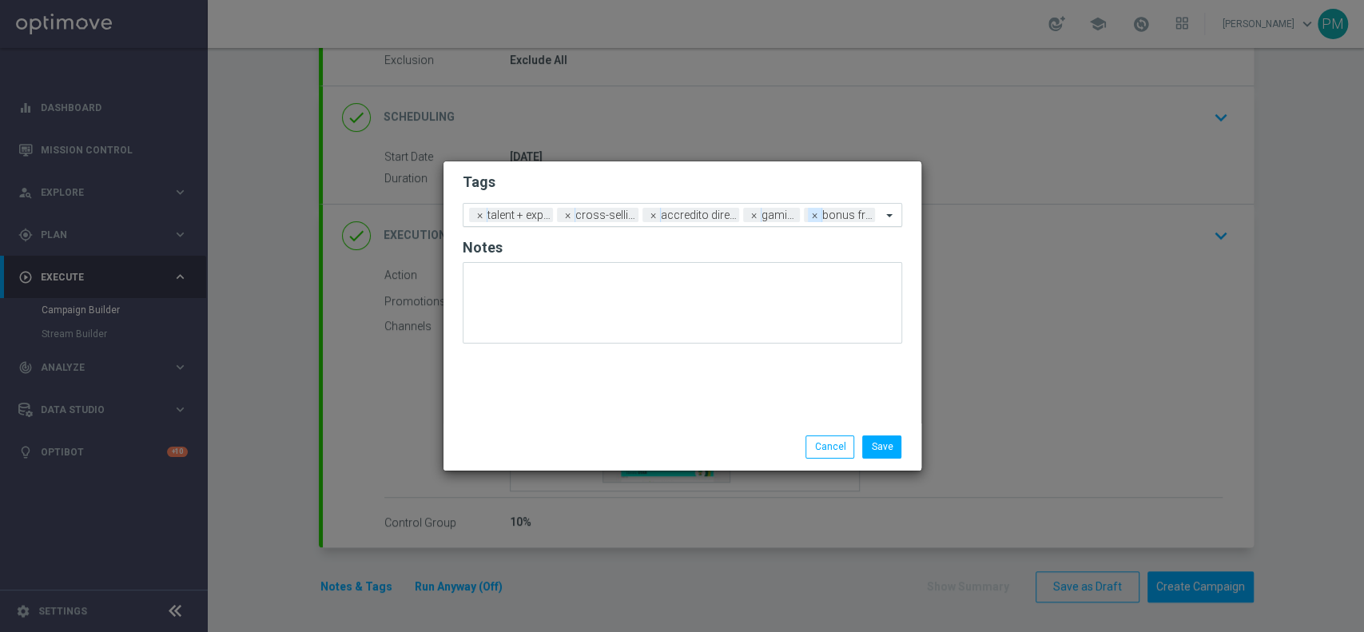
click at [814, 218] on span "×" at bounding box center [815, 215] width 14 height 14
click at [769, 216] on span "×" at bounding box center [776, 215] width 14 height 14
click at [788, 218] on input "text" at bounding box center [824, 216] width 114 height 14
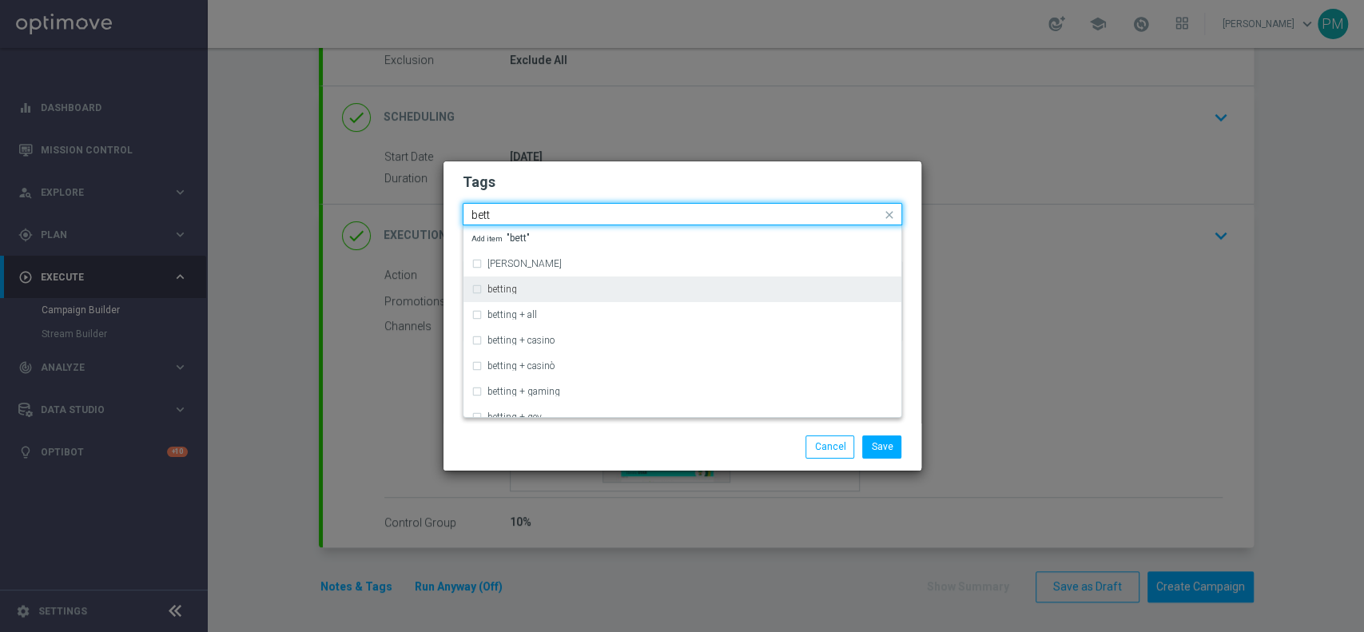
click at [597, 280] on div "betting" at bounding box center [682, 289] width 422 height 26
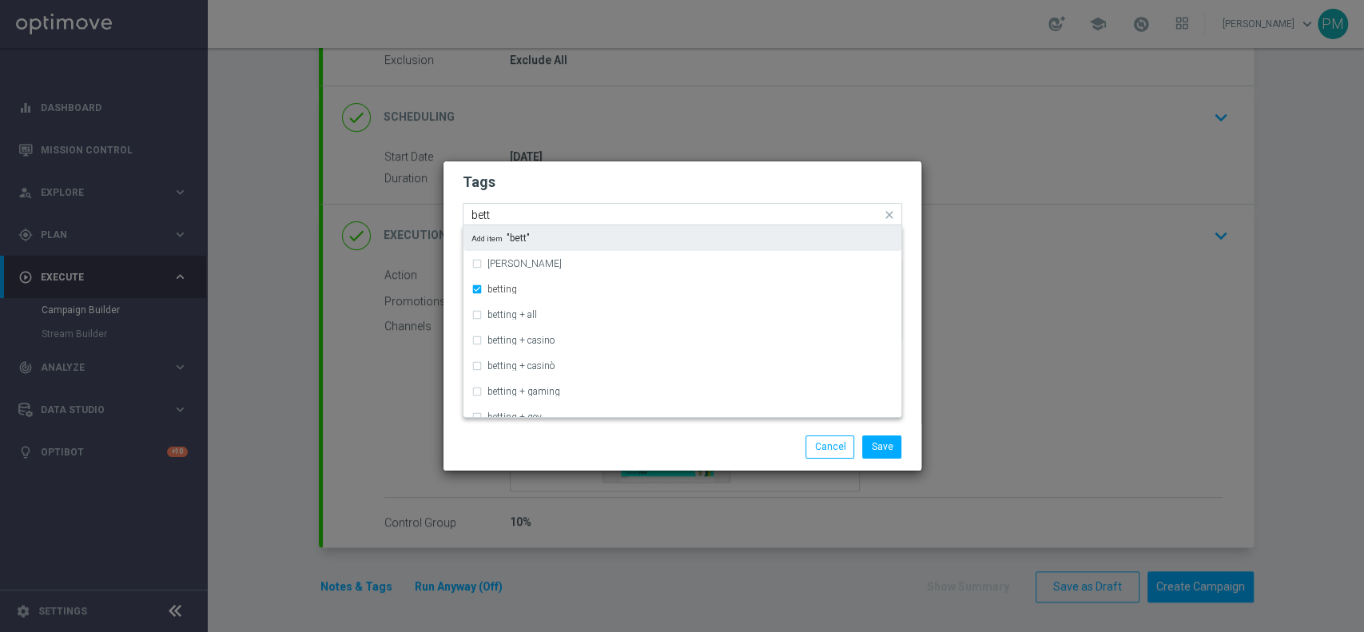
click at [639, 208] on div "Quick find × talent + expert × cross-selling × accredito diretto × betting bett" at bounding box center [672, 215] width 418 height 20
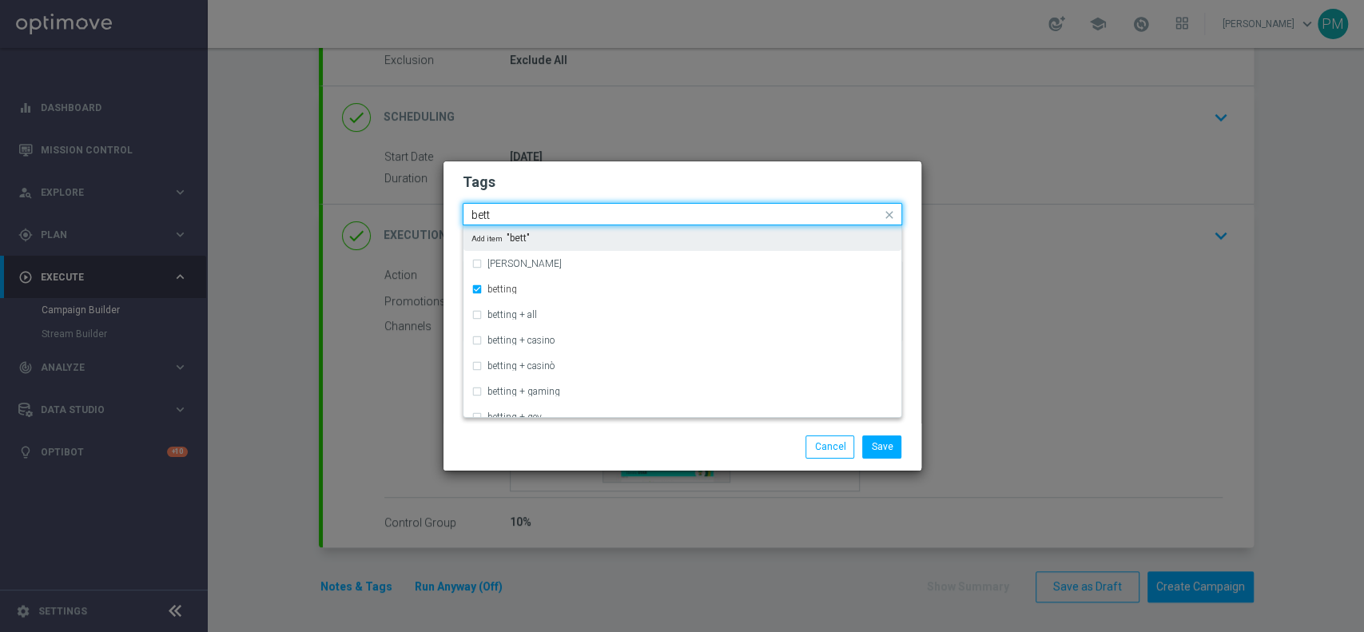
click at [639, 208] on div "Quick find × talent + expert × cross-selling × accredito diretto × betting bett" at bounding box center [672, 215] width 418 height 20
click at [479, 214] on input "bett" at bounding box center [676, 216] width 410 height 14
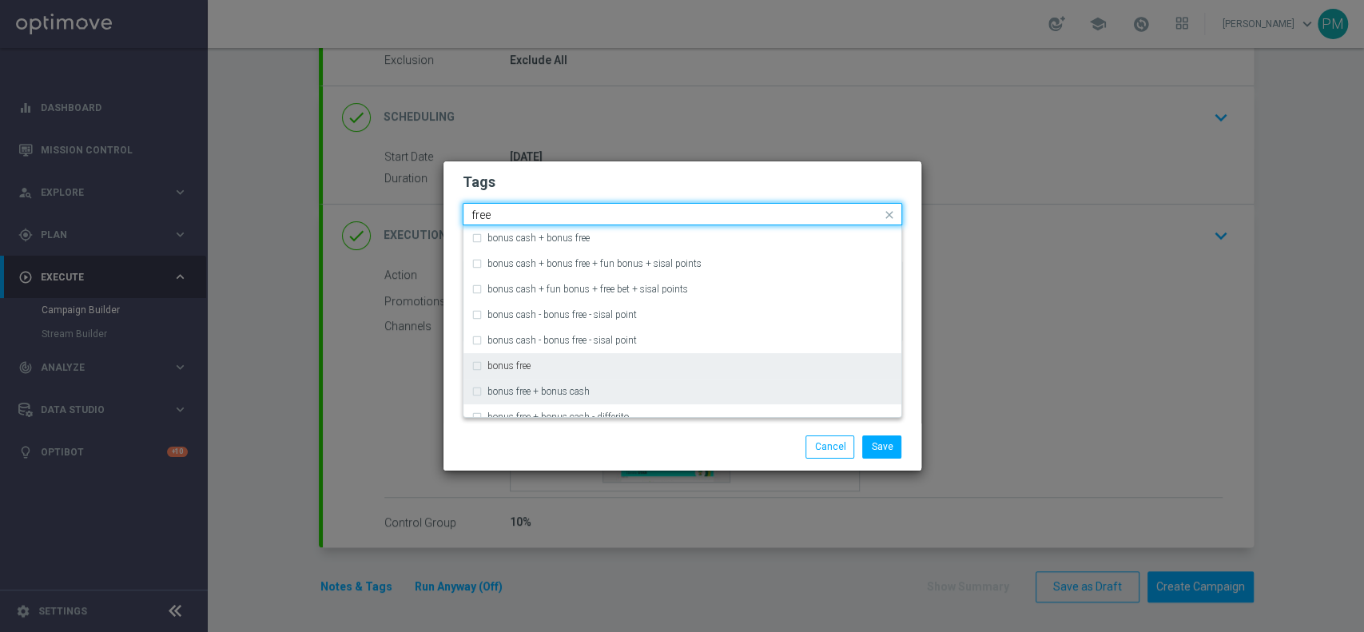
click at [523, 380] on div "bonus free + bonus cash" at bounding box center [682, 392] width 422 height 26
type input "free"
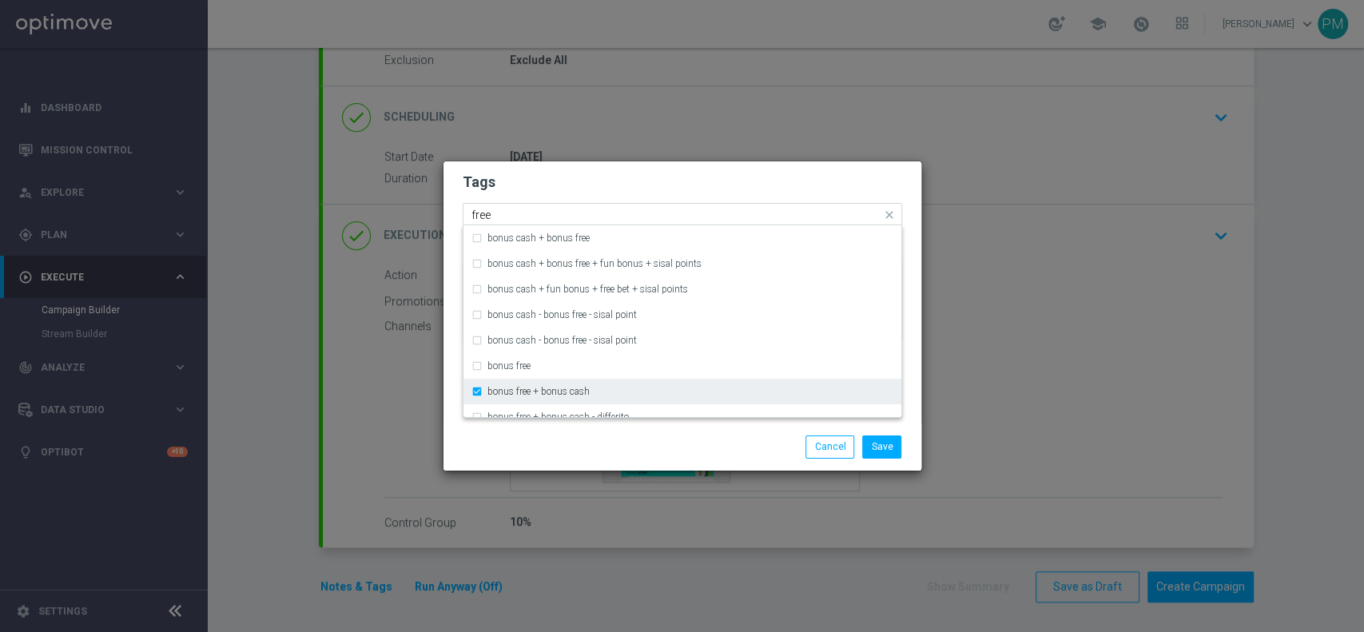
click at [524, 380] on div "bonus free + bonus cash" at bounding box center [682, 392] width 422 height 26
click at [543, 361] on div "bonus free" at bounding box center [690, 366] width 406 height 10
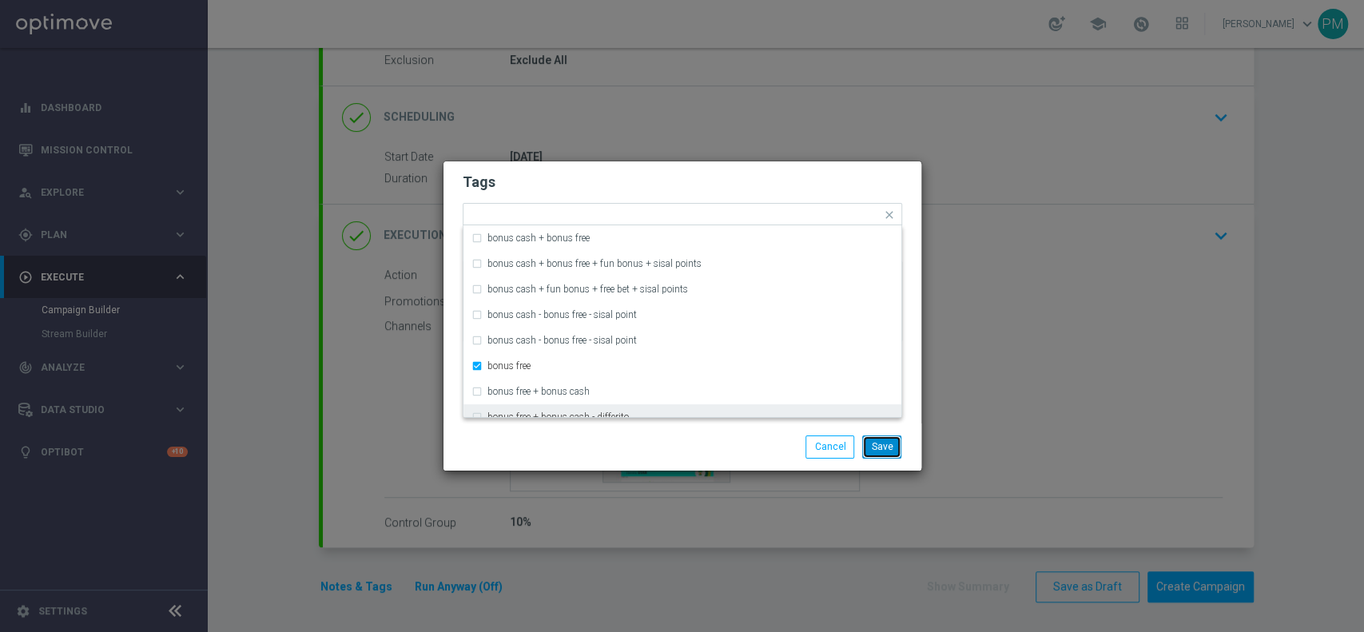
click at [887, 444] on button "Save" at bounding box center [881, 447] width 39 height 22
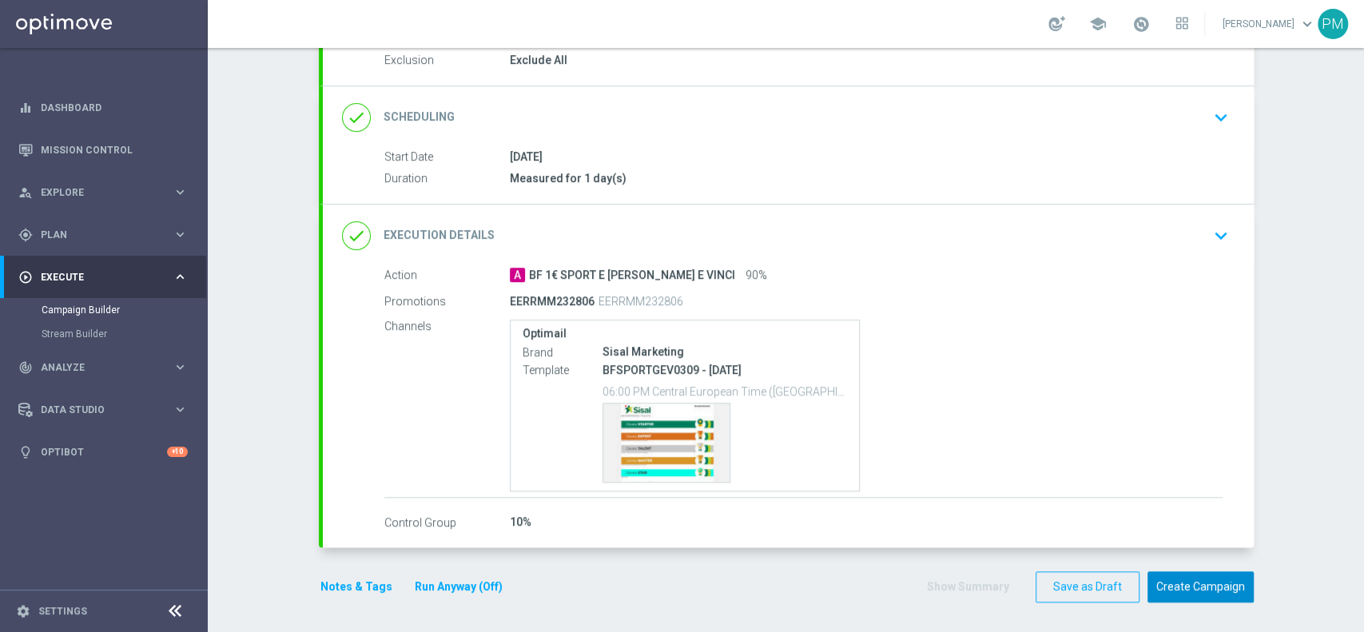
click at [1183, 587] on button "Create Campaign" at bounding box center [1201, 586] width 106 height 31
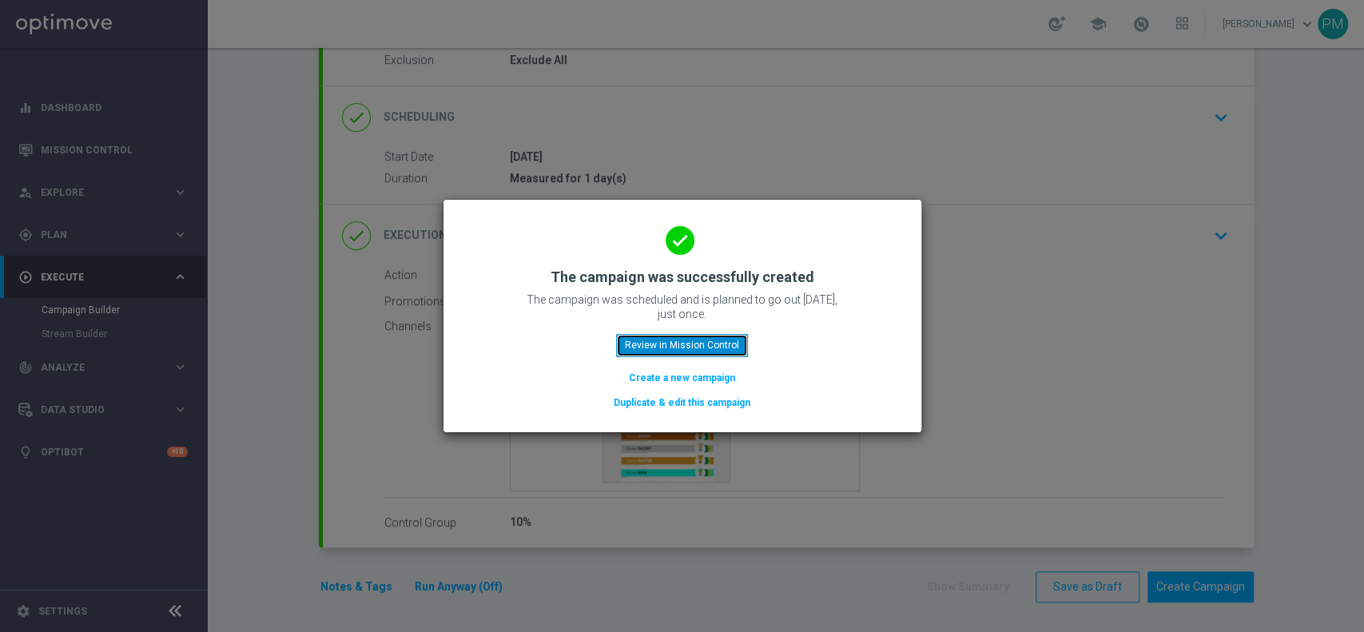
click at [711, 337] on button "Review in Mission Control" at bounding box center [682, 345] width 132 height 22
